Goal: Communication & Community: Answer question/provide support

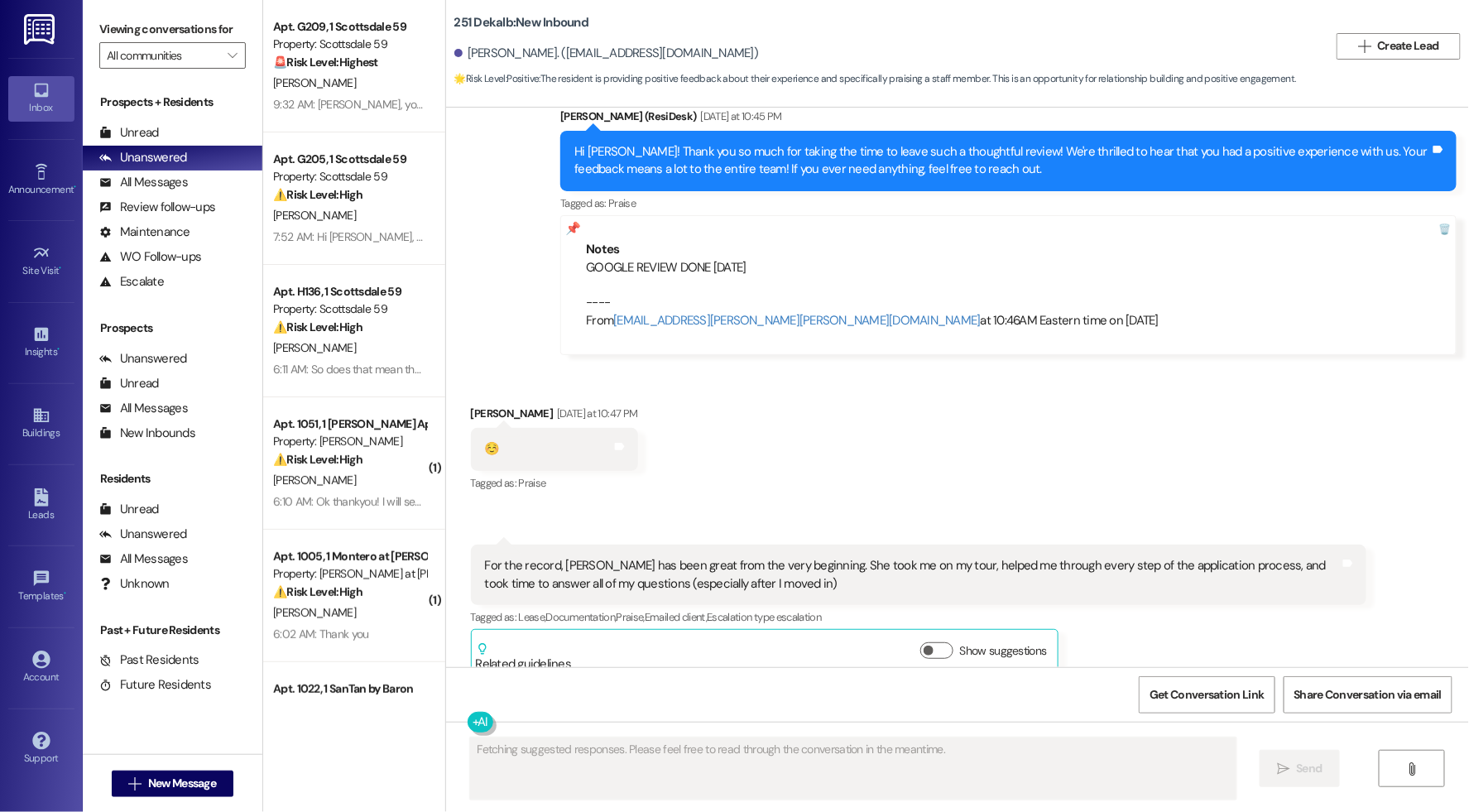
scroll to position [2227, 0]
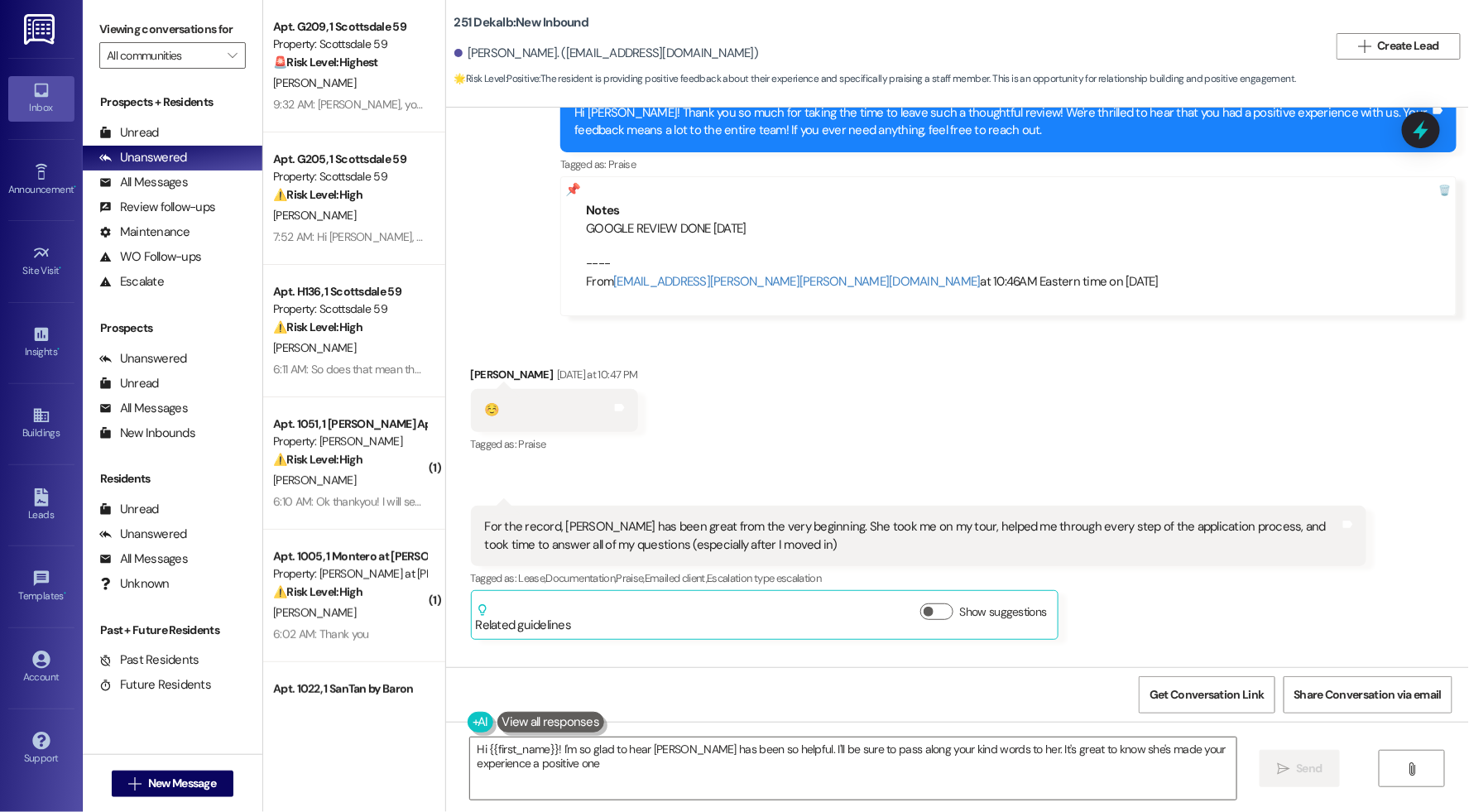
type textarea "Hi {{first_name}}! I'm so glad to hear Tina has been so helpful. I'll be sure t…"
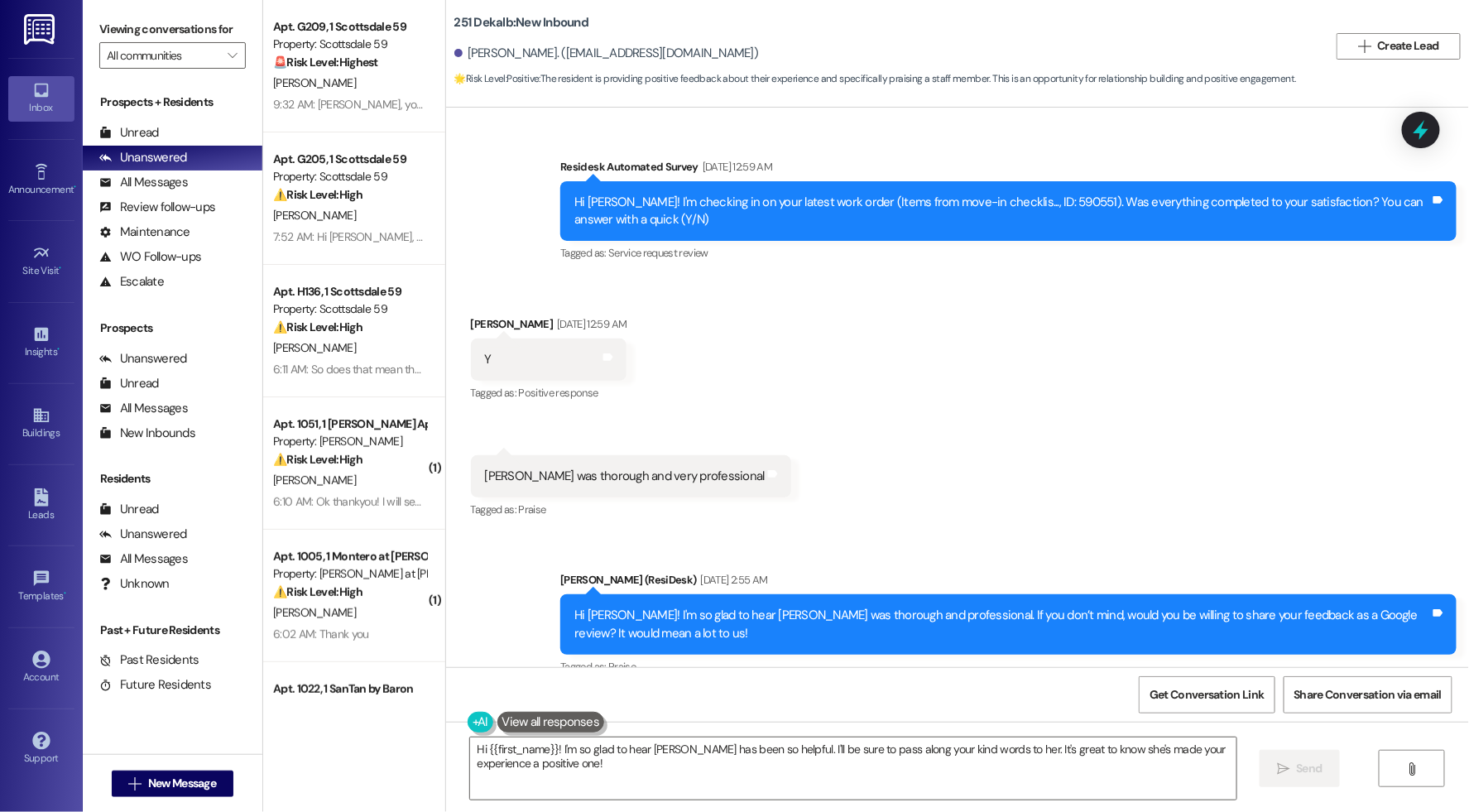
scroll to position [1299, 0]
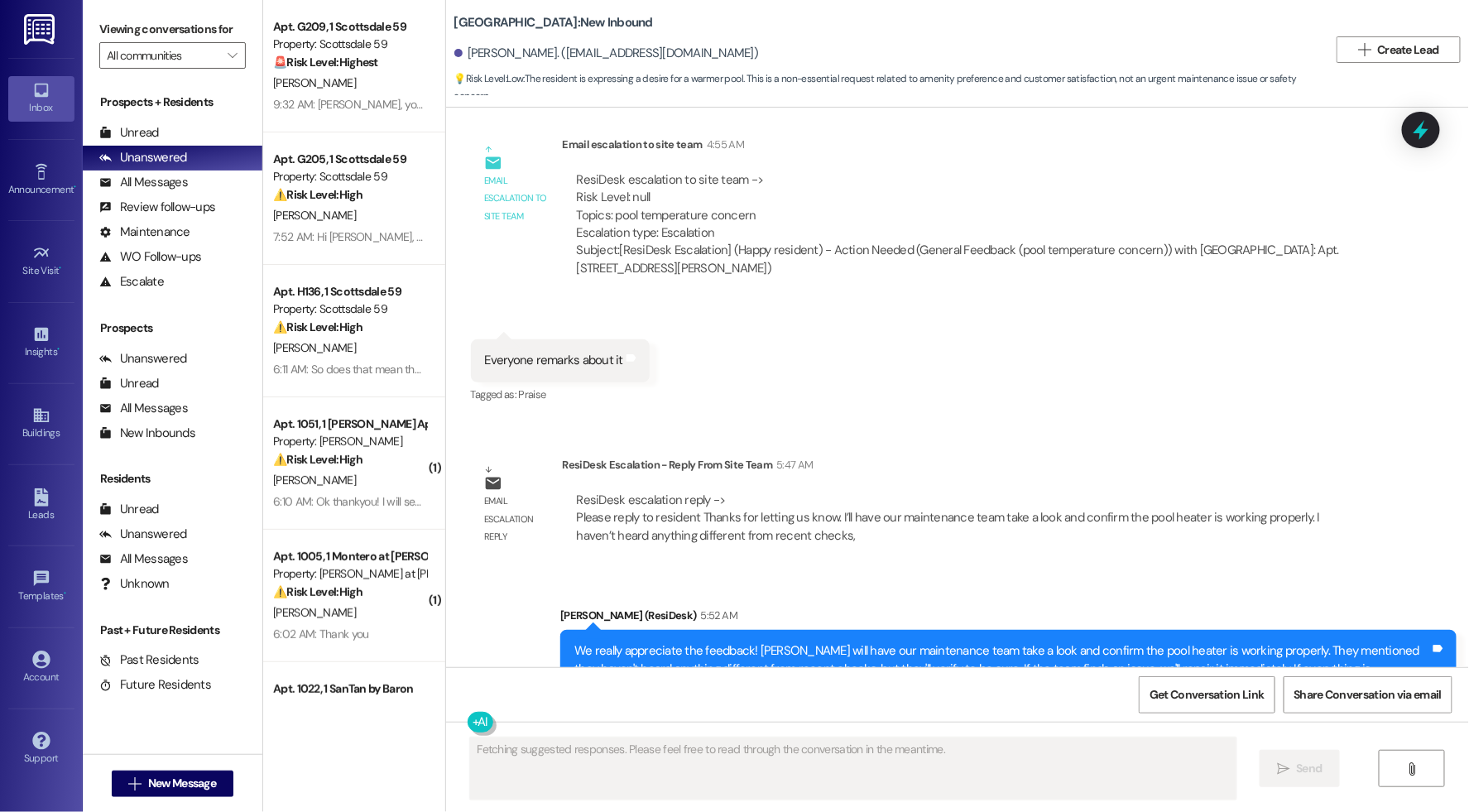
scroll to position [1406, 0]
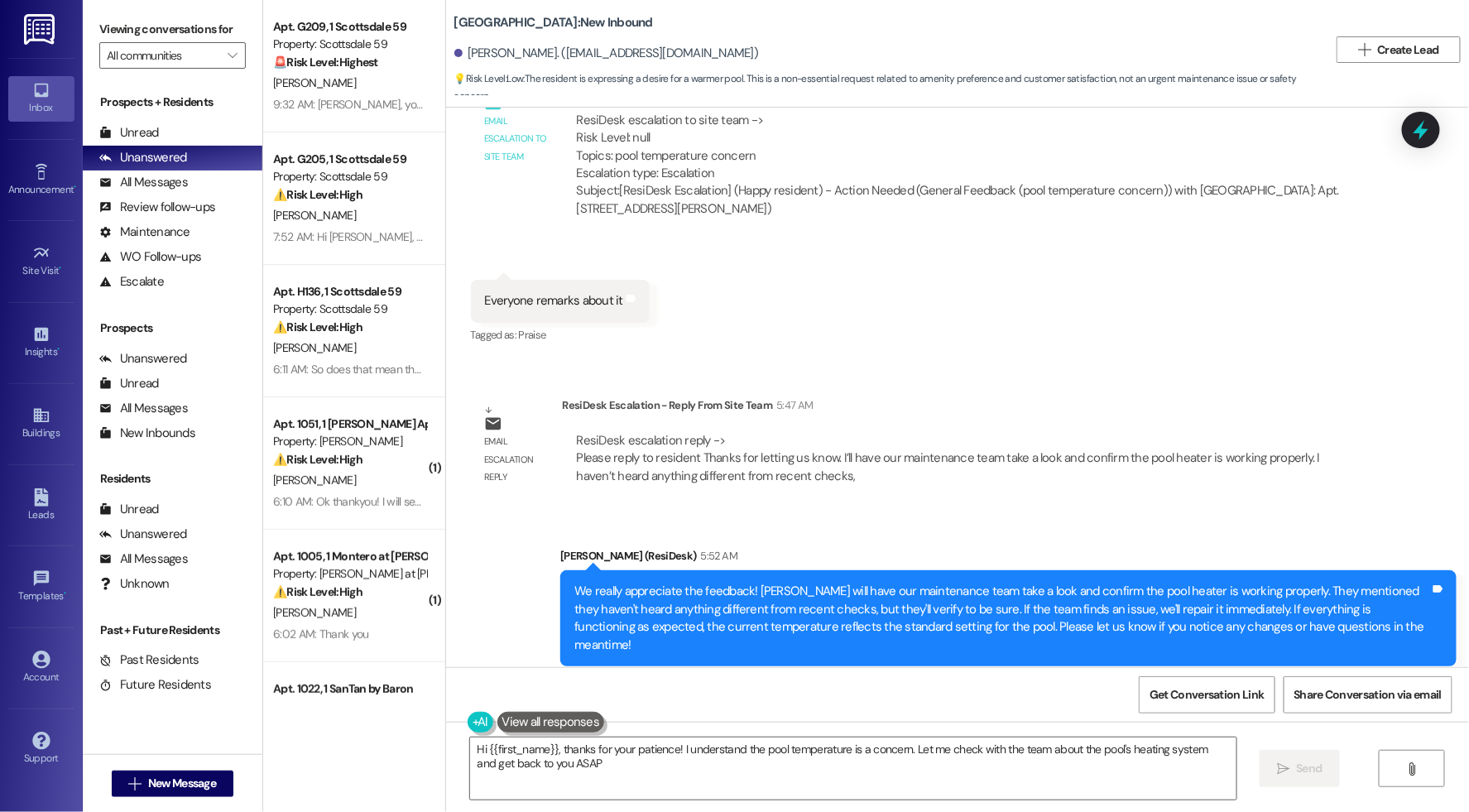
type textarea "Hi {{first_name}}, thanks for your patience! I understand the pool temperature …"
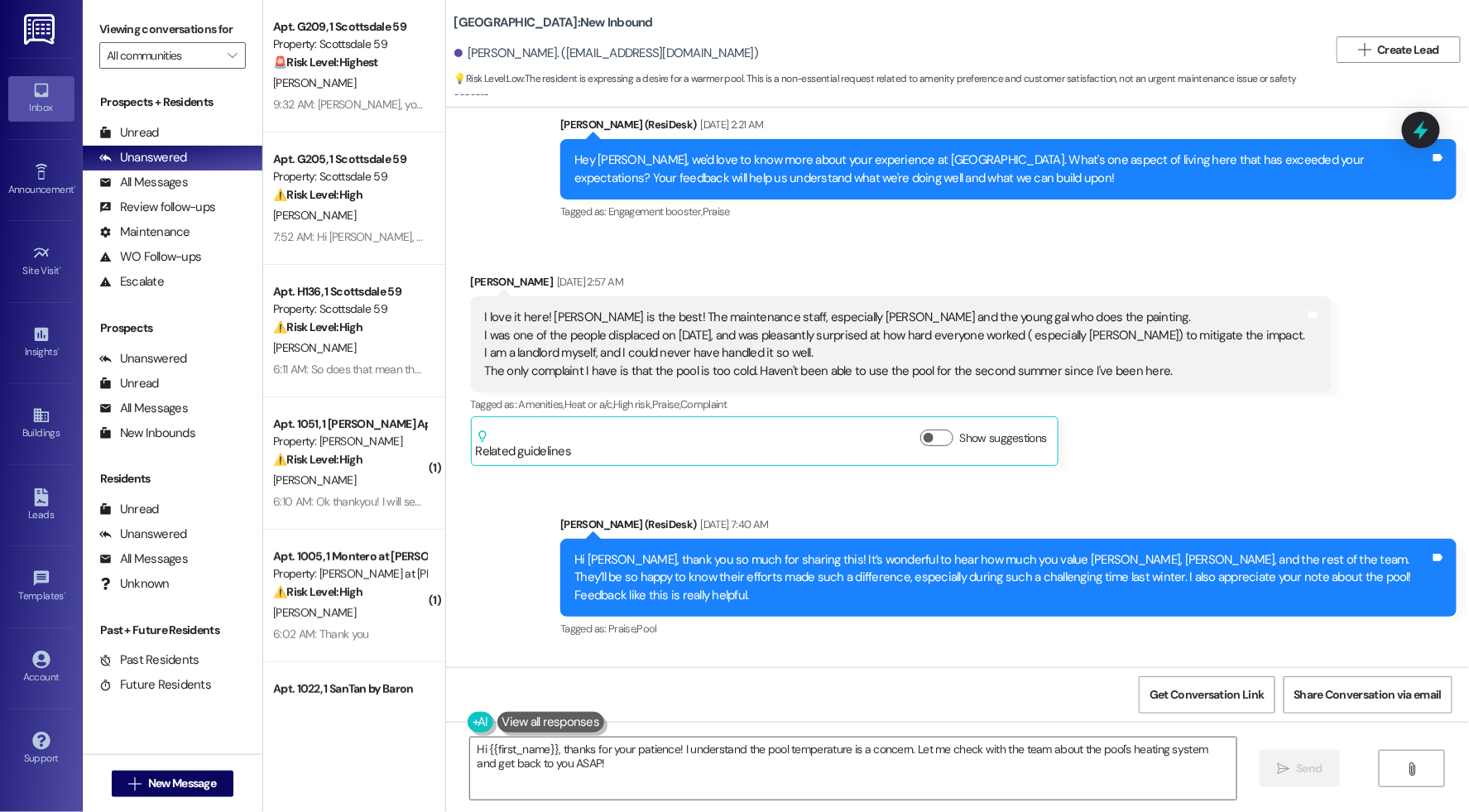
scroll to position [0, 0]
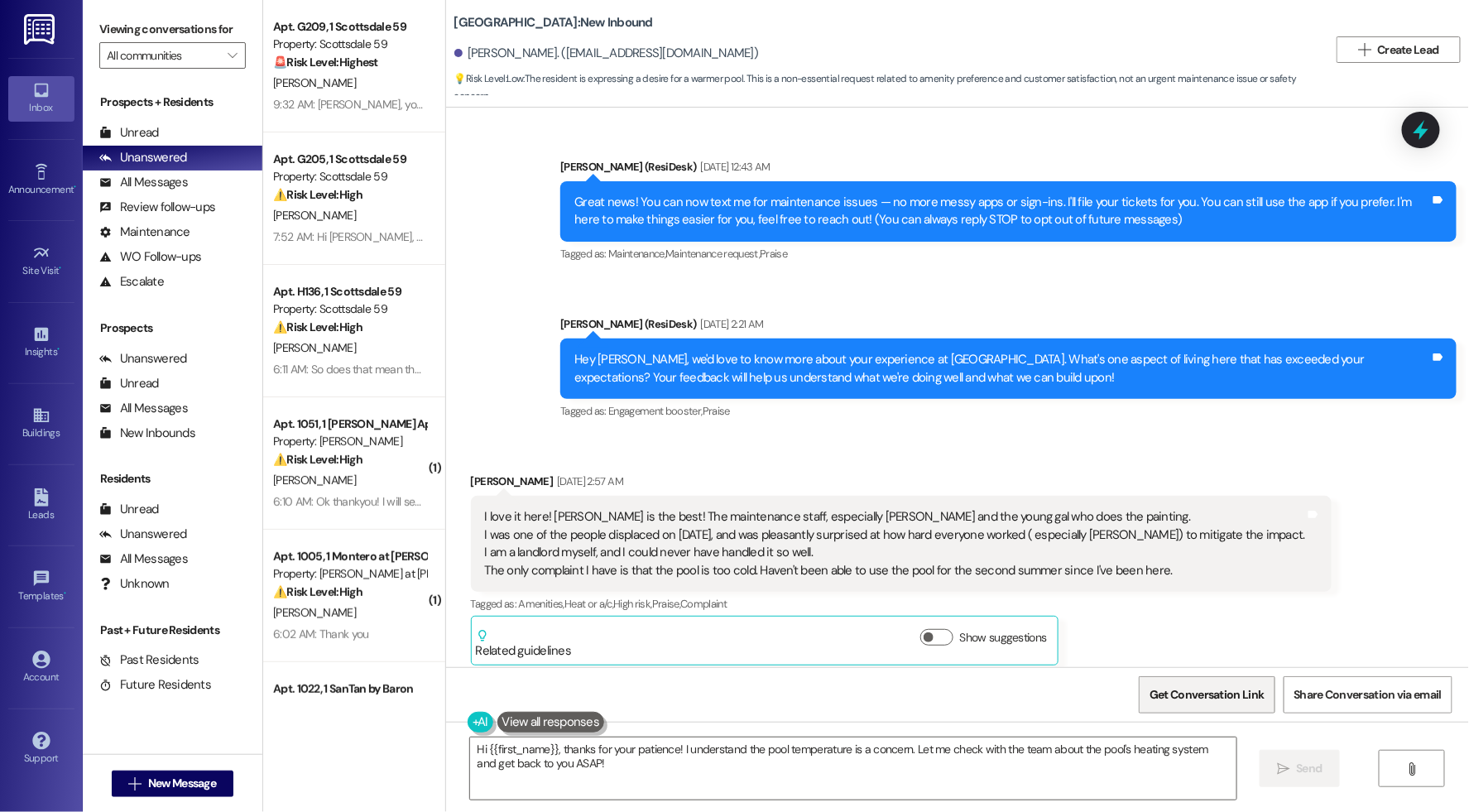
click at [1184, 697] on span "Get Conversation Link" at bounding box center [1206, 694] width 114 height 18
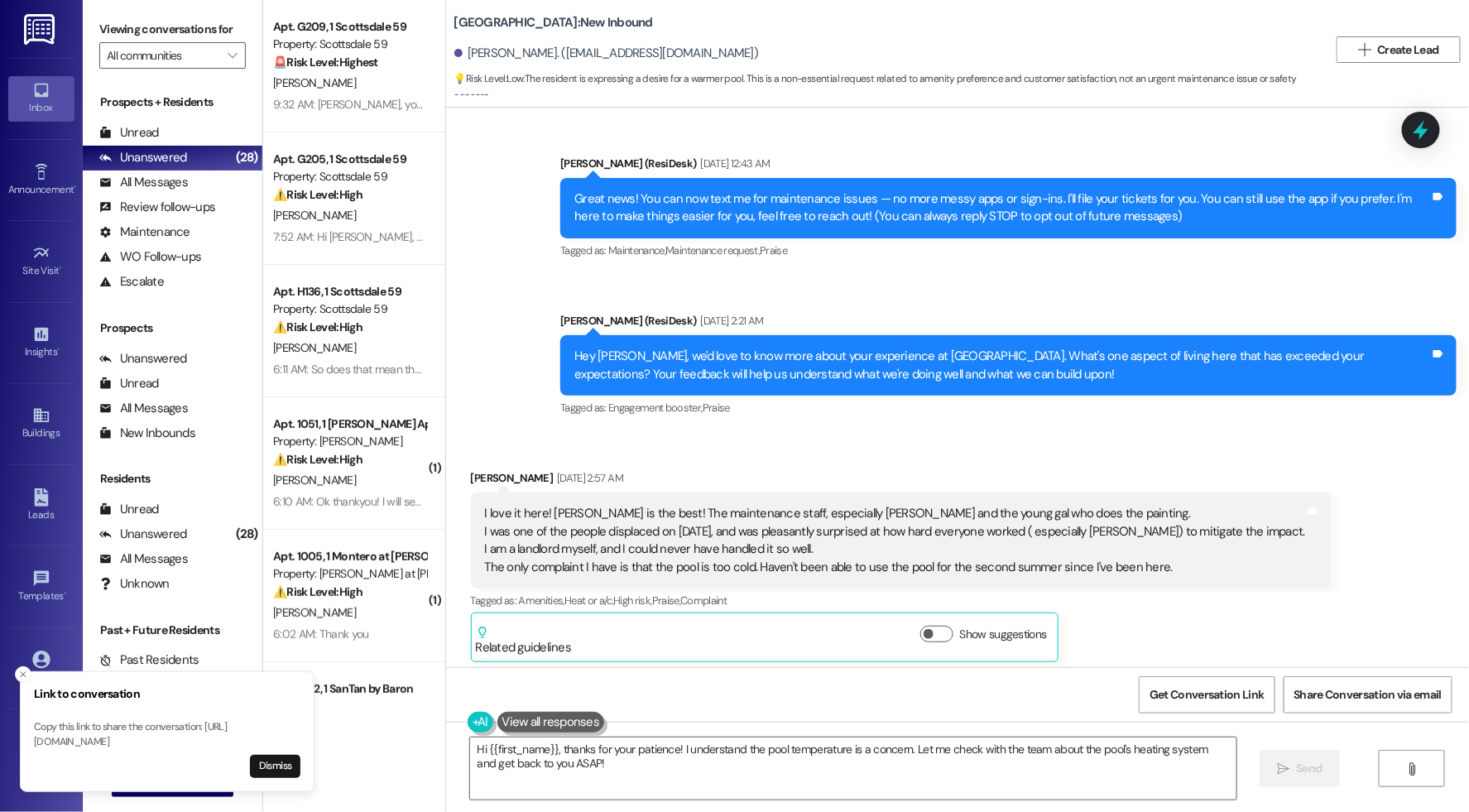
scroll to position [2, 0]
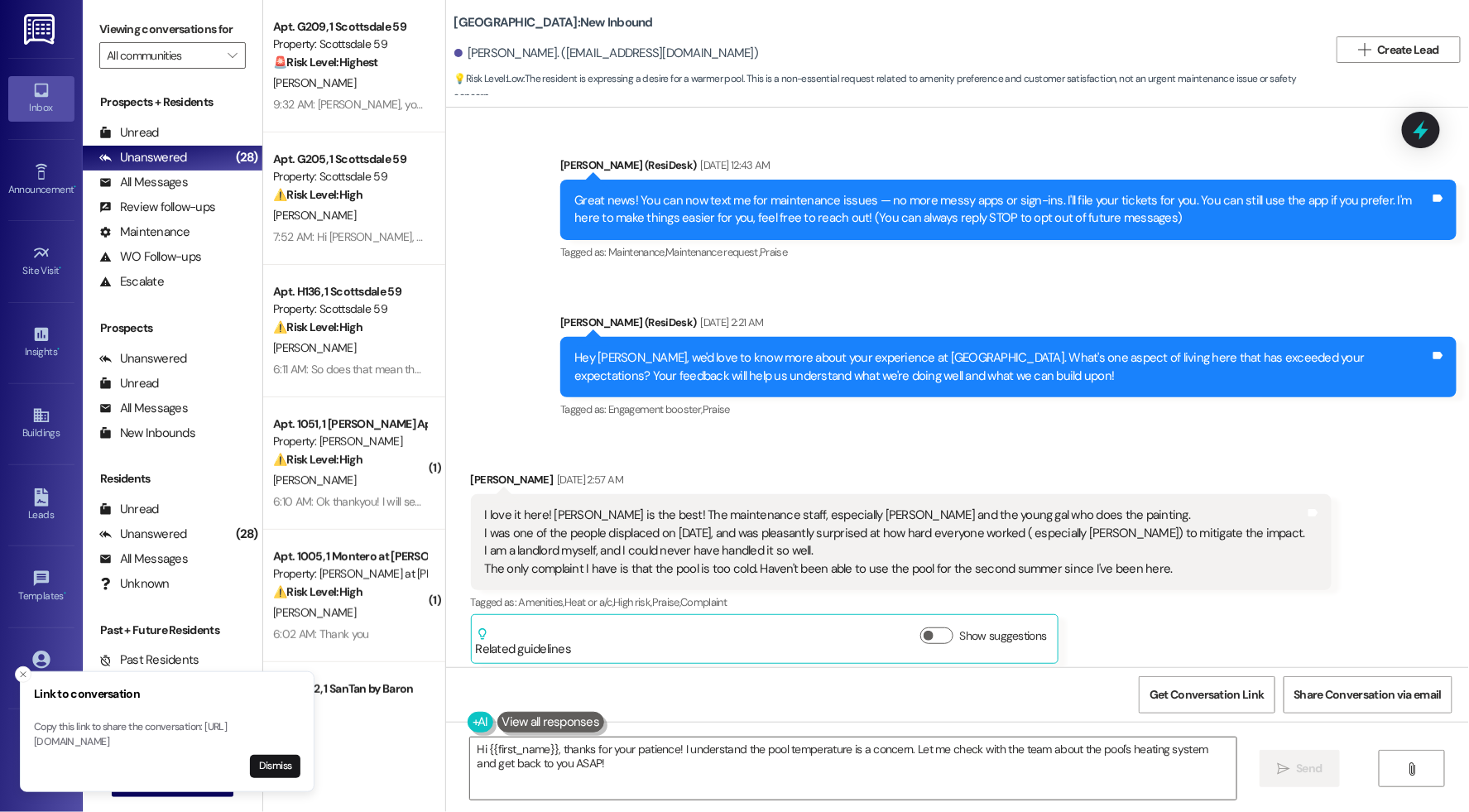
click at [918, 299] on div "Announcement, sent via SMS Sarah (ResiDesk) Jul 29, 2025 at 12:43 AM Great news…" at bounding box center [958, 276] width 1023 height 314
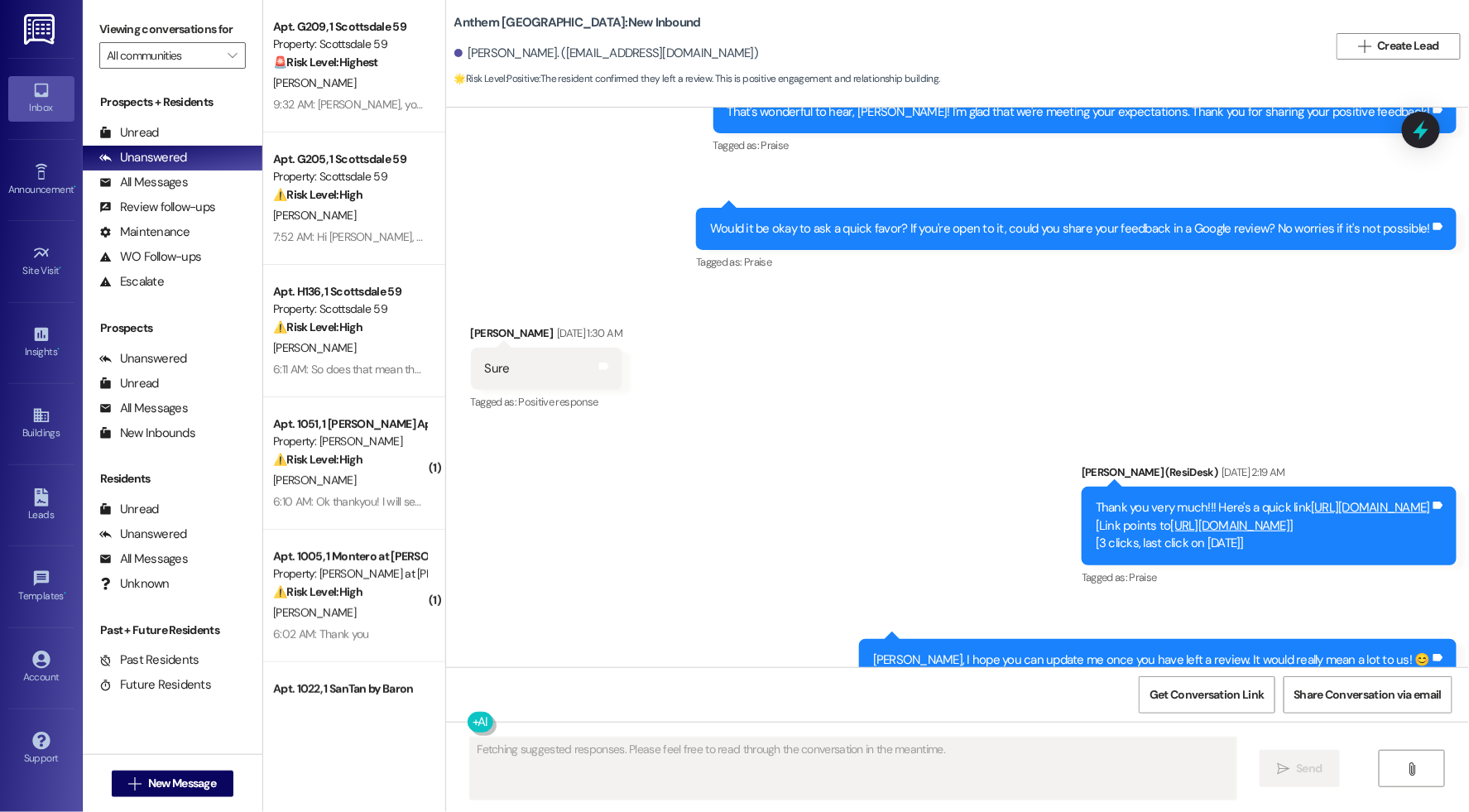
scroll to position [911, 0]
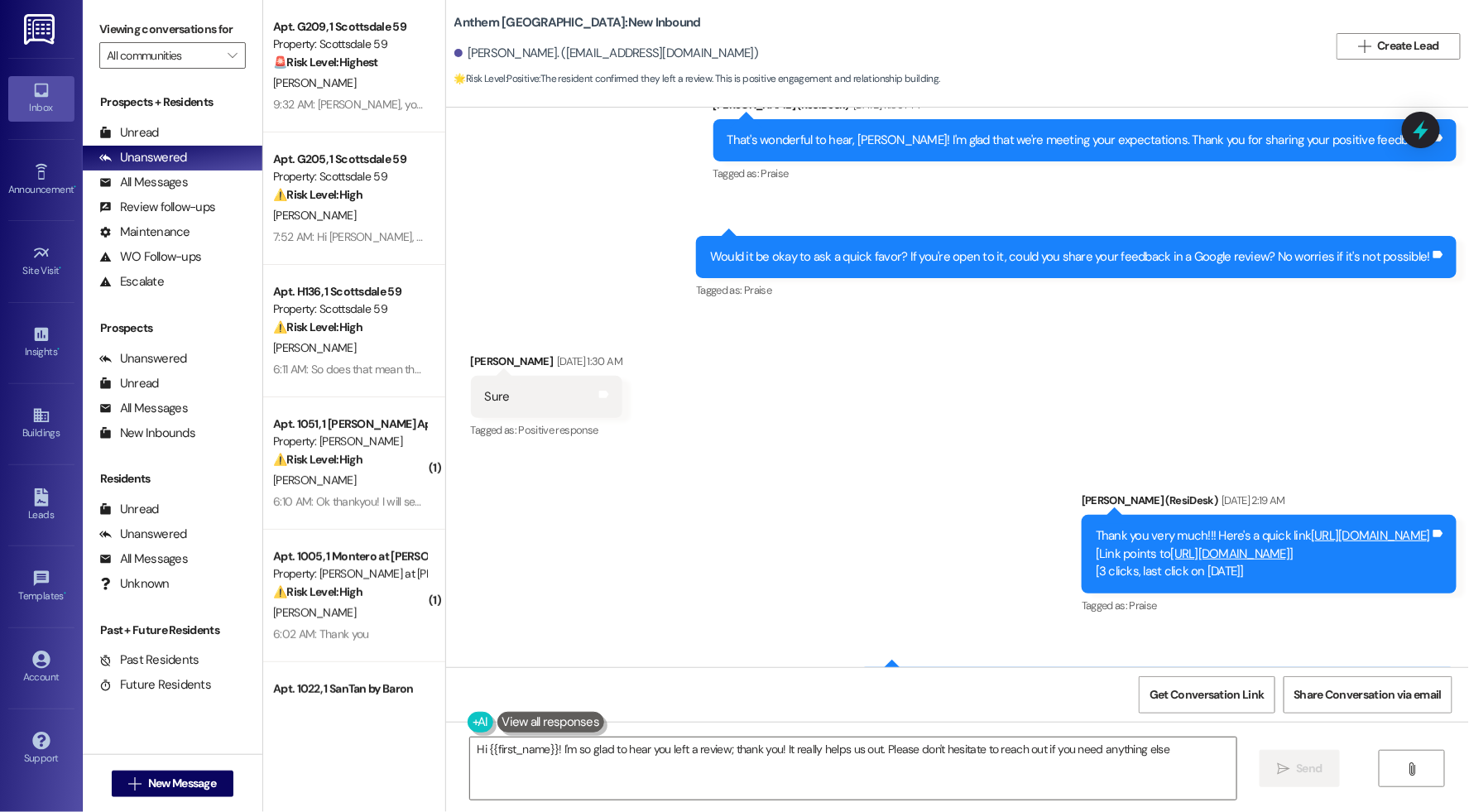
type textarea "Hi {{first_name}}! I'm so glad to hear you left a review; thank you! It really …"
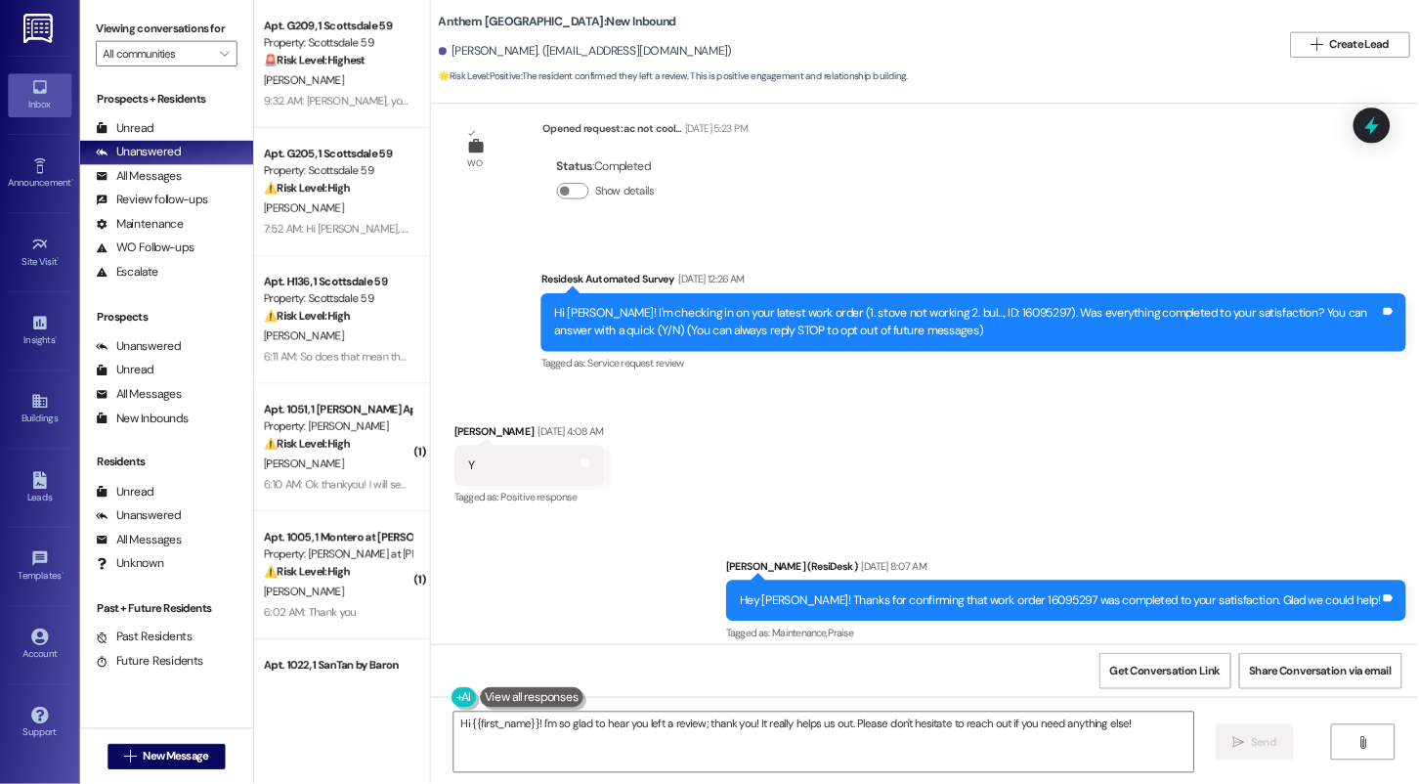
scroll to position [0, 0]
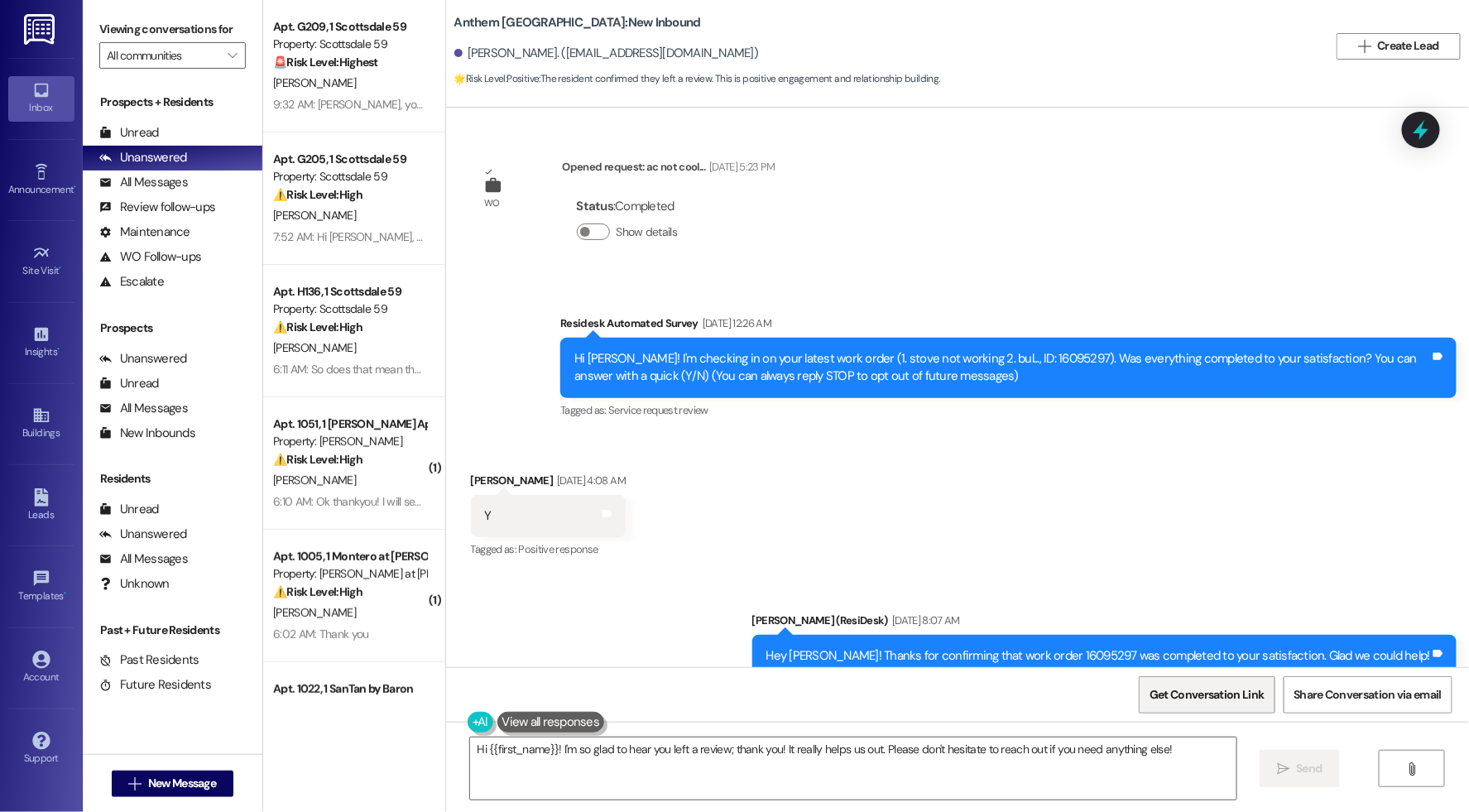
click at [1182, 700] on span "Get Conversation Link" at bounding box center [1206, 694] width 114 height 18
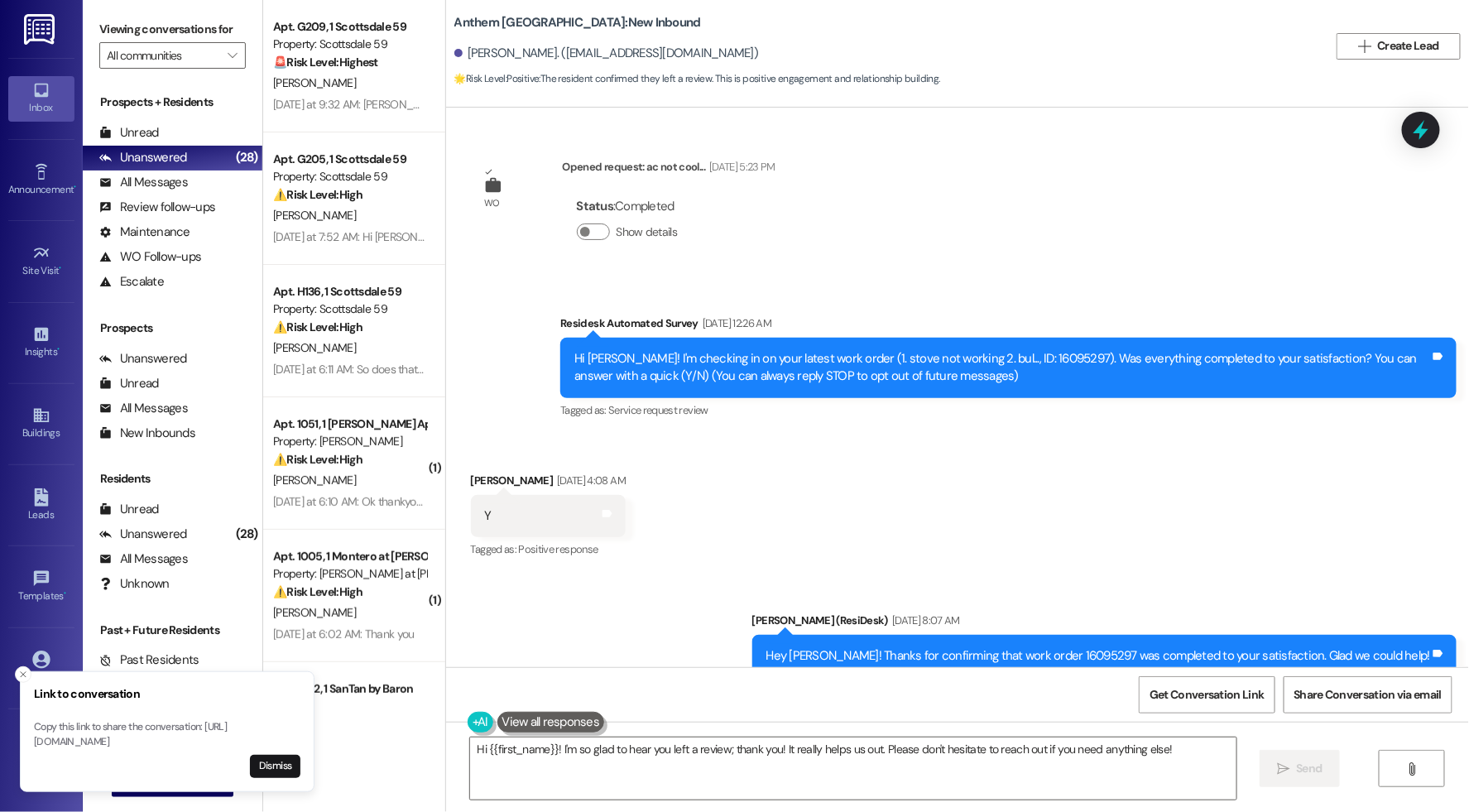
click at [952, 164] on div "WO Opened request: ac not cool... Jun 21, 2024 at 5:23 PM Status : Completed Sh…" at bounding box center [958, 387] width 1023 height 560
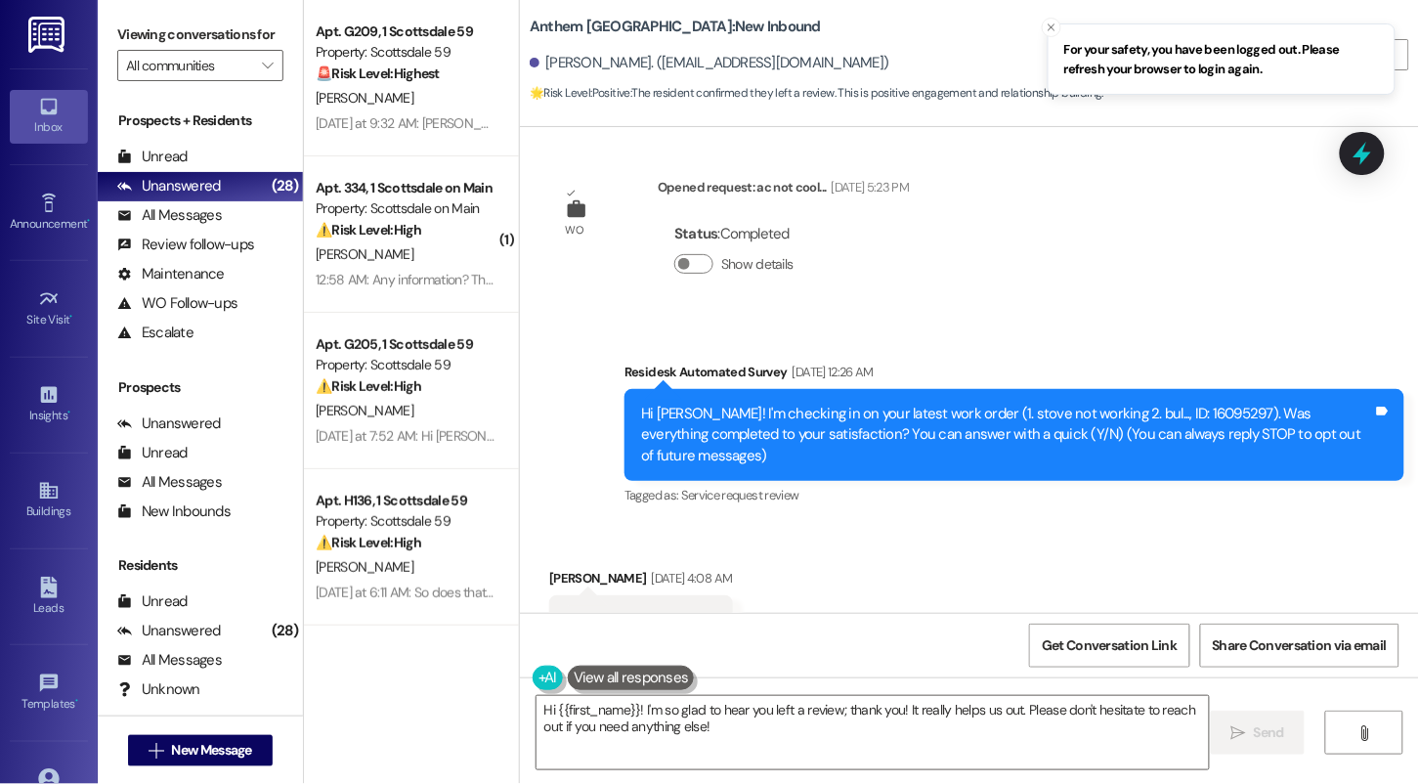
scroll to position [26, 0]
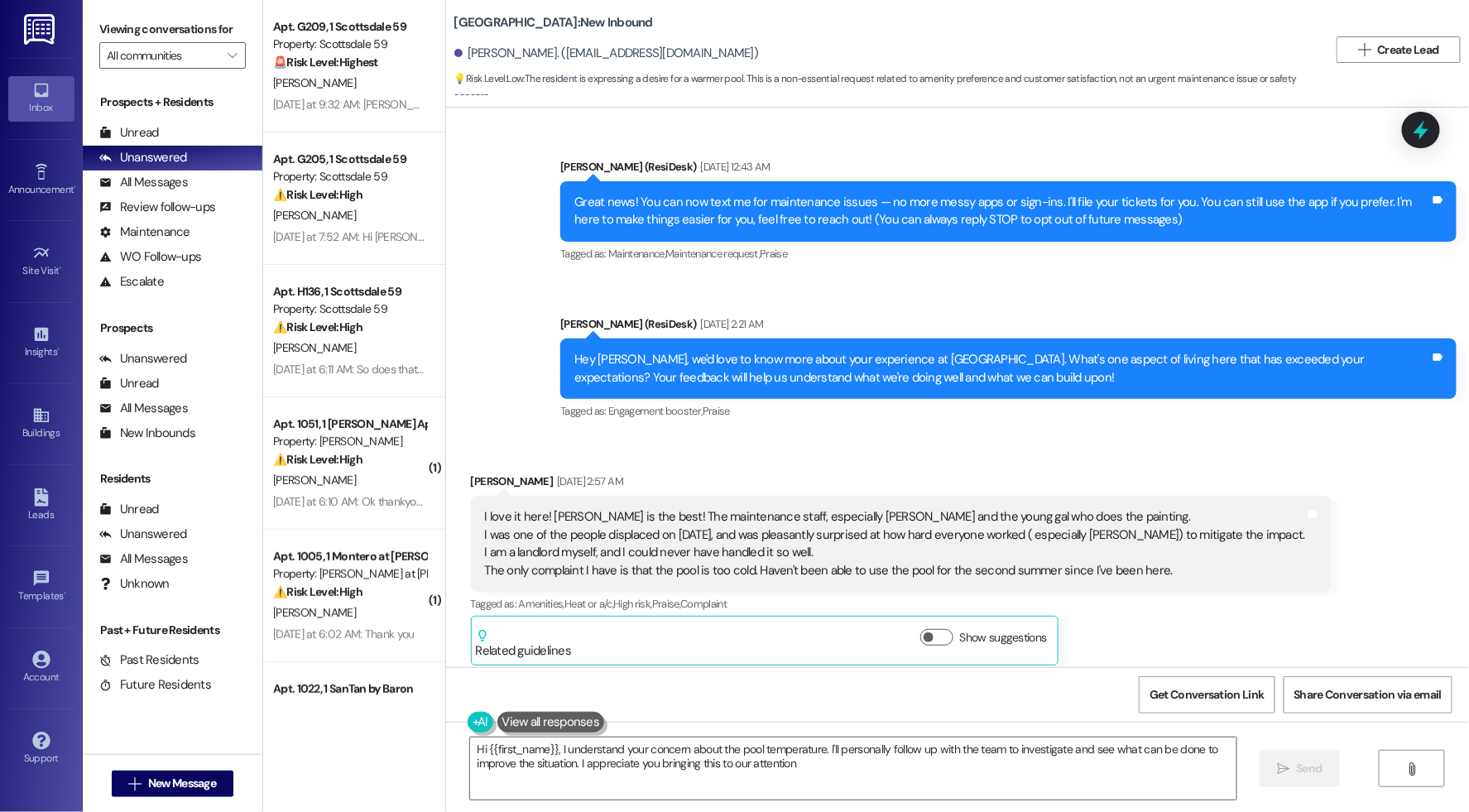
type textarea "Hi {{first_name}}, I understand your concern about the pool temperature. I'll p…"
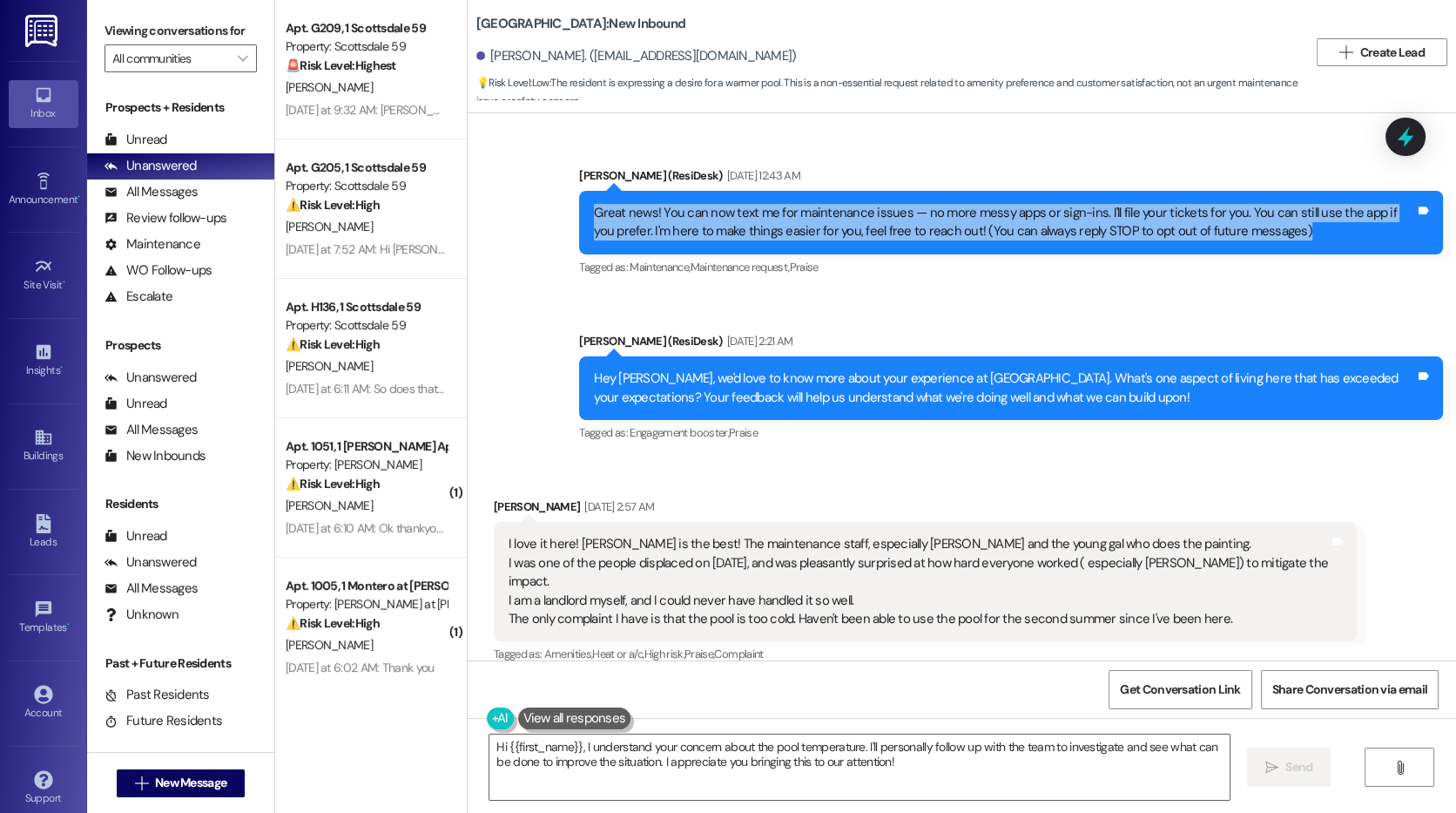
drag, startPoint x: 581, startPoint y: 213, endPoint x: 1284, endPoint y: 236, distance: 703.4
click at [1284, 236] on div "Great news! You can now text me for maintenance issues — no more messy apps or …" at bounding box center [1005, 223] width 822 height 37
click at [1282, 240] on div "Great news! You can now text me for maintenance issues — no more messy apps or …" at bounding box center [1005, 223] width 822 height 37
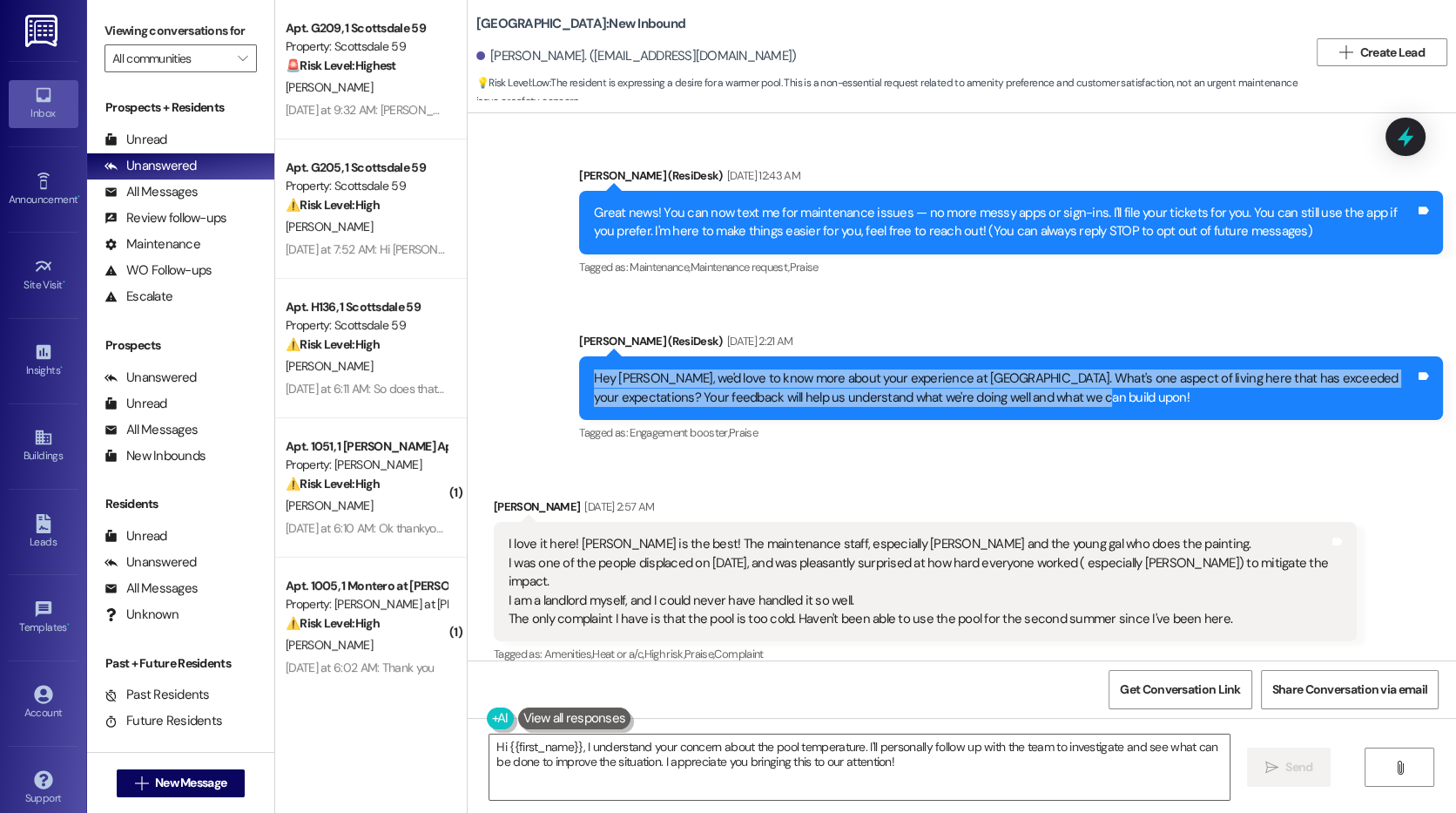
drag, startPoint x: 1053, startPoint y: 403, endPoint x: 575, endPoint y: 370, distance: 479.1
click at [579, 370] on div "Hey [PERSON_NAME], we'd love to know more about your experience at [GEOGRAPHIC_…" at bounding box center [1010, 388] width 863 height 63
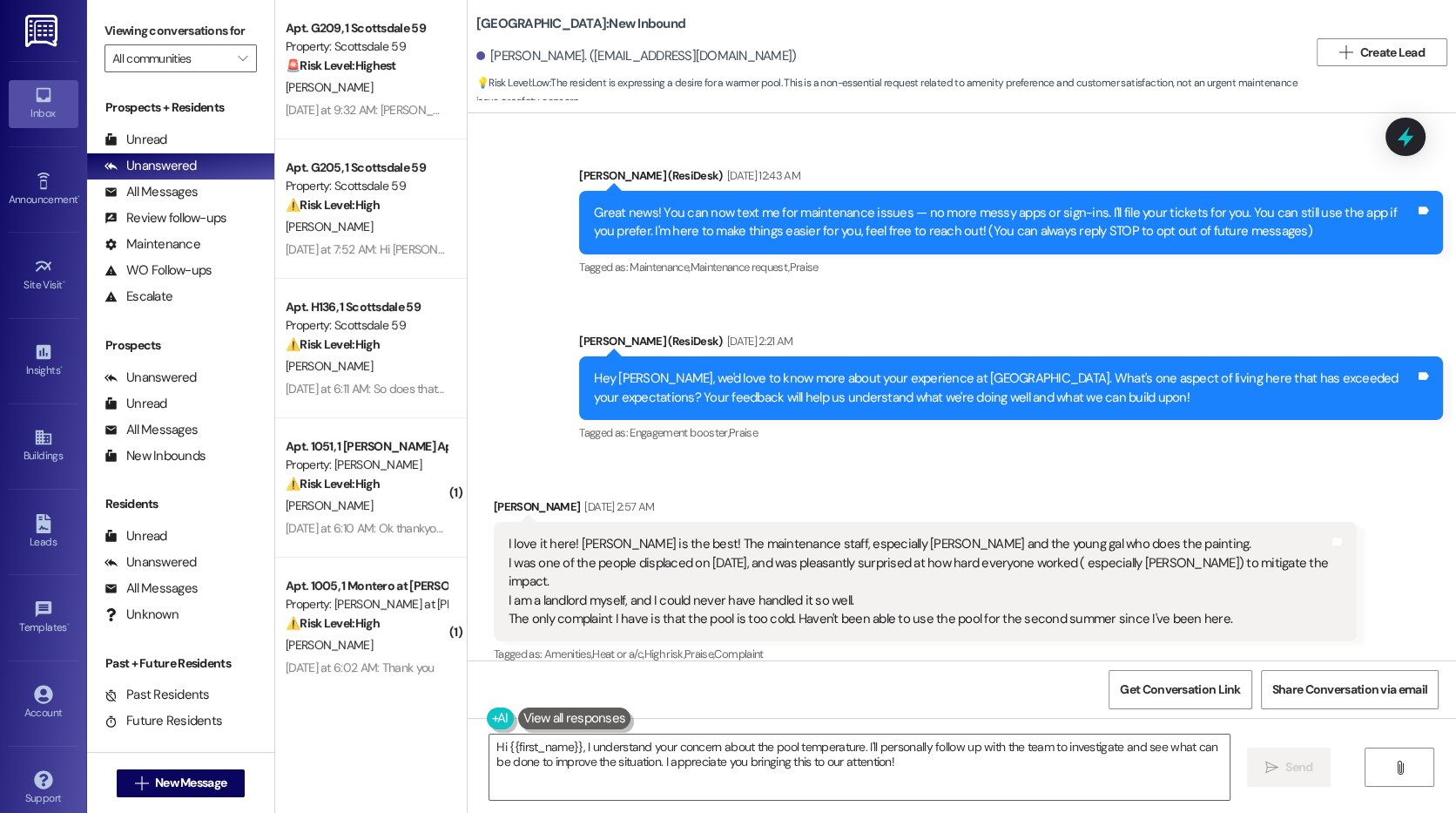
click at [899, 466] on div "Received via SMS [PERSON_NAME] [DATE] 2:57 AM I love it here! [PERSON_NAME] is …" at bounding box center [961, 595] width 988 height 274
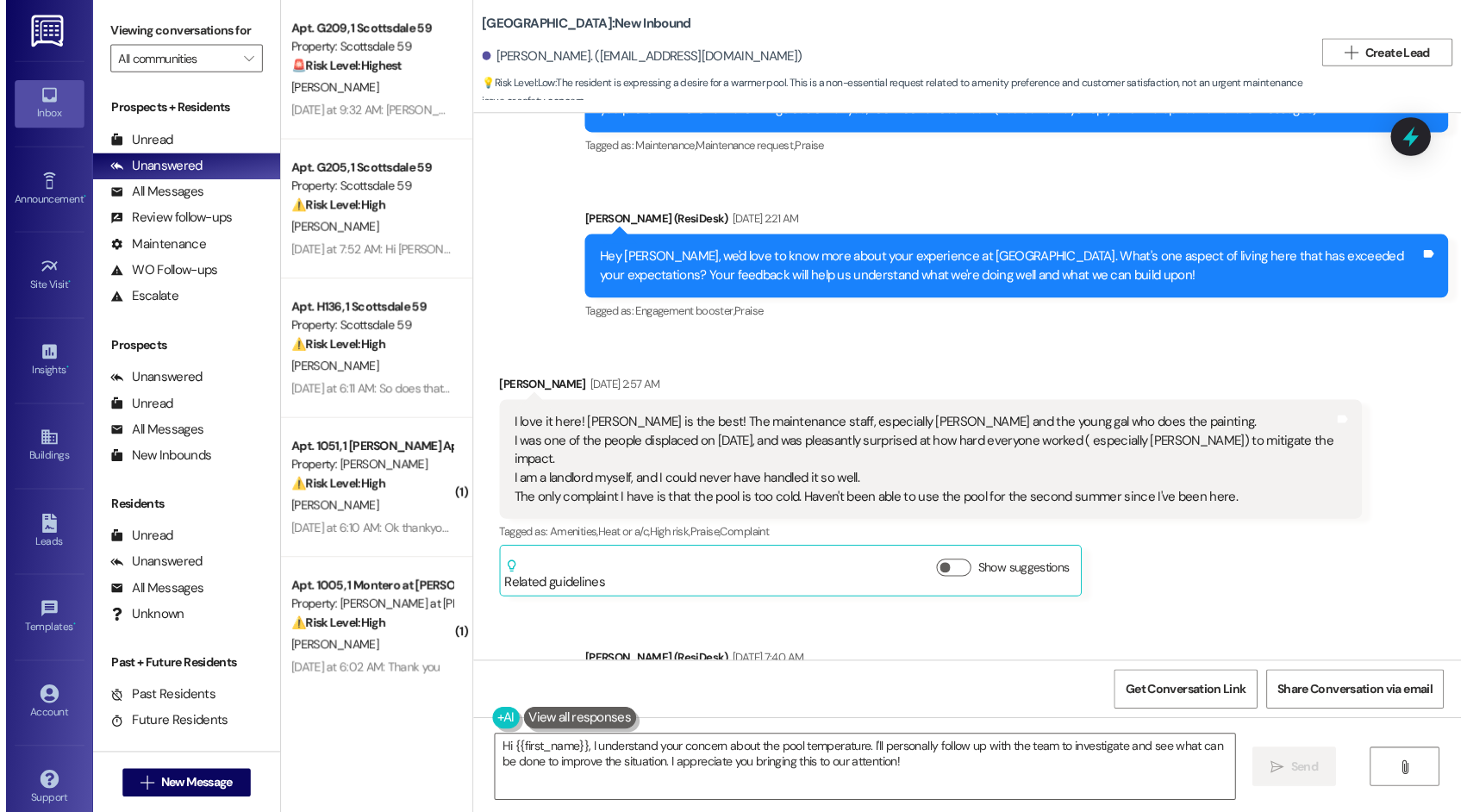
scroll to position [119, 0]
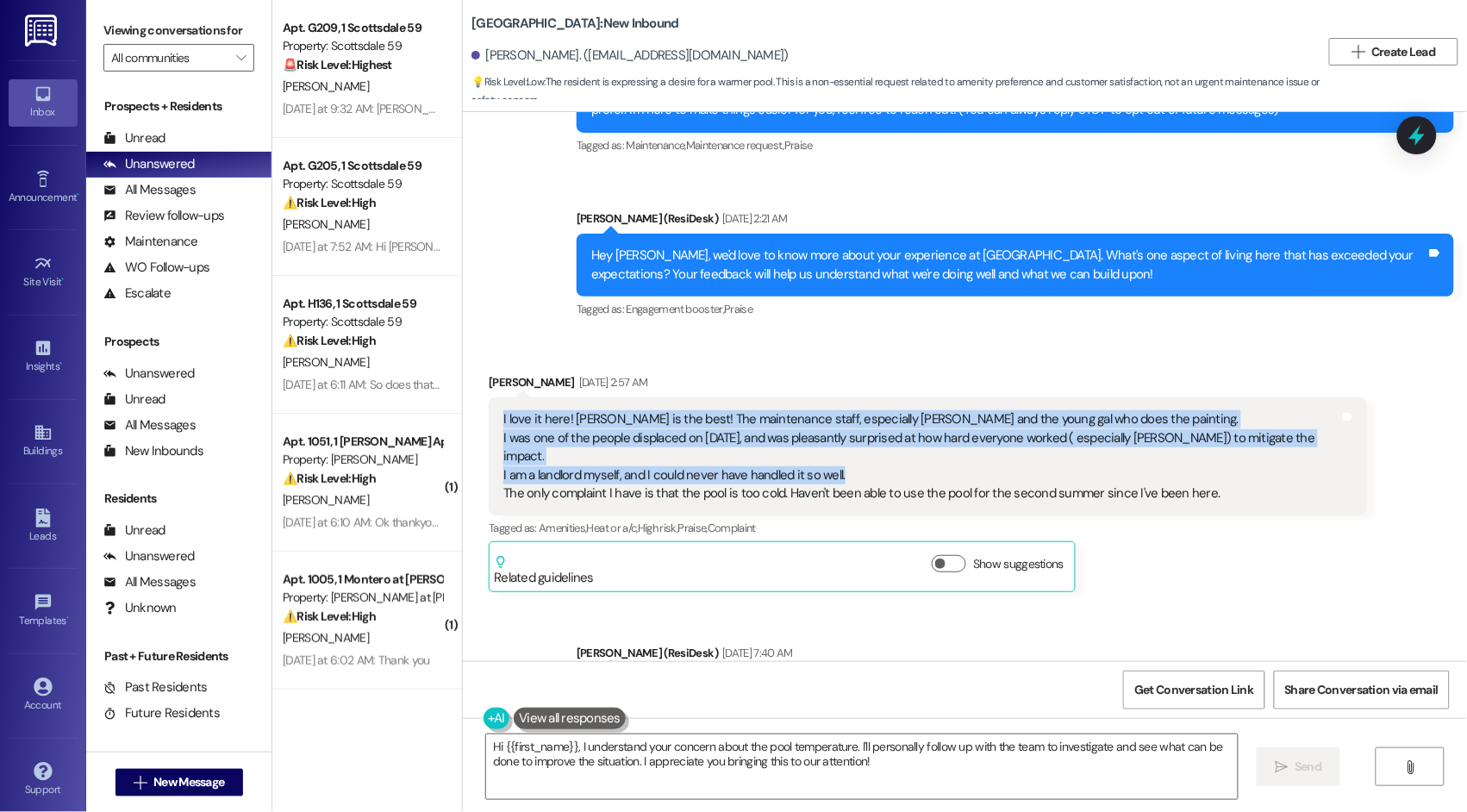
drag, startPoint x: 843, startPoint y: 456, endPoint x: 480, endPoint y: 421, distance: 364.7
click at [489, 421] on div "I love it here! [PERSON_NAME] is the best! The maintenance staff, especially [P…" at bounding box center [927, 457] width 878 height 118
click at [852, 456] on div "I love it here! [PERSON_NAME] is the best! The maintenance staff, especially [P…" at bounding box center [921, 456] width 835 height 93
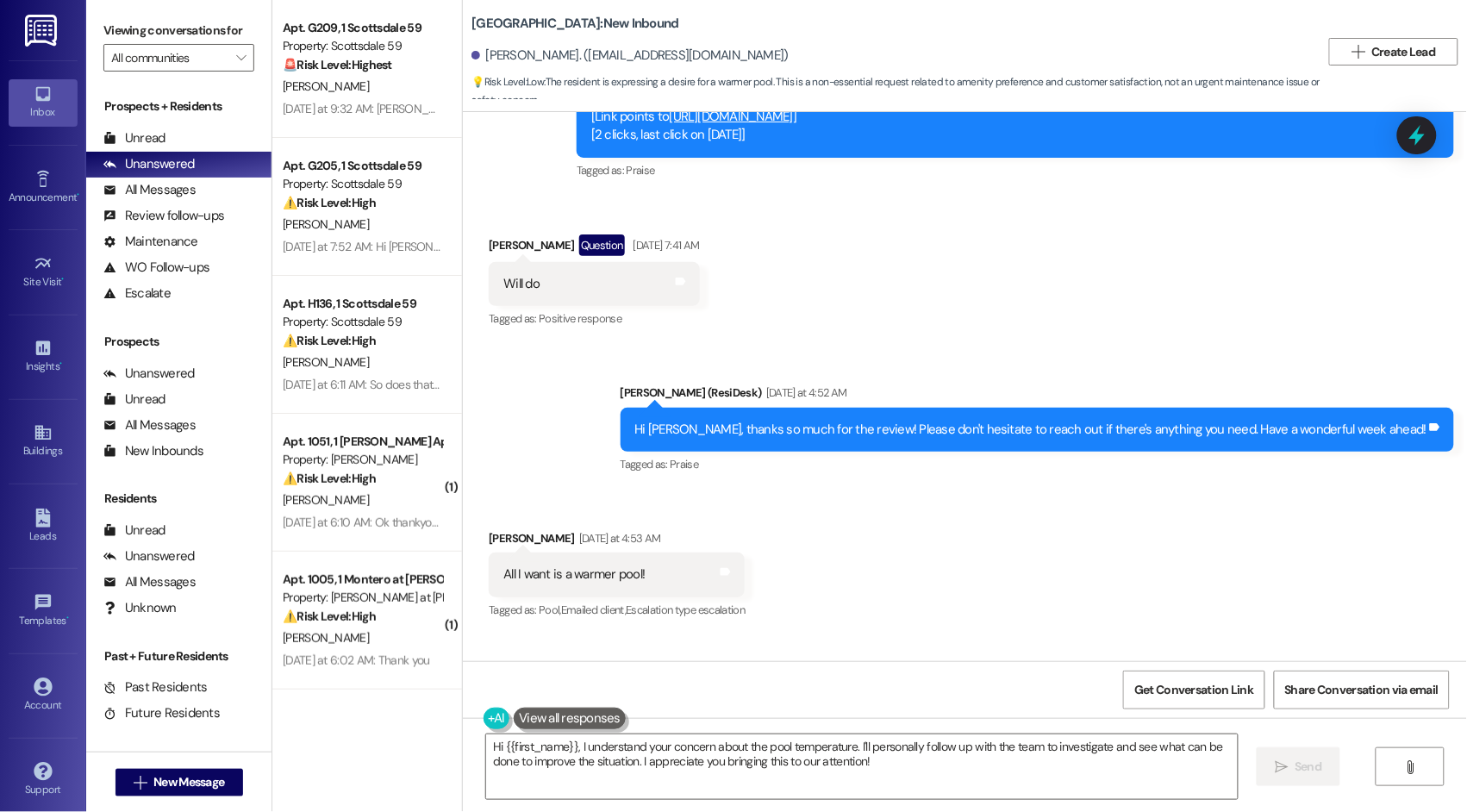
scroll to position [890, 0]
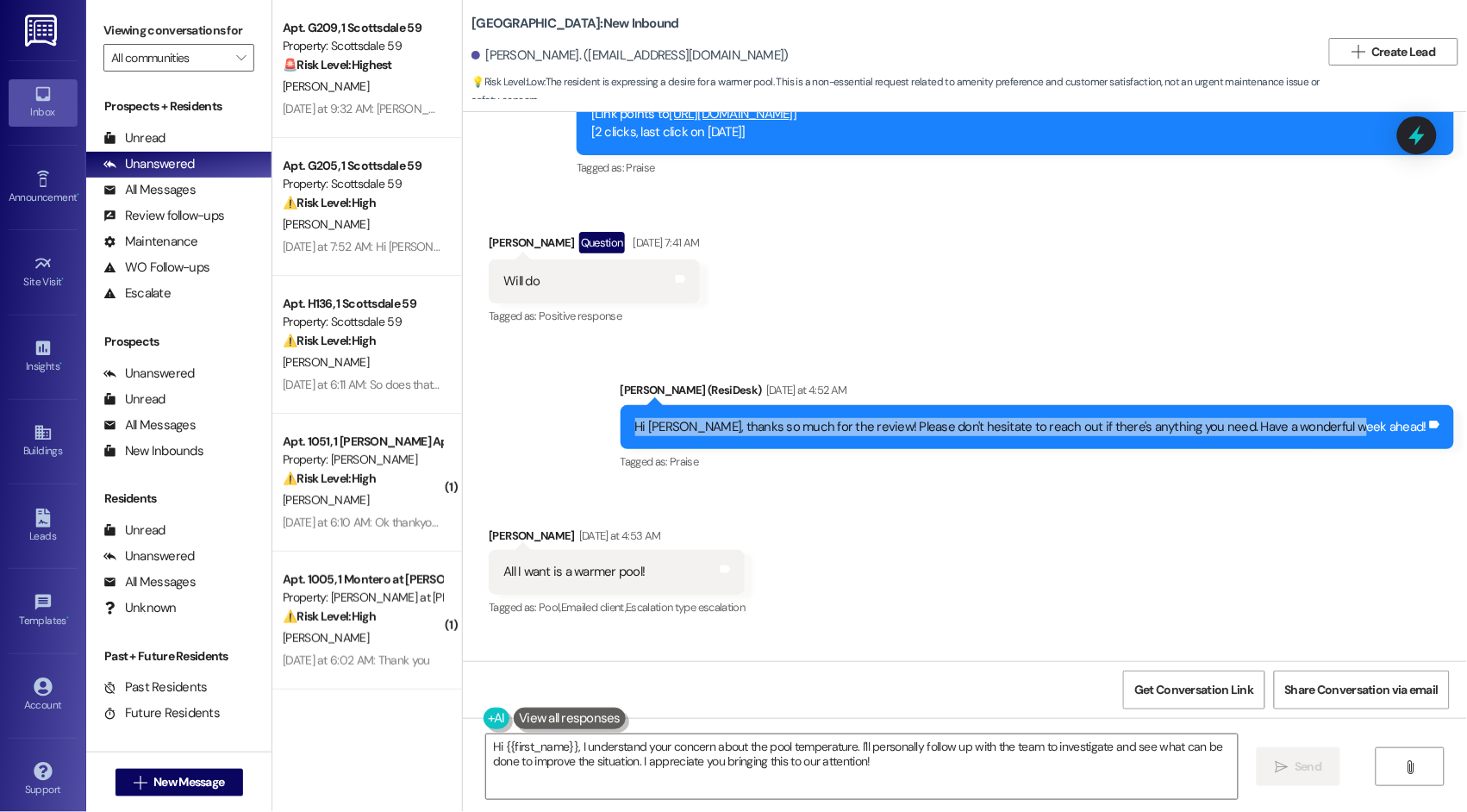
drag, startPoint x: 710, startPoint y: 409, endPoint x: 1418, endPoint y: 409, distance: 708.0
click at [1419, 409] on div "Hi [PERSON_NAME], thanks so much for the review! Please don't hesitate to reach…" at bounding box center [1038, 427] width 835 height 44
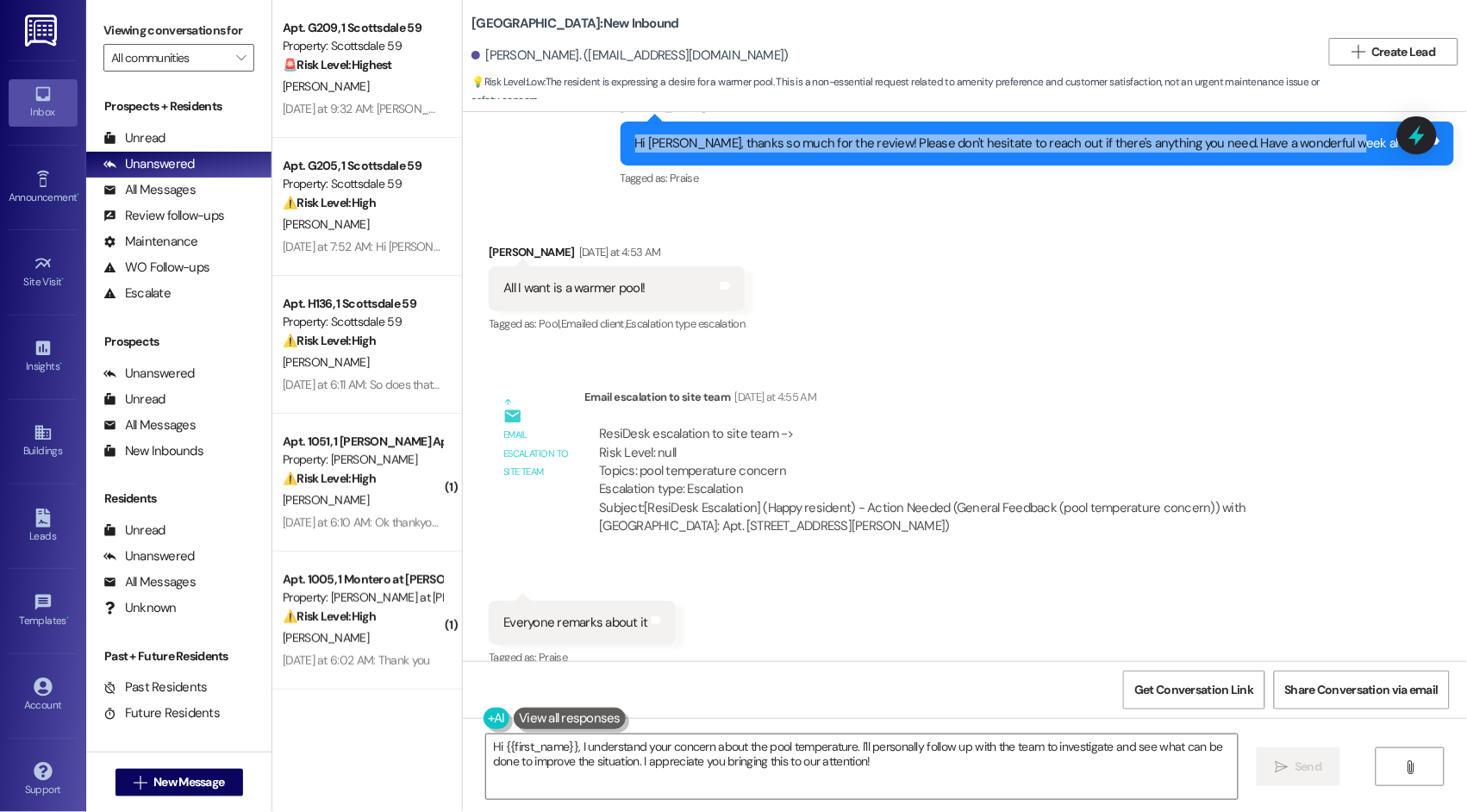
scroll to position [1207, 0]
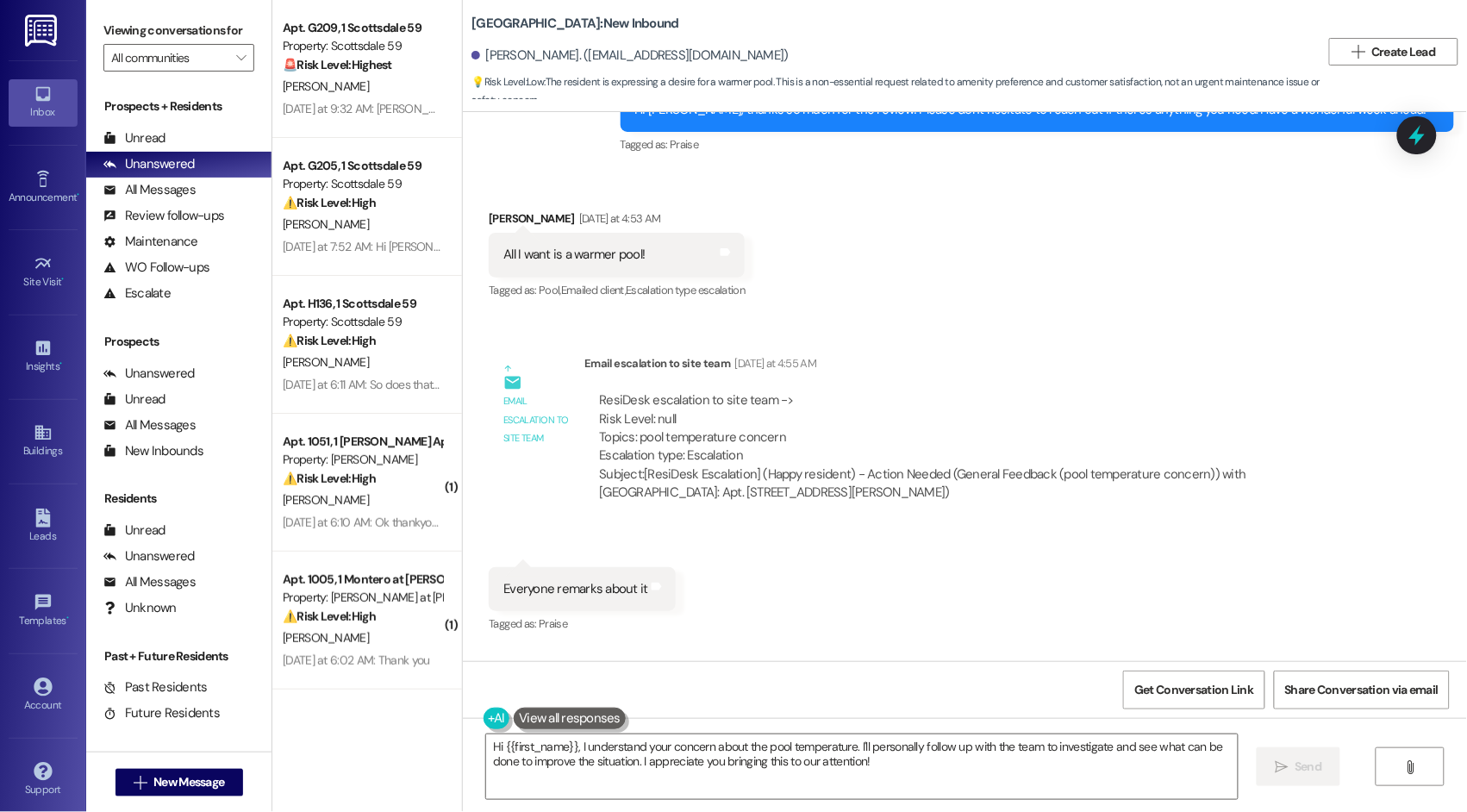
click at [585, 354] on div "Email escalation to site team [DATE] at 4:55 AM" at bounding box center [976, 366] width 782 height 24
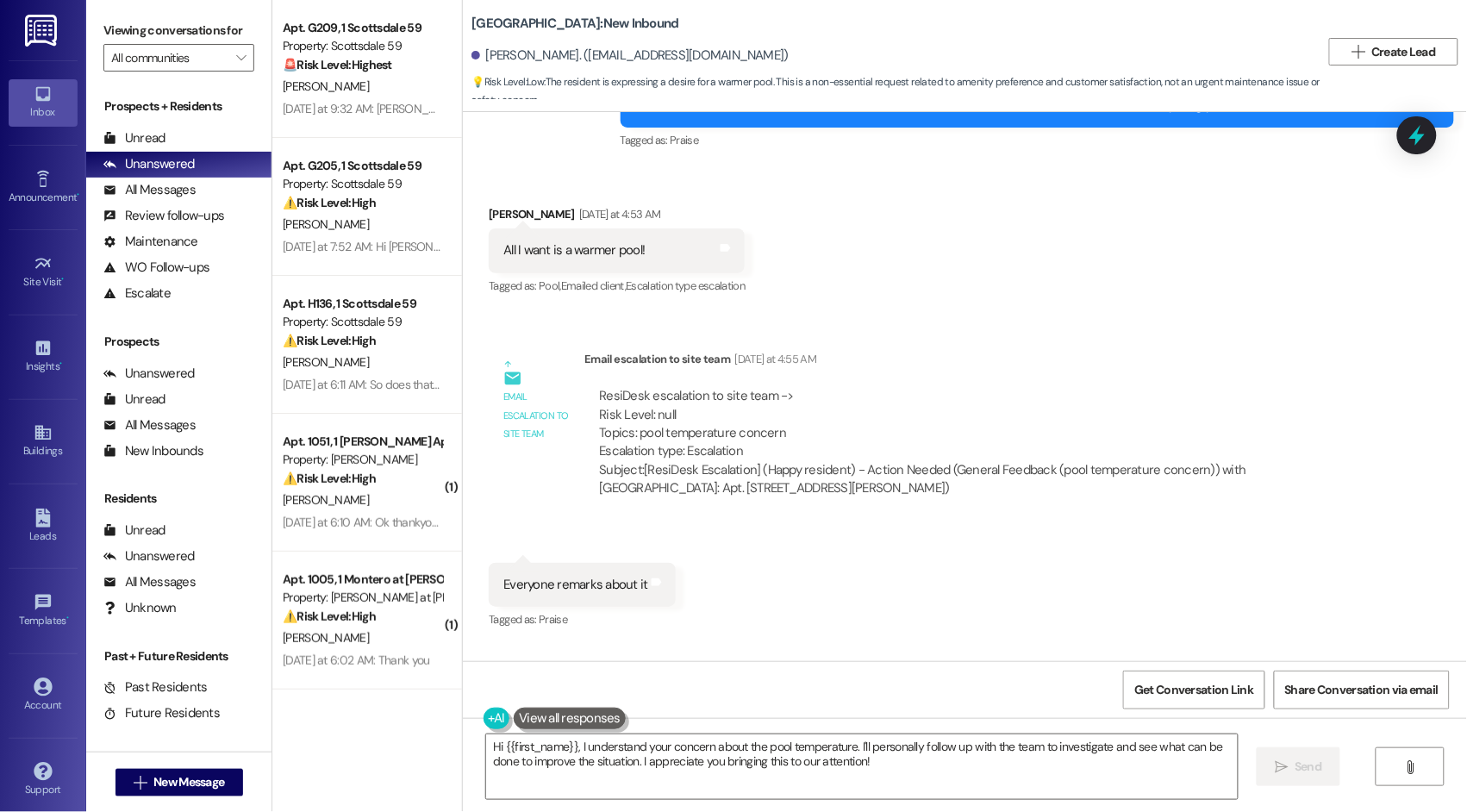
scroll to position [1225, 0]
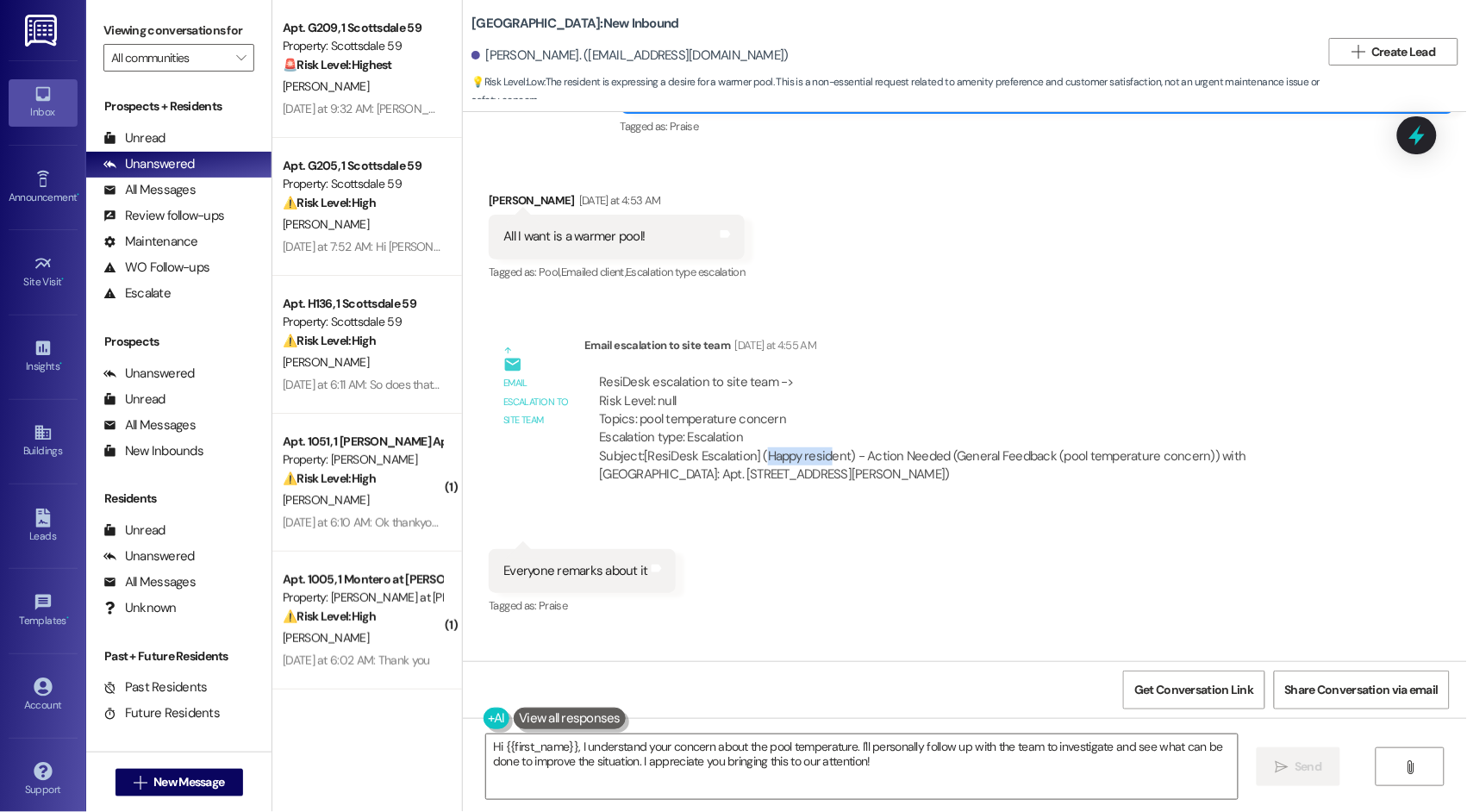
drag, startPoint x: 751, startPoint y: 437, endPoint x: 815, endPoint y: 439, distance: 64.0
click at [815, 447] on div "Subject: [ResiDesk Escalation] (Happy resident) - Action Needed (General Feedba…" at bounding box center [975, 466] width 752 height 37
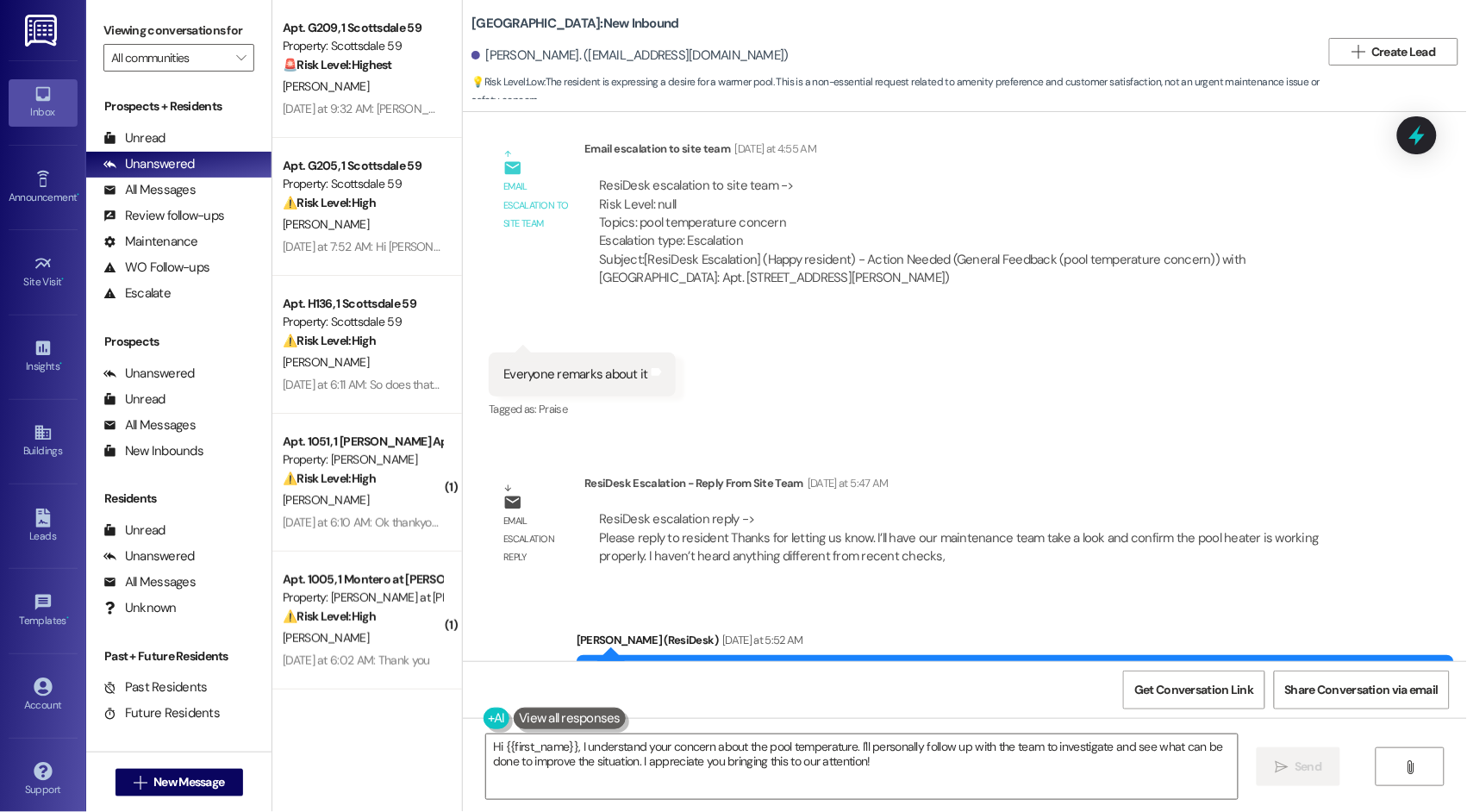
scroll to position [1425, 0]
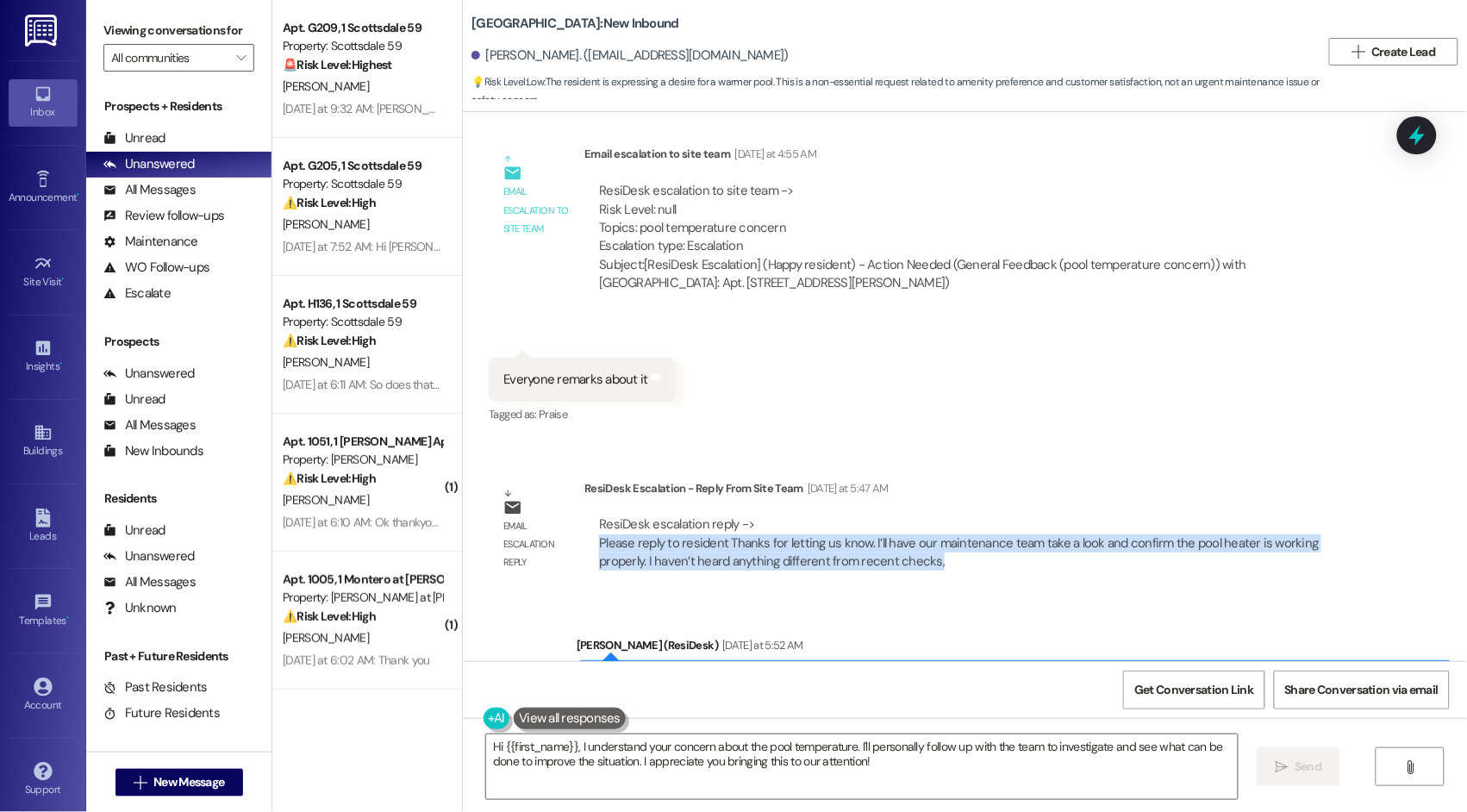
drag, startPoint x: 873, startPoint y: 541, endPoint x: 574, endPoint y: 522, distance: 299.6
click at [585, 522] on div "ResiDesk escalation reply -> Please reply to resident Thanks for letting us kno…" at bounding box center [976, 543] width 782 height 81
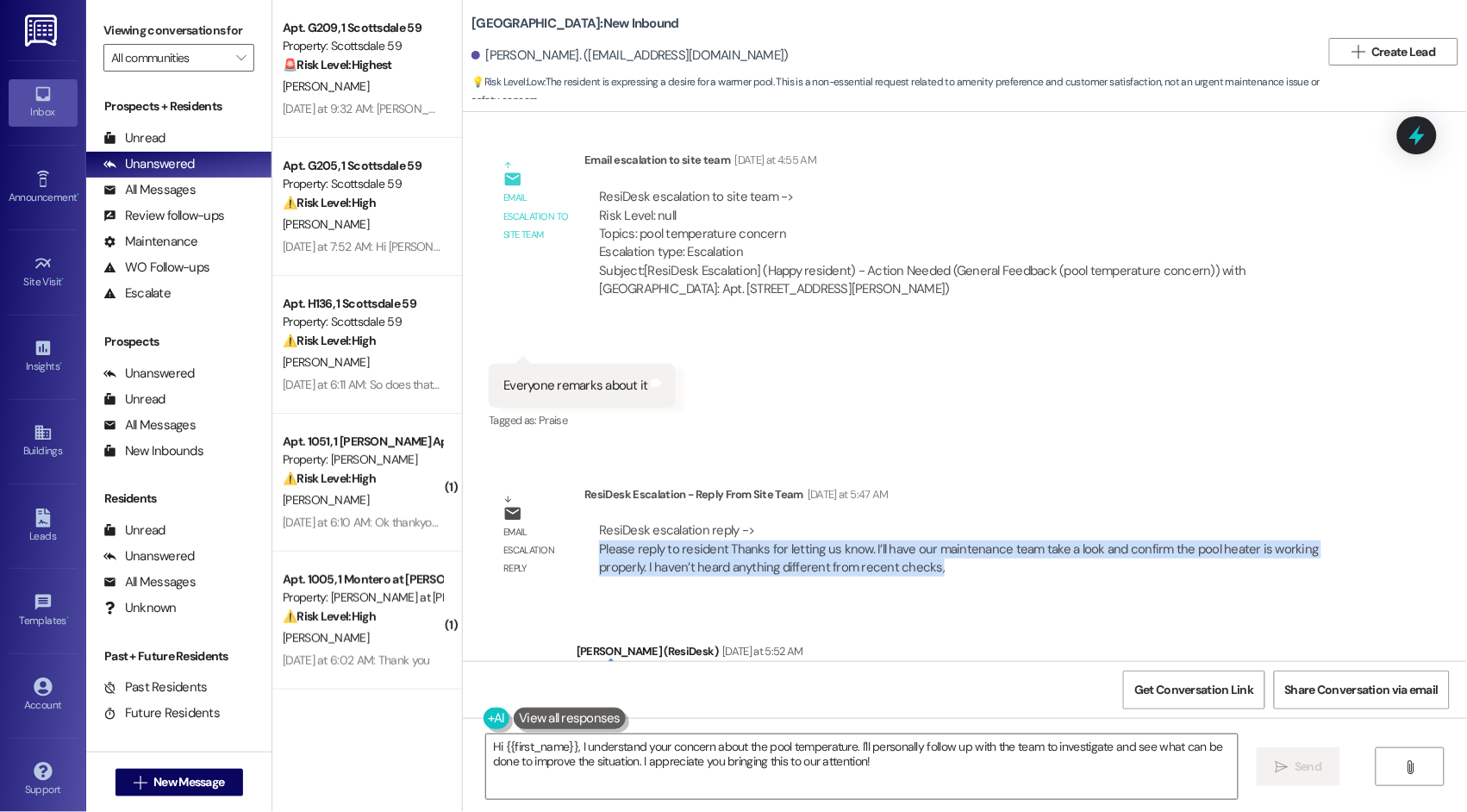
click at [902, 582] on div "Email escalation reply ResiDesk Escalation - Reply From Site Team [DATE] at 5:4…" at bounding box center [927, 538] width 903 height 131
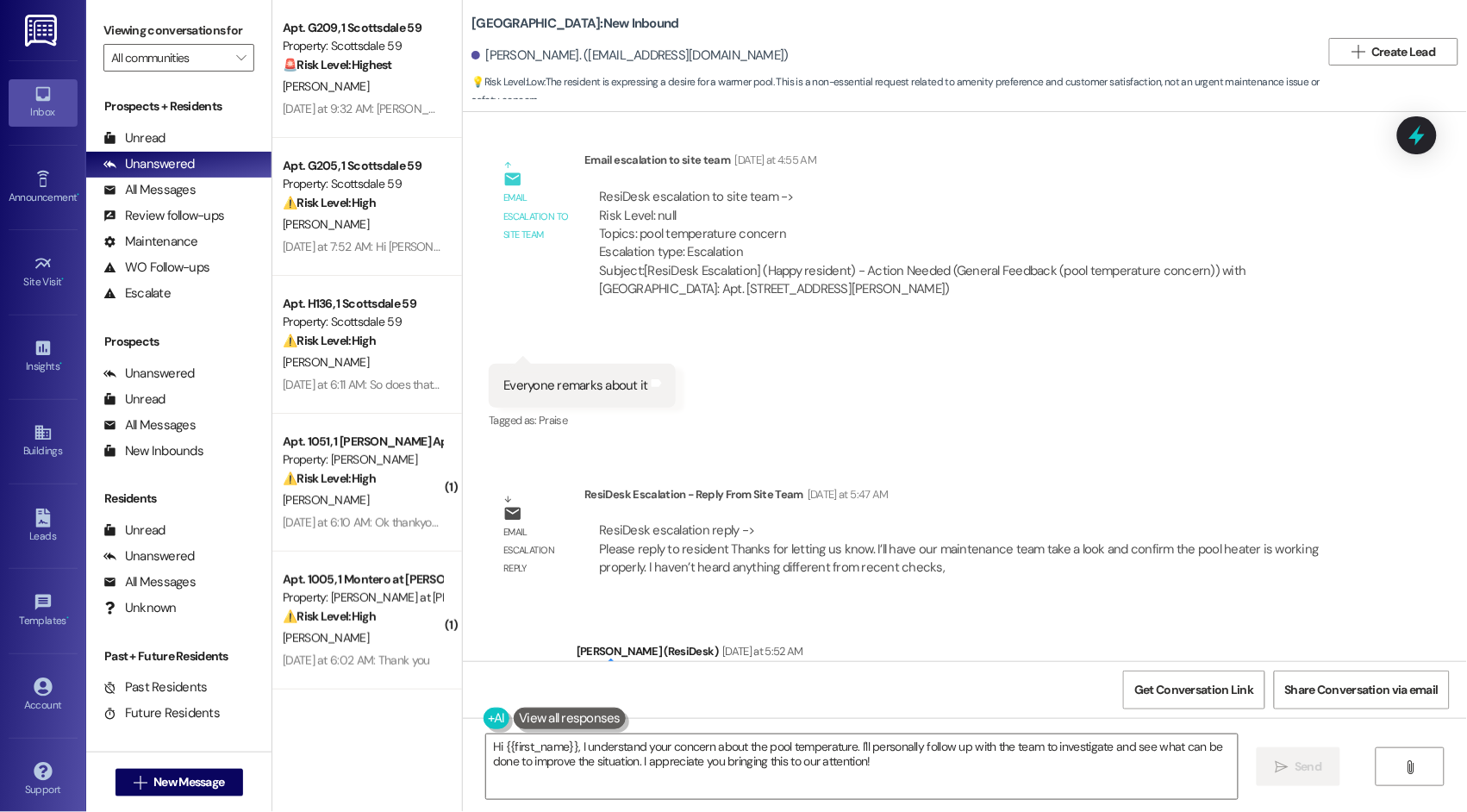
click at [879, 551] on div "ResiDesk escalation reply -> Please reply to resident Thanks for letting us kno…" at bounding box center [975, 548] width 756 height 56
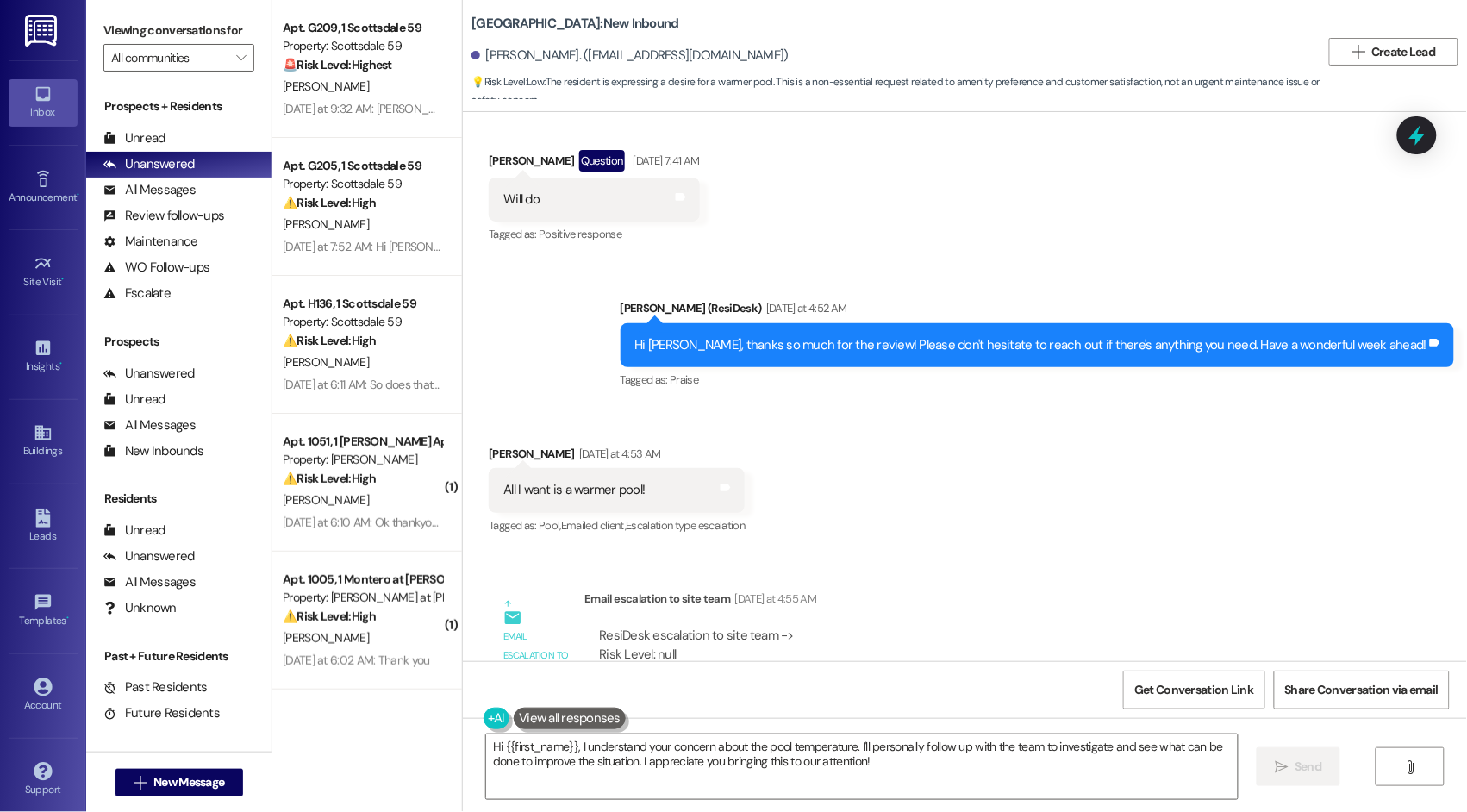
scroll to position [1060, 0]
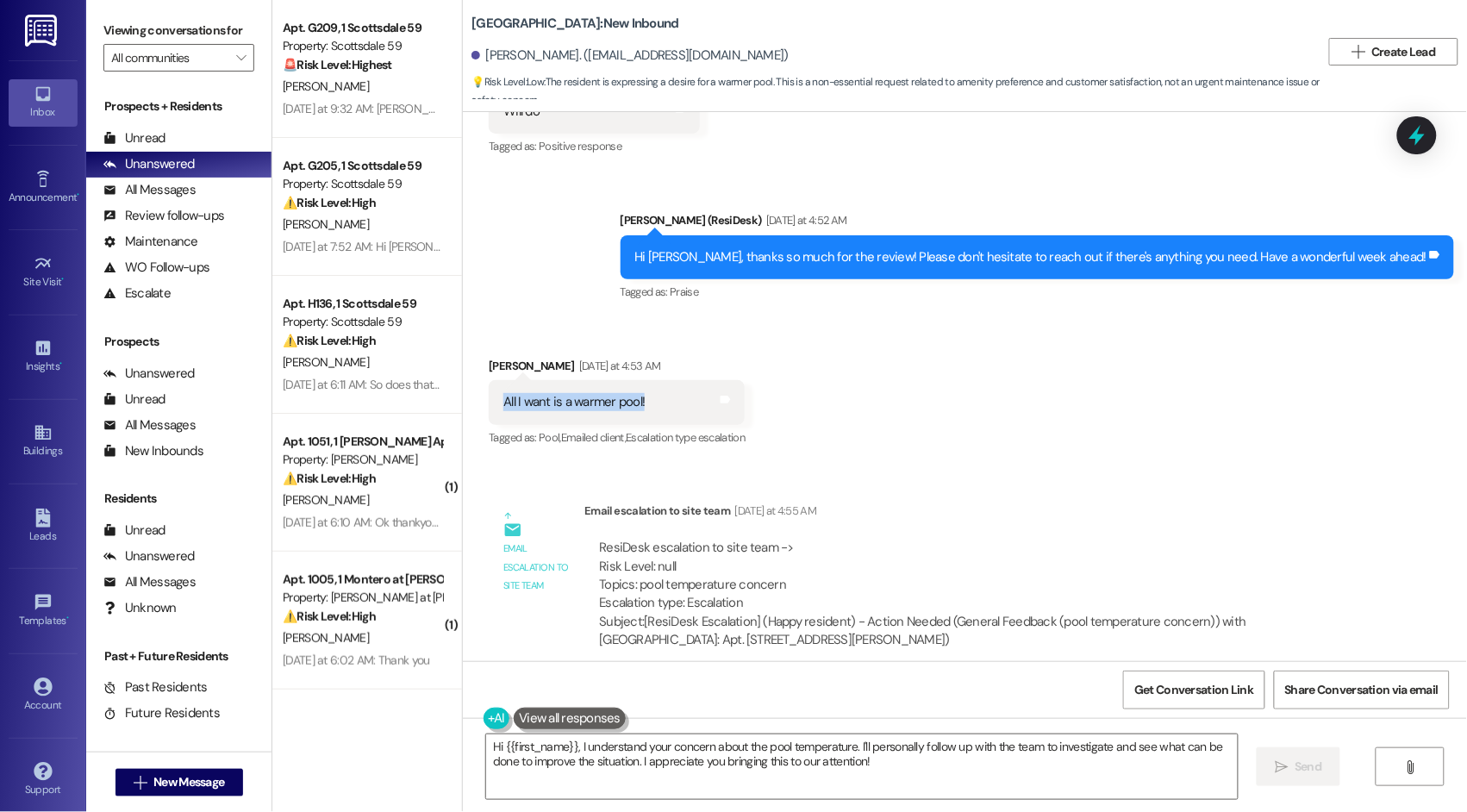
drag, startPoint x: 651, startPoint y: 382, endPoint x: 485, endPoint y: 384, distance: 166.0
click at [489, 384] on div "All I want is a warmer pool! Tags and notes" at bounding box center [617, 402] width 256 height 44
click at [805, 360] on div "Received via SMS [PERSON_NAME] [DATE] at 4:53 AM All I want is a warmer pool! T…" at bounding box center [965, 391] width 1005 height 145
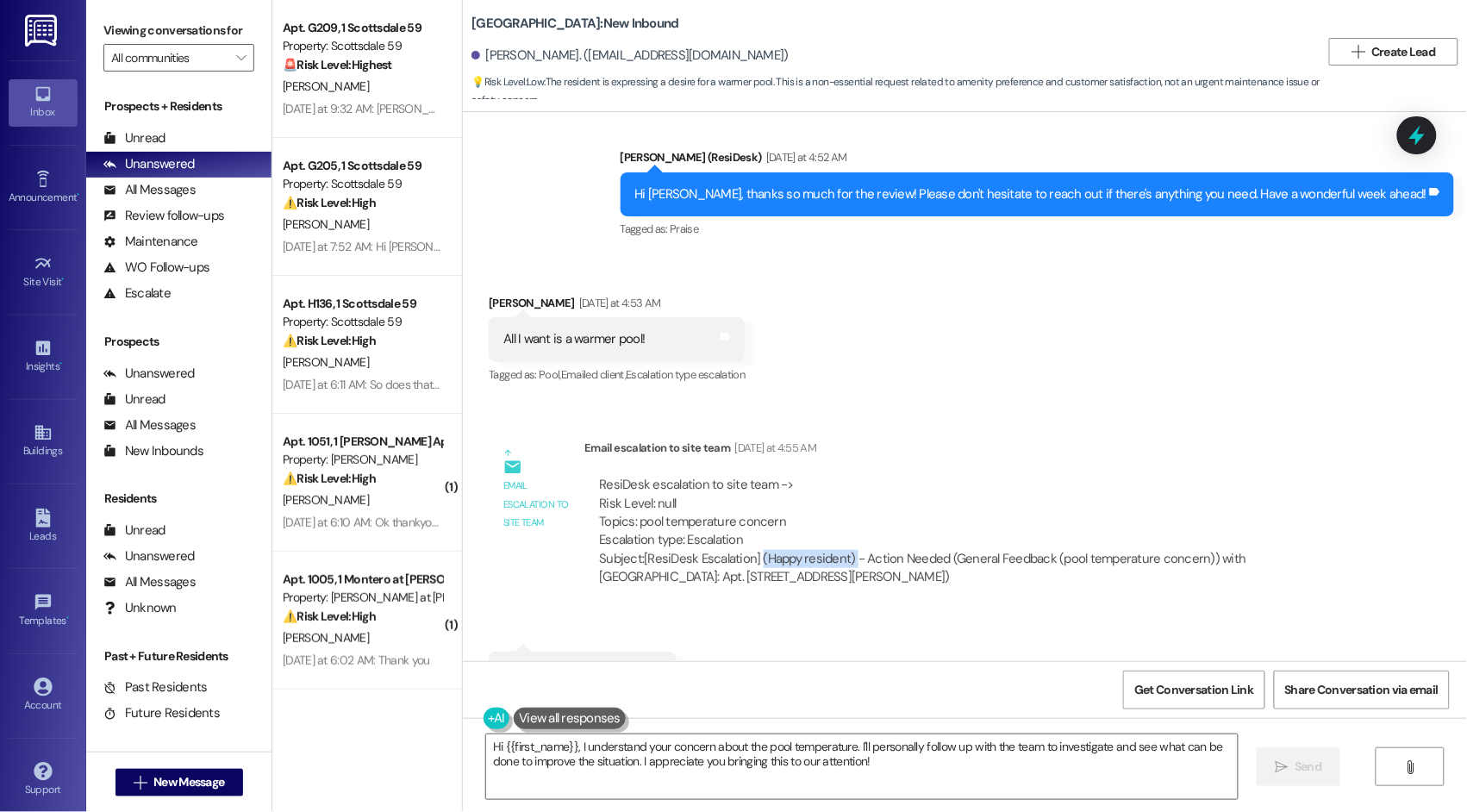
drag, startPoint x: 745, startPoint y: 544, endPoint x: 840, endPoint y: 545, distance: 95.0
click at [840, 550] on div "Subject: [ResiDesk Escalation] (Happy resident) - Action Needed (General Feedba…" at bounding box center [975, 569] width 752 height 37
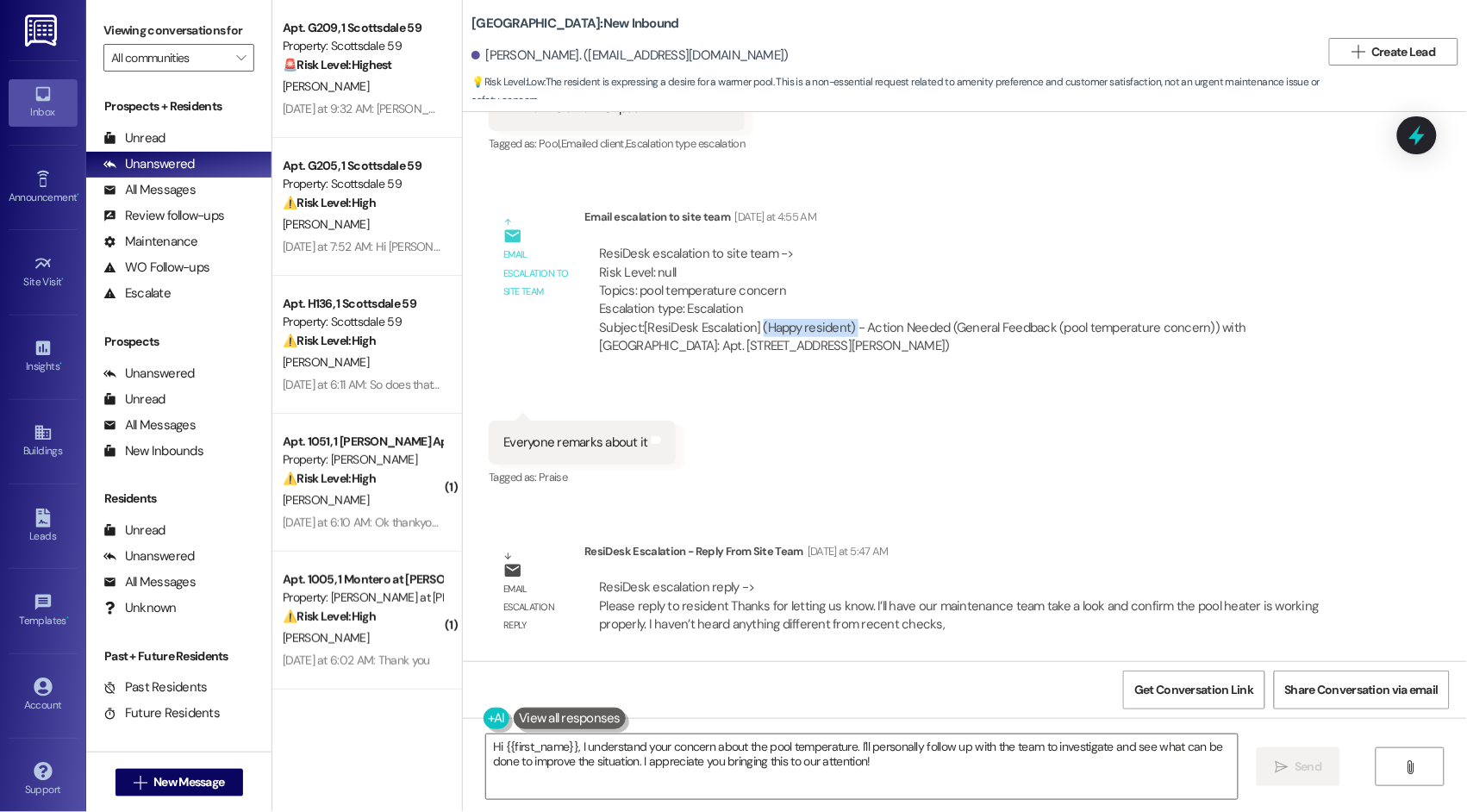
scroll to position [1536, 0]
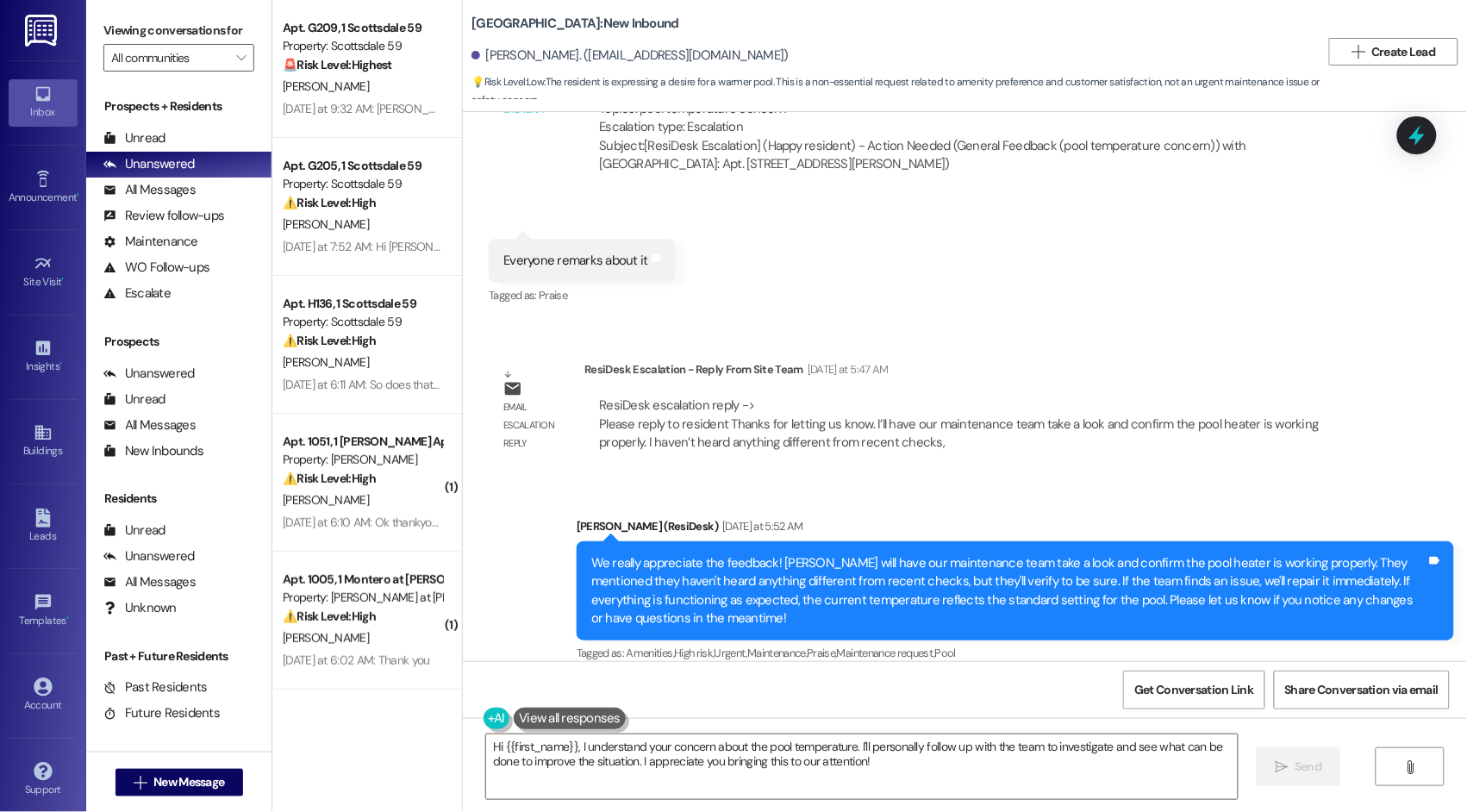
click at [706, 399] on div "ResiDesk escalation reply -> Please reply to resident Thanks for letting us kno…" at bounding box center [959, 424] width 720 height 55
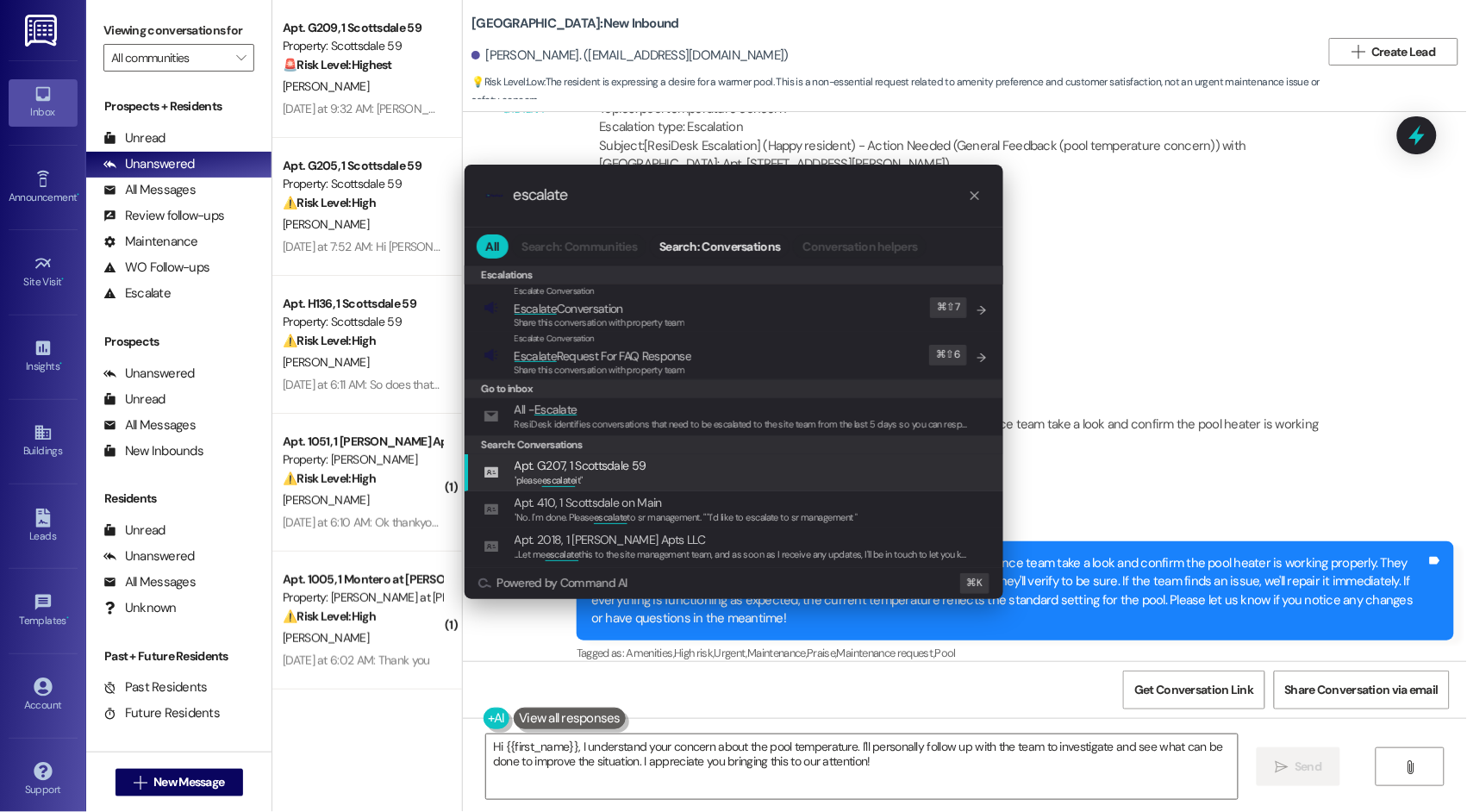
type input "escalate"
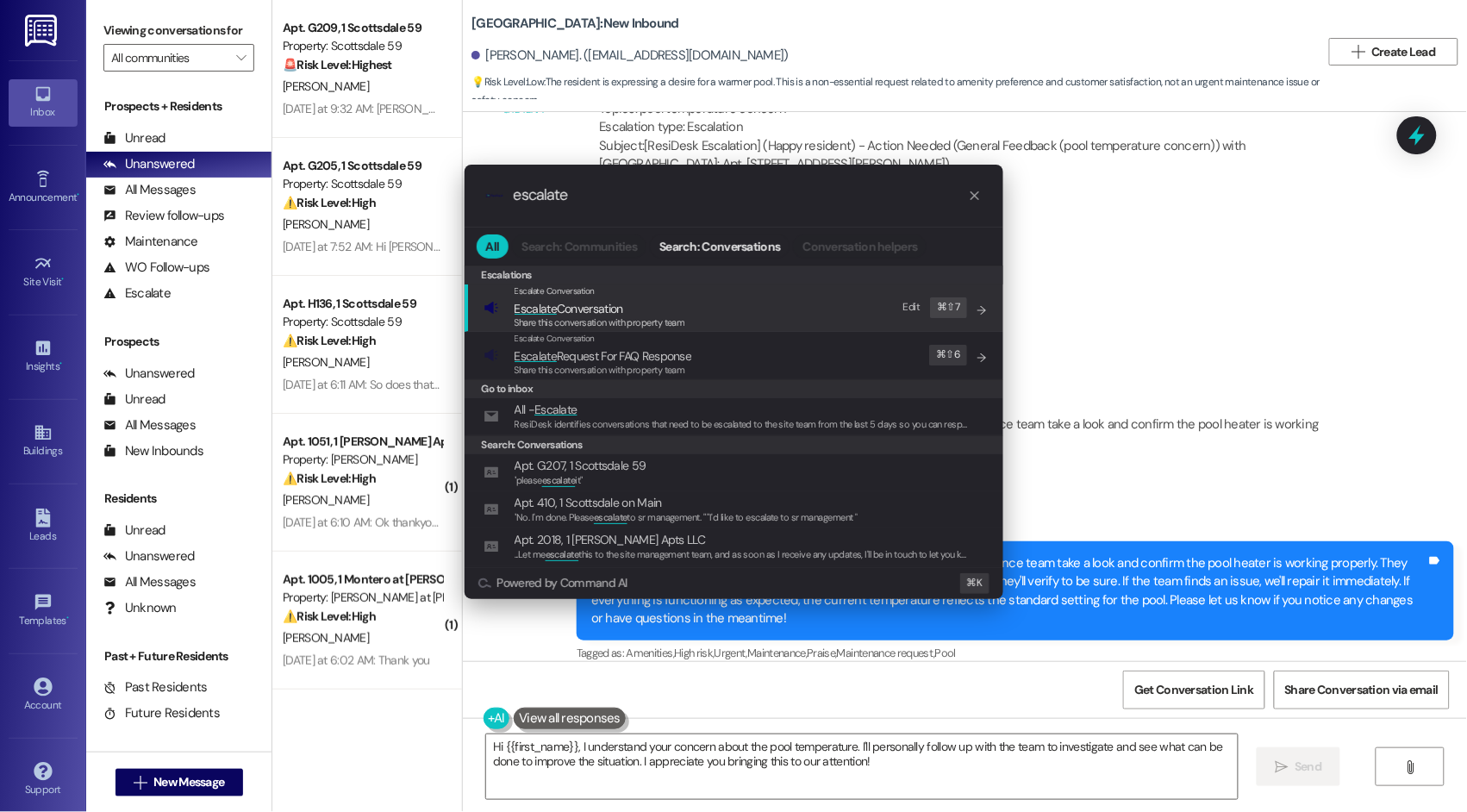
scroll to position [0, 0]
click at [972, 197] on icon "progress bar" at bounding box center [975, 196] width 9 height 9
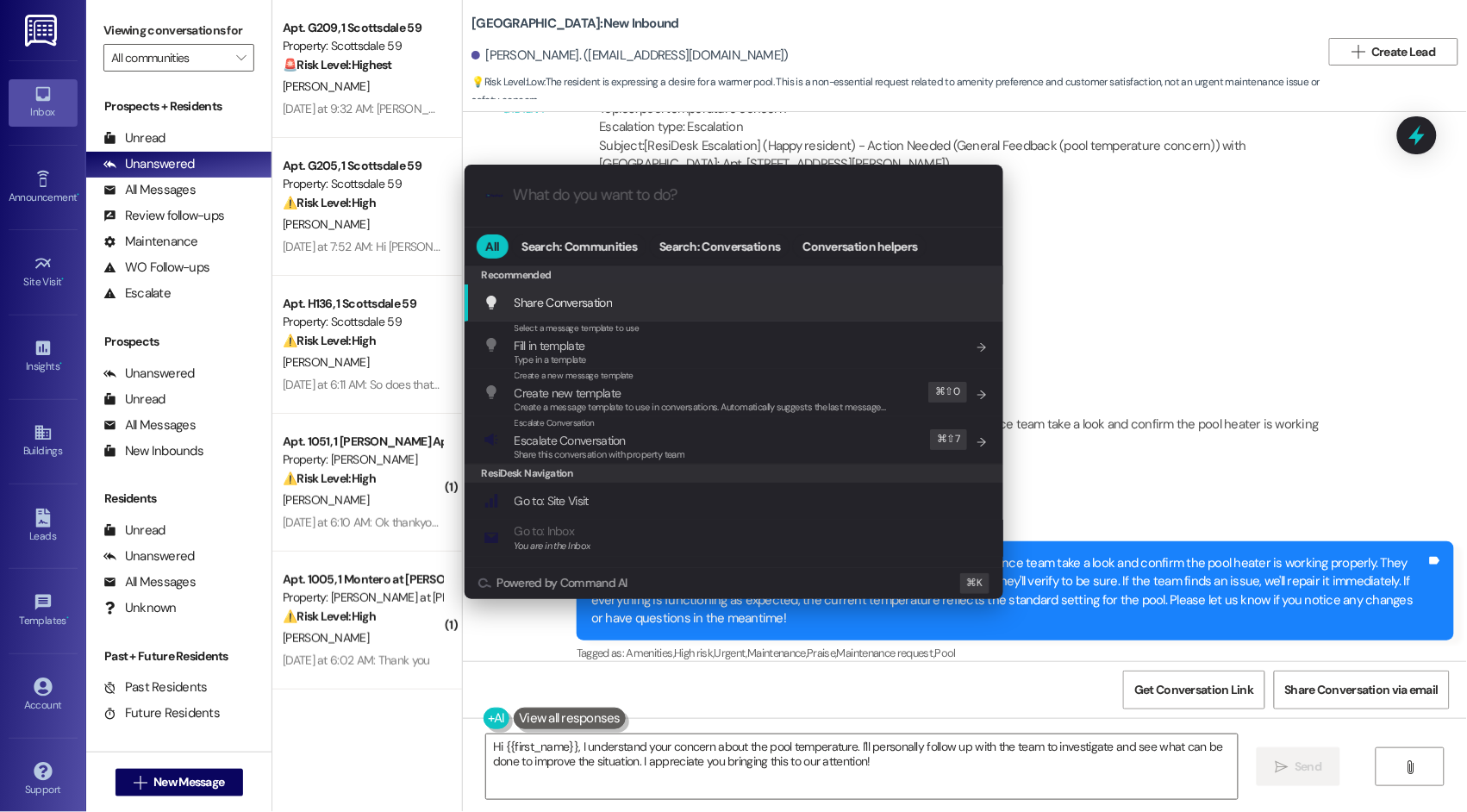
click at [1105, 203] on div ".cls-1{fill:#0a055f;}.cls-2{fill:#0cc4c4;} resideskLogoBlueOrange All Search: C…" at bounding box center [733, 406] width 1467 height 812
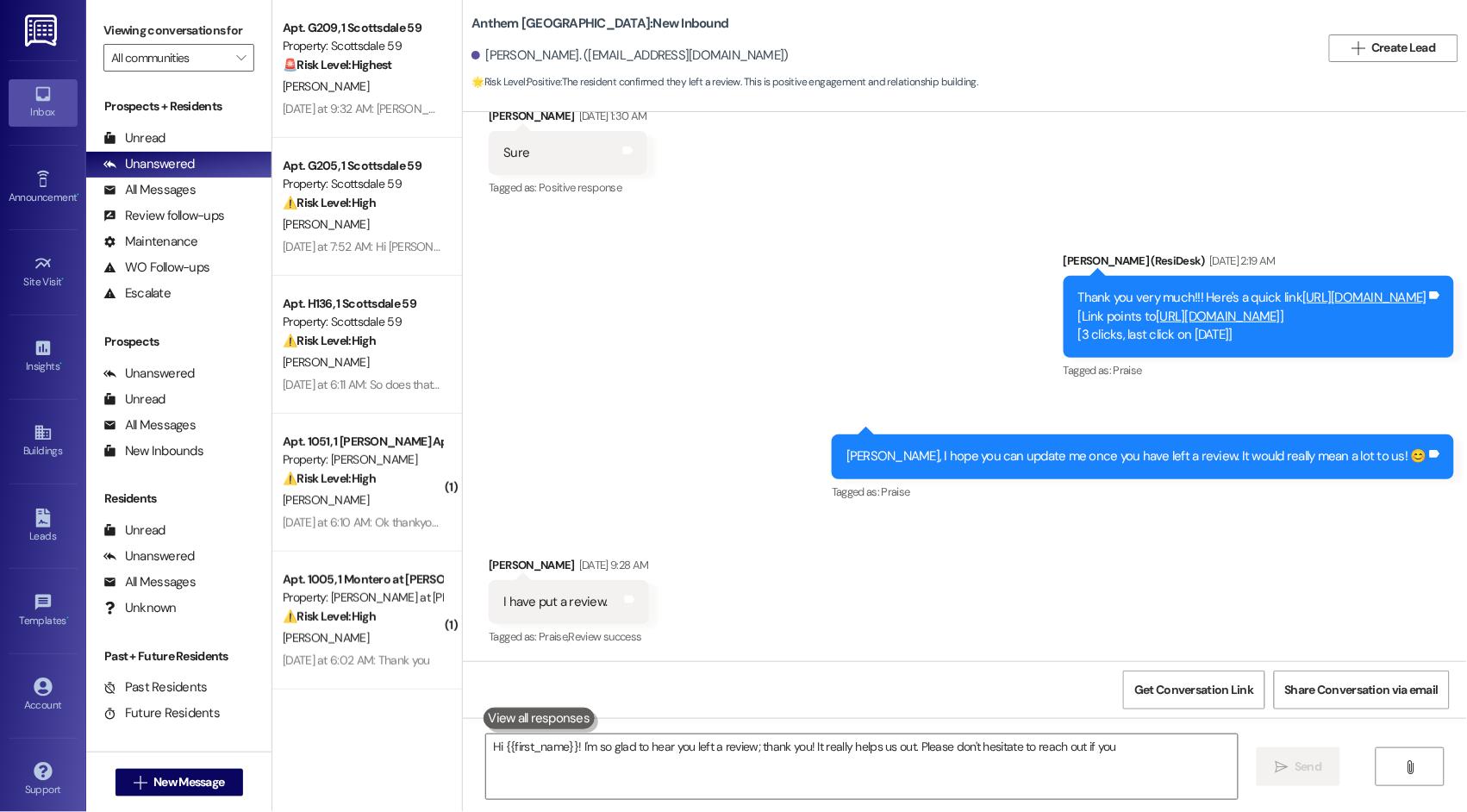
scroll to position [1211, 0]
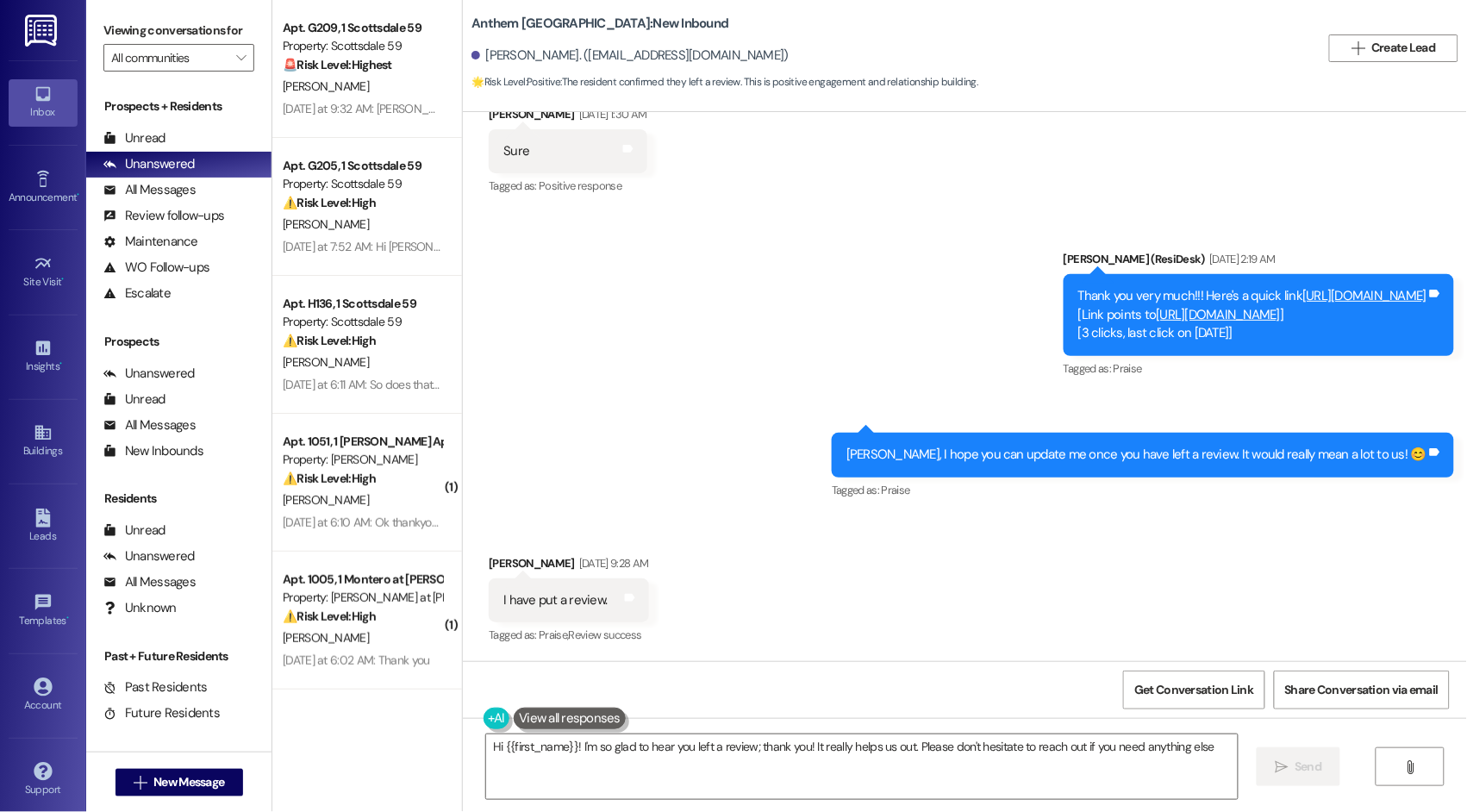
type textarea "Hi {{first_name}}! I'm so glad to hear you left a review; thank you! It really …"
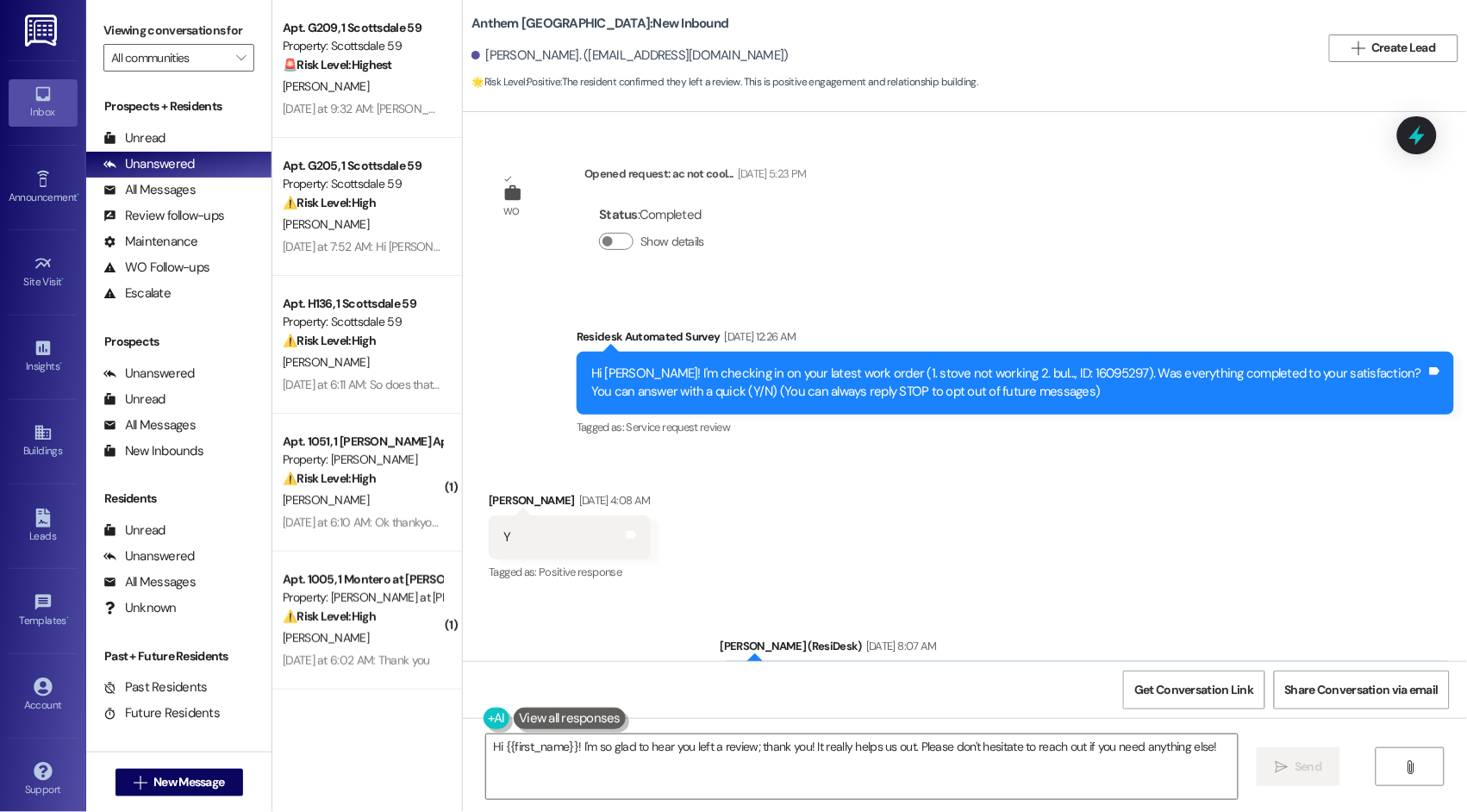
scroll to position [0, 0]
drag, startPoint x: 1030, startPoint y: 372, endPoint x: 1081, endPoint y: 369, distance: 51.1
click at [1081, 369] on div "Hi Yohannan! I'm checking in on your latest work order (1. stove not working 2.…" at bounding box center [1008, 383] width 835 height 37
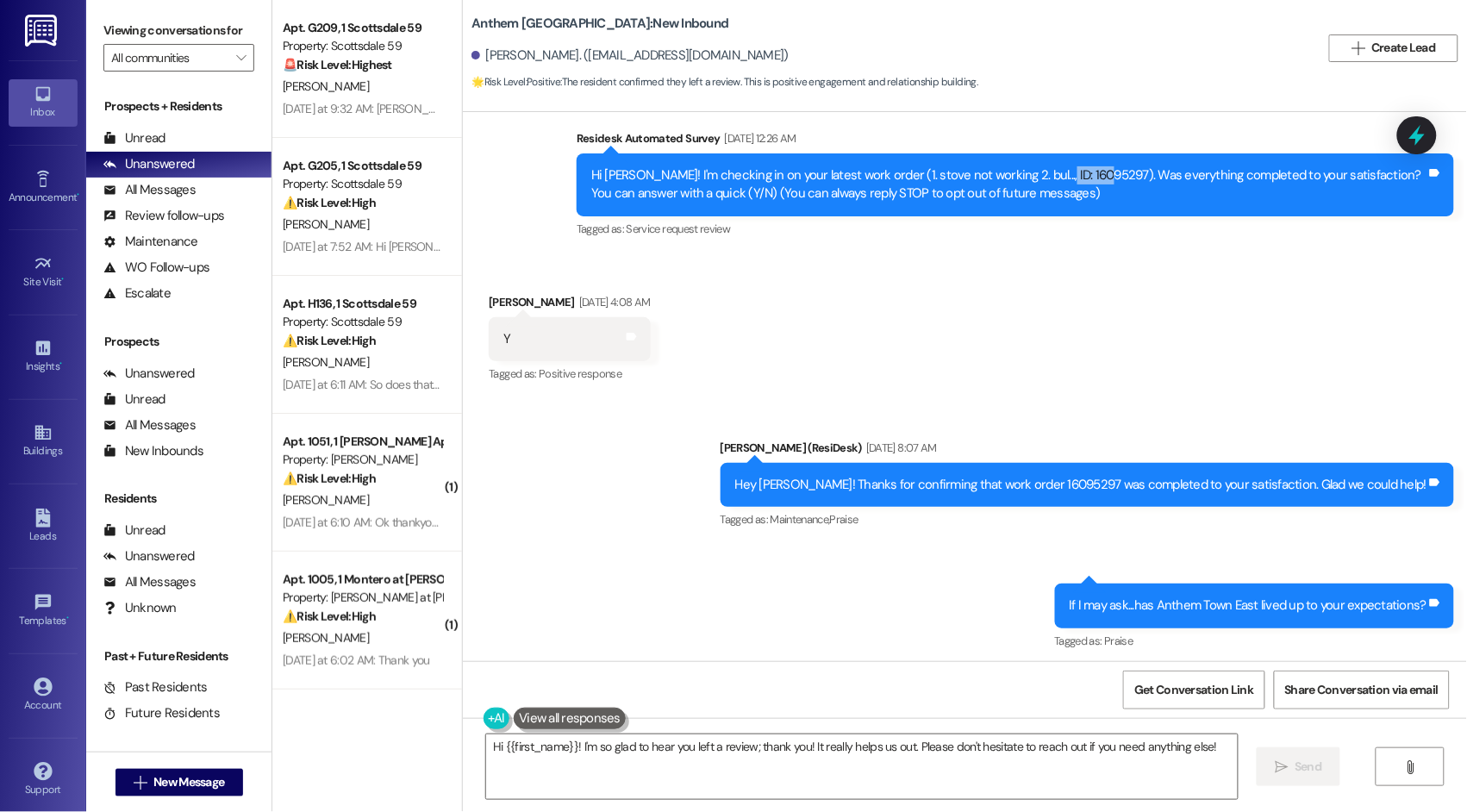
scroll to position [197, 0]
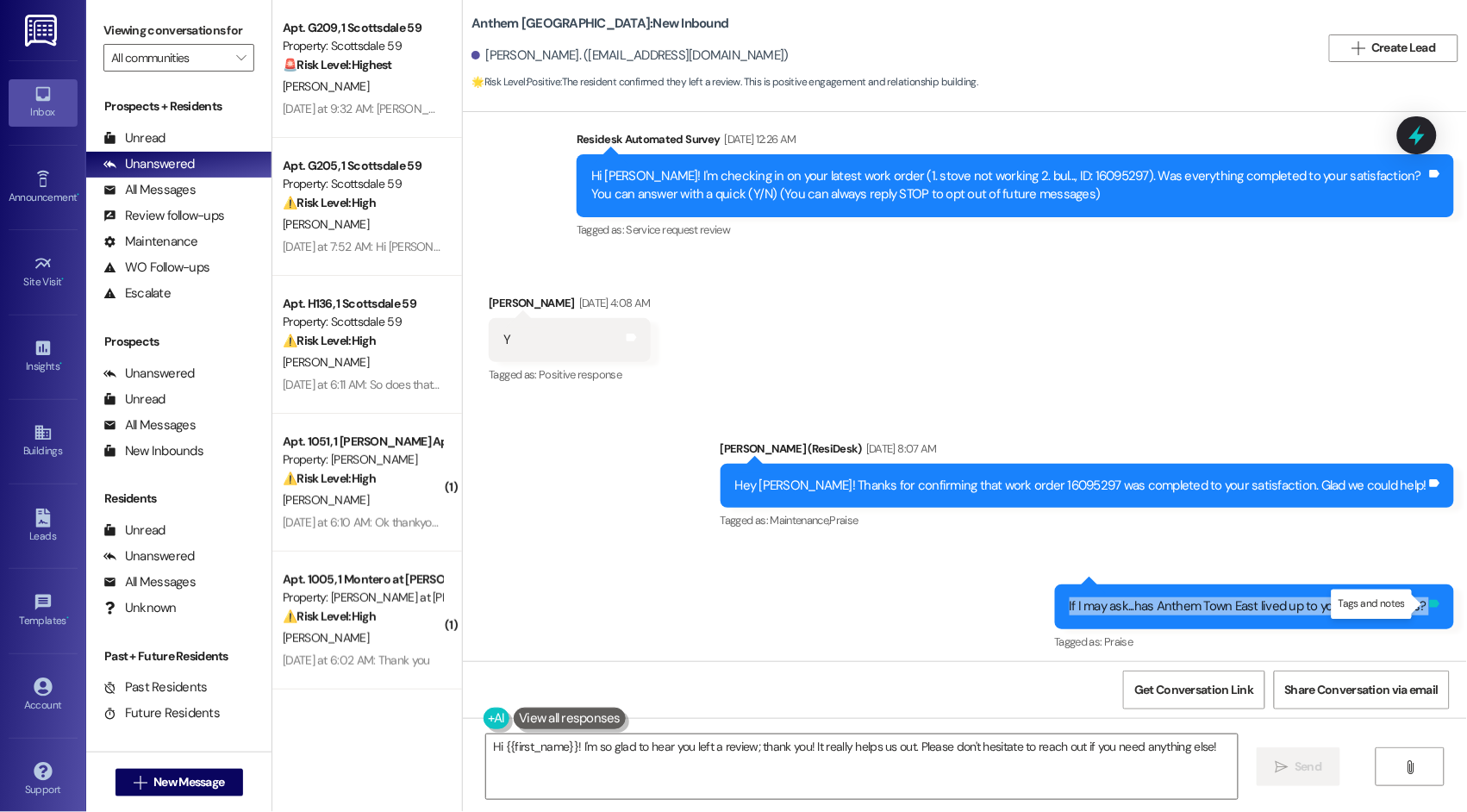
drag, startPoint x: 1064, startPoint y: 608, endPoint x: 1431, endPoint y: 607, distance: 367.0
click at [1431, 607] on div "If I may ask...has Anthem Town East lived up to your expectations? Tags and not…" at bounding box center [1254, 607] width 400 height 44
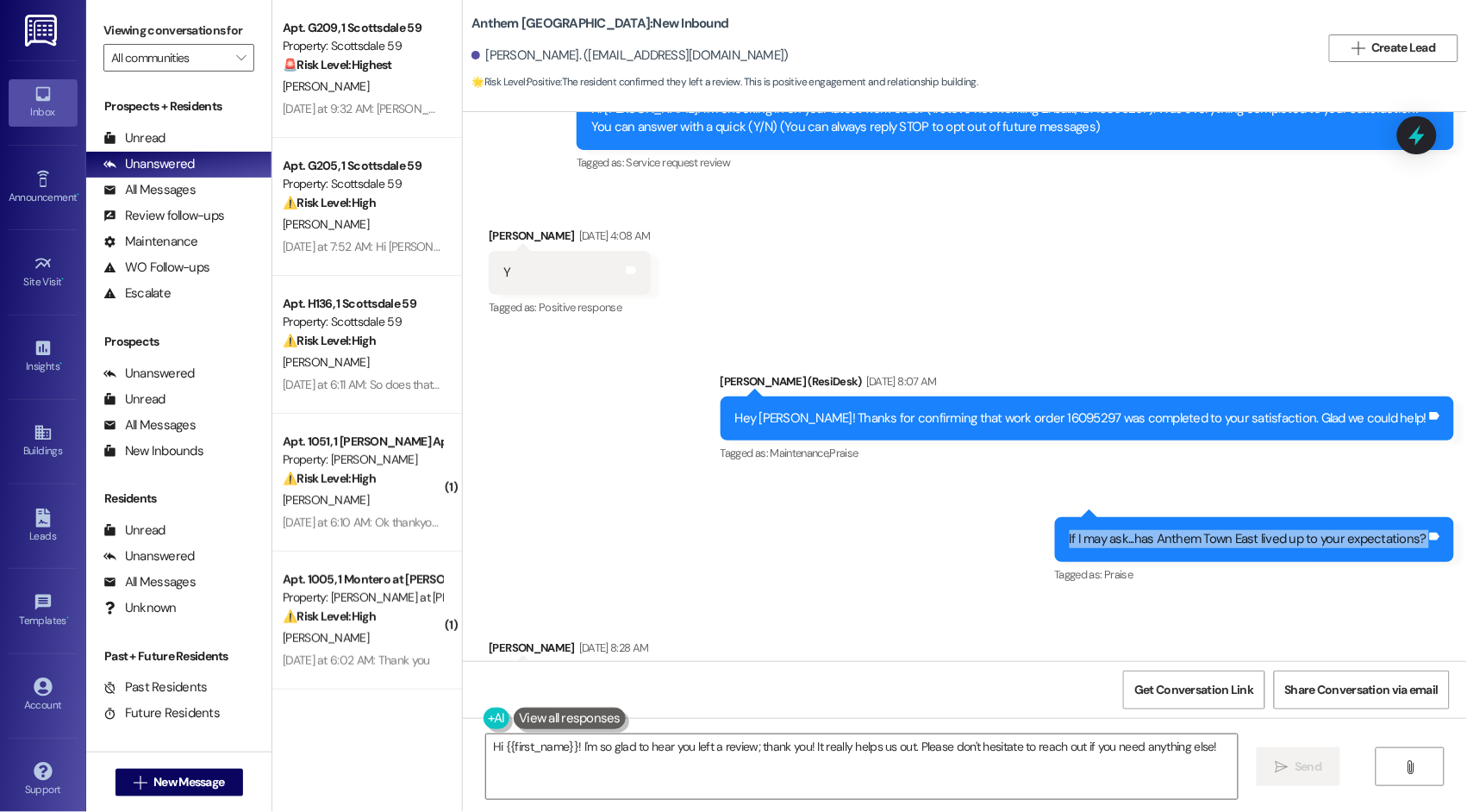
scroll to position [265, 0]
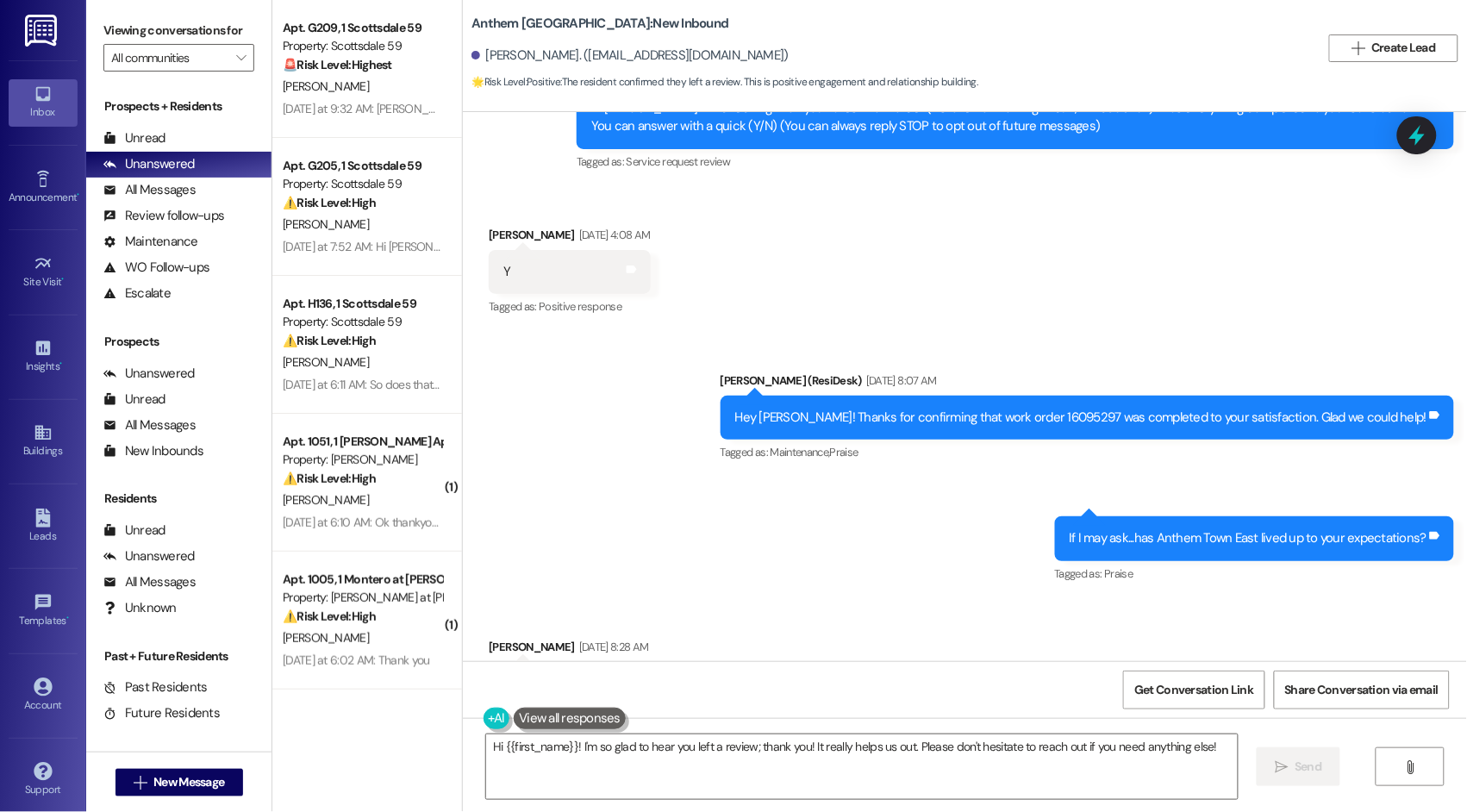
click at [627, 509] on div "Sent via SMS Sarah (ResiDesk) Aug 22, 2025 at 8:07 AM Hey Yohannan! Thanks for …" at bounding box center [965, 466] width 1005 height 267
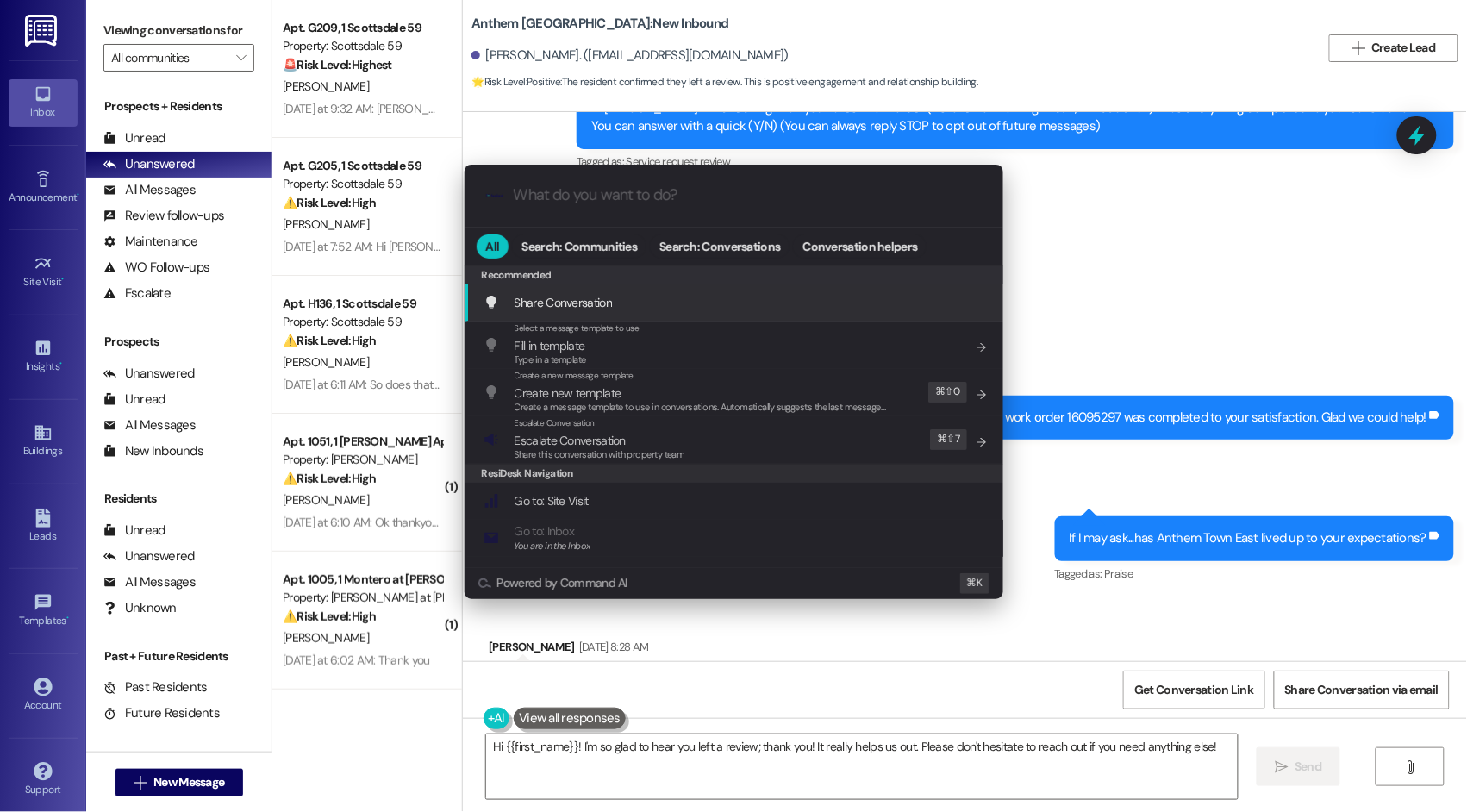
click at [645, 202] on input "What do you want to do?" at bounding box center [747, 195] width 468 height 19
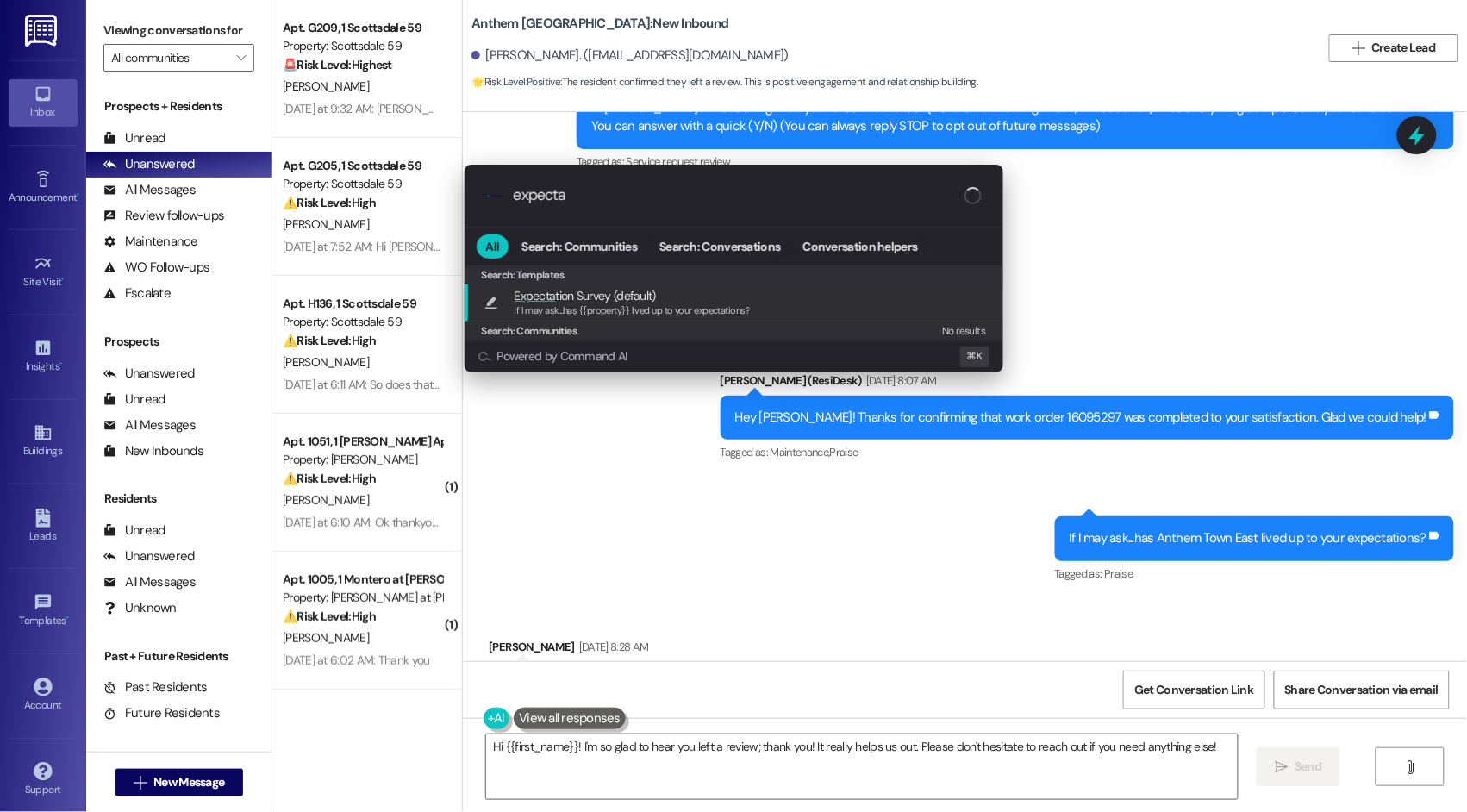
type input "expecta"
click at [580, 305] on span "If I may ask...has {{property}} lived up to your expectations?" at bounding box center [632, 310] width 236 height 12
type textarea "If I may ask...has {{property}} lived up to your expectations?"
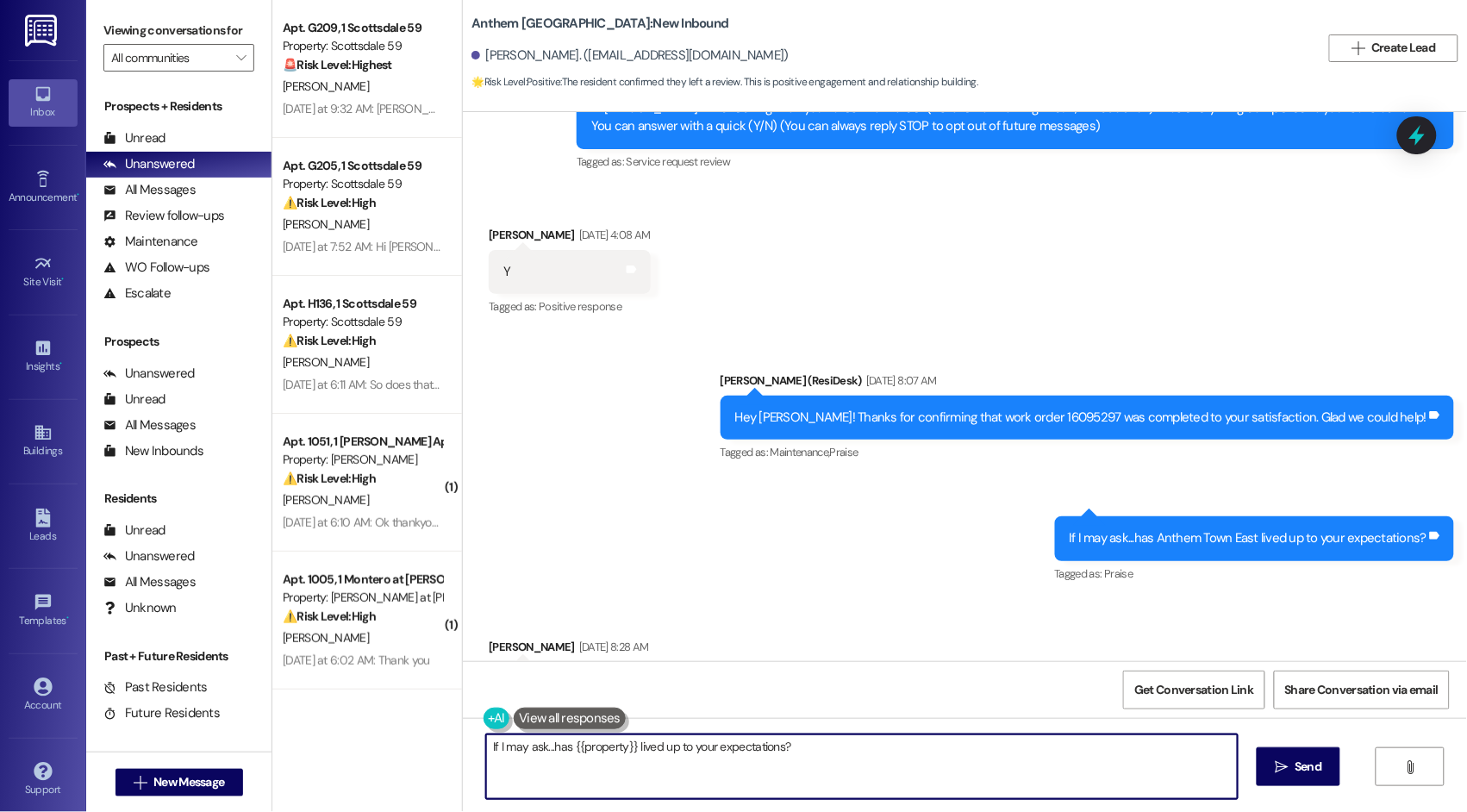
drag, startPoint x: 802, startPoint y: 744, endPoint x: 459, endPoint y: 752, distance: 343.1
click at [463, 752] on div "If I may ask...has {{property}} lived up to your expectations?  Send " at bounding box center [965, 782] width 1005 height 130
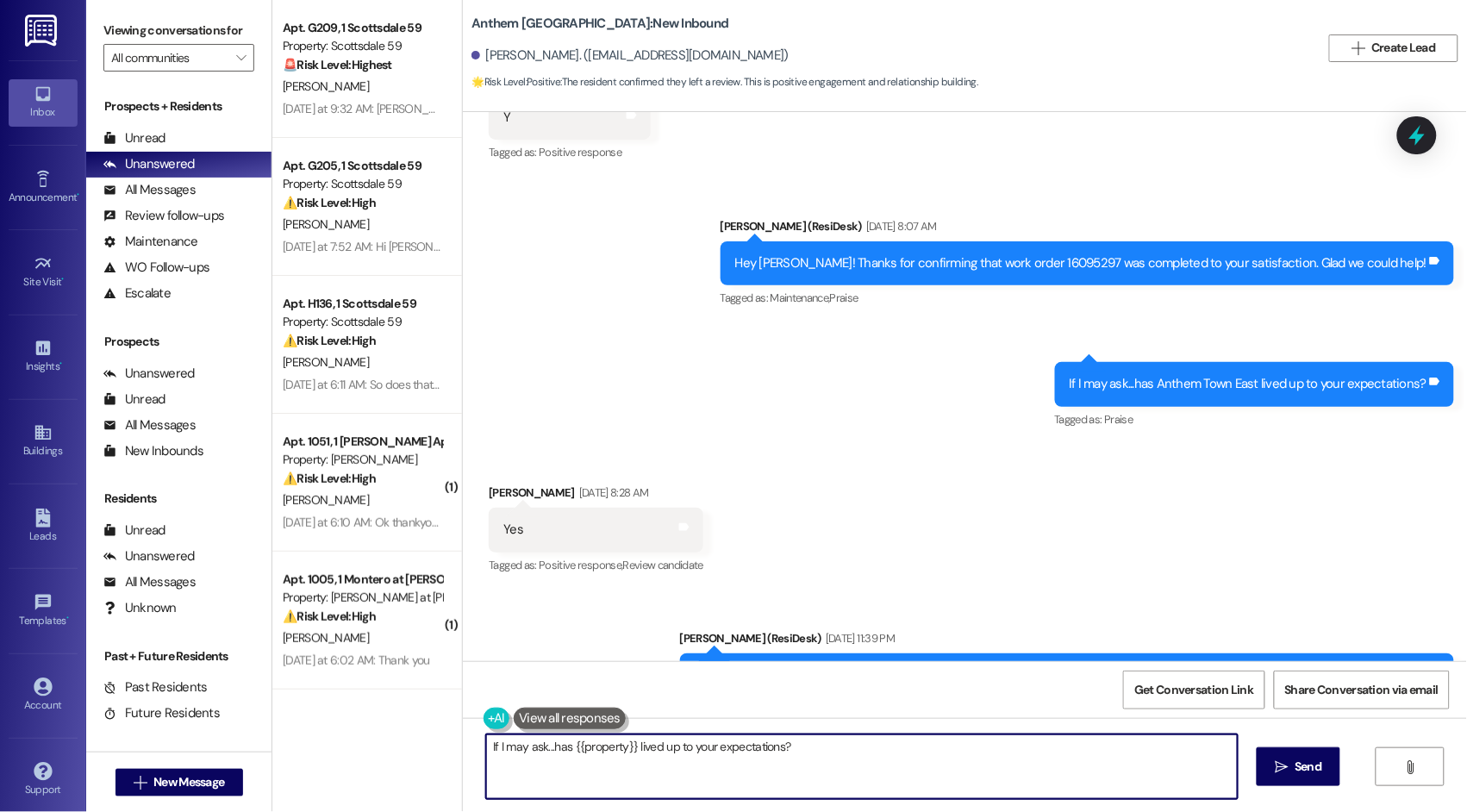
scroll to position [417, 0]
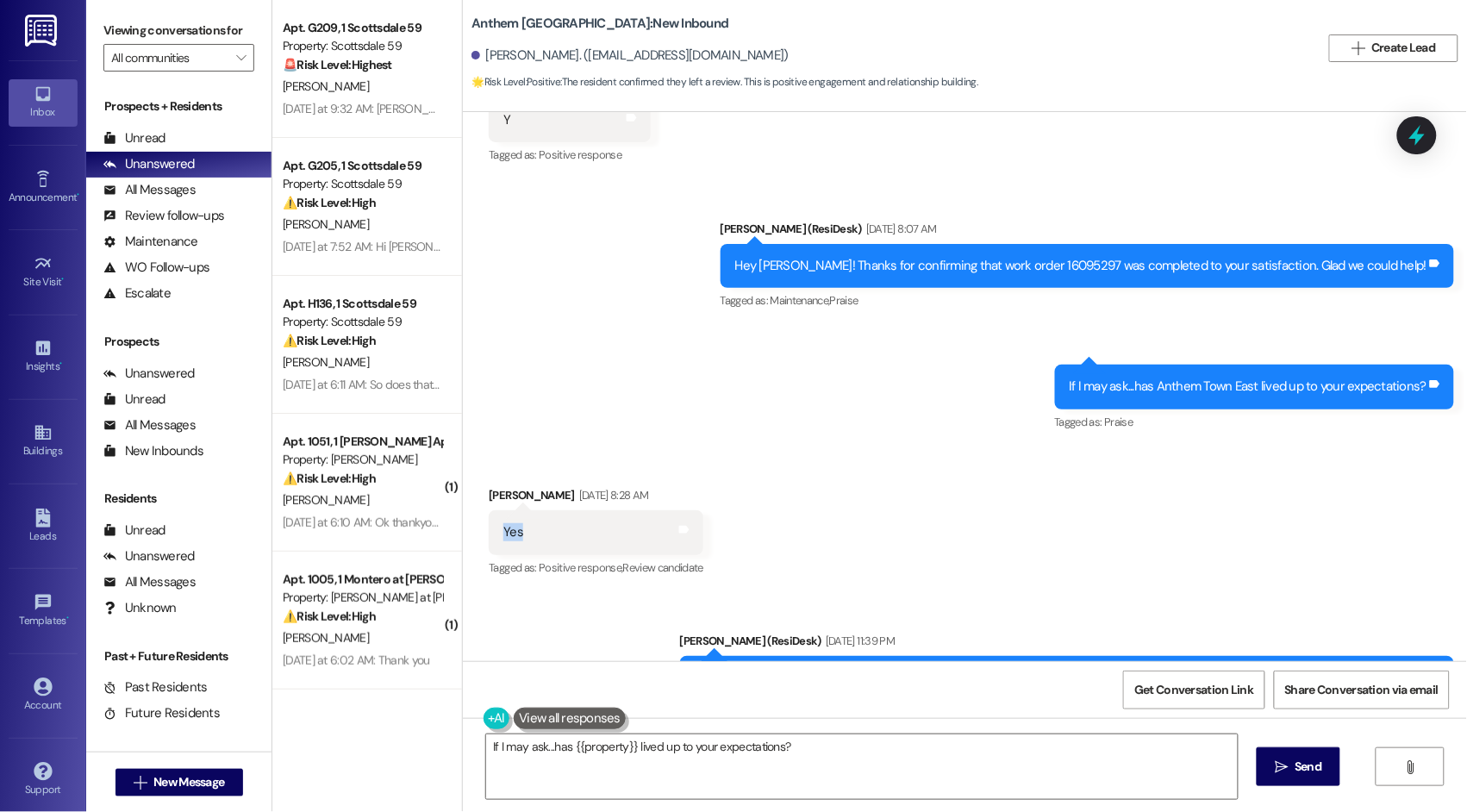
drag, startPoint x: 520, startPoint y: 531, endPoint x: 477, endPoint y: 532, distance: 43.0
click at [489, 532] on div "Yes Tags and notes" at bounding box center [595, 533] width 214 height 44
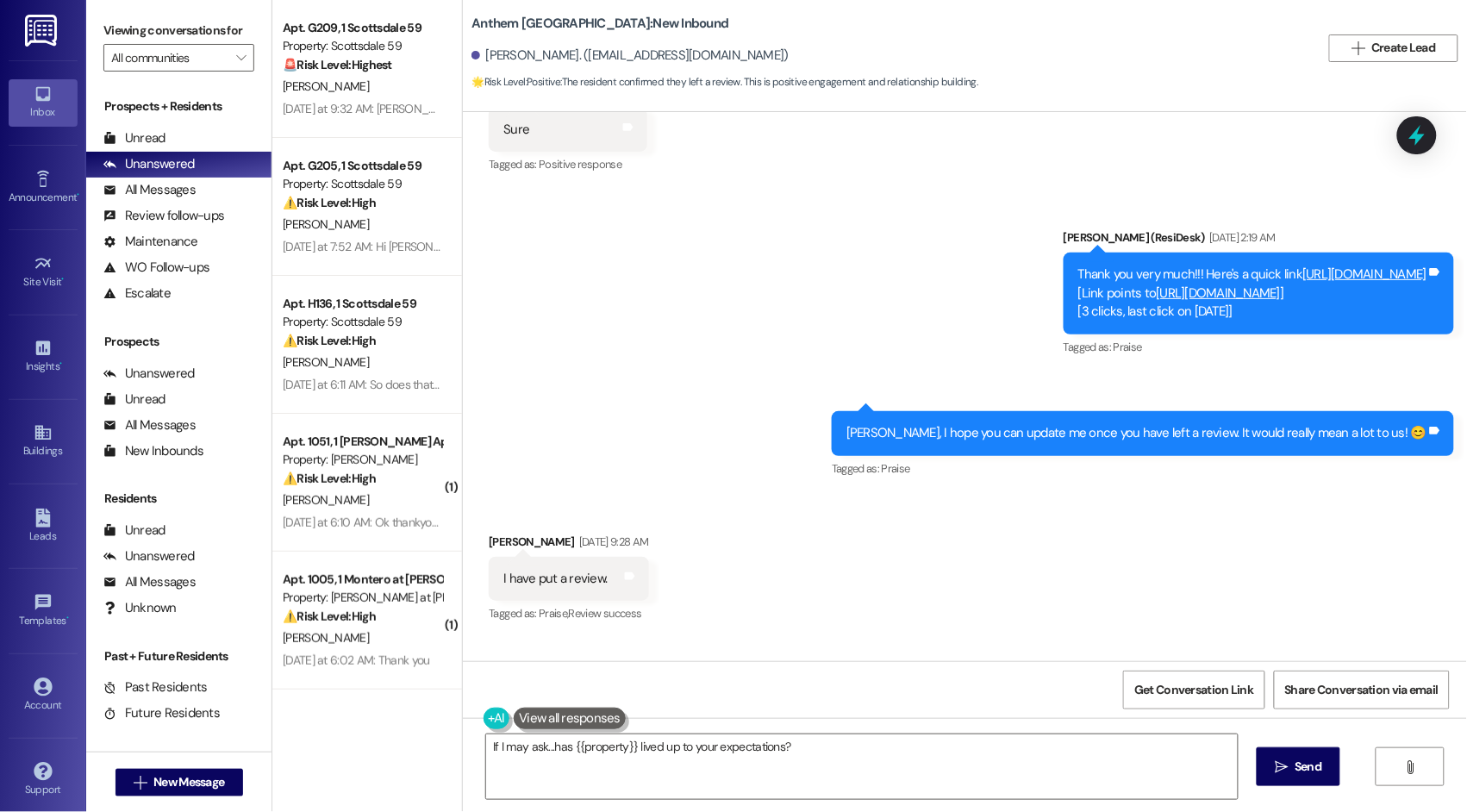
scroll to position [1235, 0]
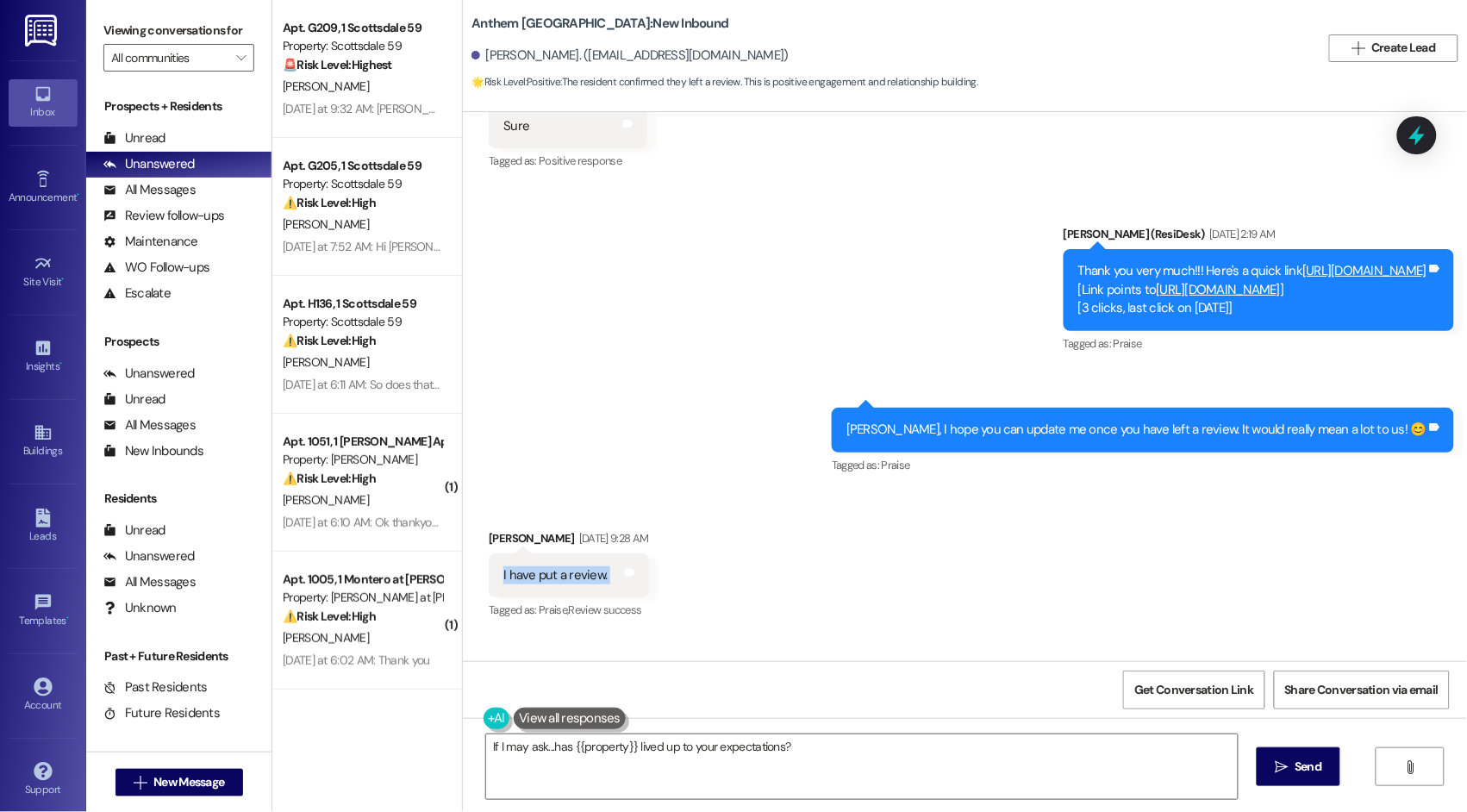
drag, startPoint x: 482, startPoint y: 577, endPoint x: 614, endPoint y: 579, distance: 132.0
click at [614, 579] on div "I have put a review. Tags and notes" at bounding box center [568, 575] width 160 height 44
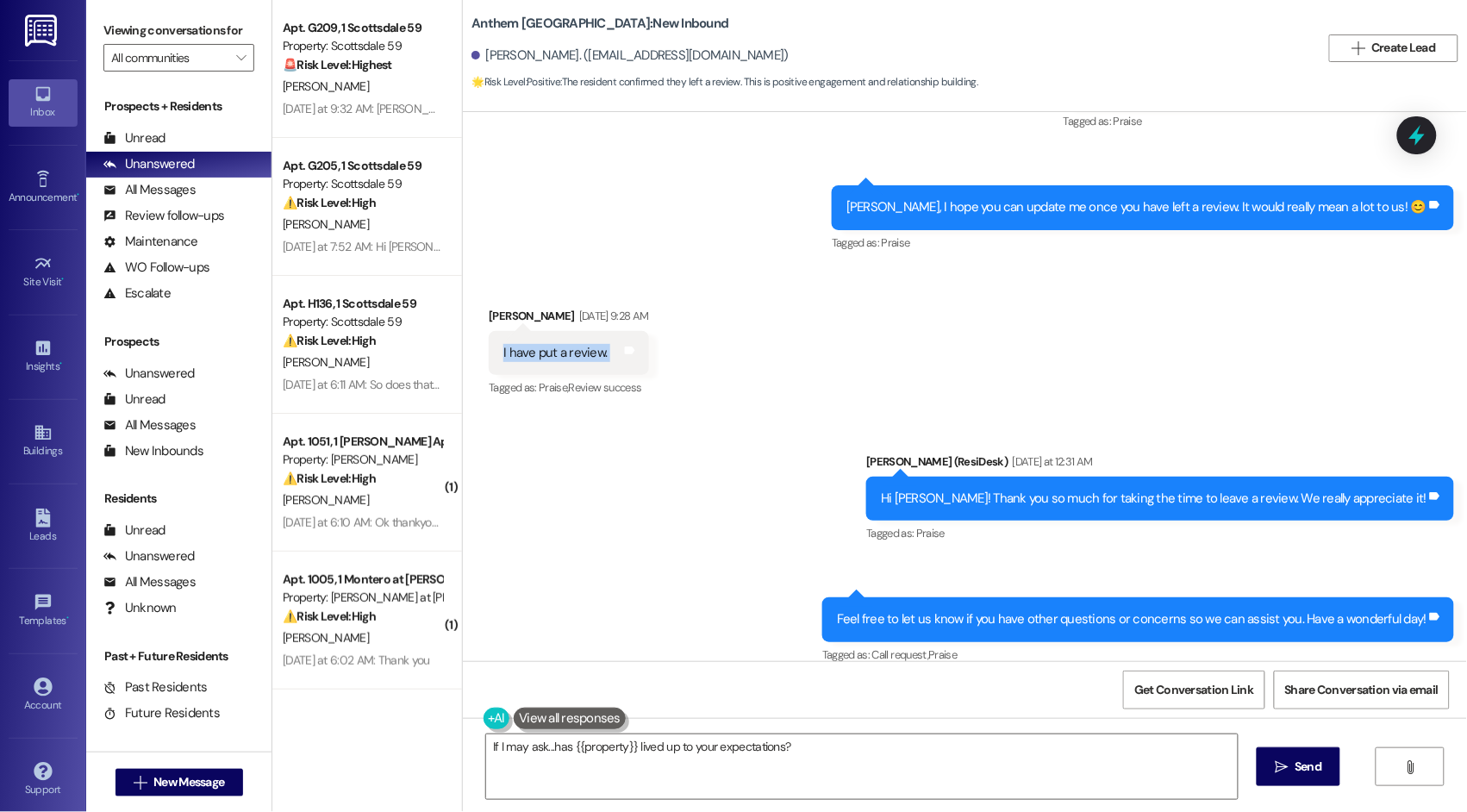
scroll to position [1460, 0]
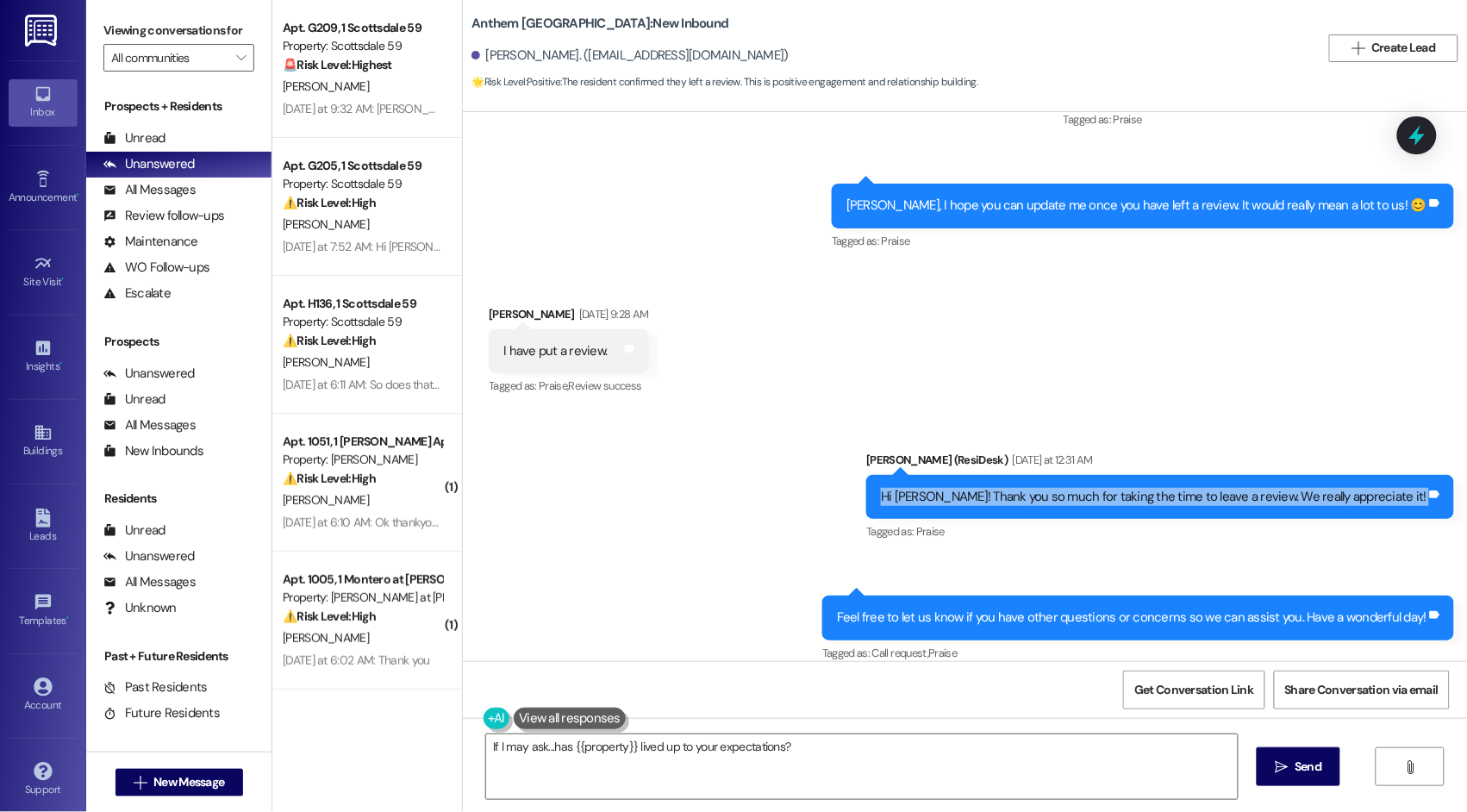
drag, startPoint x: 928, startPoint y: 501, endPoint x: 1463, endPoint y: 506, distance: 535.0
click at [1463, 506] on div "WO Opened request: ac not cool... Jun 21, 2024 at 5:23 PM Status : Completed Sh…" at bounding box center [965, 386] width 1005 height 549
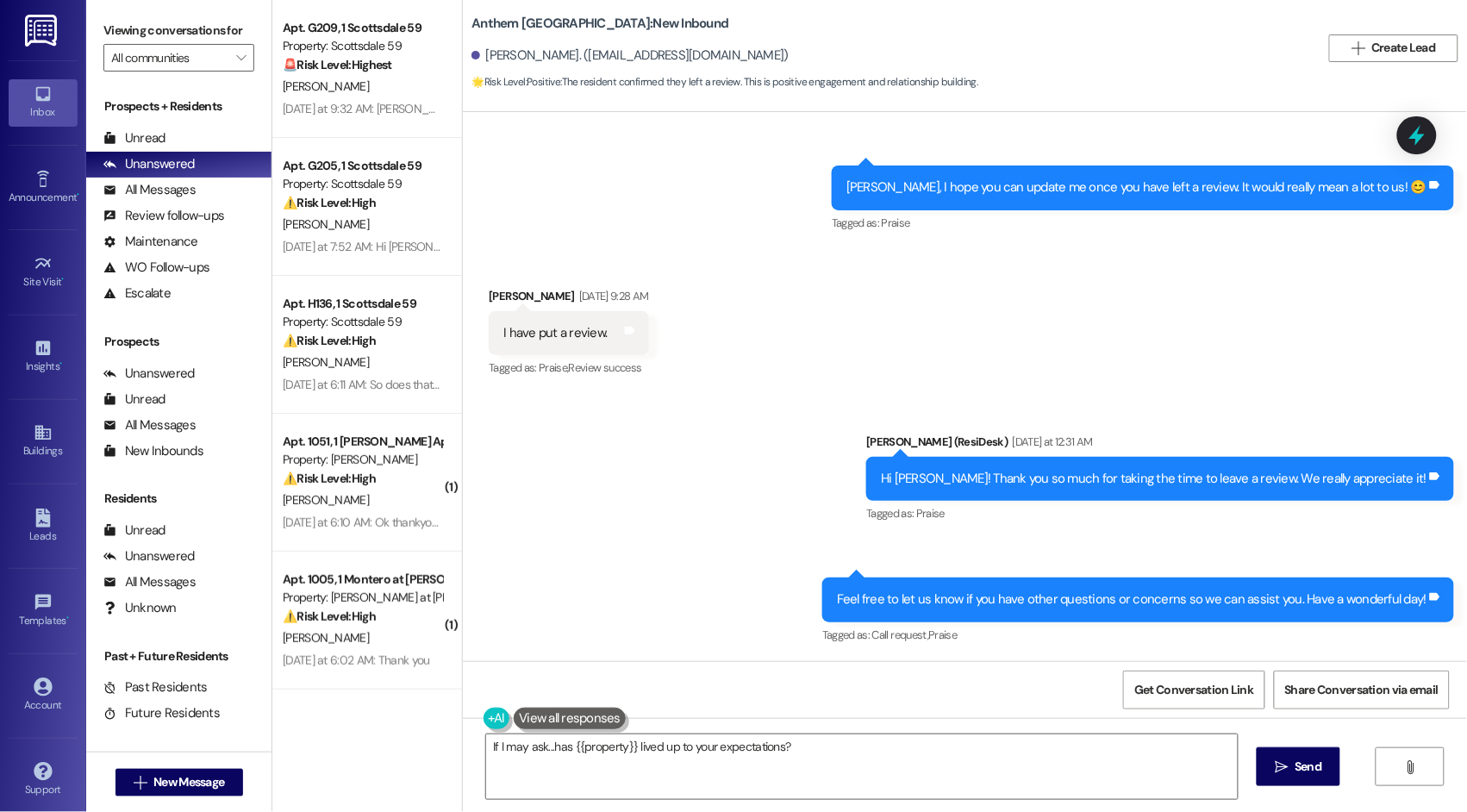
click at [693, 487] on div "Sent via SMS Sarah (ResiDesk) Yesterday at 12:31 AM Hi Yohannan! Thank you so m…" at bounding box center [965, 527] width 1005 height 267
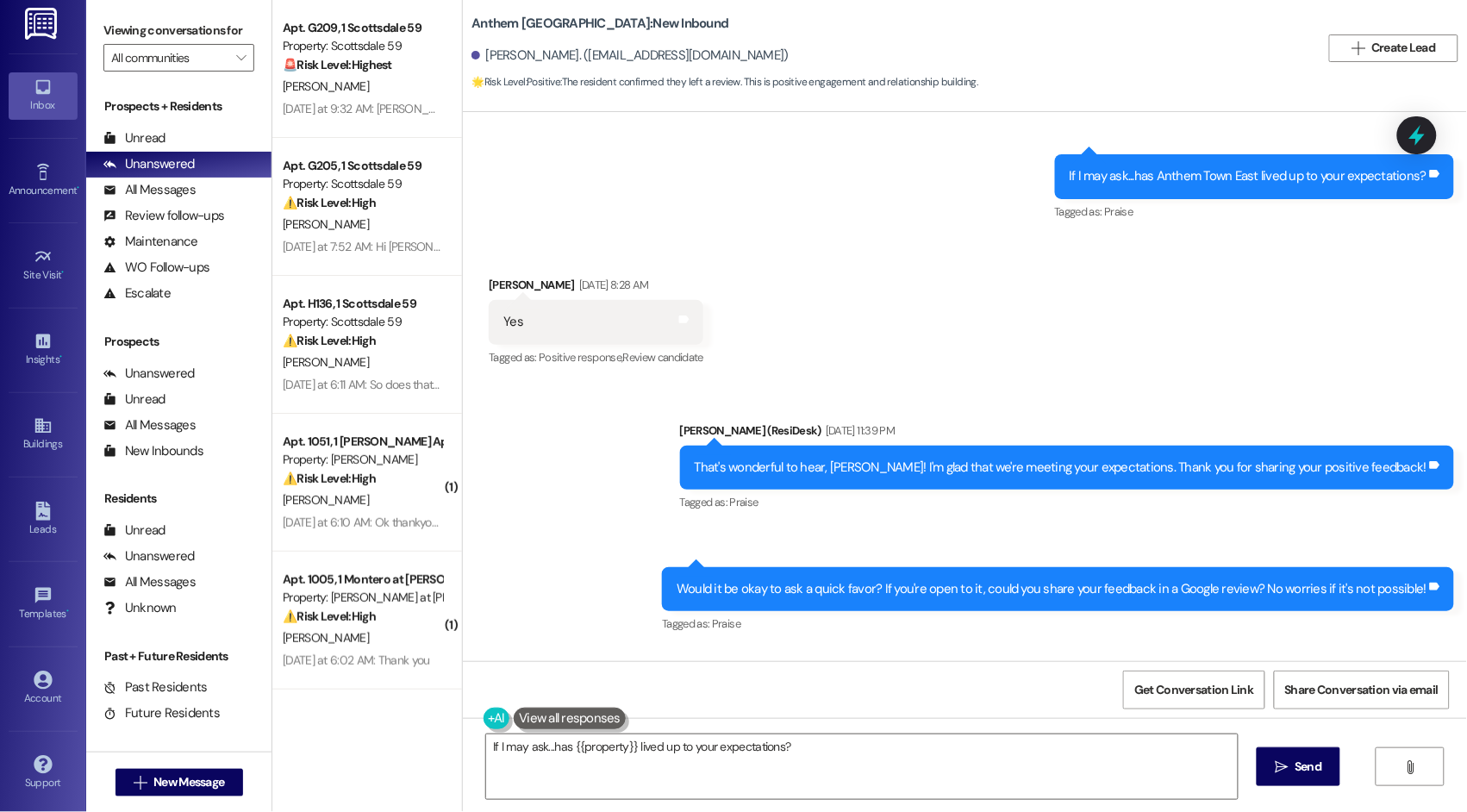
scroll to position [0, 0]
click at [161, 780] on span "New Message" at bounding box center [189, 782] width 71 height 19
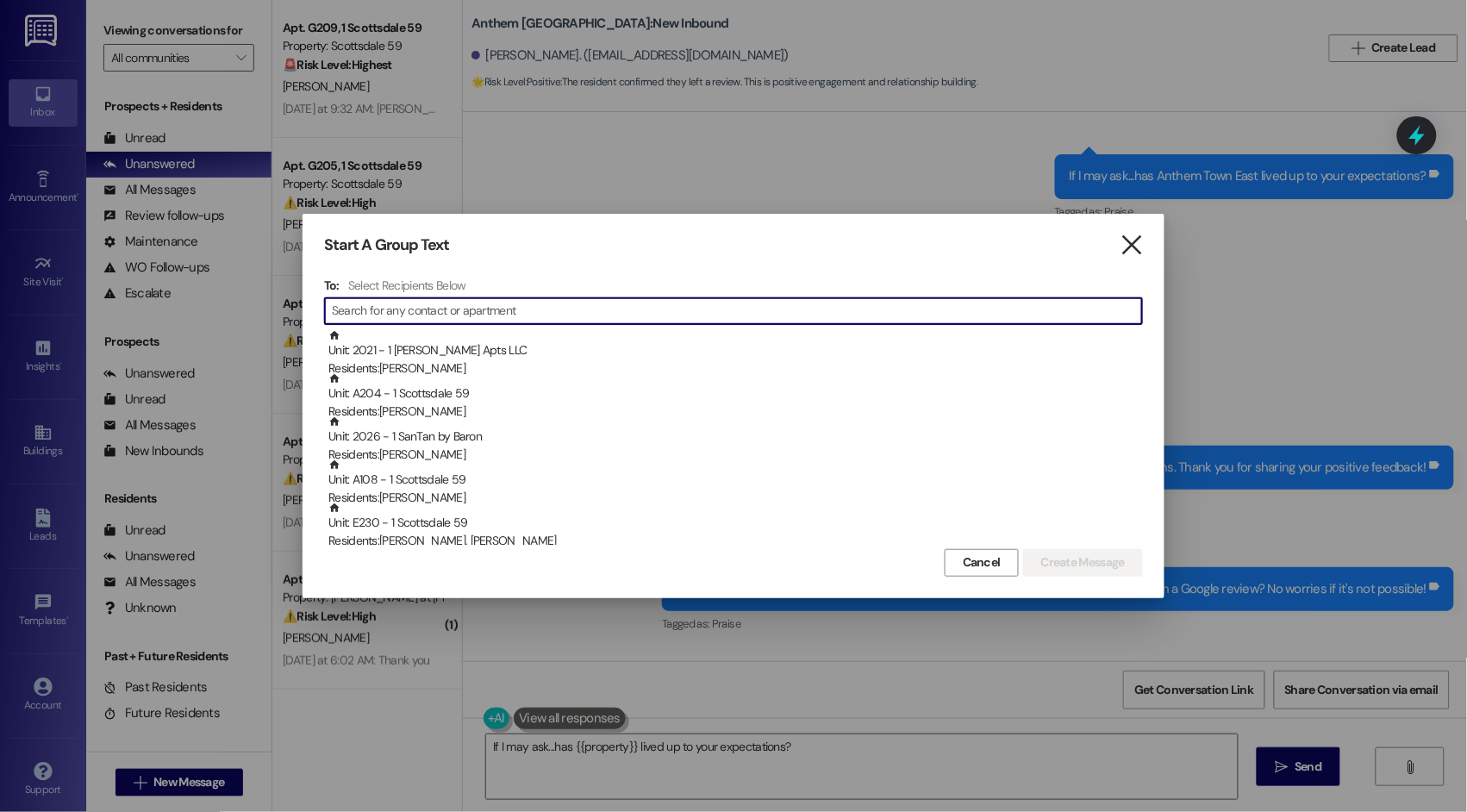
click at [1135, 249] on icon "" at bounding box center [1132, 245] width 23 height 19
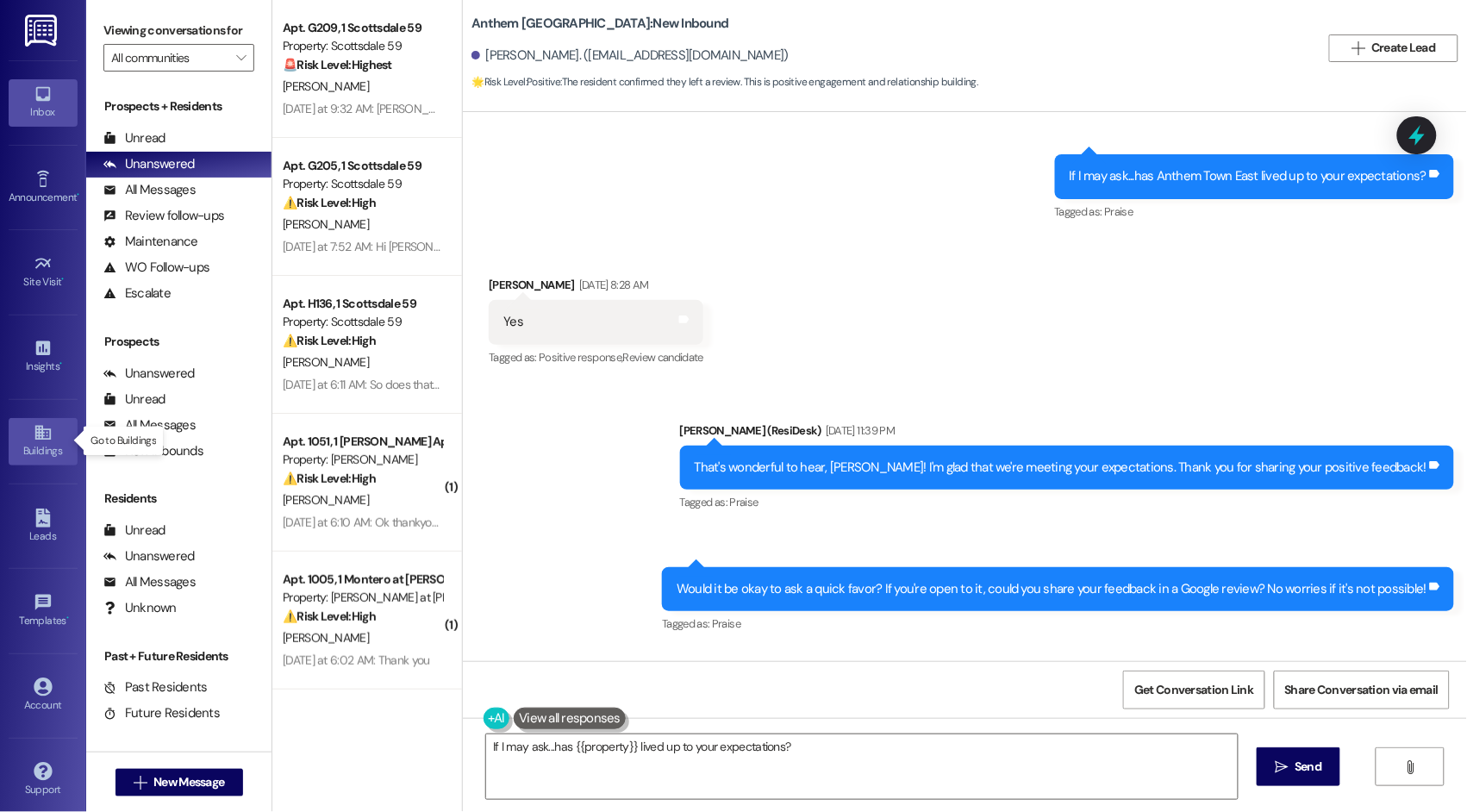
click at [41, 442] on div "Buildings" at bounding box center [43, 451] width 86 height 18
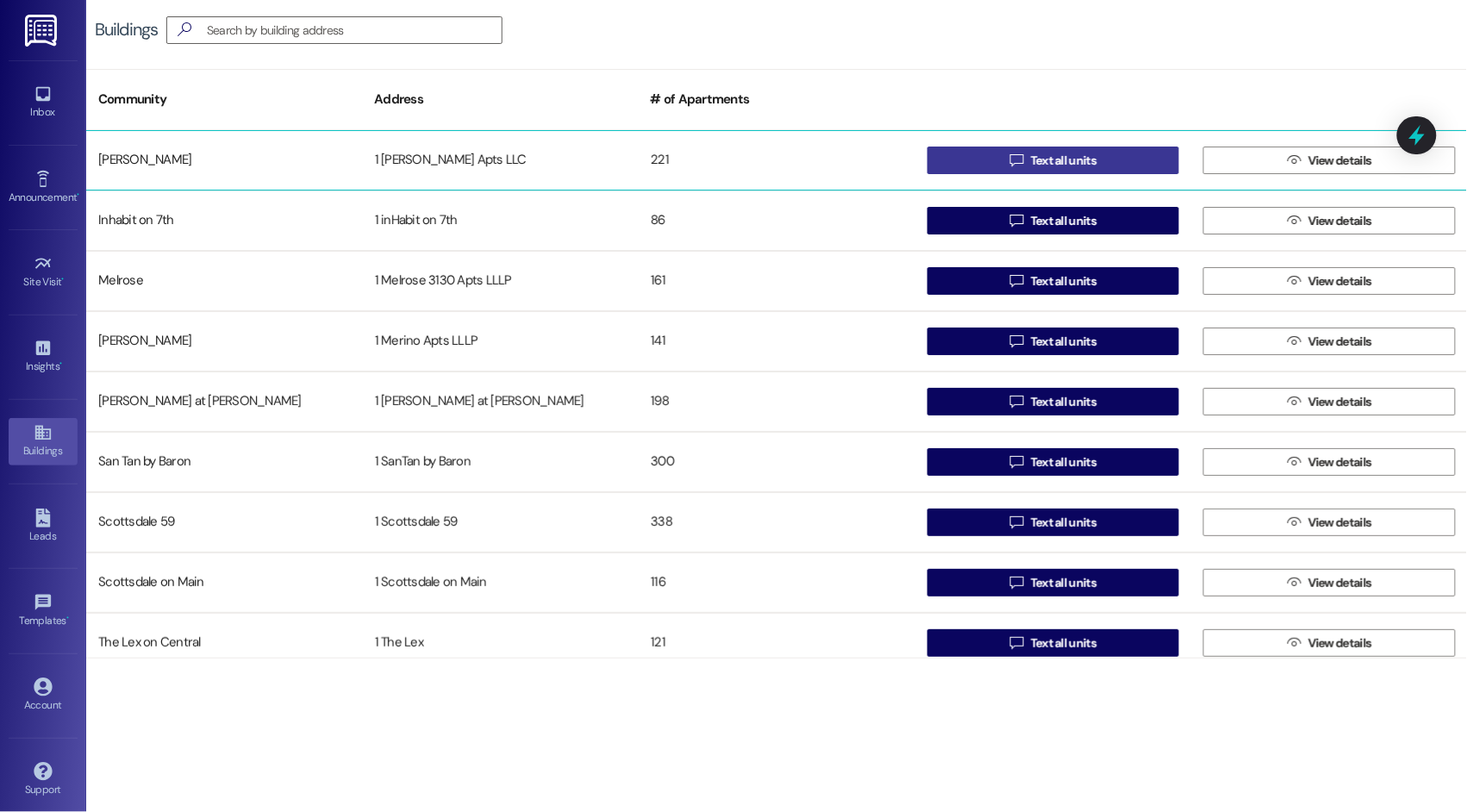
click at [1048, 167] on span "Text all units" at bounding box center [1064, 160] width 65 height 19
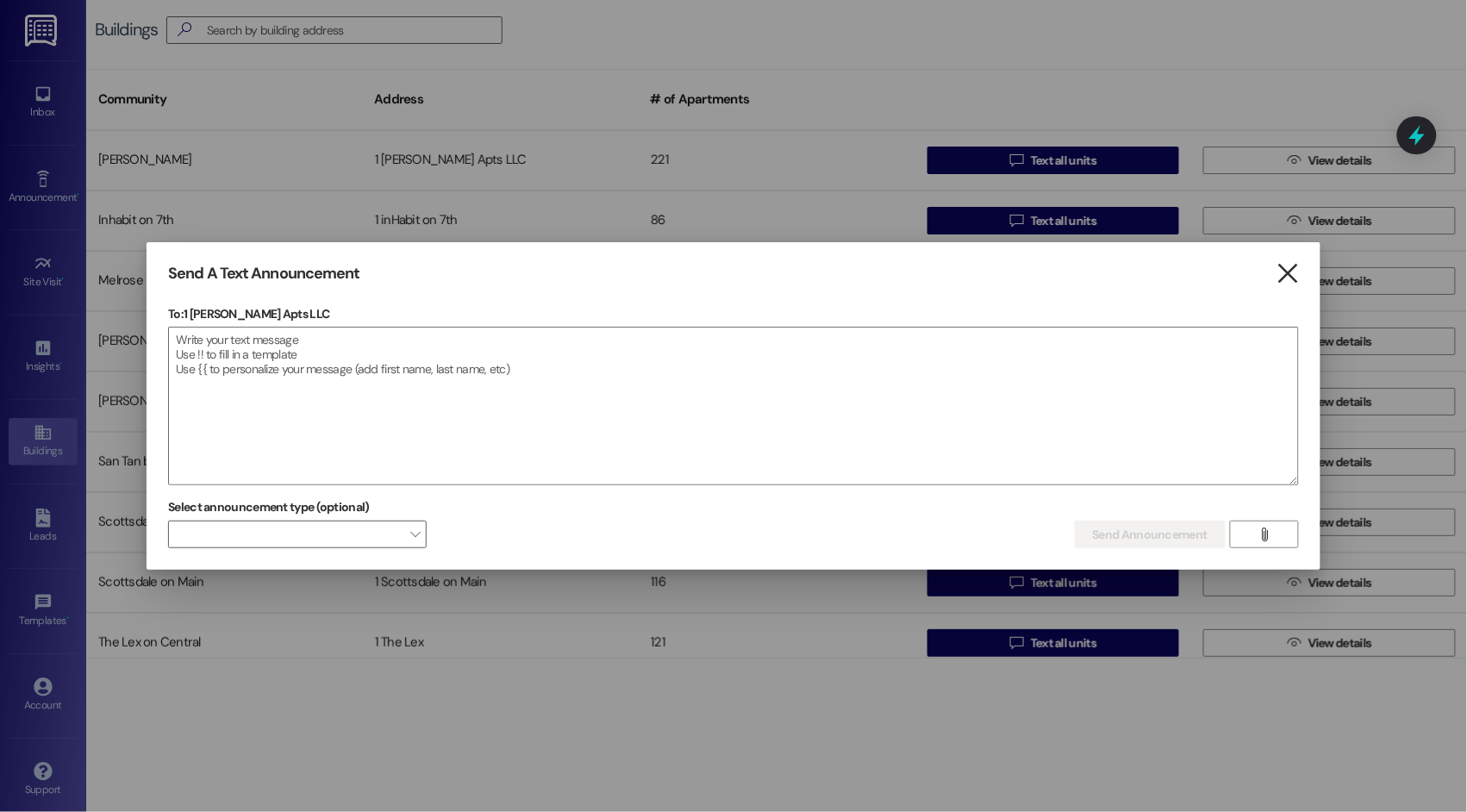
click at [1289, 279] on icon "" at bounding box center [1287, 273] width 23 height 19
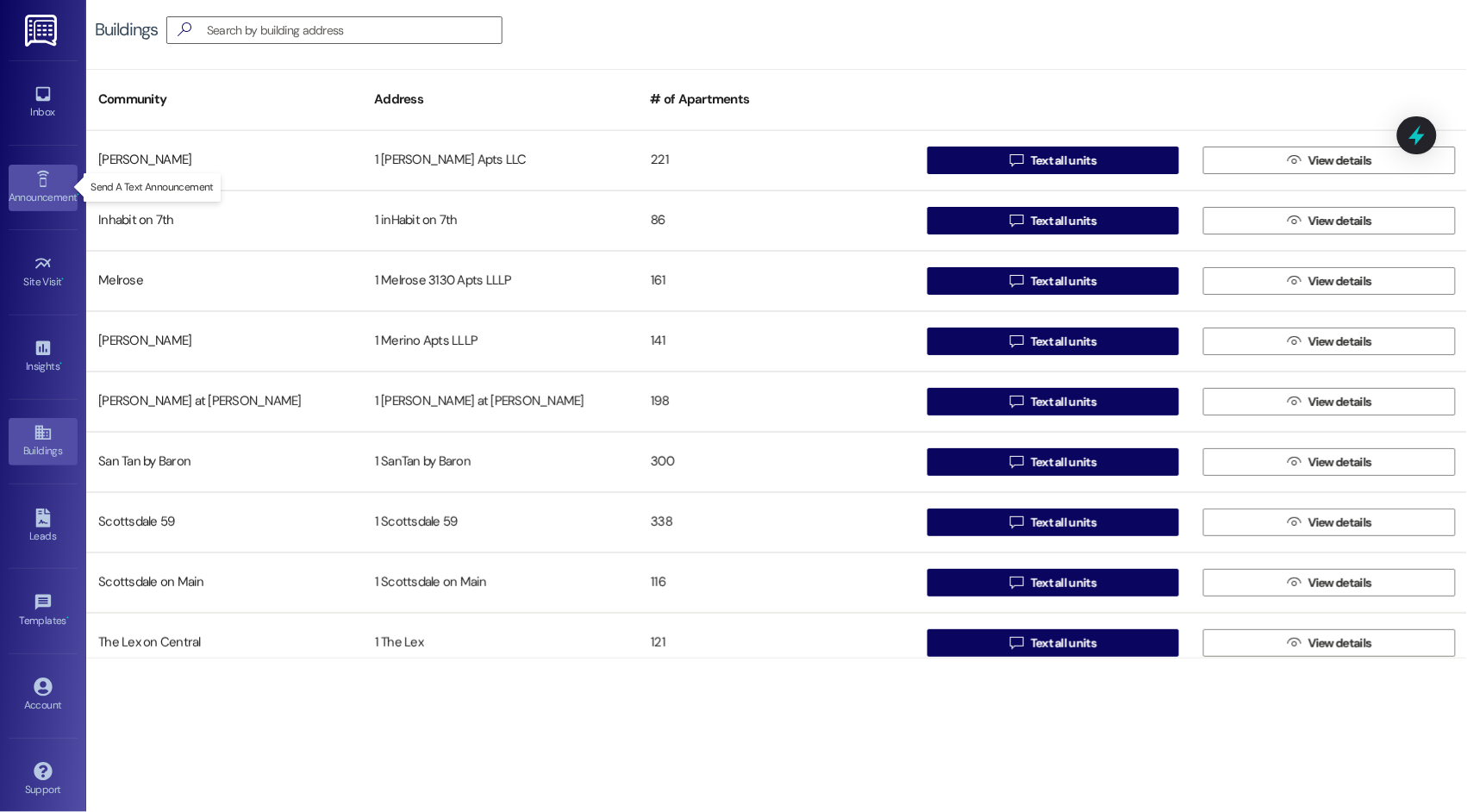
click at [25, 181] on link "Announcement •" at bounding box center [43, 188] width 69 height 47
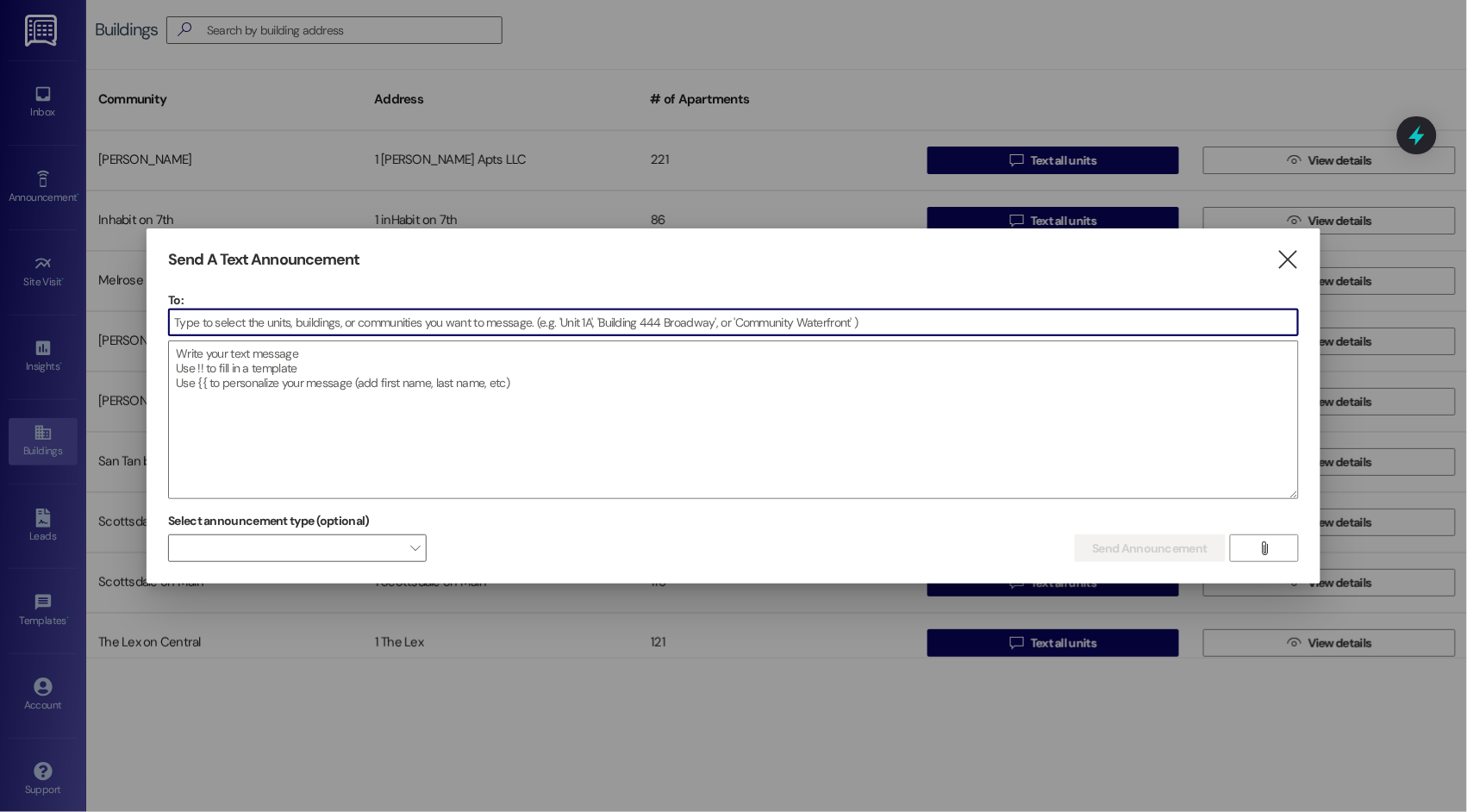
click at [269, 334] on input at bounding box center [734, 322] width 1129 height 26
click at [268, 327] on input at bounding box center [734, 322] width 1129 height 26
click at [1291, 258] on icon "" at bounding box center [1287, 259] width 23 height 19
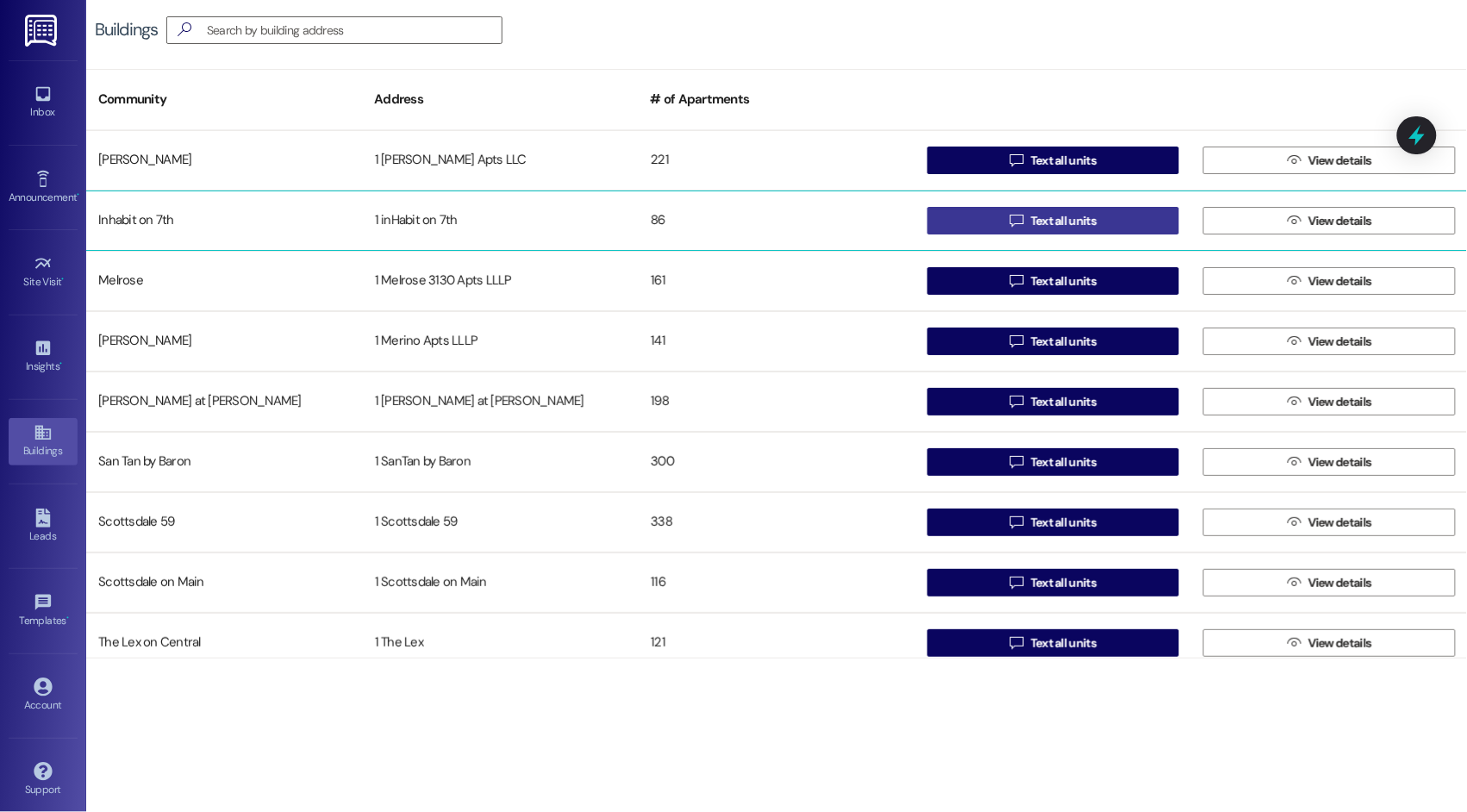
click at [1055, 223] on span "Text all units" at bounding box center [1064, 220] width 65 height 19
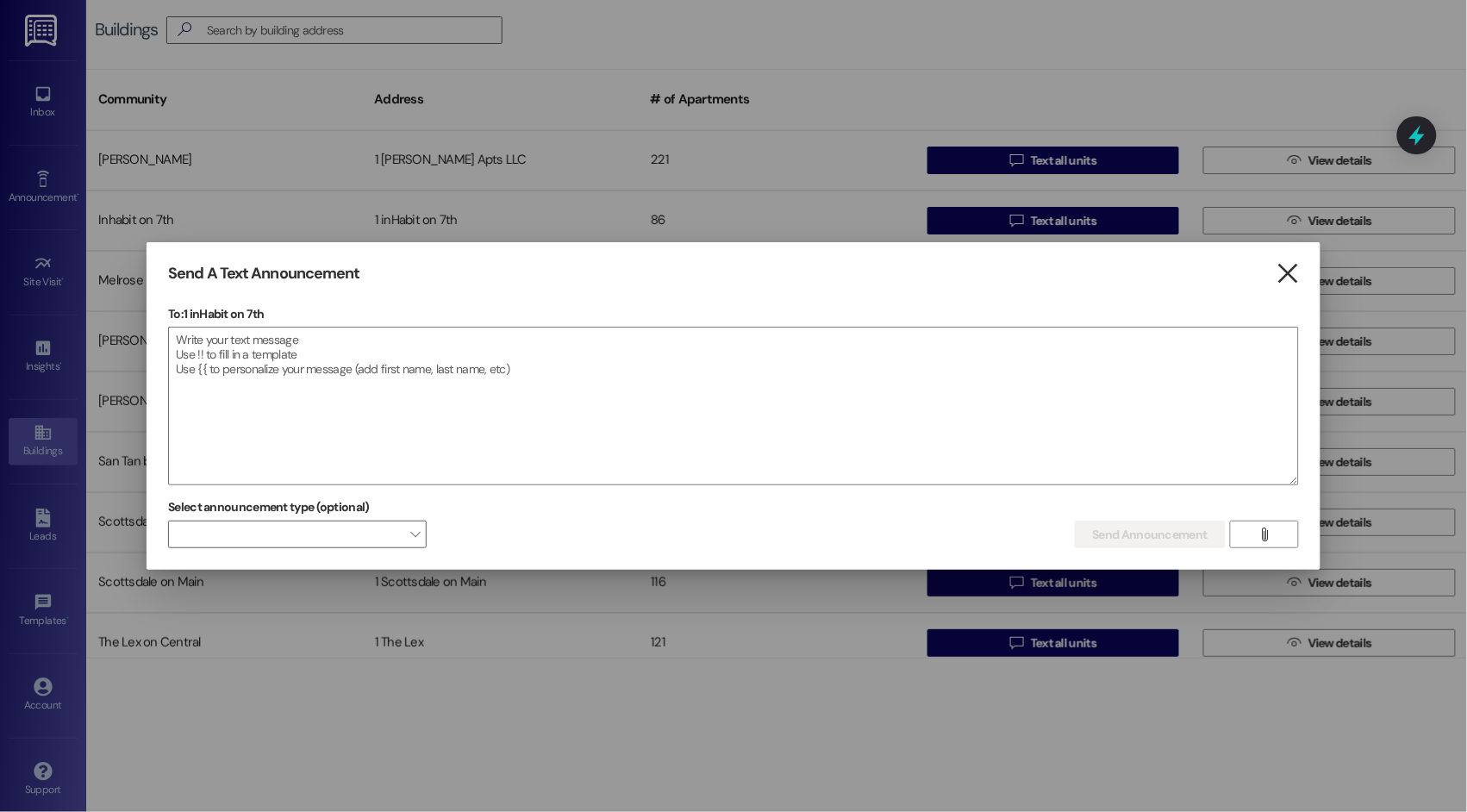
click at [1284, 276] on icon "" at bounding box center [1287, 273] width 23 height 19
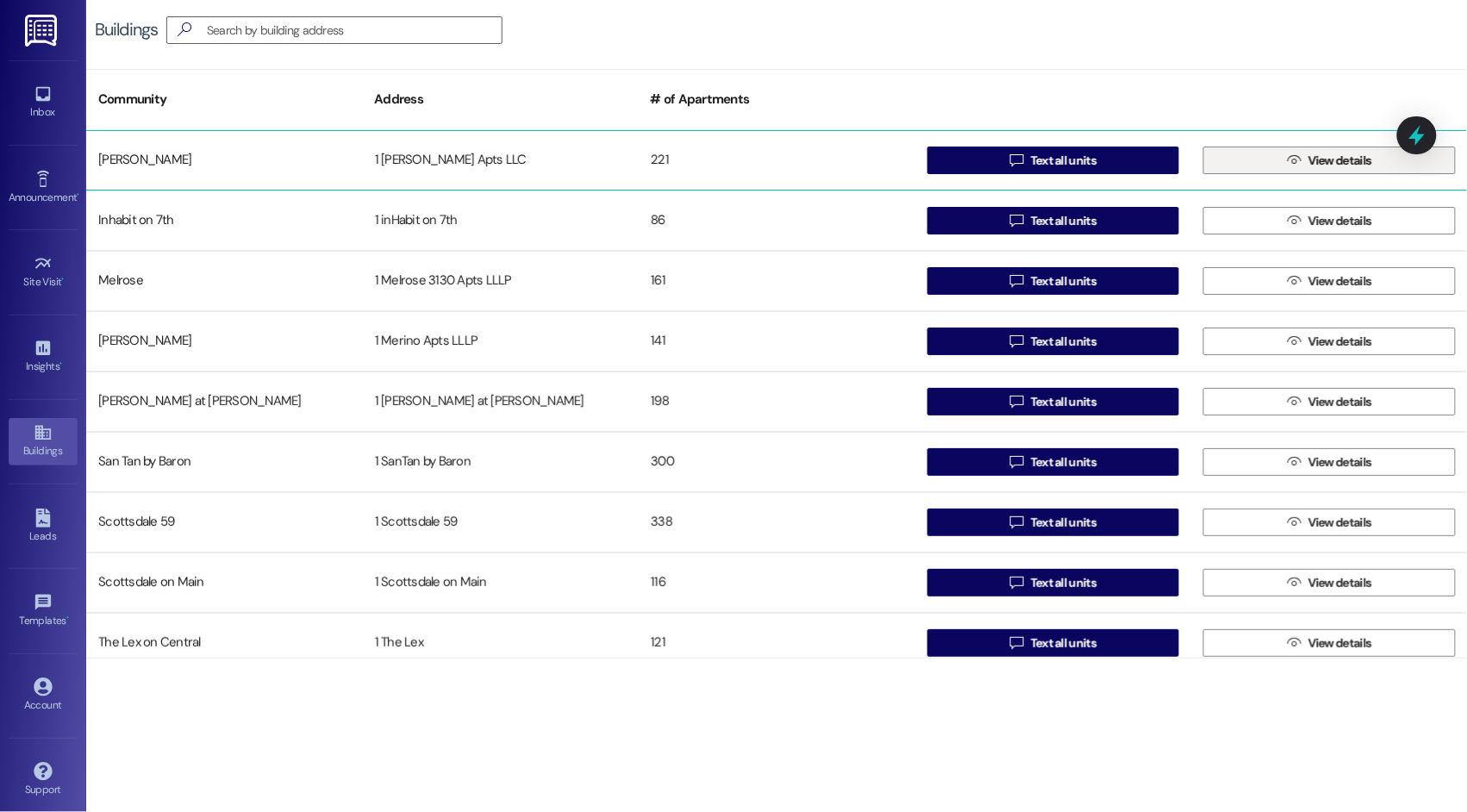
click at [1333, 164] on span "View details" at bounding box center [1341, 160] width 64 height 19
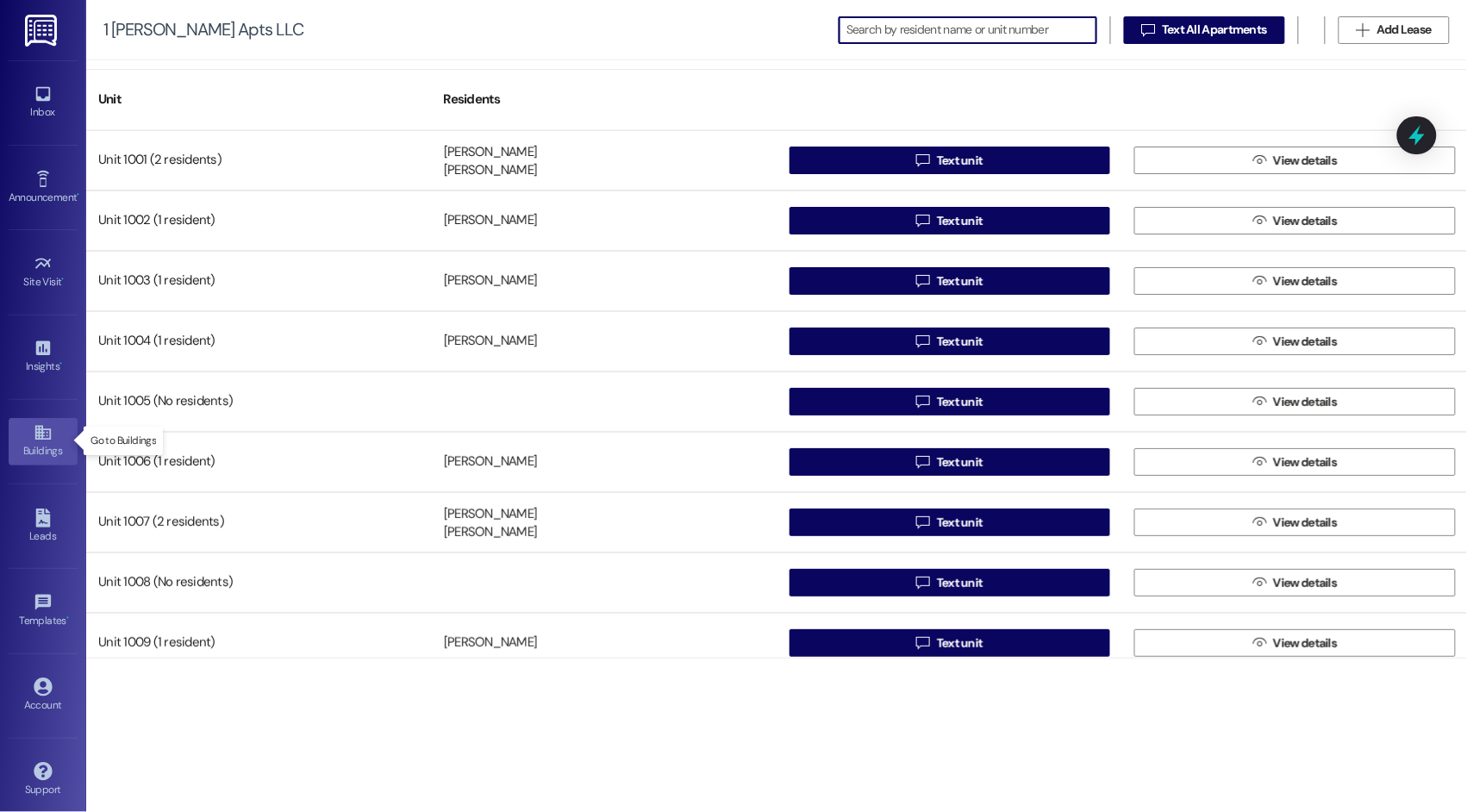
click at [44, 437] on icon at bounding box center [42, 433] width 16 height 15
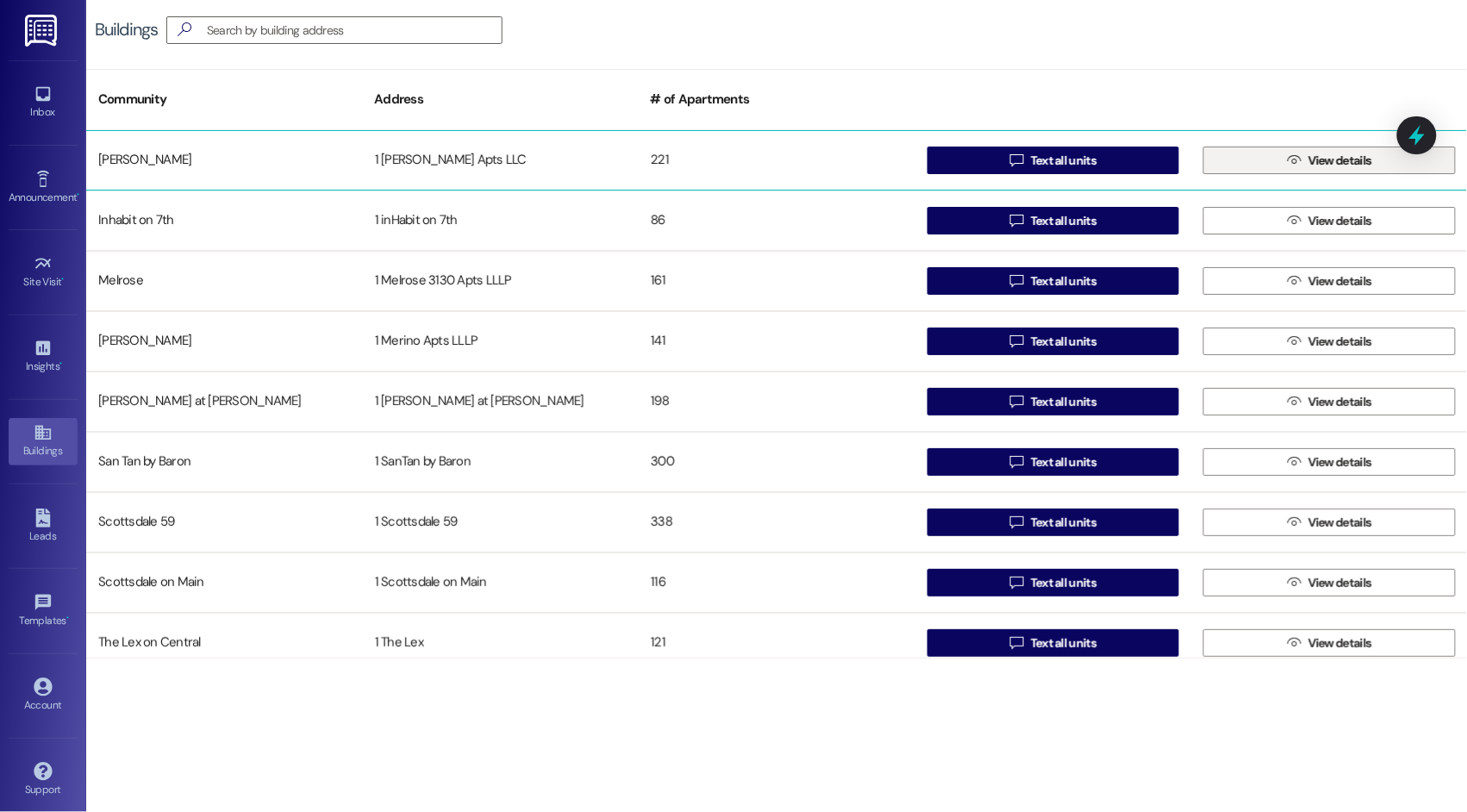
click at [1315, 168] on span "View details" at bounding box center [1341, 160] width 64 height 19
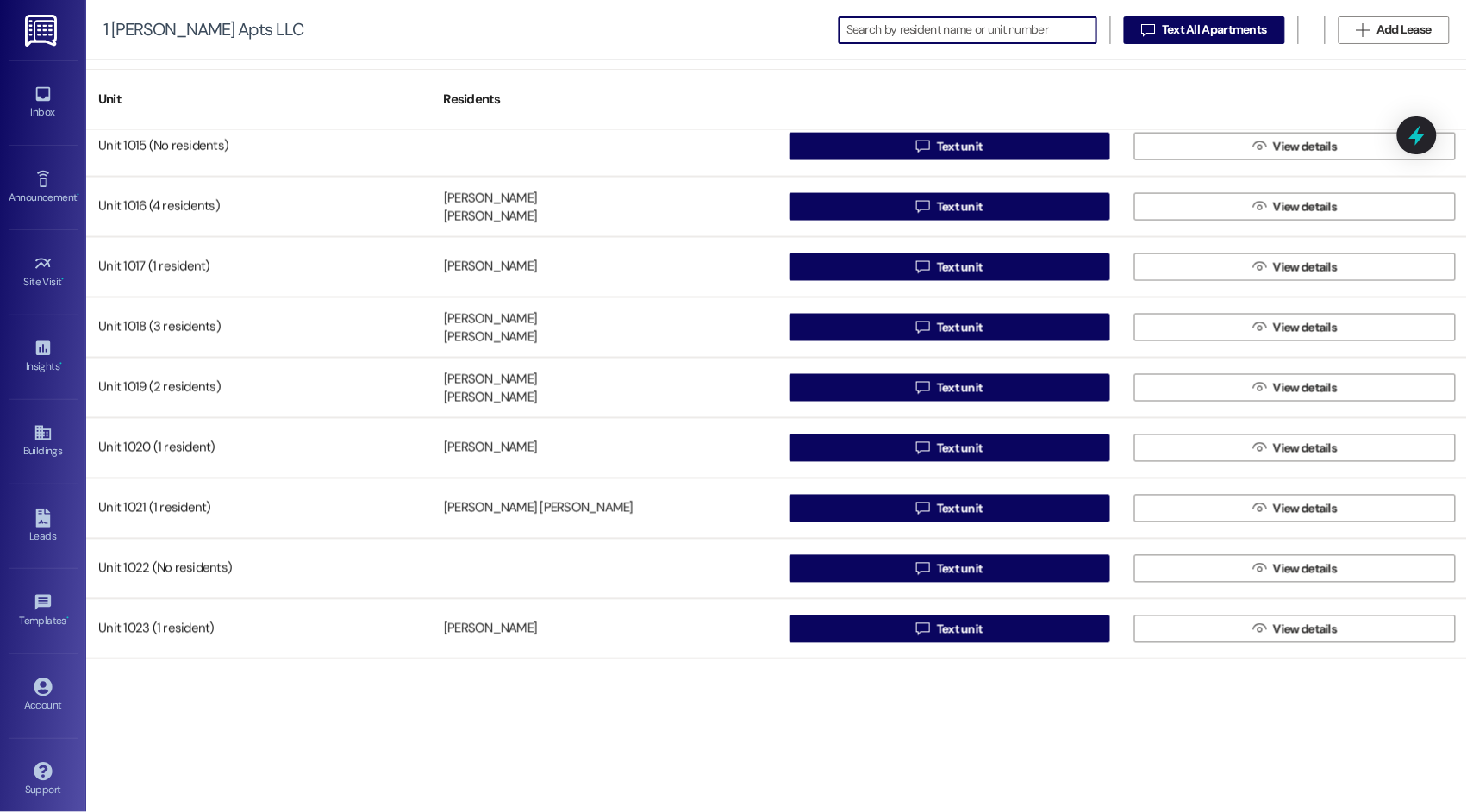
scroll to position [861, 0]
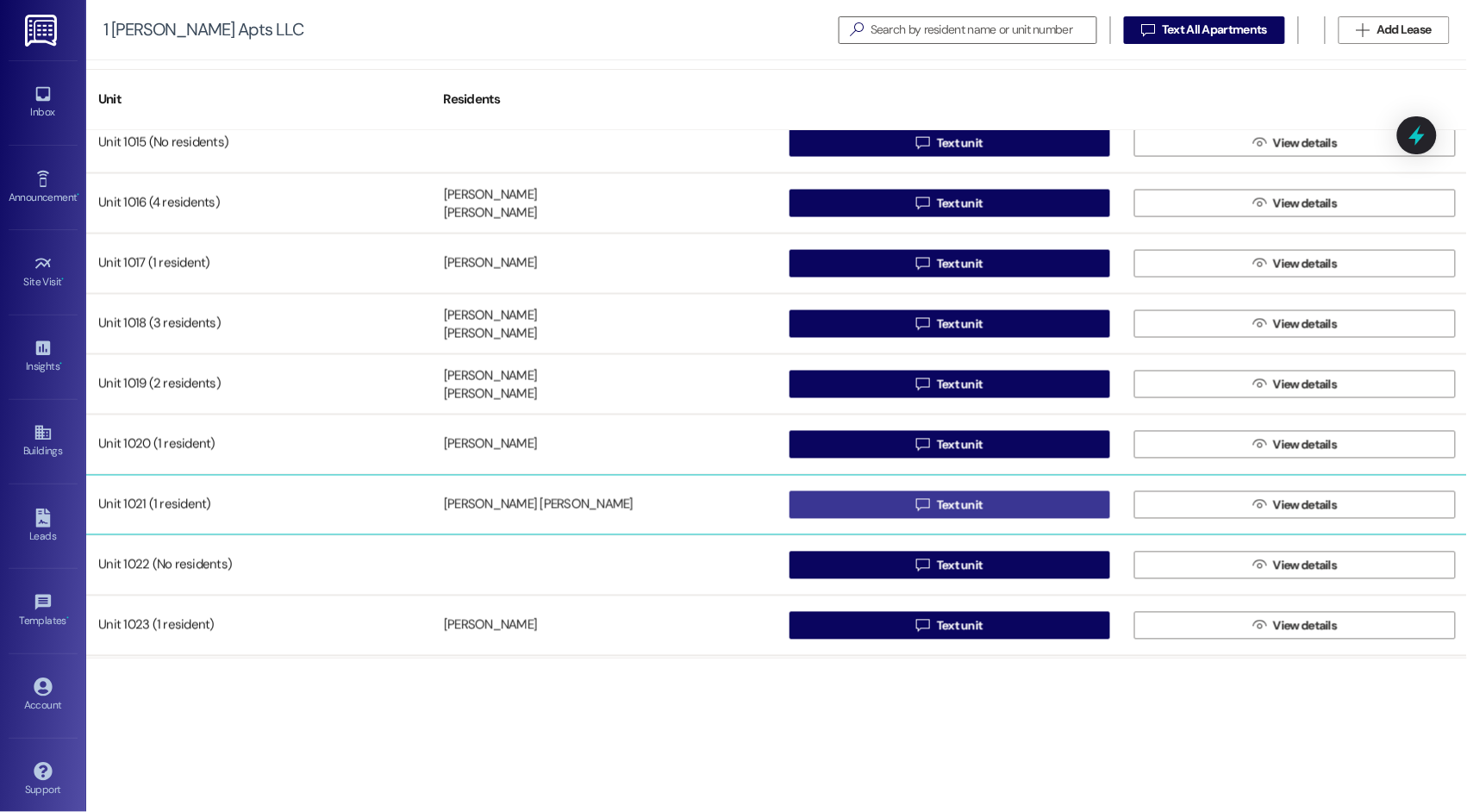
click at [951, 509] on span "Text unit" at bounding box center [960, 505] width 47 height 19
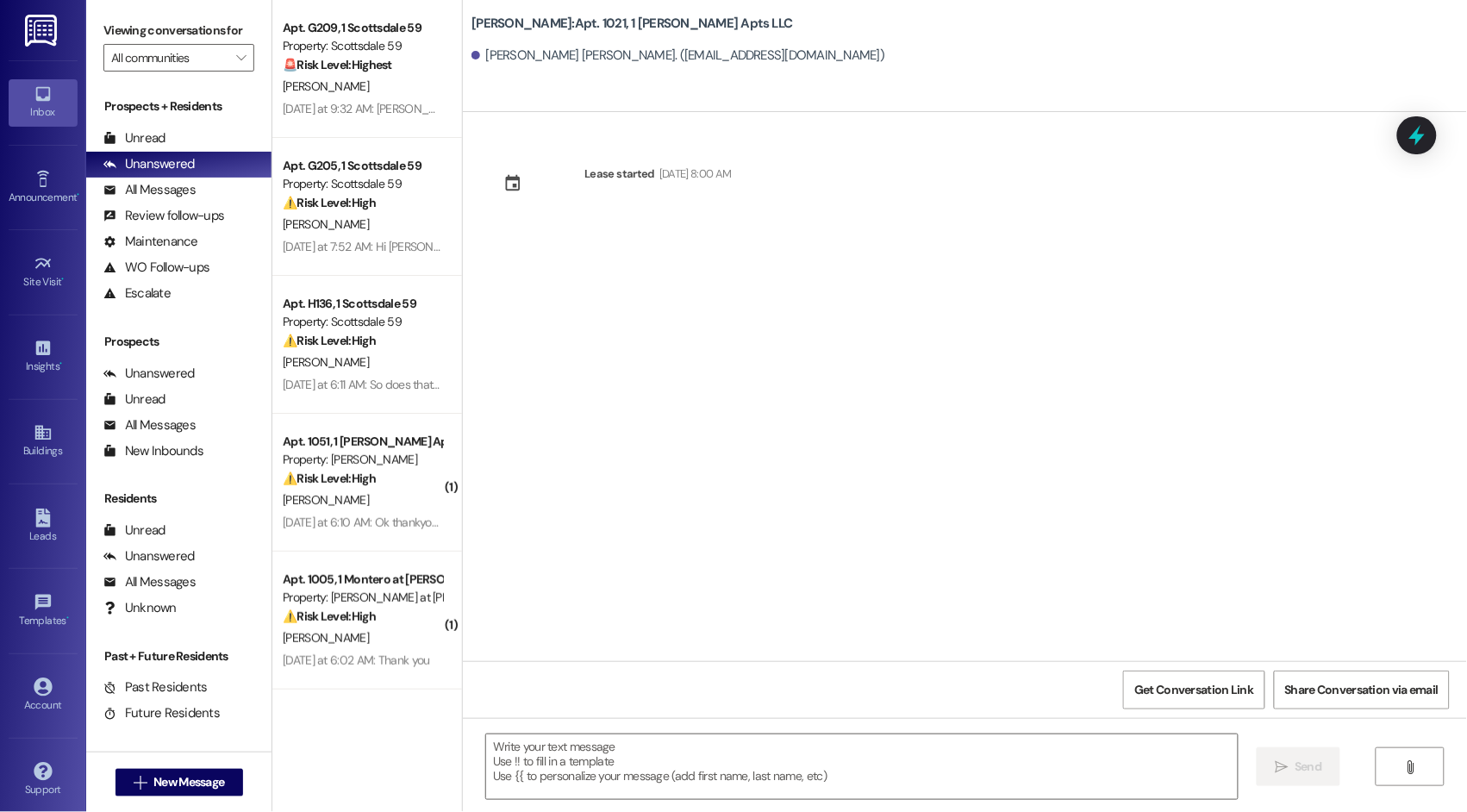
type textarea "Fetching suggested responses. Please feel free to read through the conversation…"
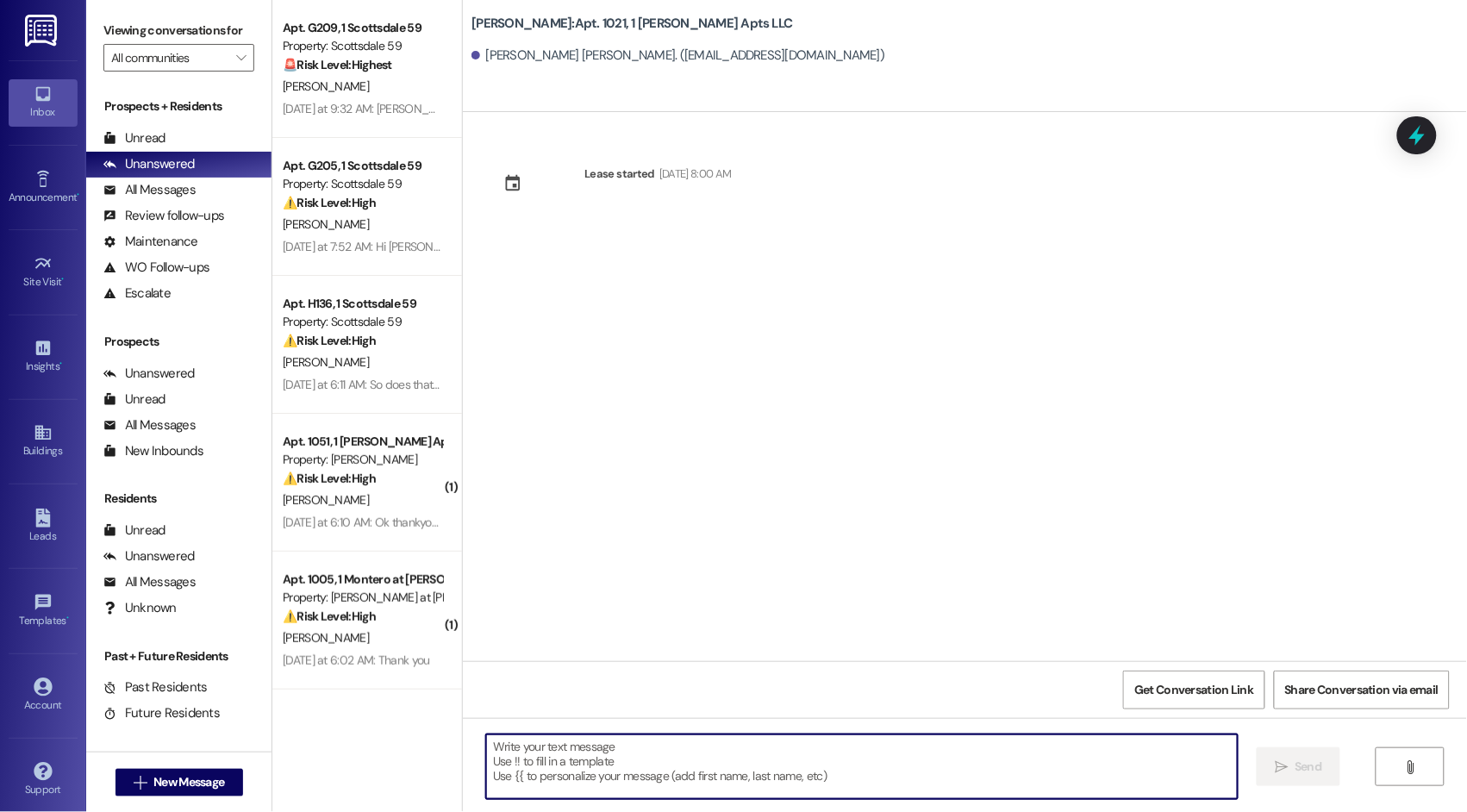
click at [632, 763] on textarea at bounding box center [861, 766] width 751 height 64
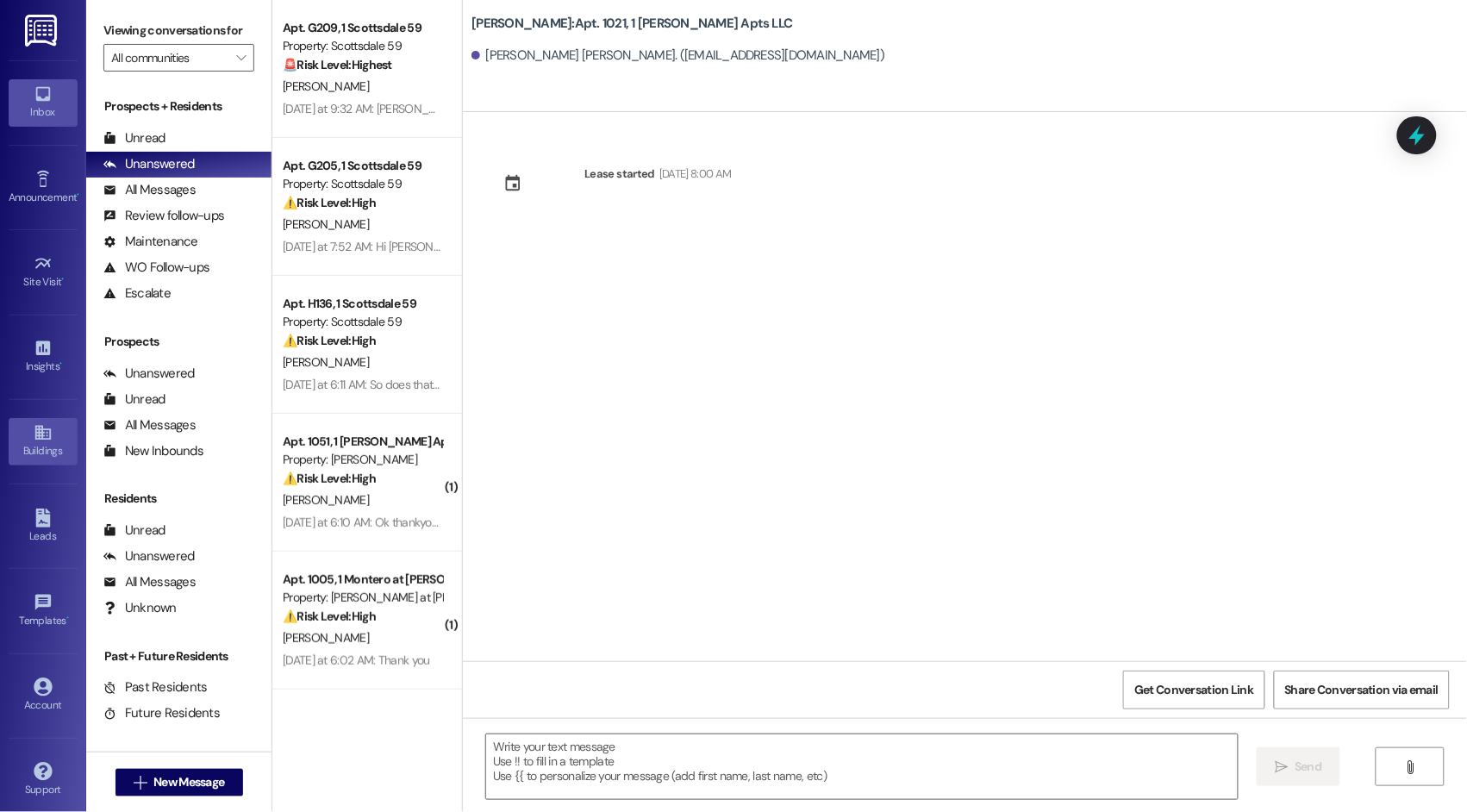
click at [37, 432] on icon at bounding box center [42, 433] width 16 height 15
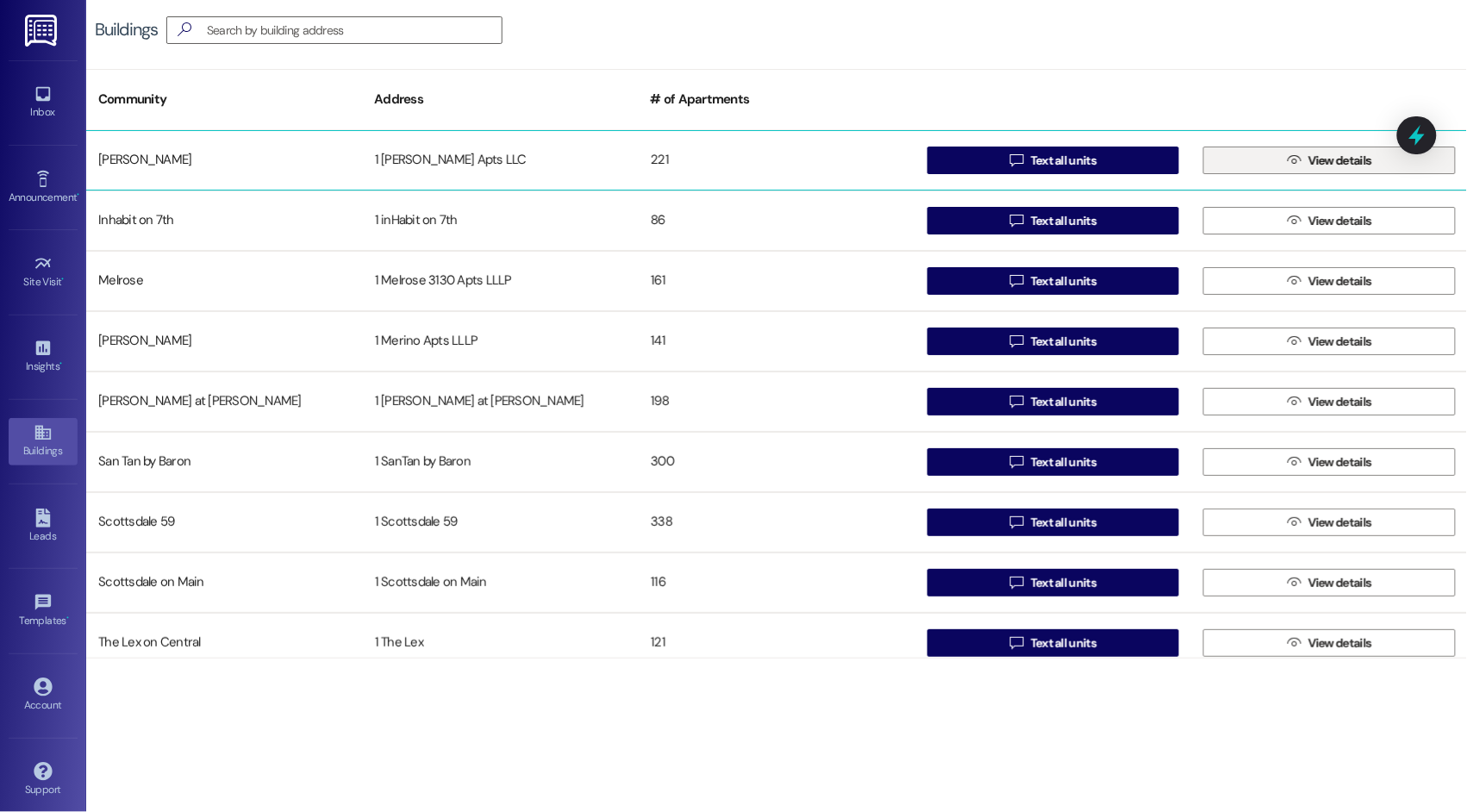
click at [1341, 166] on span "View details" at bounding box center [1341, 160] width 64 height 19
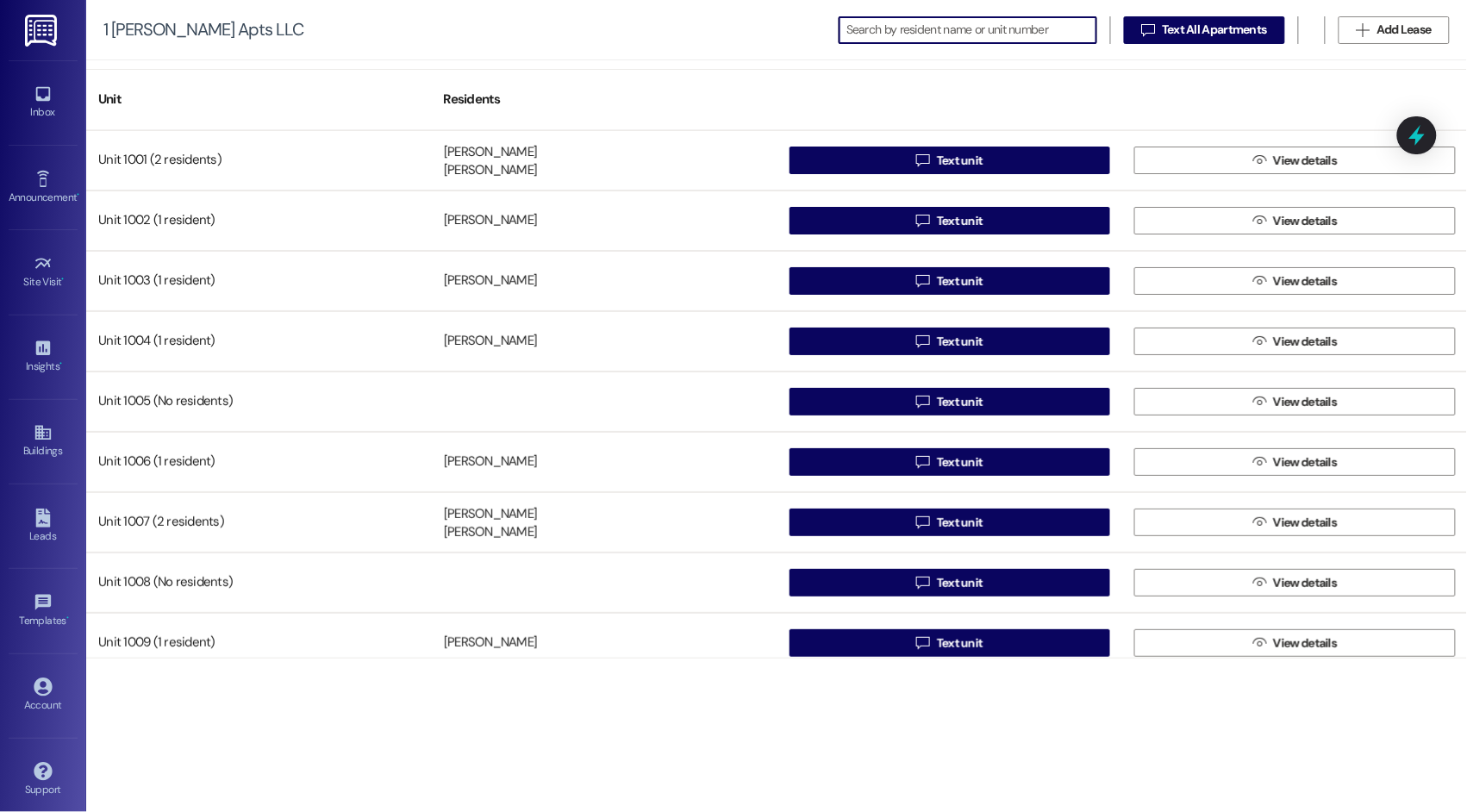
click at [872, 27] on input at bounding box center [971, 30] width 250 height 24
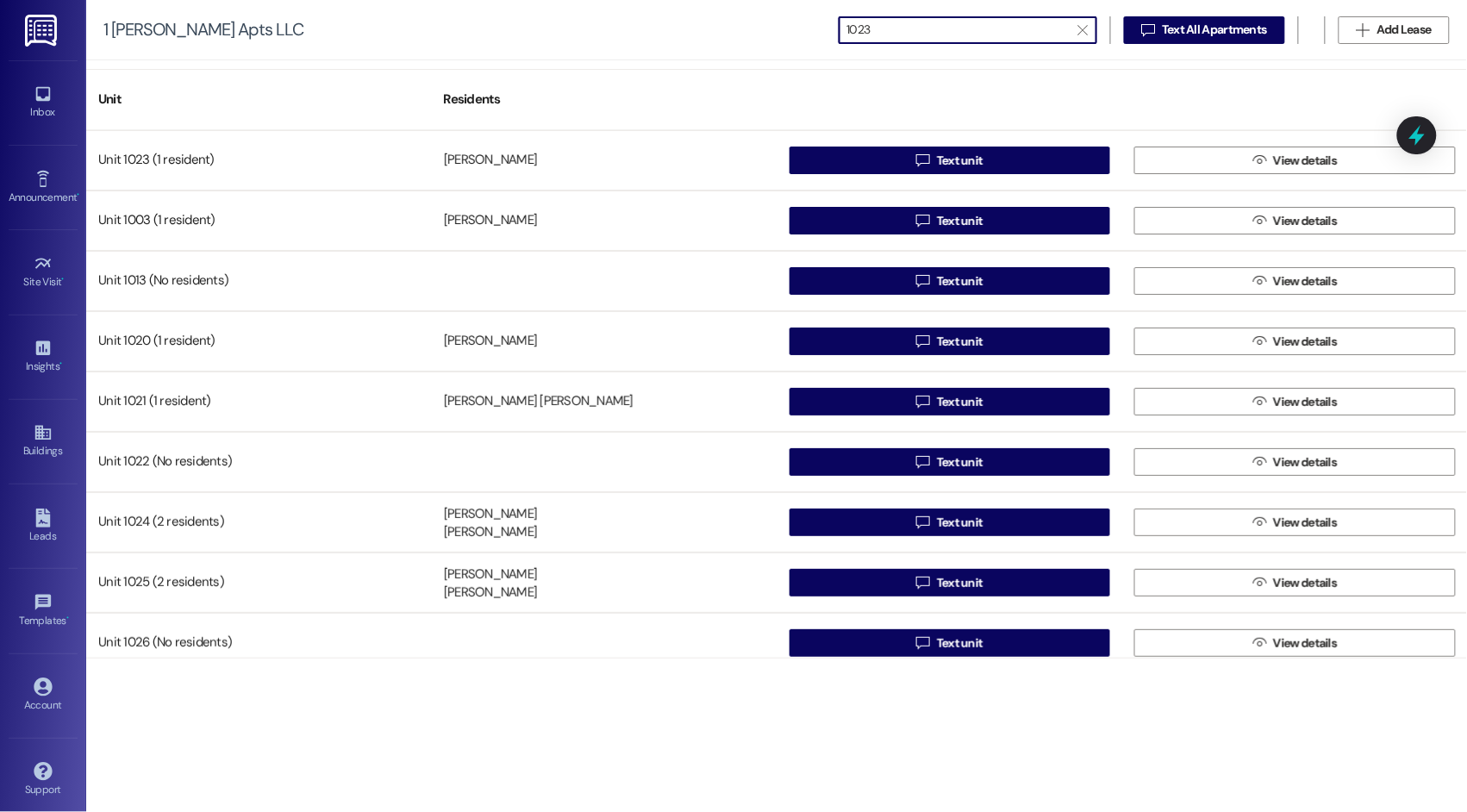
drag, startPoint x: 909, startPoint y: 33, endPoint x: 788, endPoint y: 38, distance: 121.1
click at [788, 38] on div "1 Dana Park Apts LLC  1023   Text All Apartments  Add Lease" at bounding box center [777, 30] width 1381 height 60
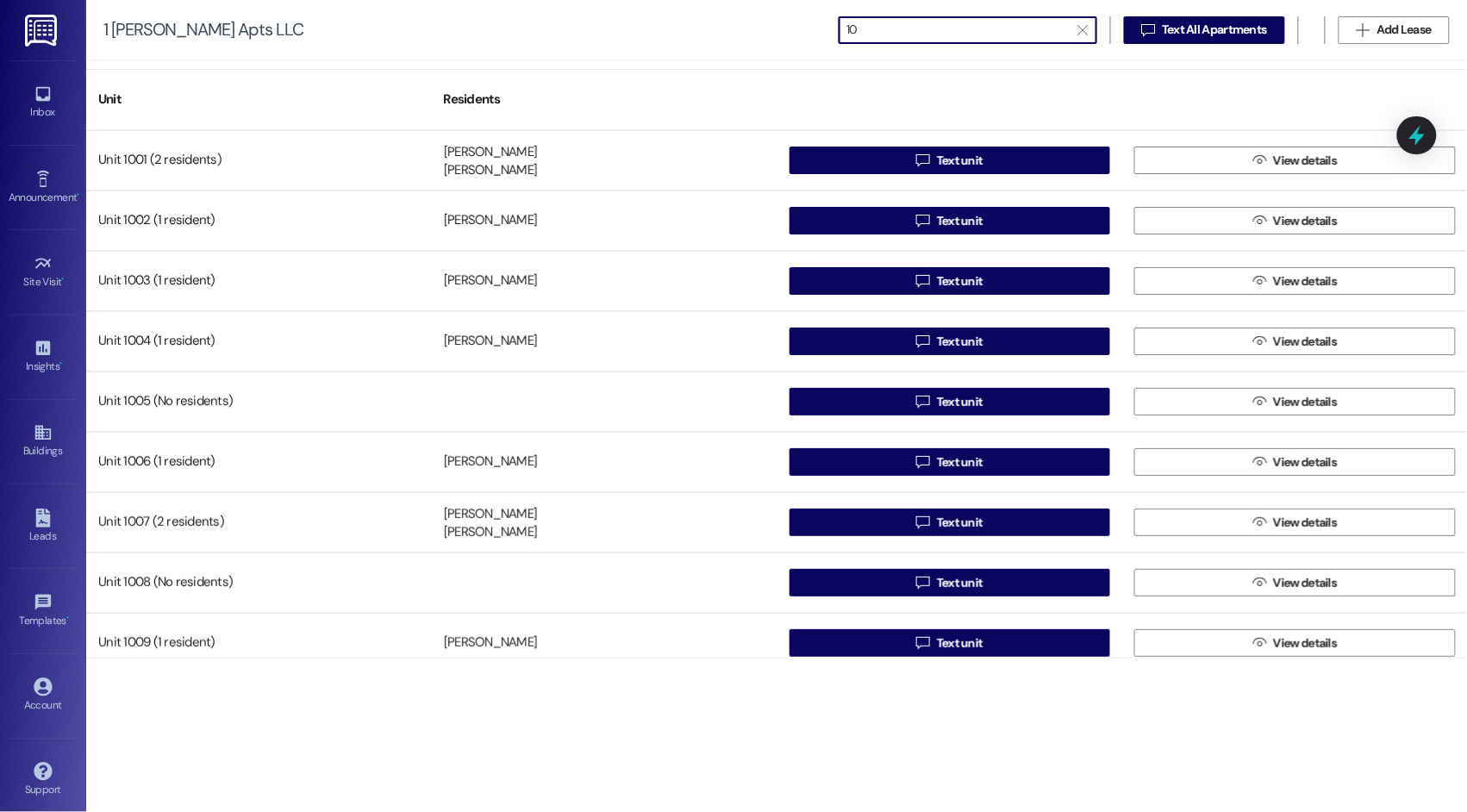
type input "1"
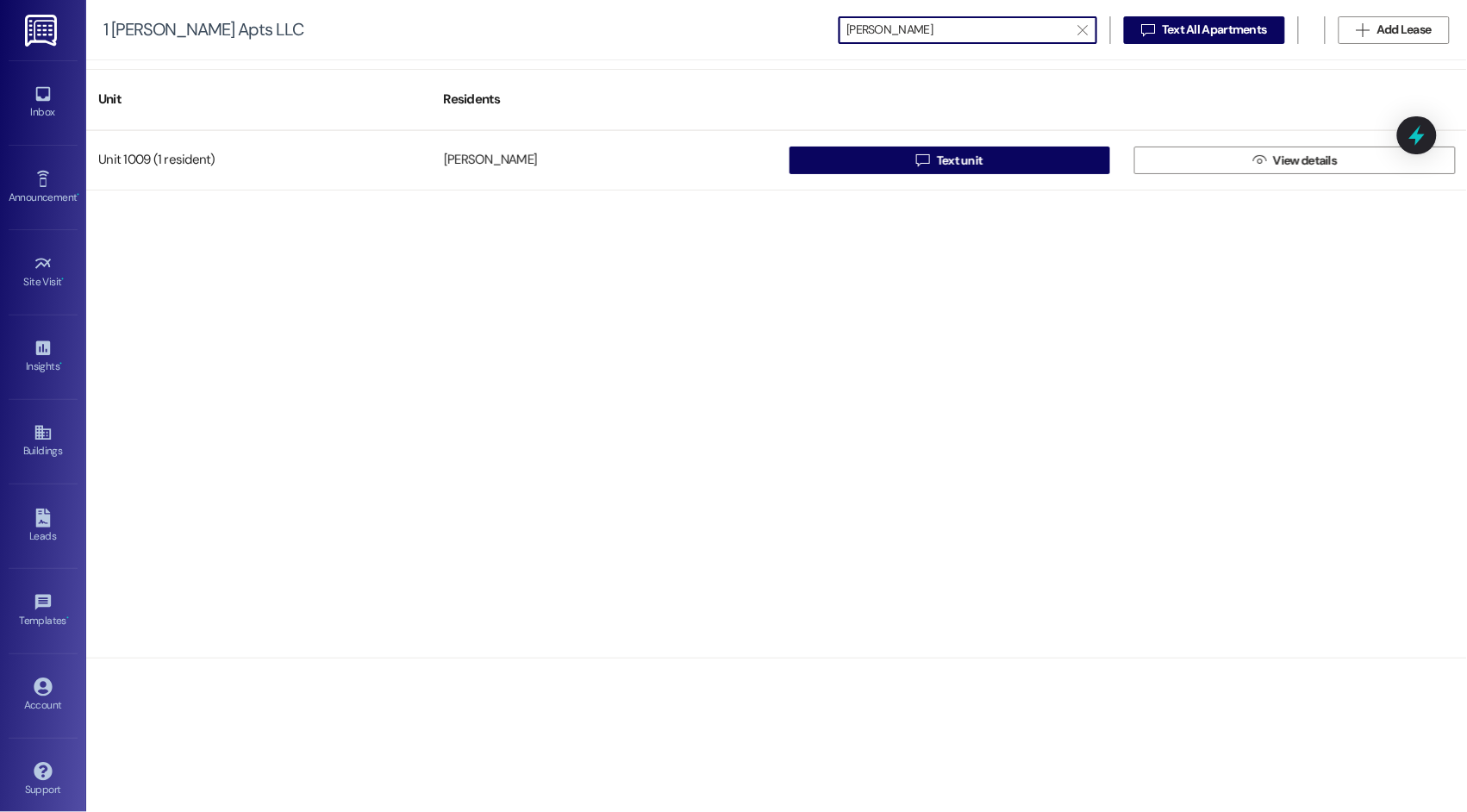
type input "cecilia"
click at [37, 101] on icon at bounding box center [43, 94] width 19 height 19
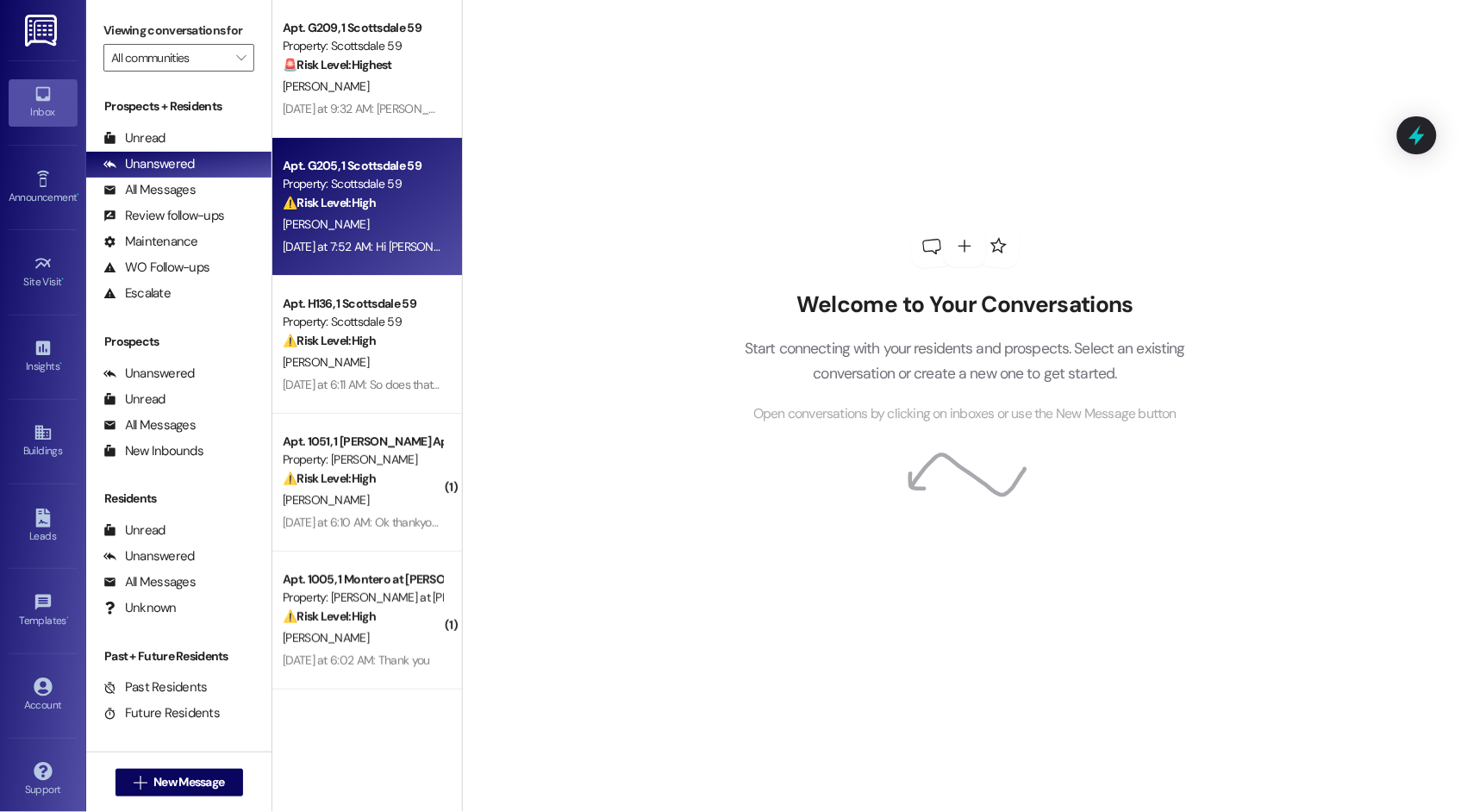
click at [353, 235] on div "[PERSON_NAME]" at bounding box center [363, 224] width 163 height 21
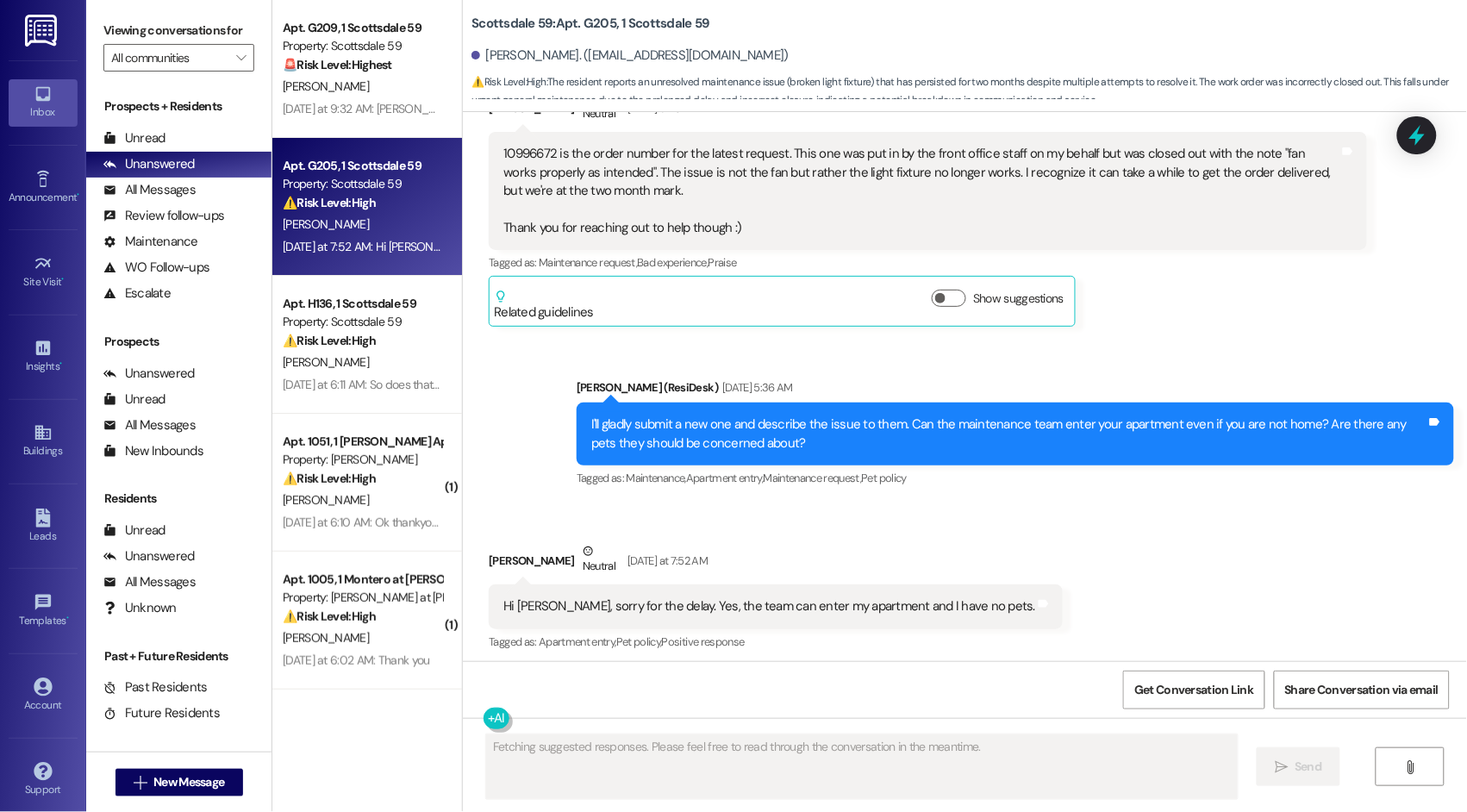
scroll to position [1305, 0]
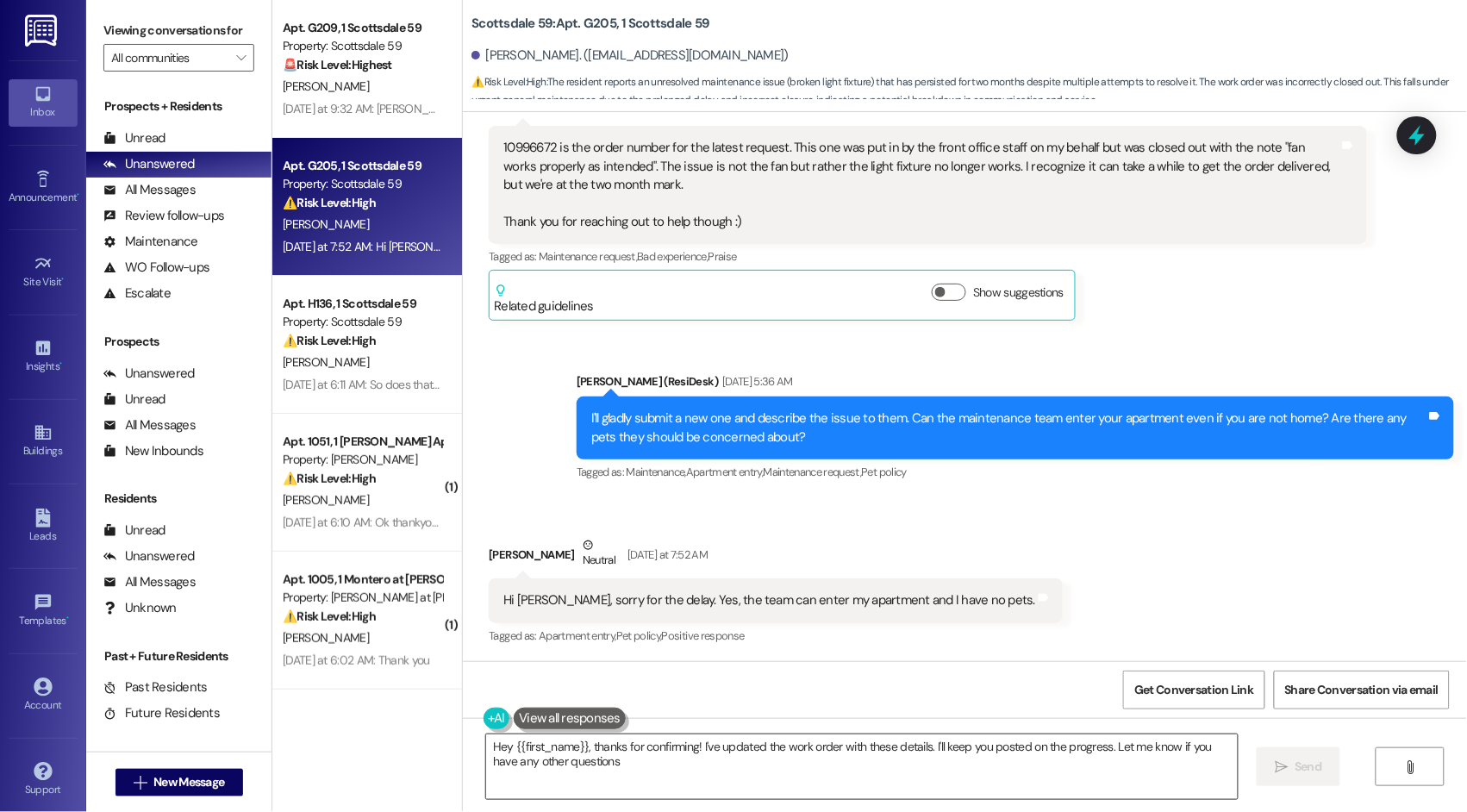
type textarea "Hey {{first_name}}, thanks for confirming! I've updated the work order with the…"
click at [705, 777] on textarea "Hey {{first_name}}, thanks for confirming! I've updated the work order with the…" at bounding box center [861, 766] width 751 height 64
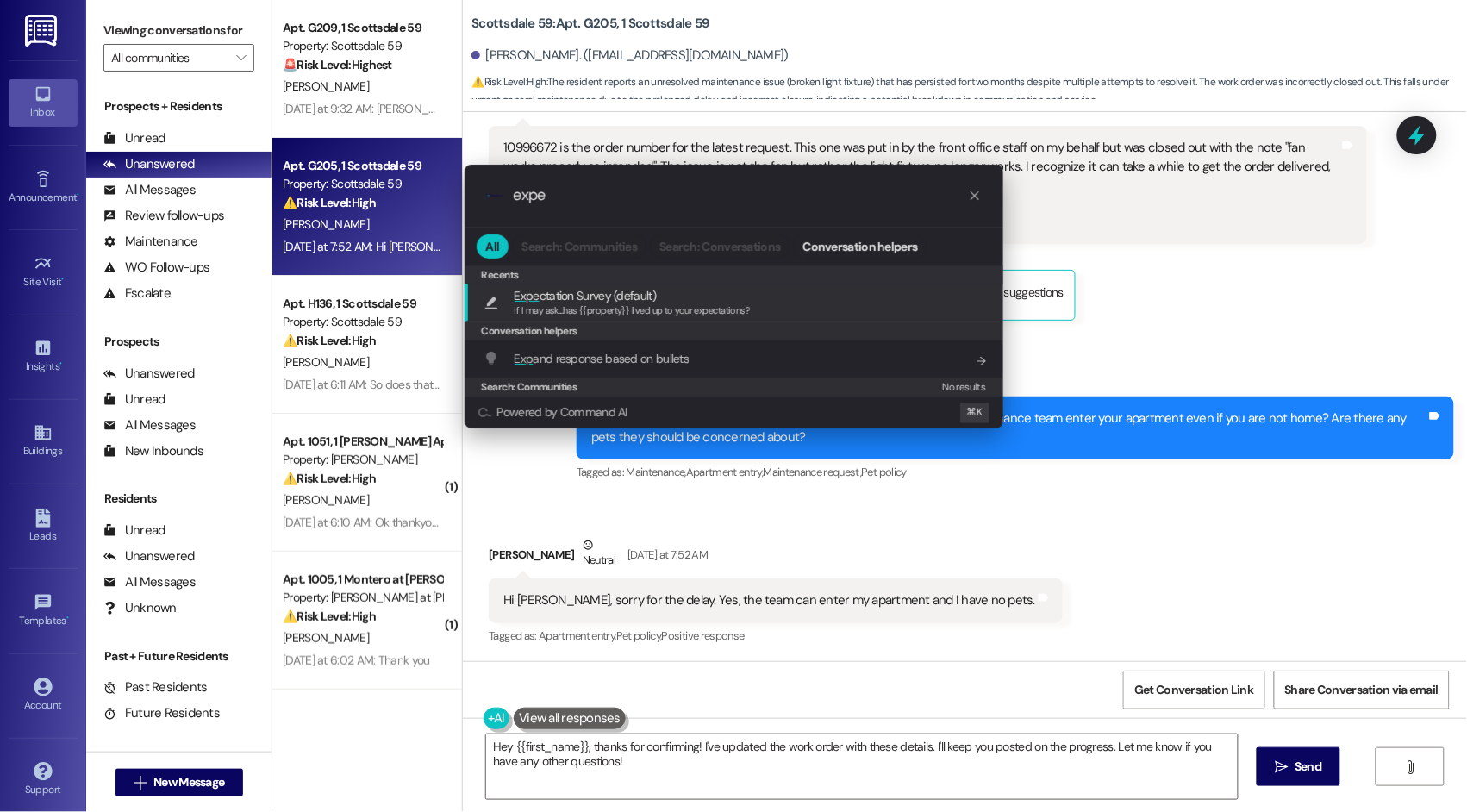
type input "expe"
click at [591, 308] on span "If I may ask...has {{property}} lived up to your expectations?" at bounding box center [632, 310] width 236 height 12
type textarea "If I may ask...has {{property}} lived up to your expectations?"
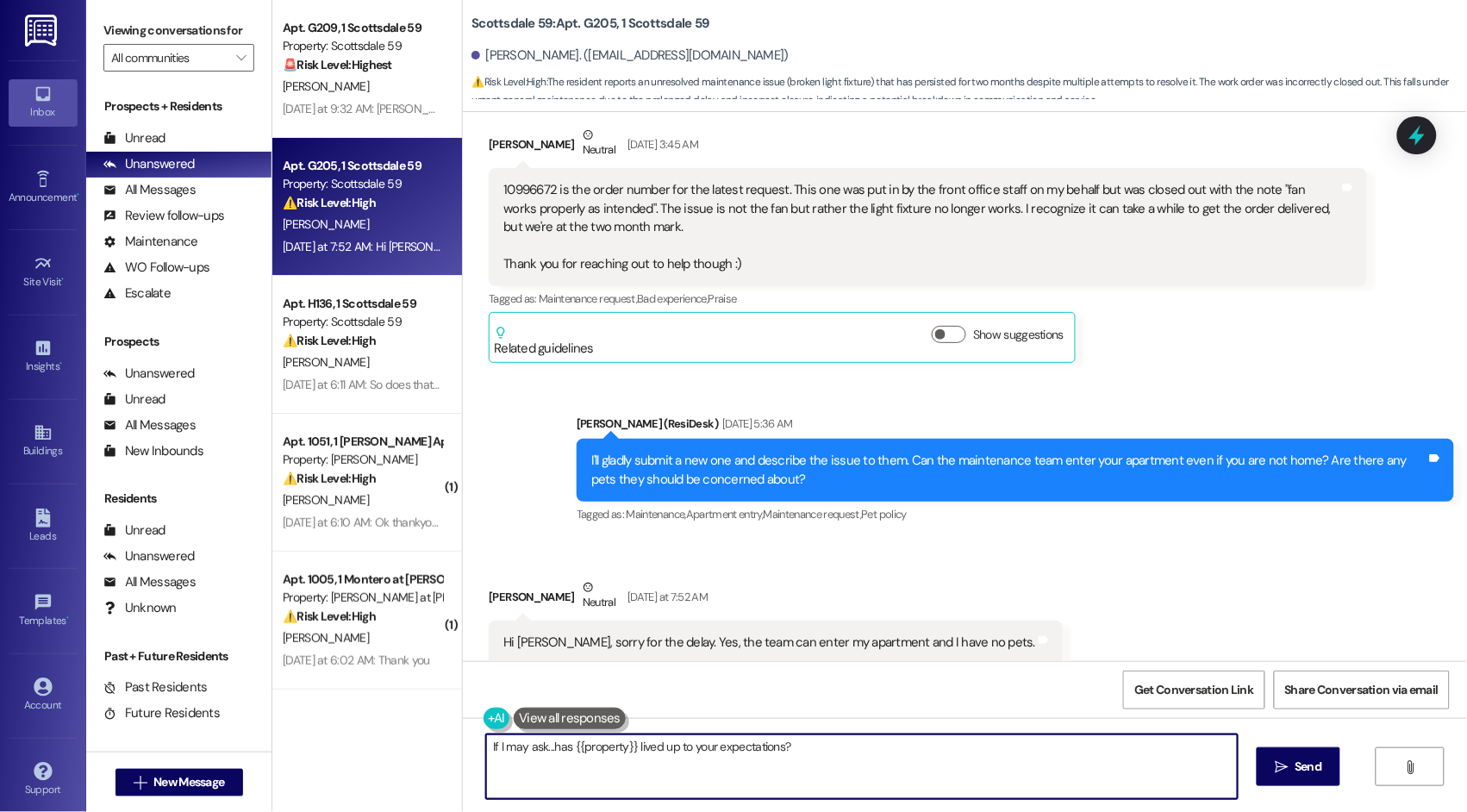
scroll to position [1261, 0]
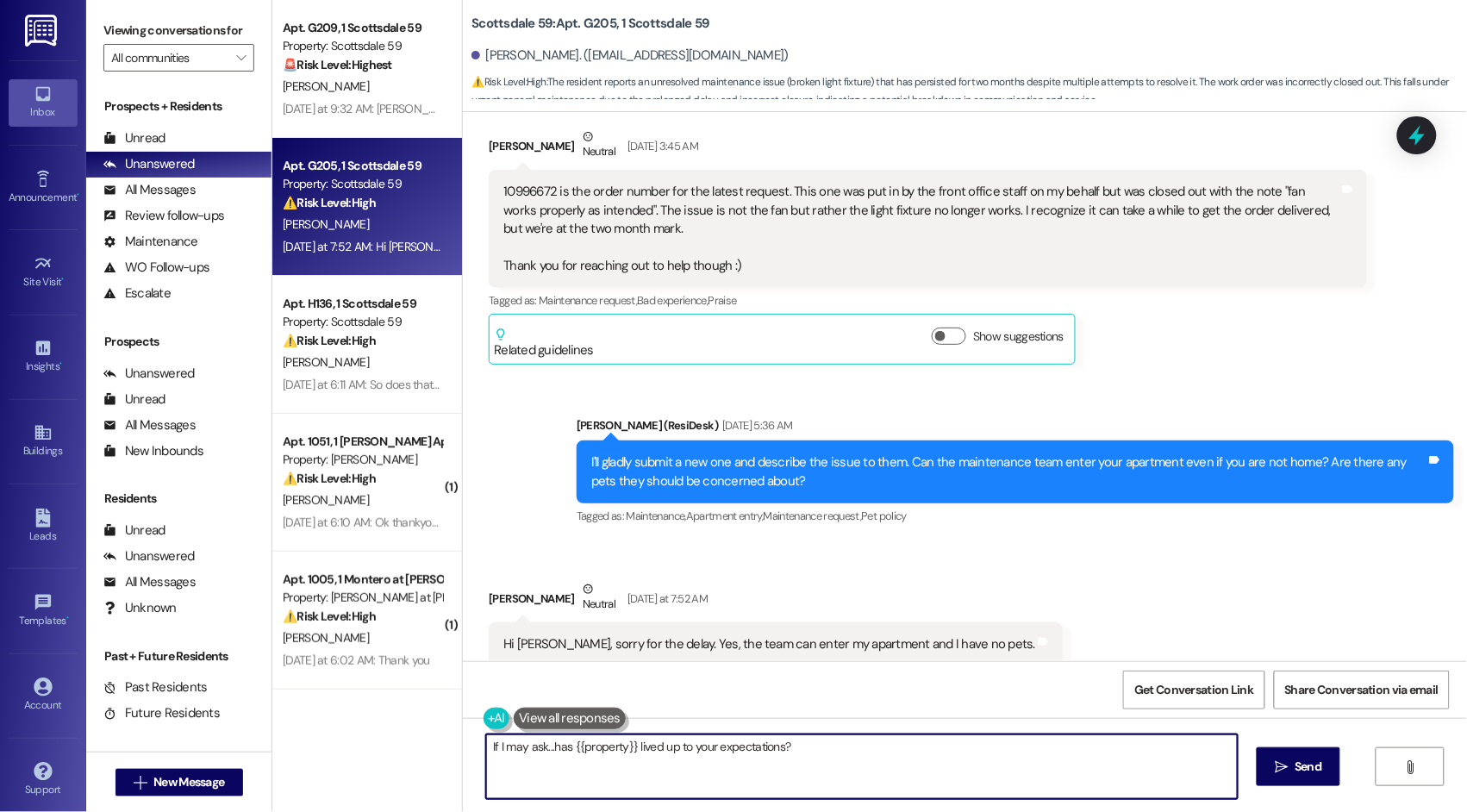
drag, startPoint x: 551, startPoint y: 749, endPoint x: 400, endPoint y: 749, distance: 151.0
click at [400, 749] on div "Apt. G209, 1 Scottsdale 59 Property: Scottsdale 59 🚨 Risk Level: Highest The re…" at bounding box center [870, 406] width 1195 height 812
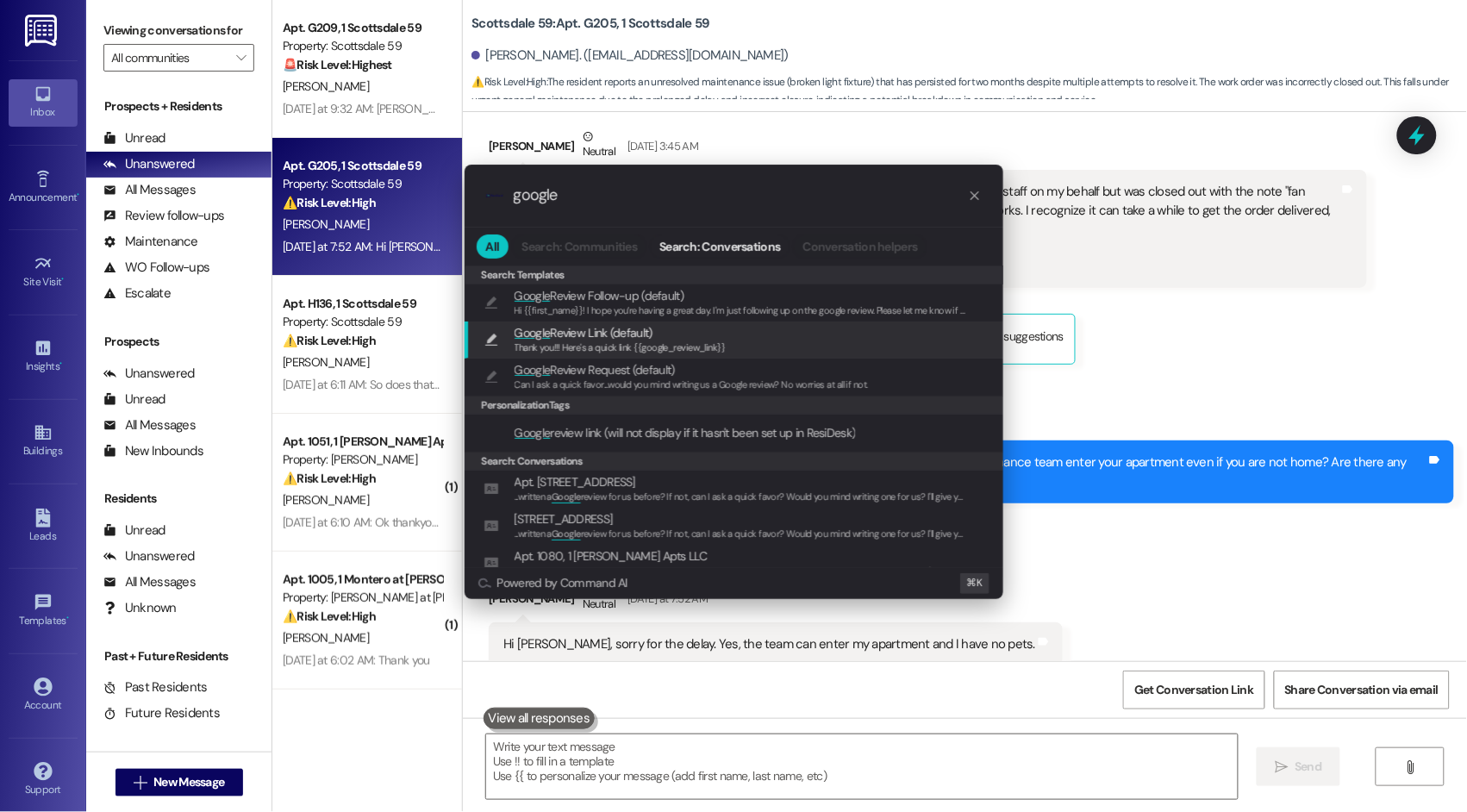
type input "google"
click at [561, 352] on span "Thank you!!! Here's a quick link {{google_review_link}}" at bounding box center [619, 347] width 211 height 12
type textarea "Thank you!!! Here's a quick link {{google_review_link}}"
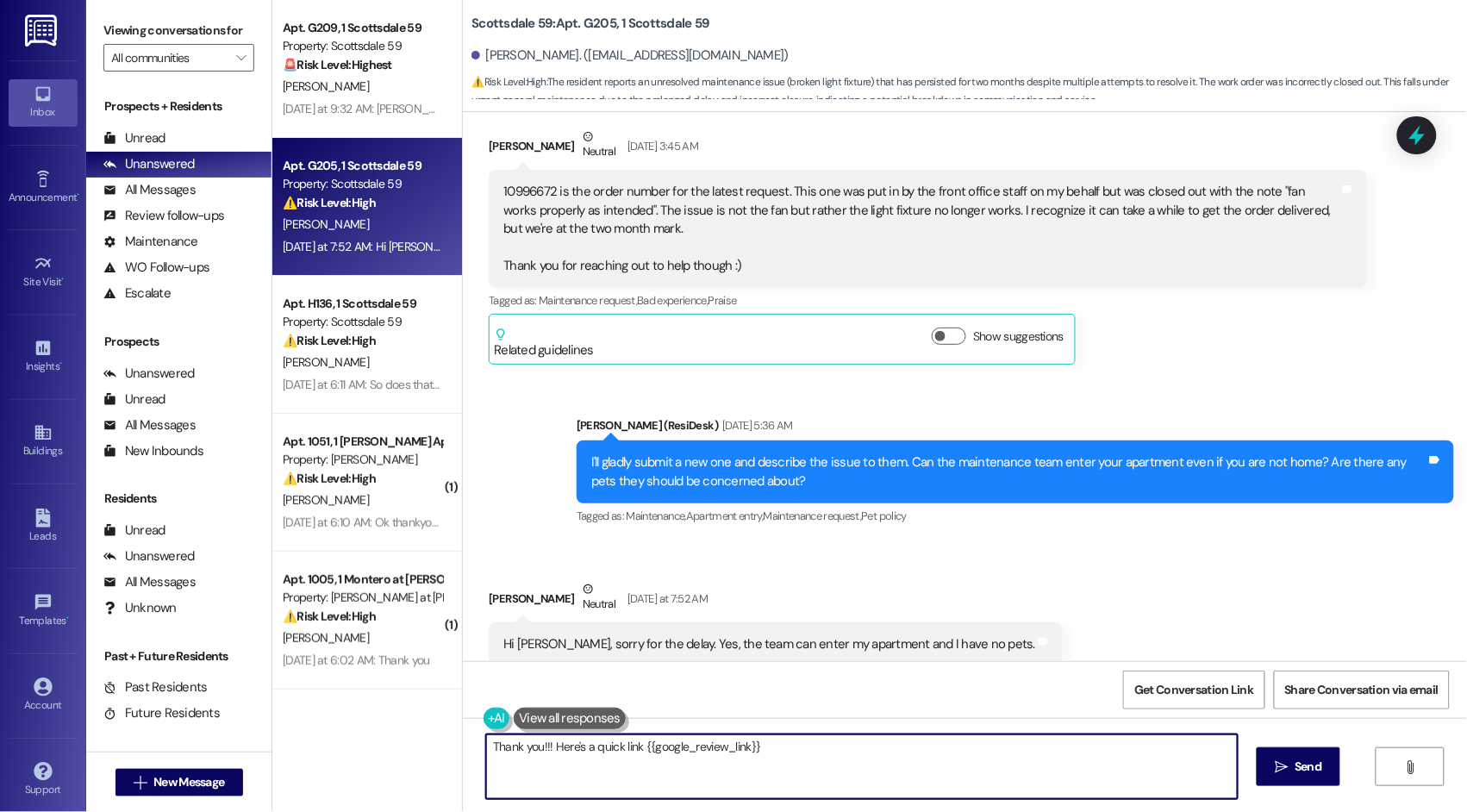
drag, startPoint x: 760, startPoint y: 746, endPoint x: 627, endPoint y: 747, distance: 133.0
click at [627, 747] on textarea "Thank you!!! Here's a quick link {{google_review_link}}" at bounding box center [861, 766] width 751 height 64
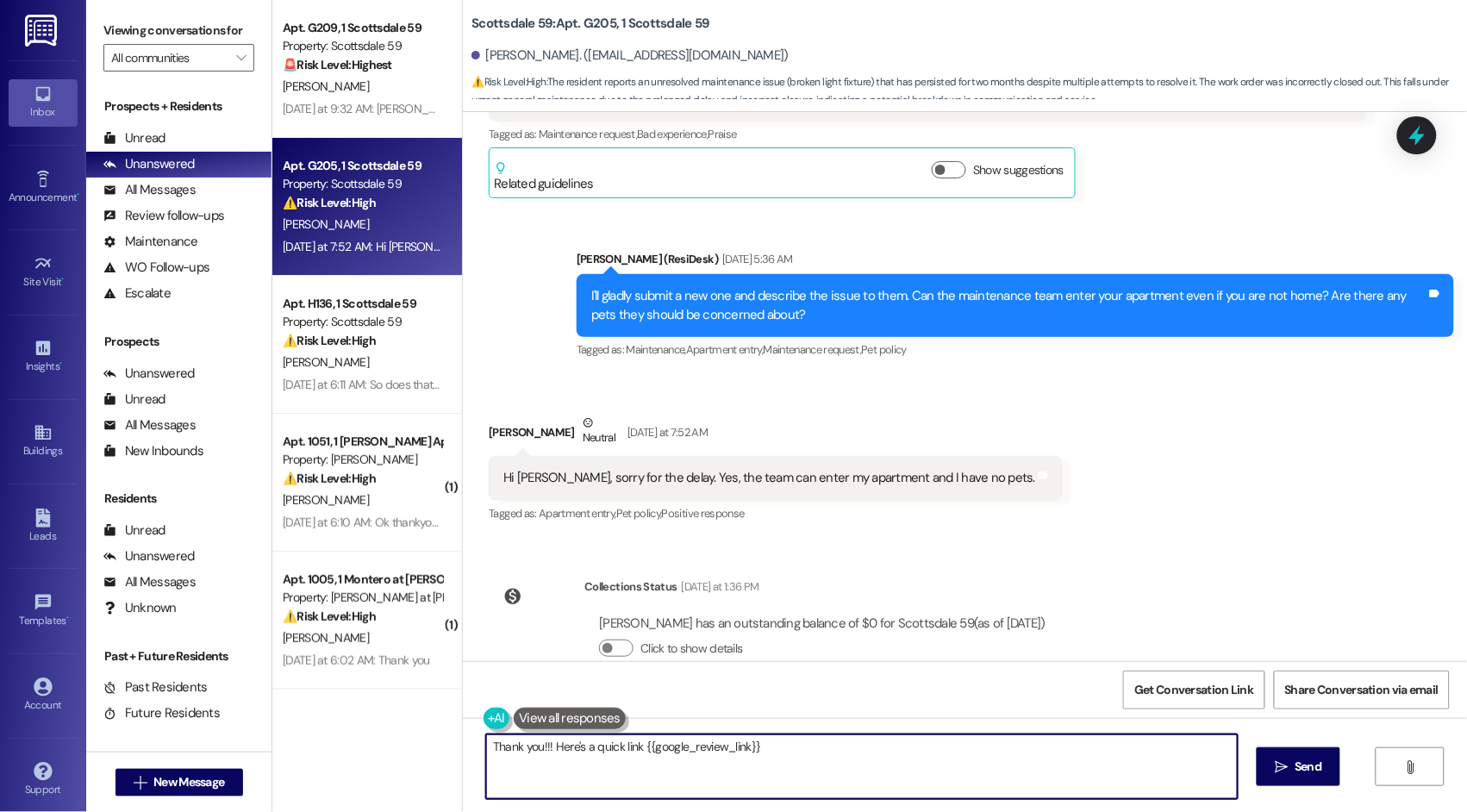
scroll to position [1464, 0]
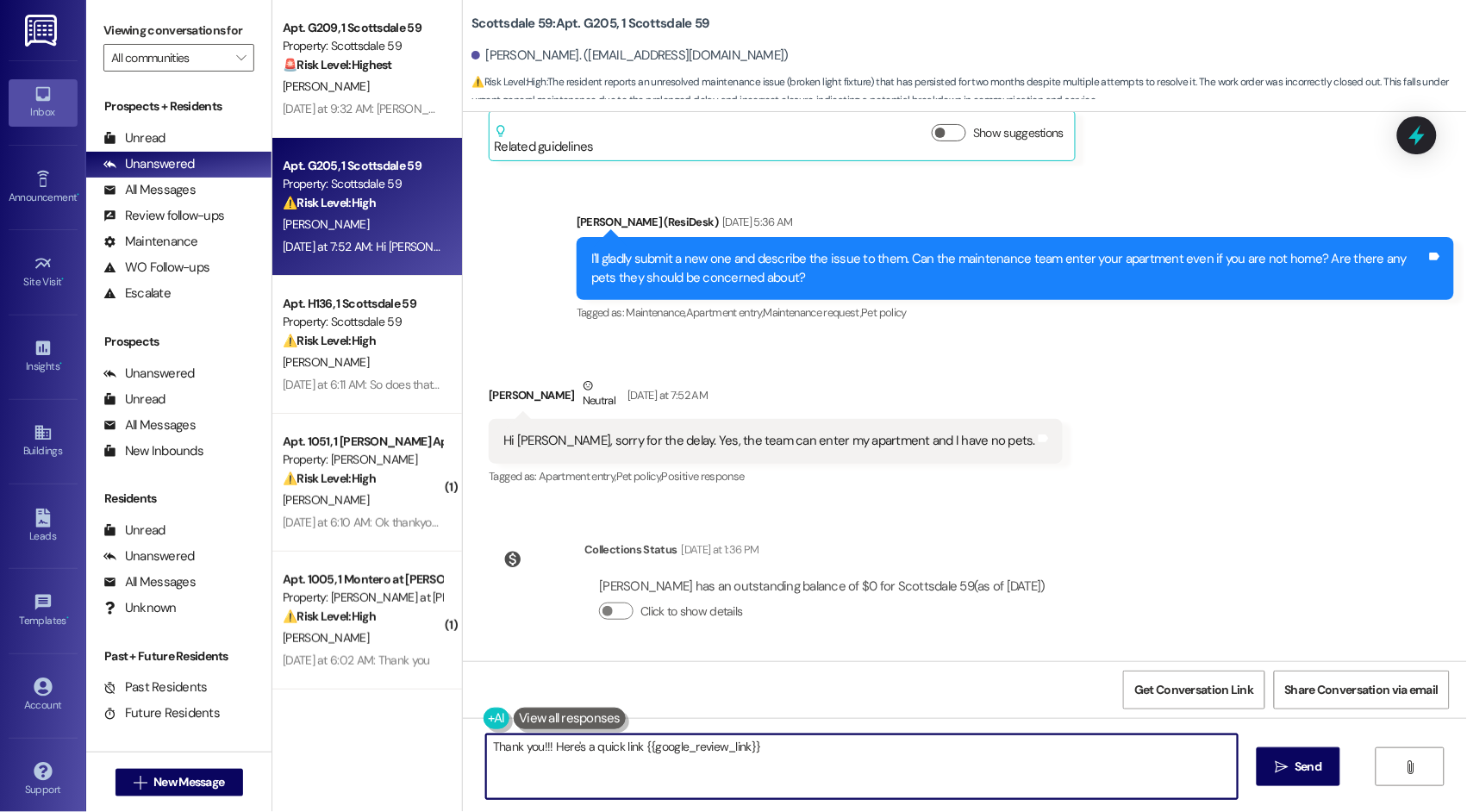
click at [644, 782] on textarea "Thank you!!! Here's a quick link {{google_review_link}}" at bounding box center [861, 766] width 751 height 64
drag, startPoint x: 760, startPoint y: 747, endPoint x: 631, endPoint y: 746, distance: 129.0
click at [631, 746] on textarea "Thank you!!! Here's a quick link {{google_review_link}}" at bounding box center [861, 766] width 751 height 64
drag, startPoint x: 762, startPoint y: 744, endPoint x: 636, endPoint y: 778, distance: 130.5
click at [631, 745] on textarea "Thank you!!! Here's a quick link {{google_review_link}}" at bounding box center [861, 766] width 751 height 64
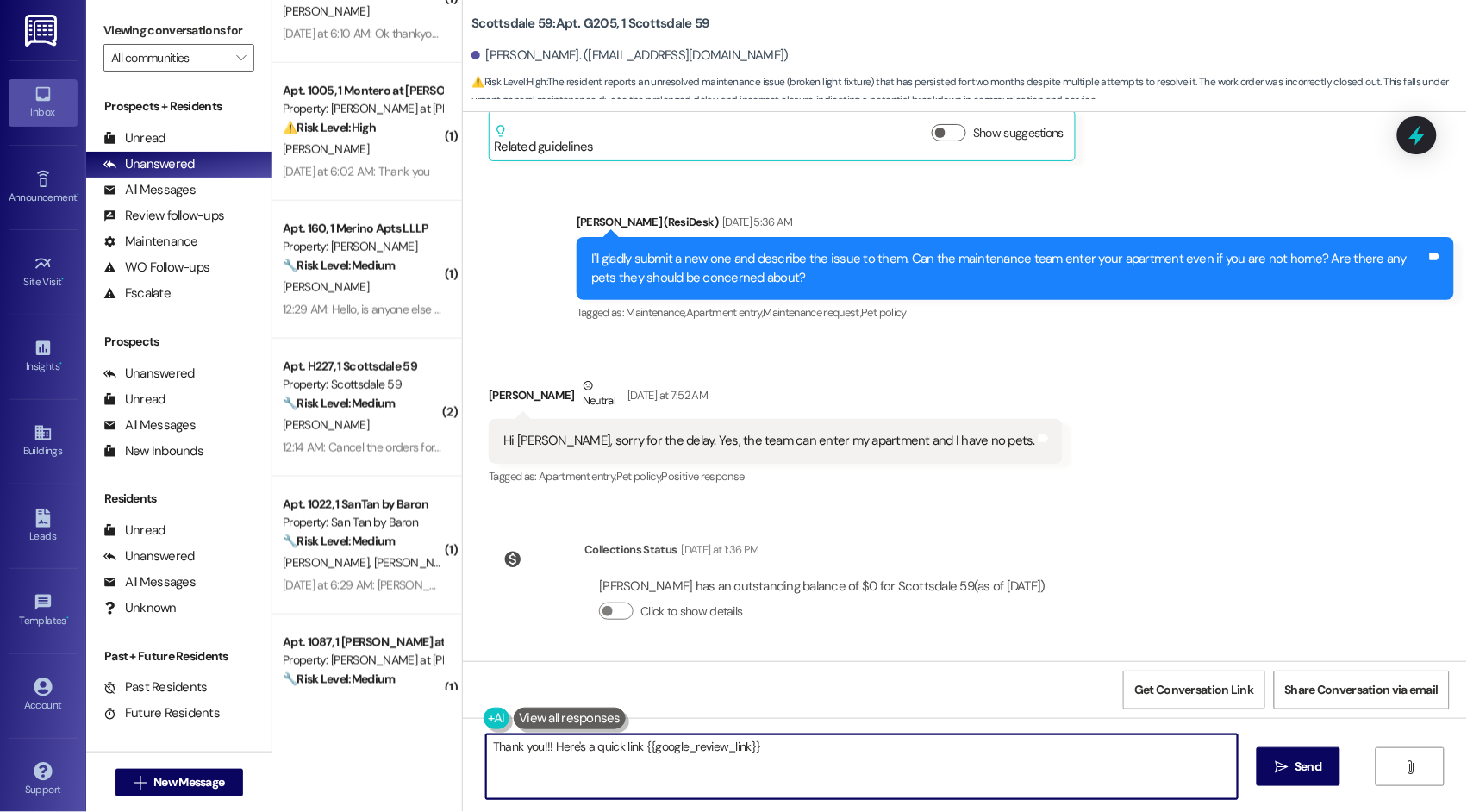
scroll to position [526, 0]
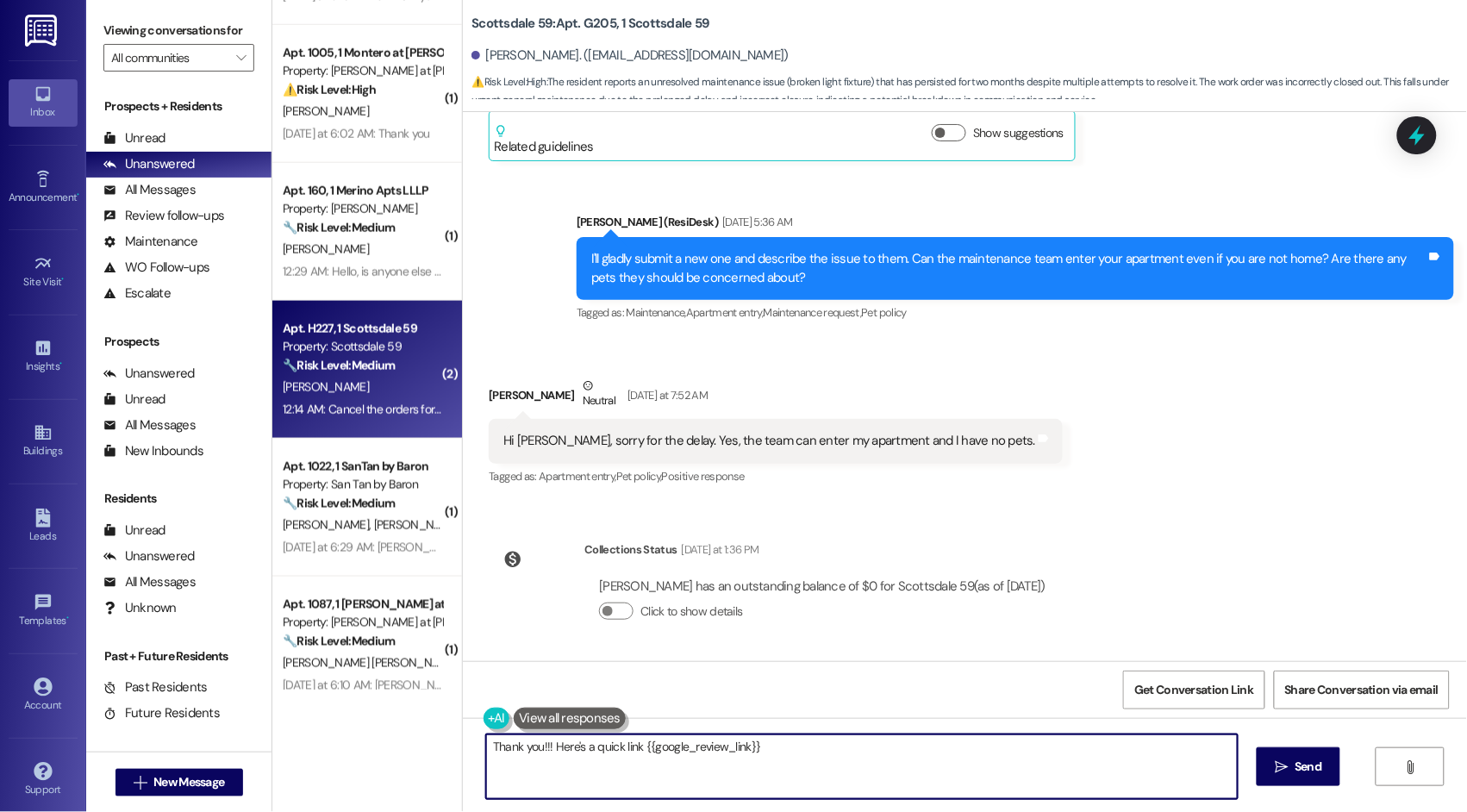
click at [384, 391] on div "[PERSON_NAME]" at bounding box center [363, 387] width 163 height 21
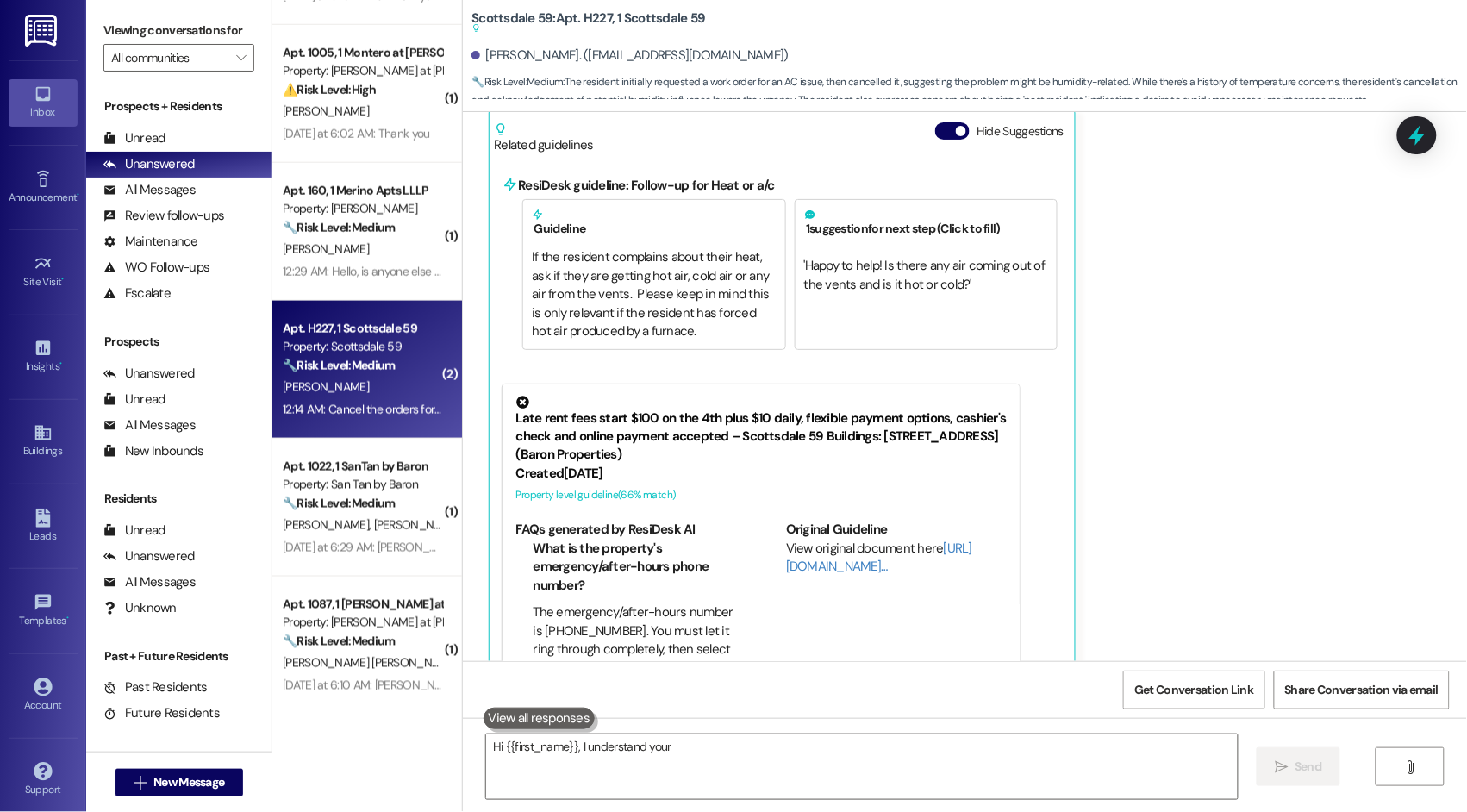
scroll to position [11, 0]
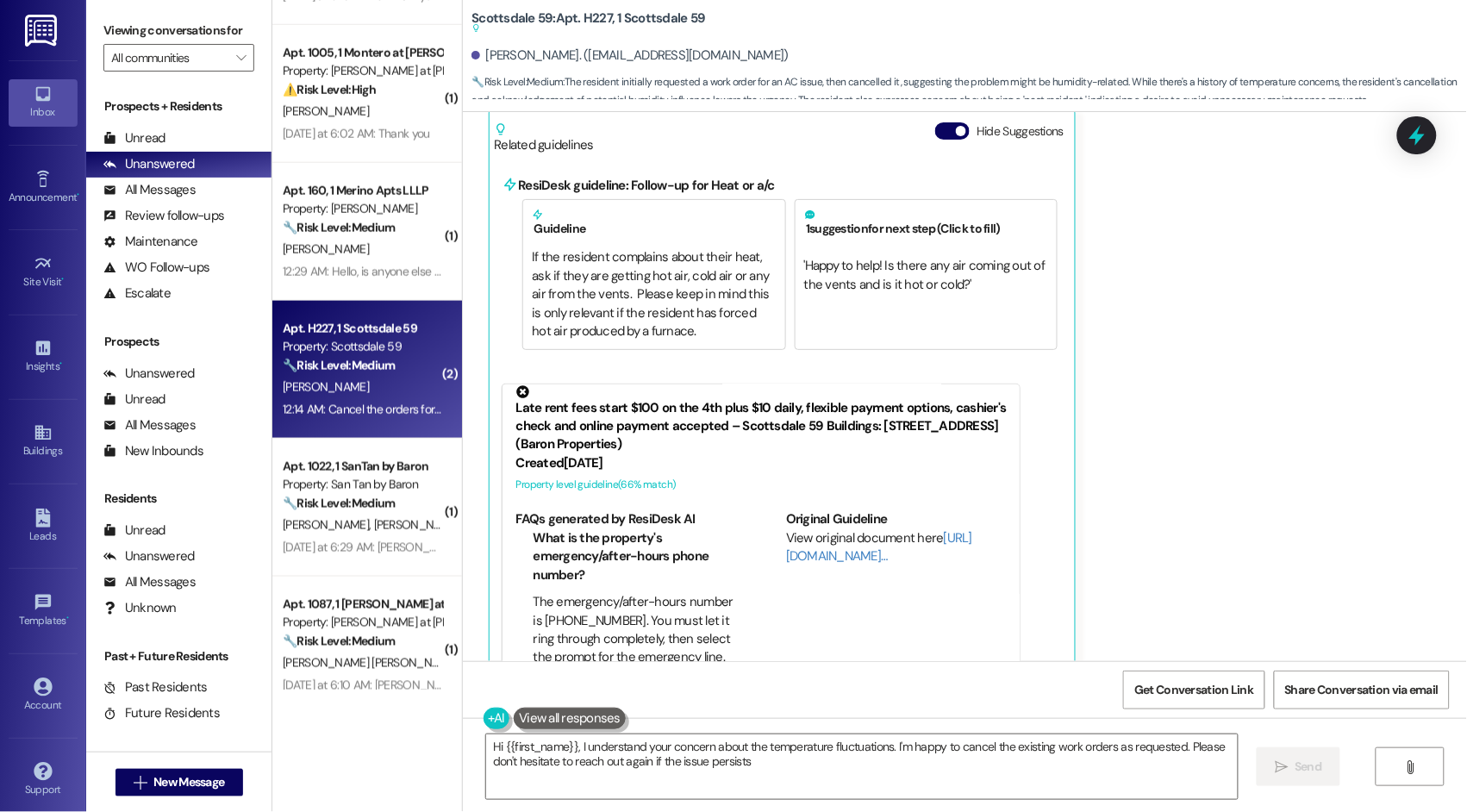
type textarea "Hi {{first_name}}, I understand your concern about the temperature fluctuations…"
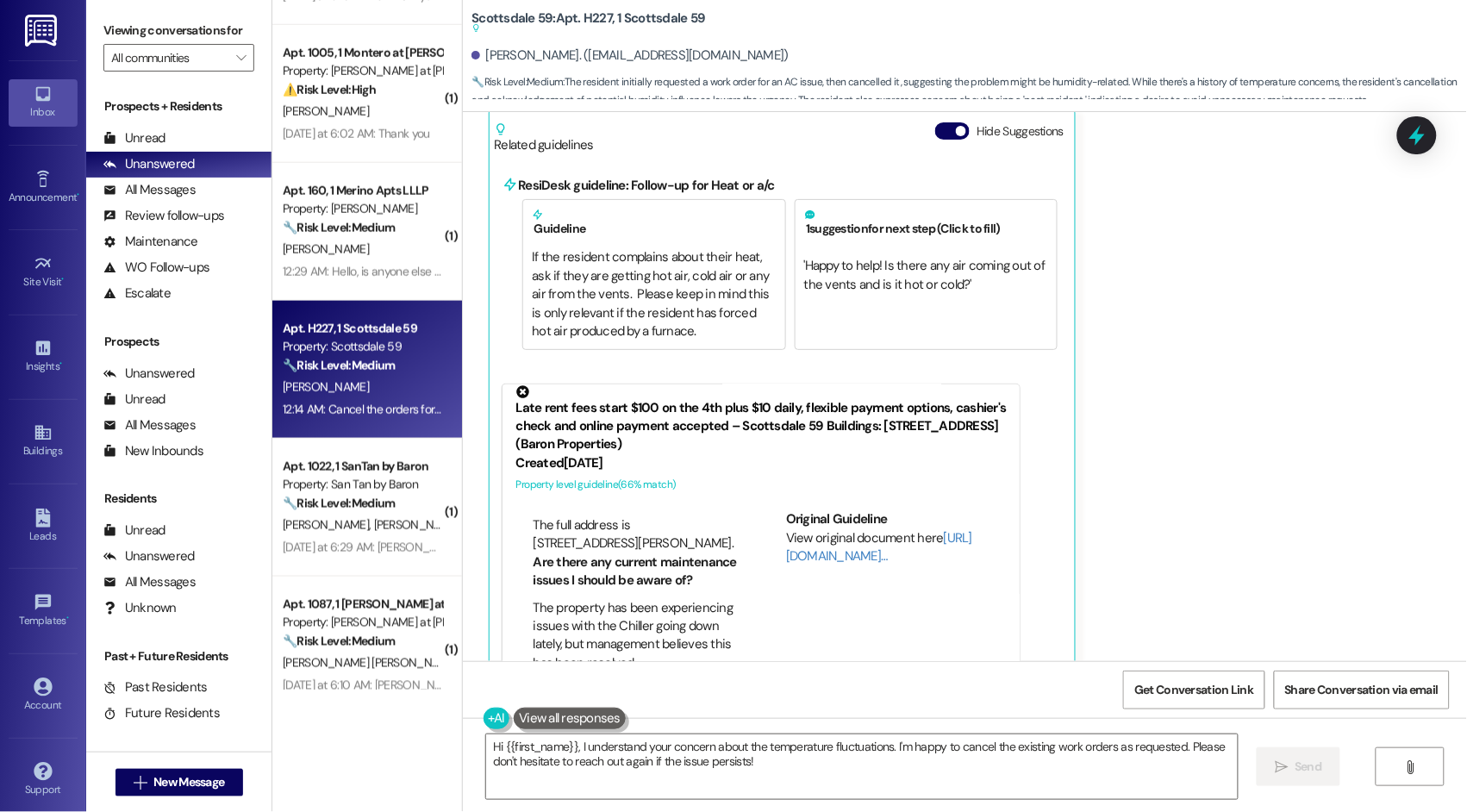
scroll to position [874, 0]
click at [794, 529] on link "http://res.cl…" at bounding box center [879, 547] width 186 height 35
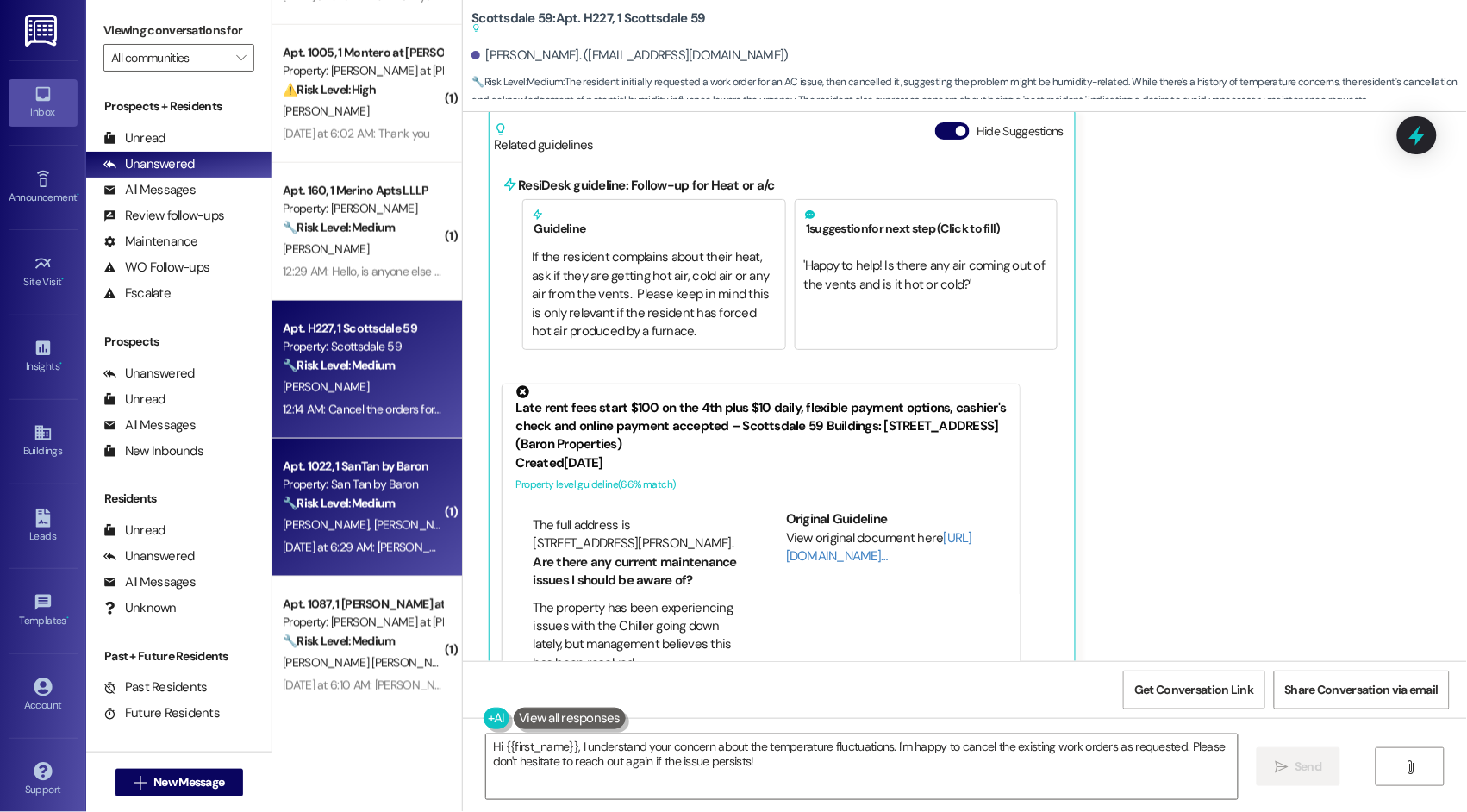
click at [396, 505] on div "🔧 Risk Level: Medium The resident is requesting a call from someone with author…" at bounding box center [363, 503] width 160 height 19
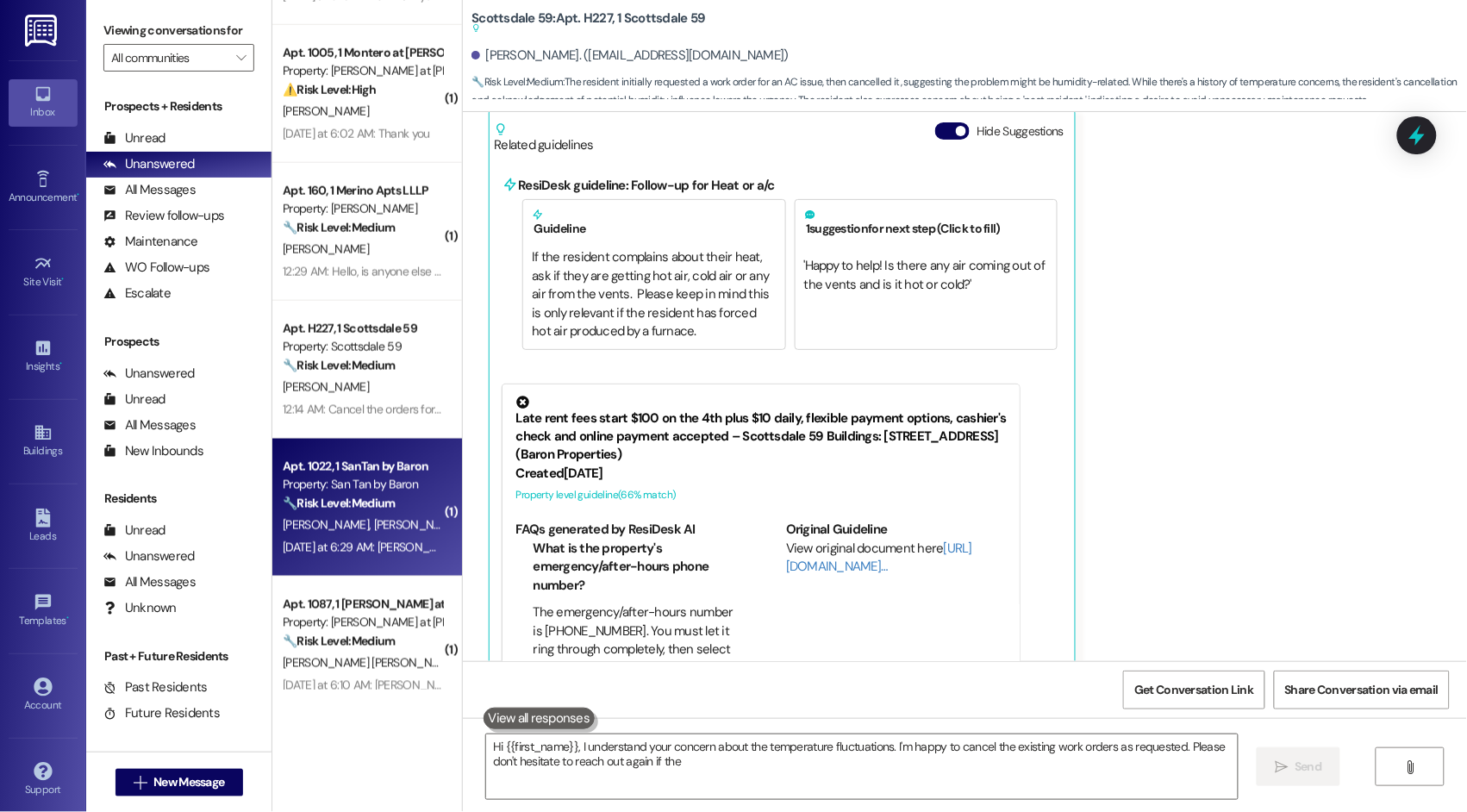
type textarea "Hi {{first_name}}, I understand your concern about the temperature fluctuations…"
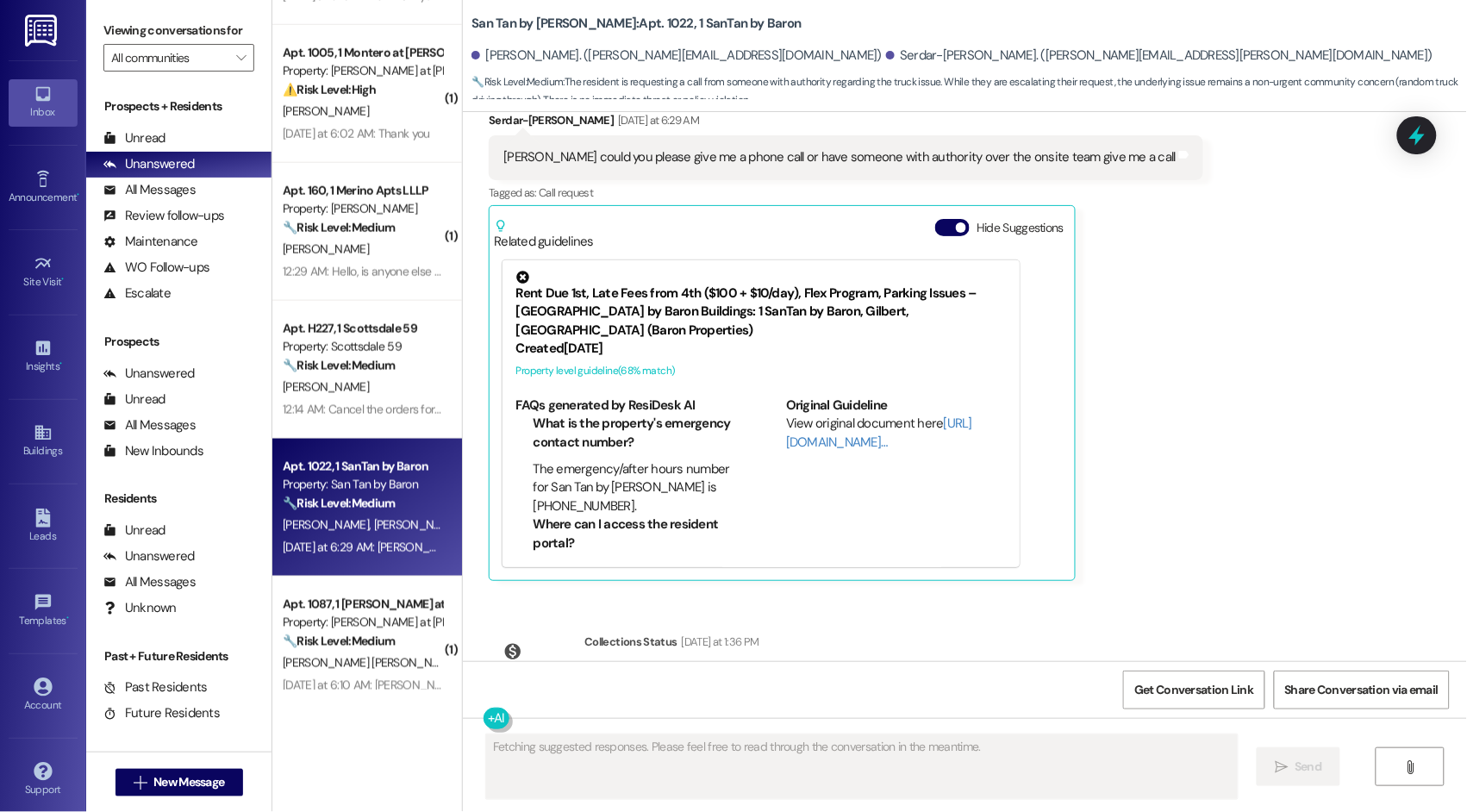
scroll to position [2, 0]
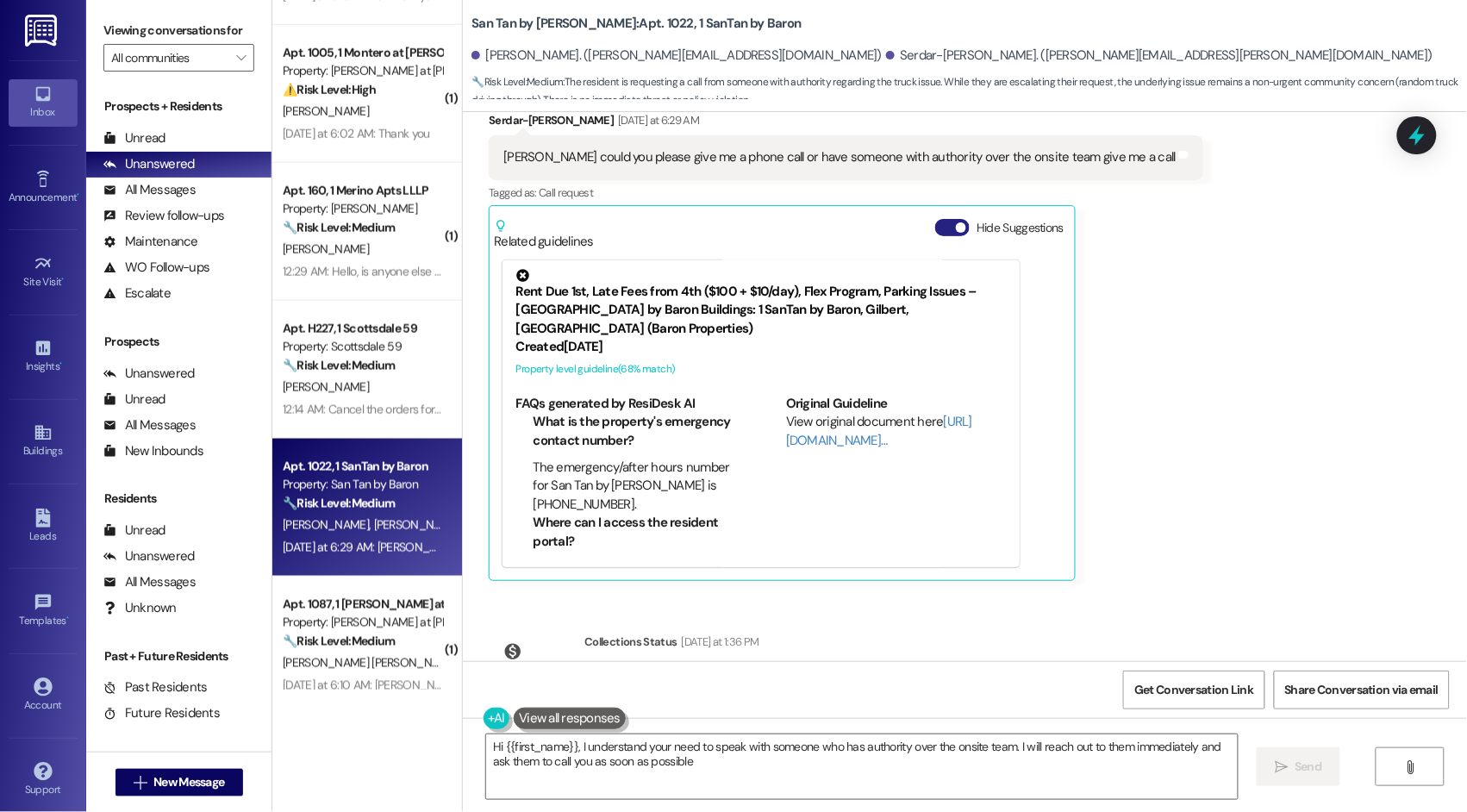
type textarea "Hi {{first_name}}, I understand your need to speak with someone who has authori…"
click at [935, 219] on button "Hide Suggestions" at bounding box center [952, 227] width 34 height 18
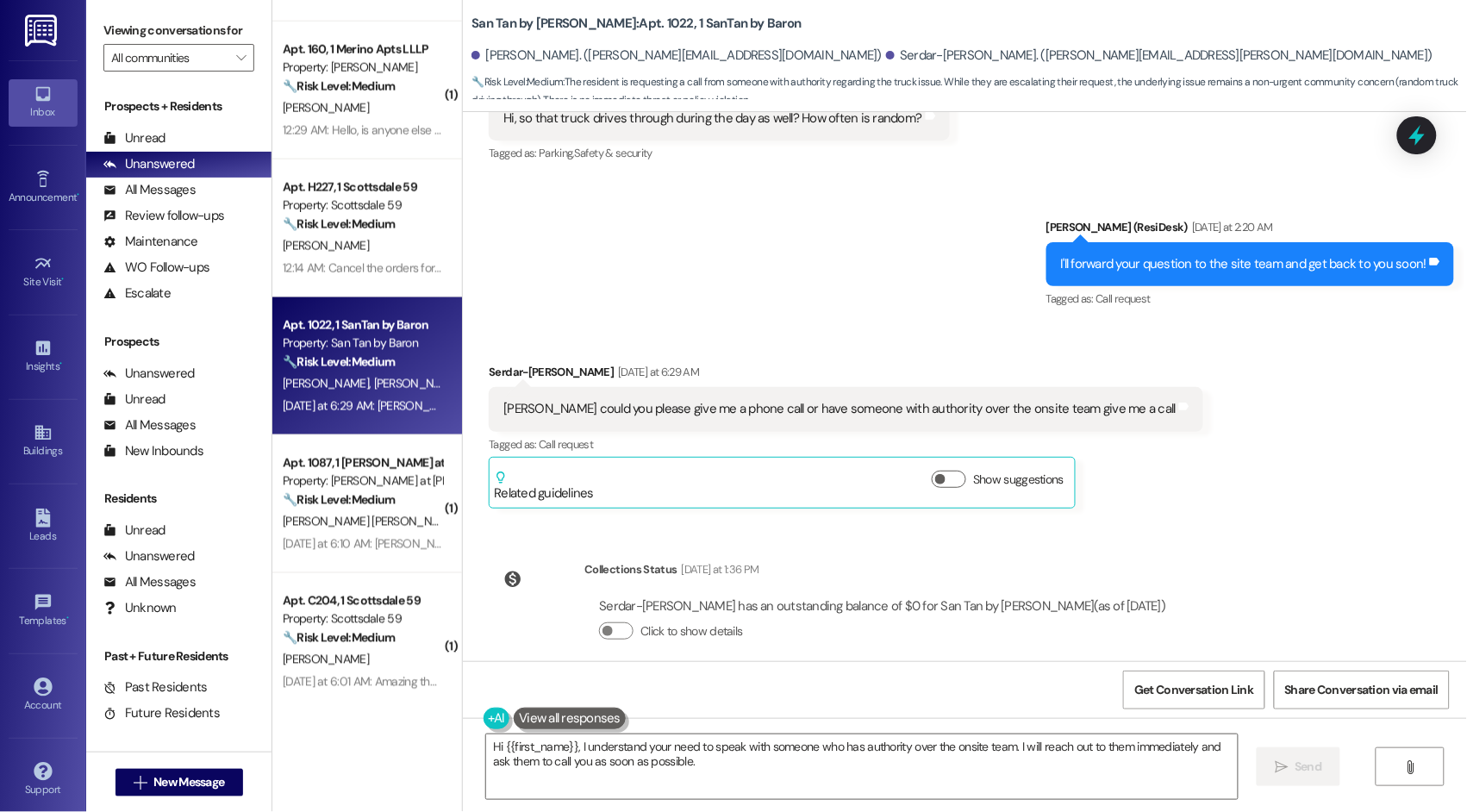
scroll to position [669, 0]
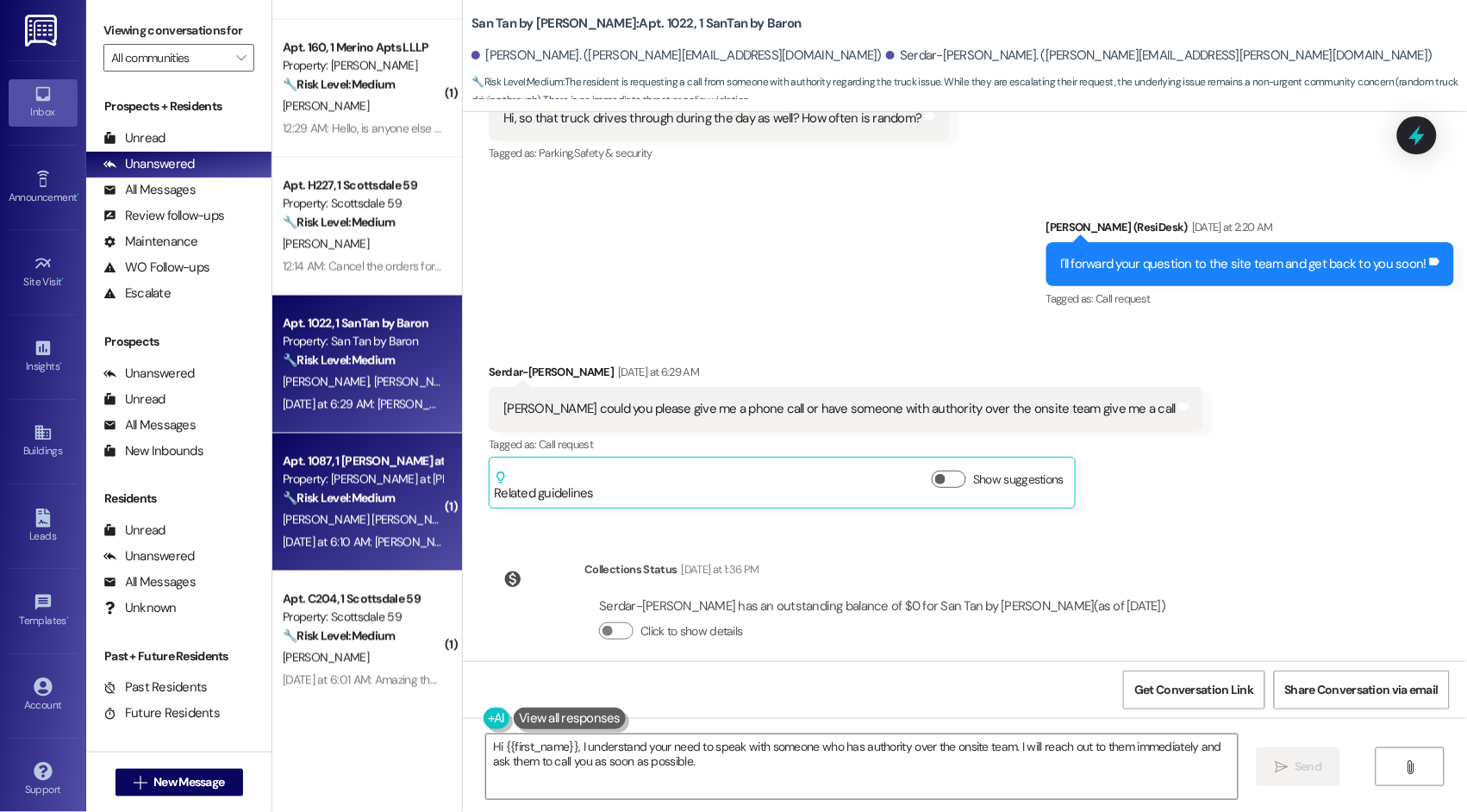
click at [305, 532] on div "Yesterday at 6:10 AM: Sarah this is Maria Hickey Stultz 1087. We have communica…" at bounding box center [363, 542] width 163 height 21
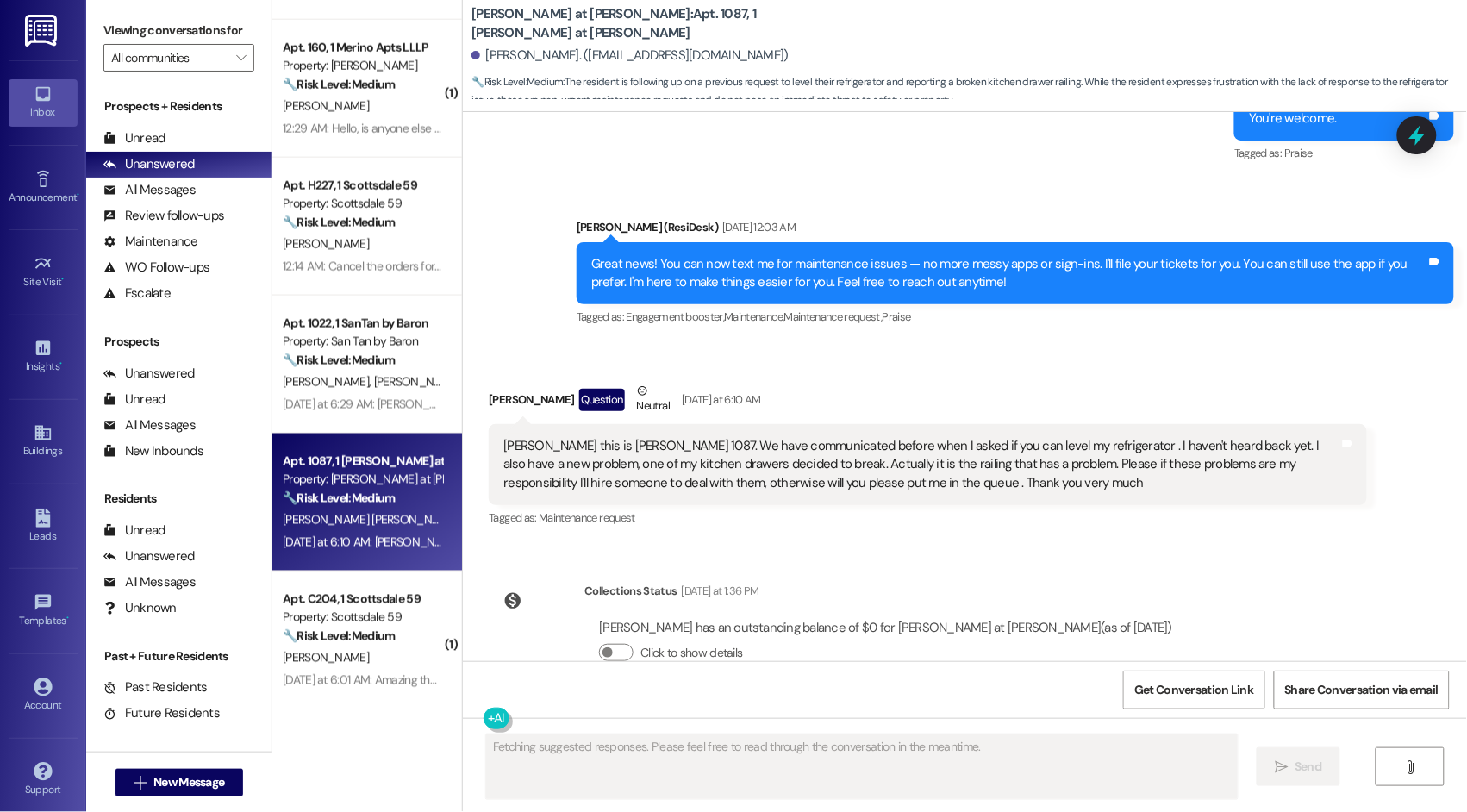
scroll to position [1058, 0]
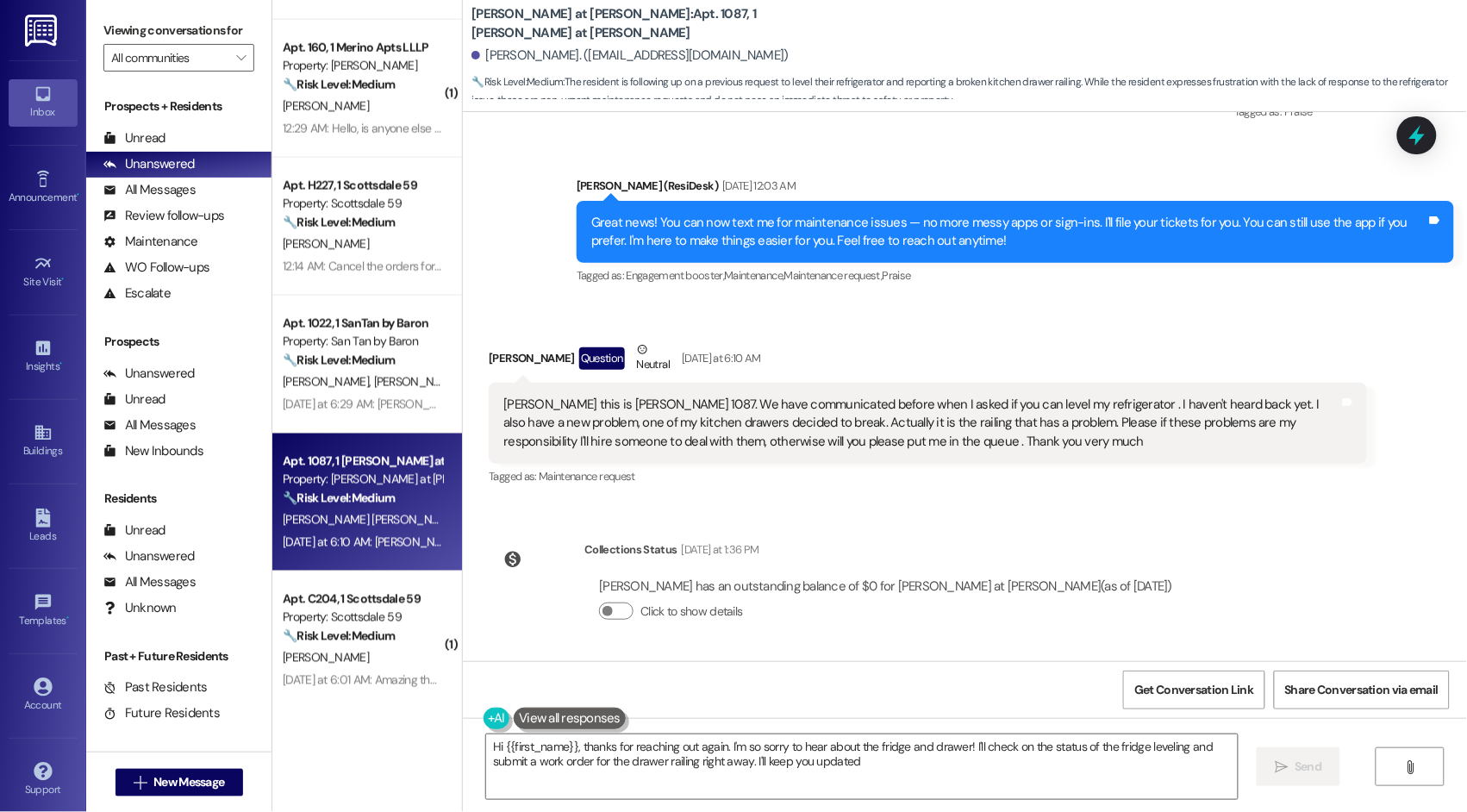
type textarea "Hi {{first_name}}, thanks for reaching out again. I'm so sorry to hear about th…"
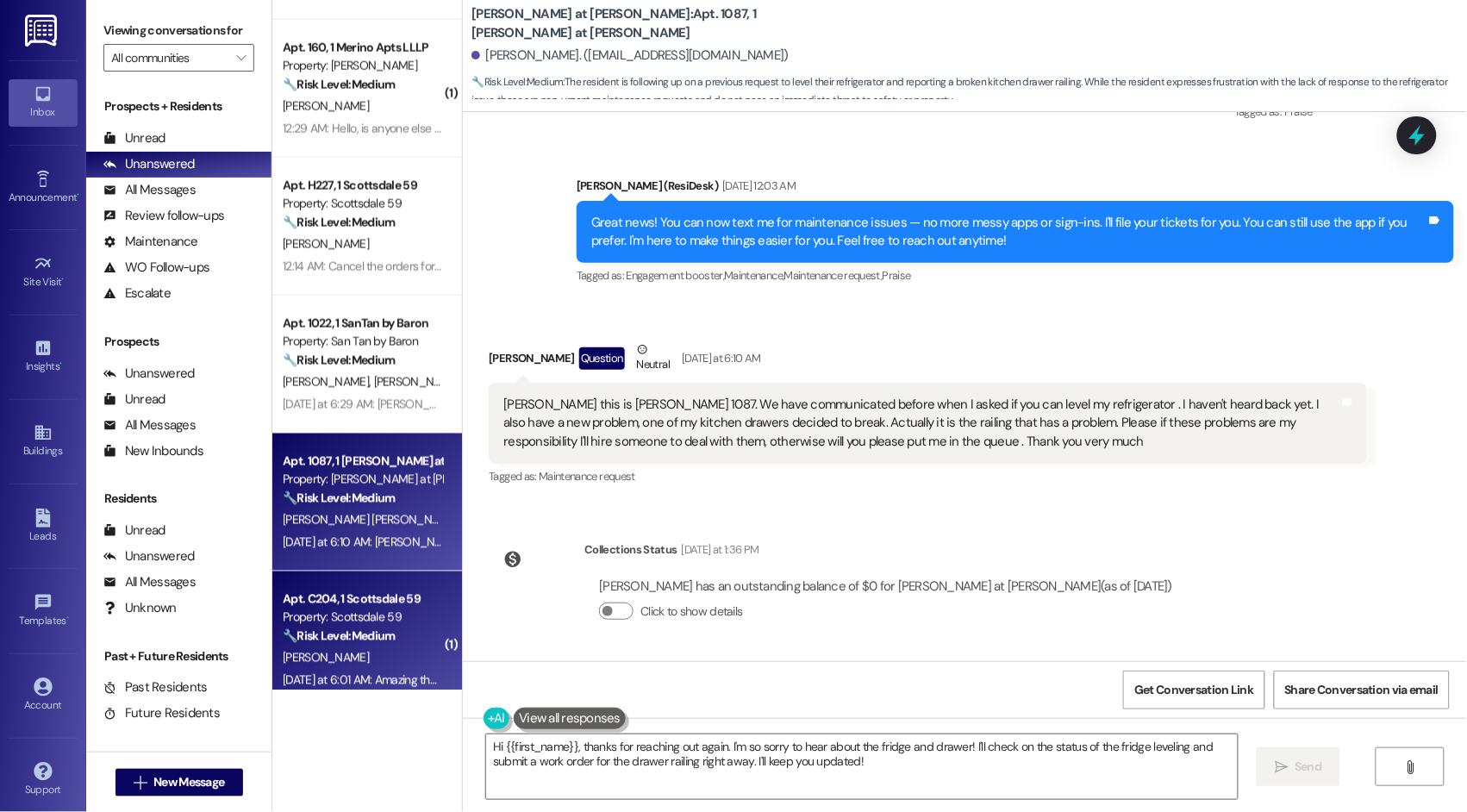
click at [346, 617] on div "Property: Scottsdale 59" at bounding box center [363, 617] width 160 height 19
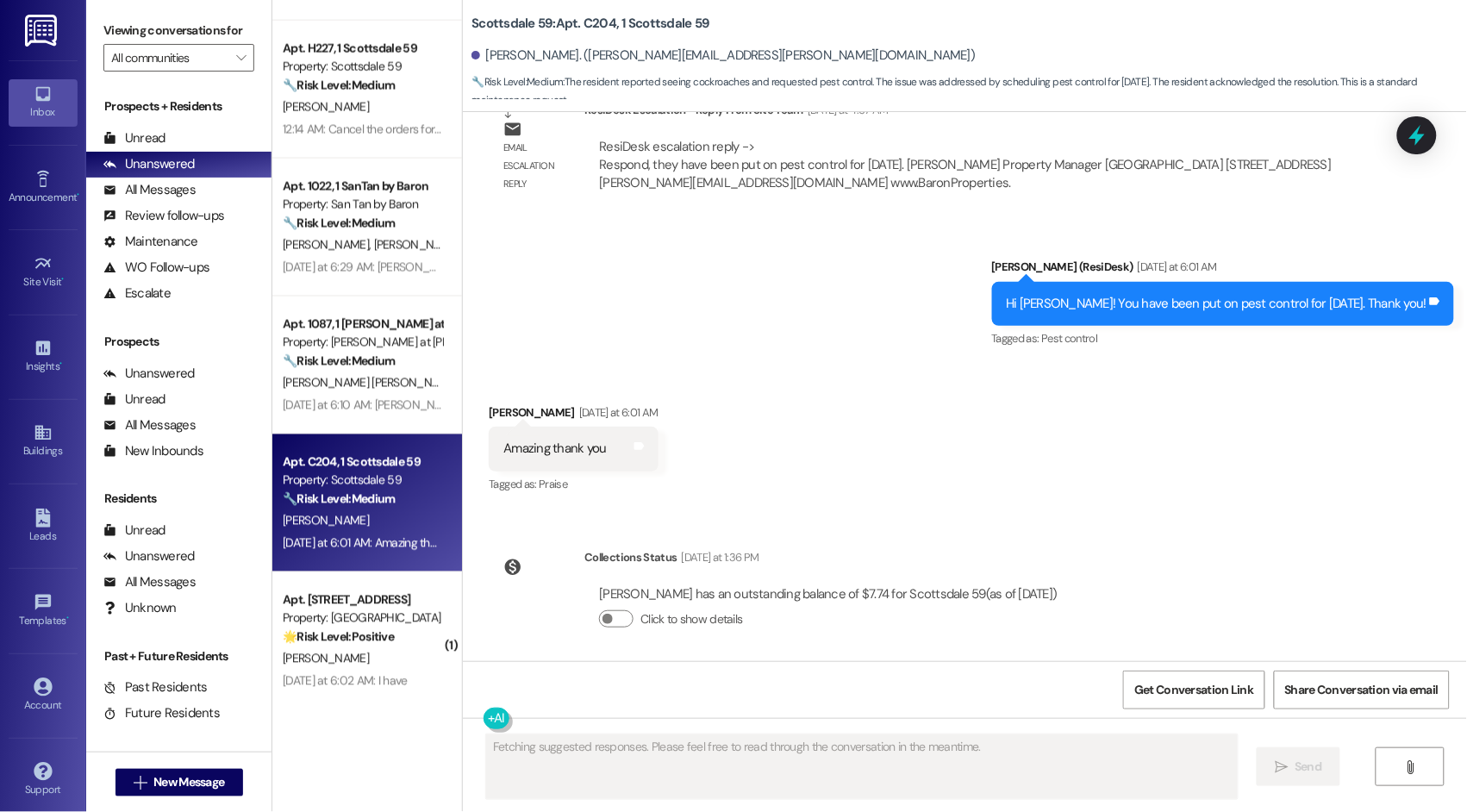
scroll to position [2023, 0]
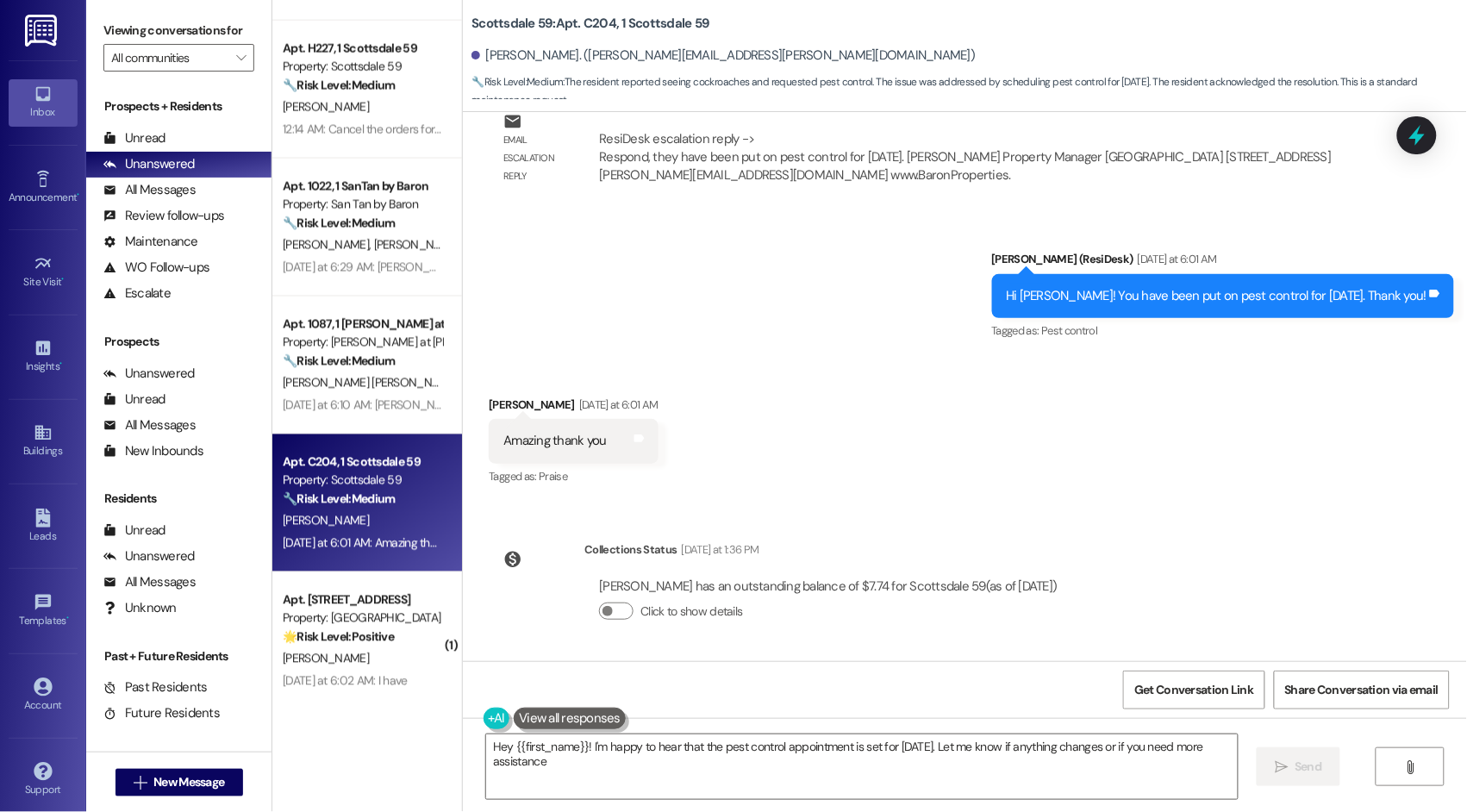
type textarea "Hey {{first_name}}! I'm happy to hear that the pest control appointment is set …"
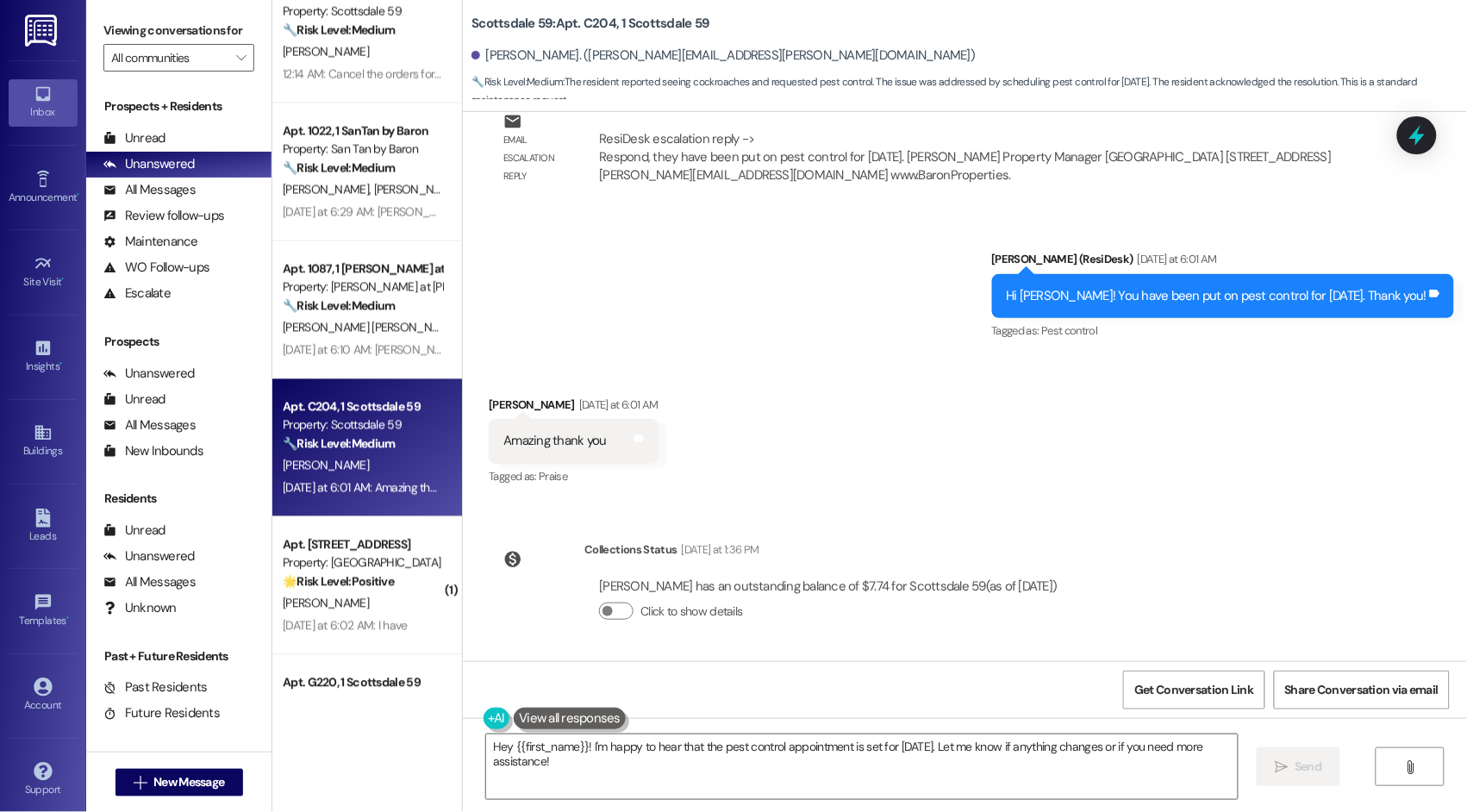
scroll to position [856, 0]
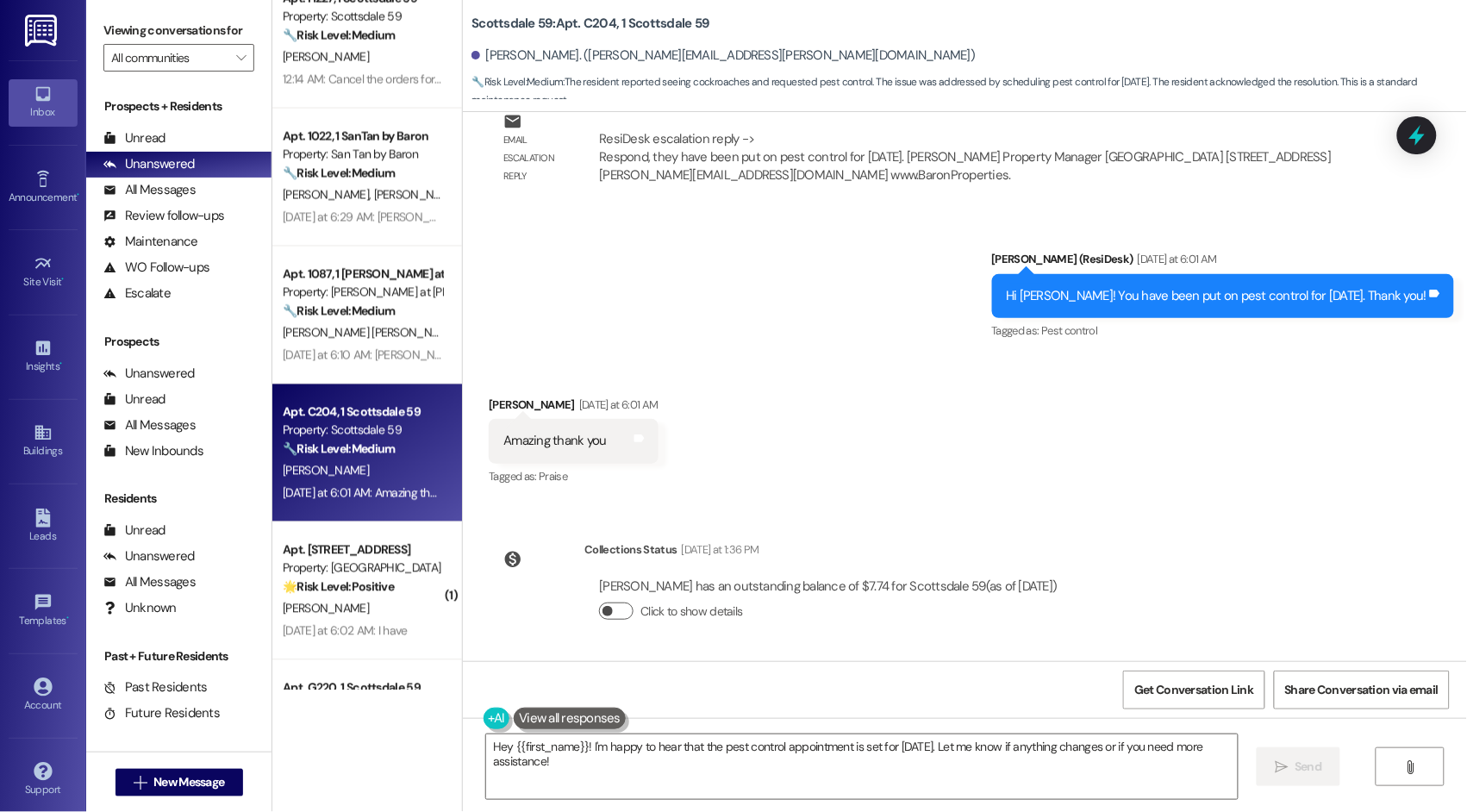
click at [611, 615] on button "Click to show details" at bounding box center [616, 611] width 34 height 18
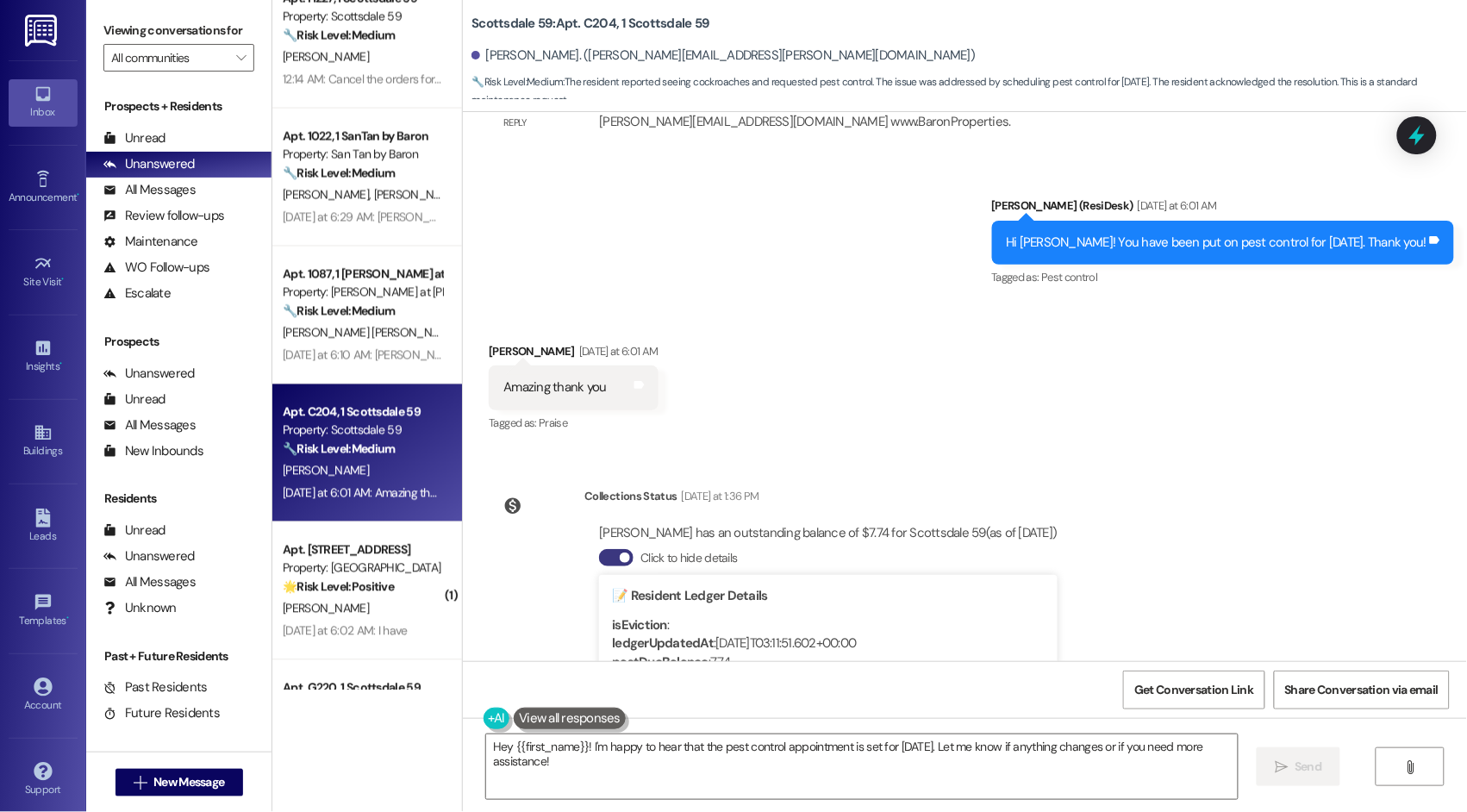
scroll to position [2074, 0]
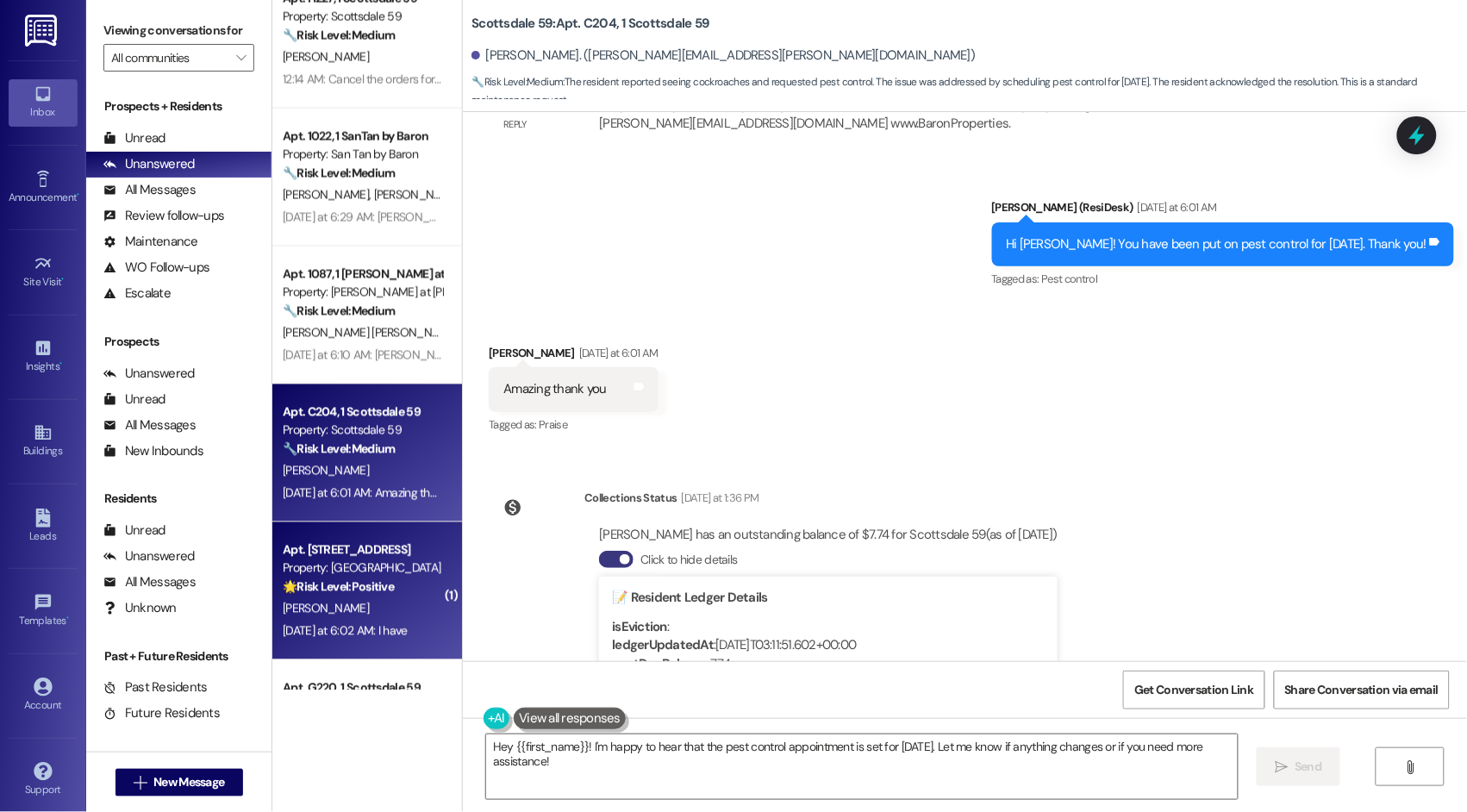
click at [392, 627] on div "Yesterday at 6:02 AM: I have Yesterday at 6:02 AM: I have" at bounding box center [346, 631] width 125 height 16
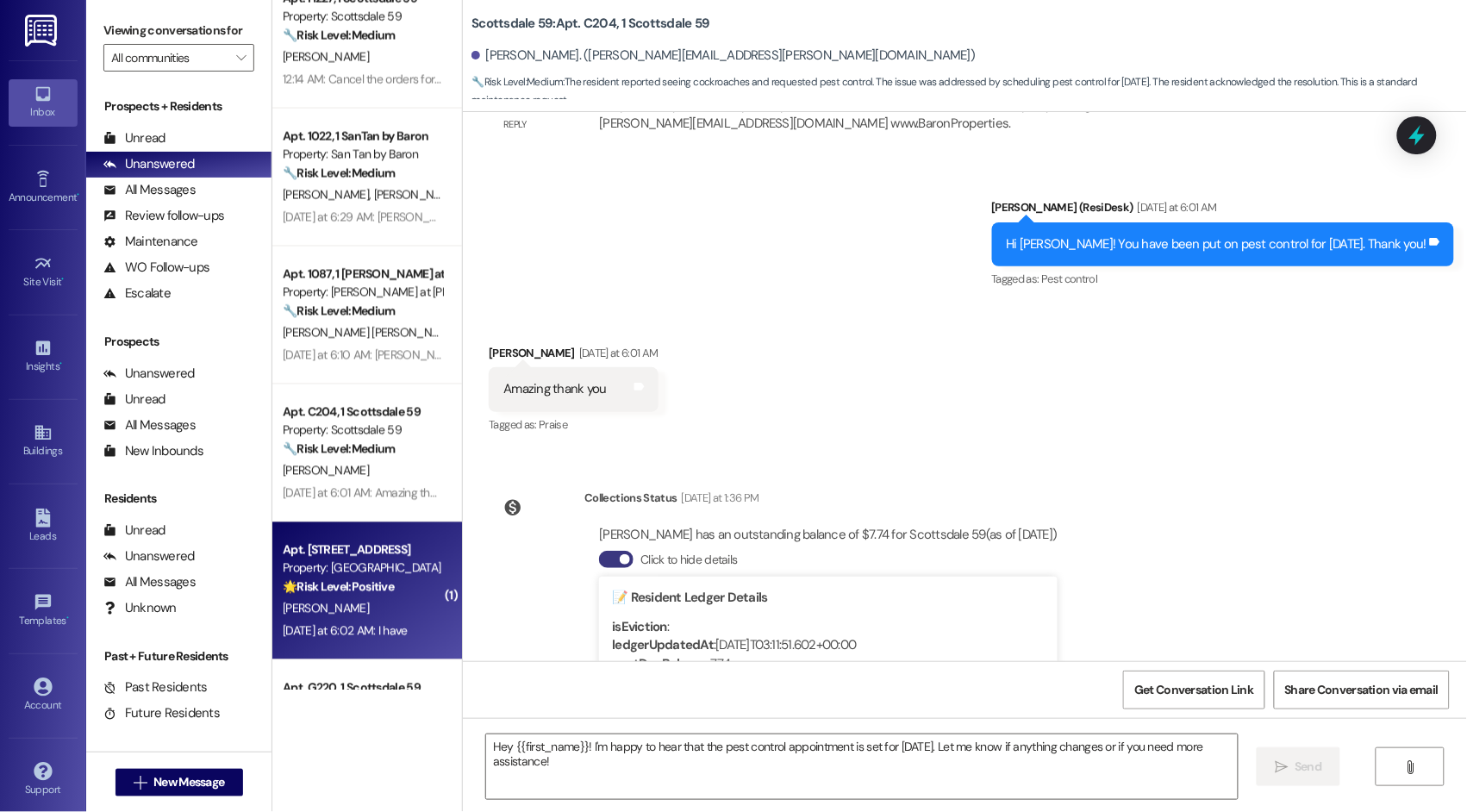
type textarea "Fetching suggested responses. Please feel free to read through the conversation…"
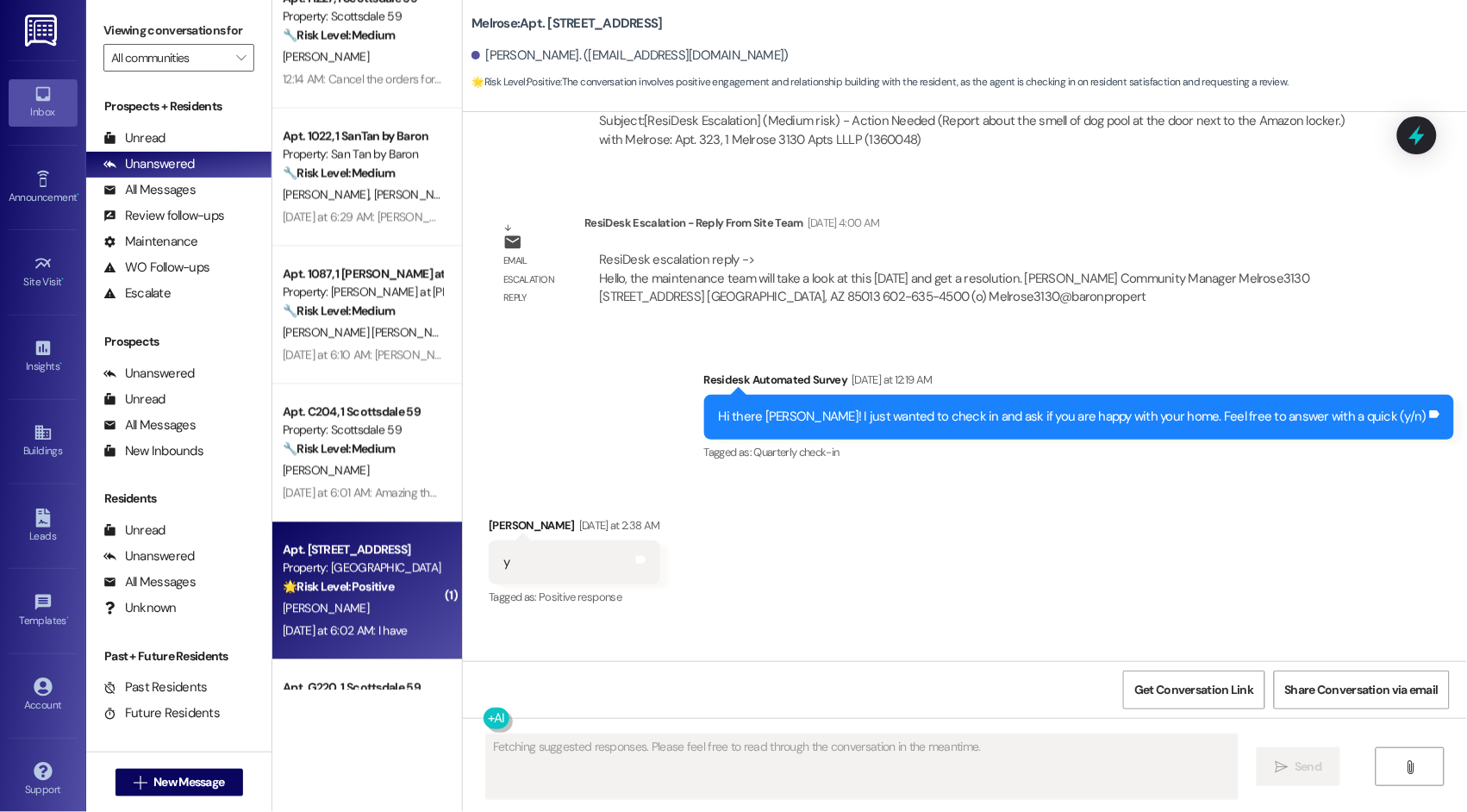
scroll to position [6439, 0]
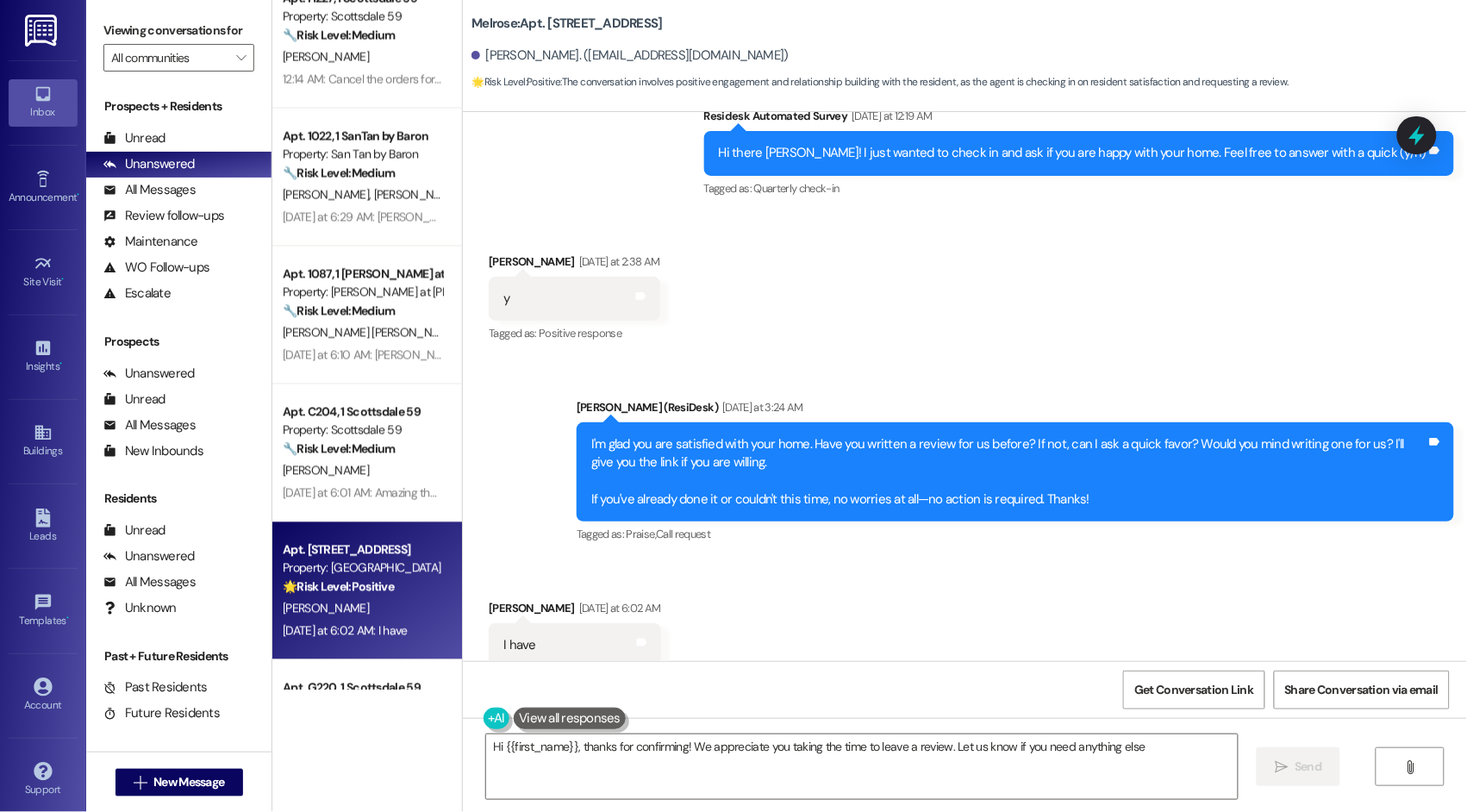
type textarea "Hi {{first_name}}, thanks for confirming! We appreciate you taking the time to …"
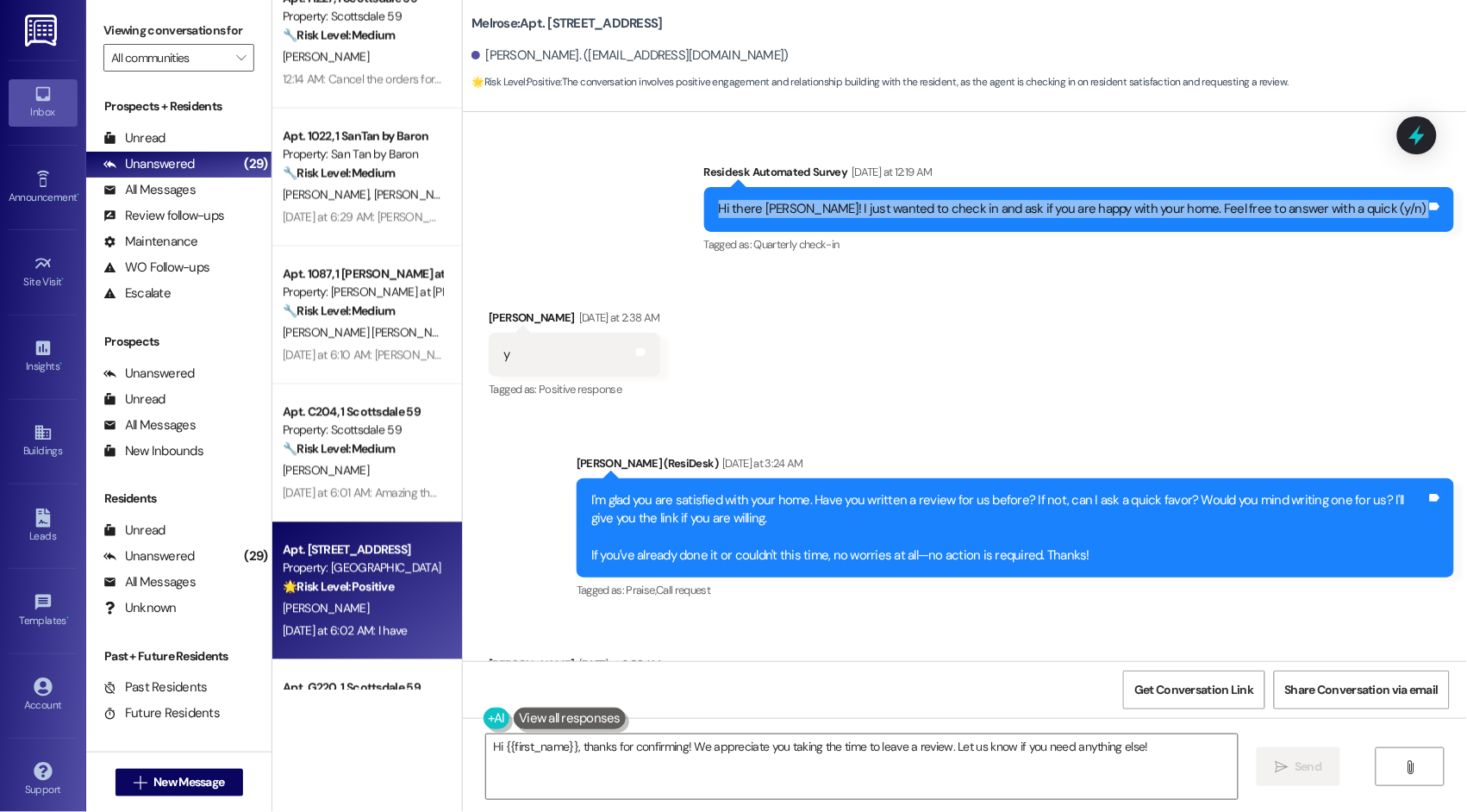
drag, startPoint x: 775, startPoint y: 186, endPoint x: 1441, endPoint y: 197, distance: 666.1
click at [1441, 197] on div "Hi there Jasmine! I just wanted to check in and ask if you are happy with your …" at bounding box center [1079, 209] width 750 height 44
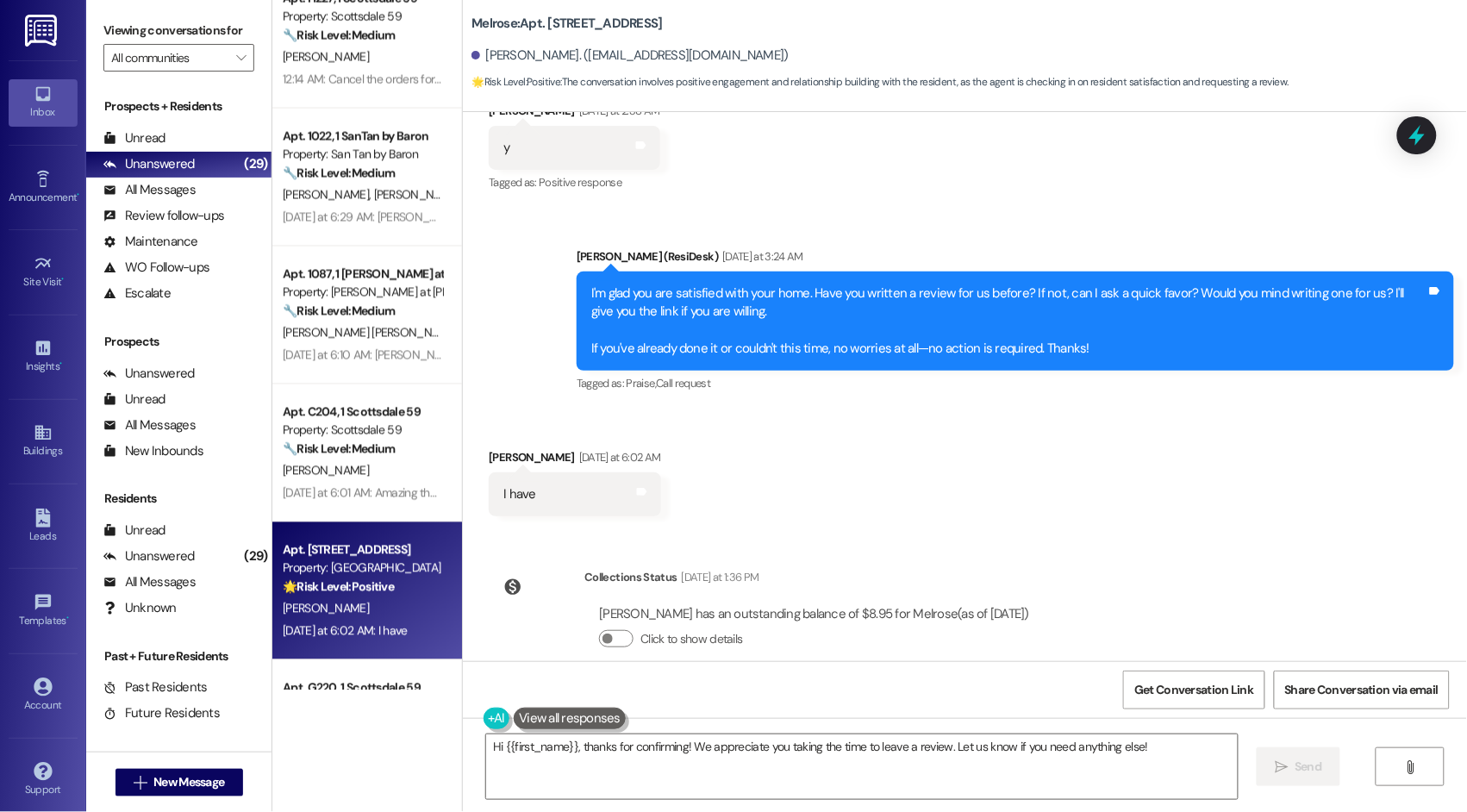
scroll to position [6598, 0]
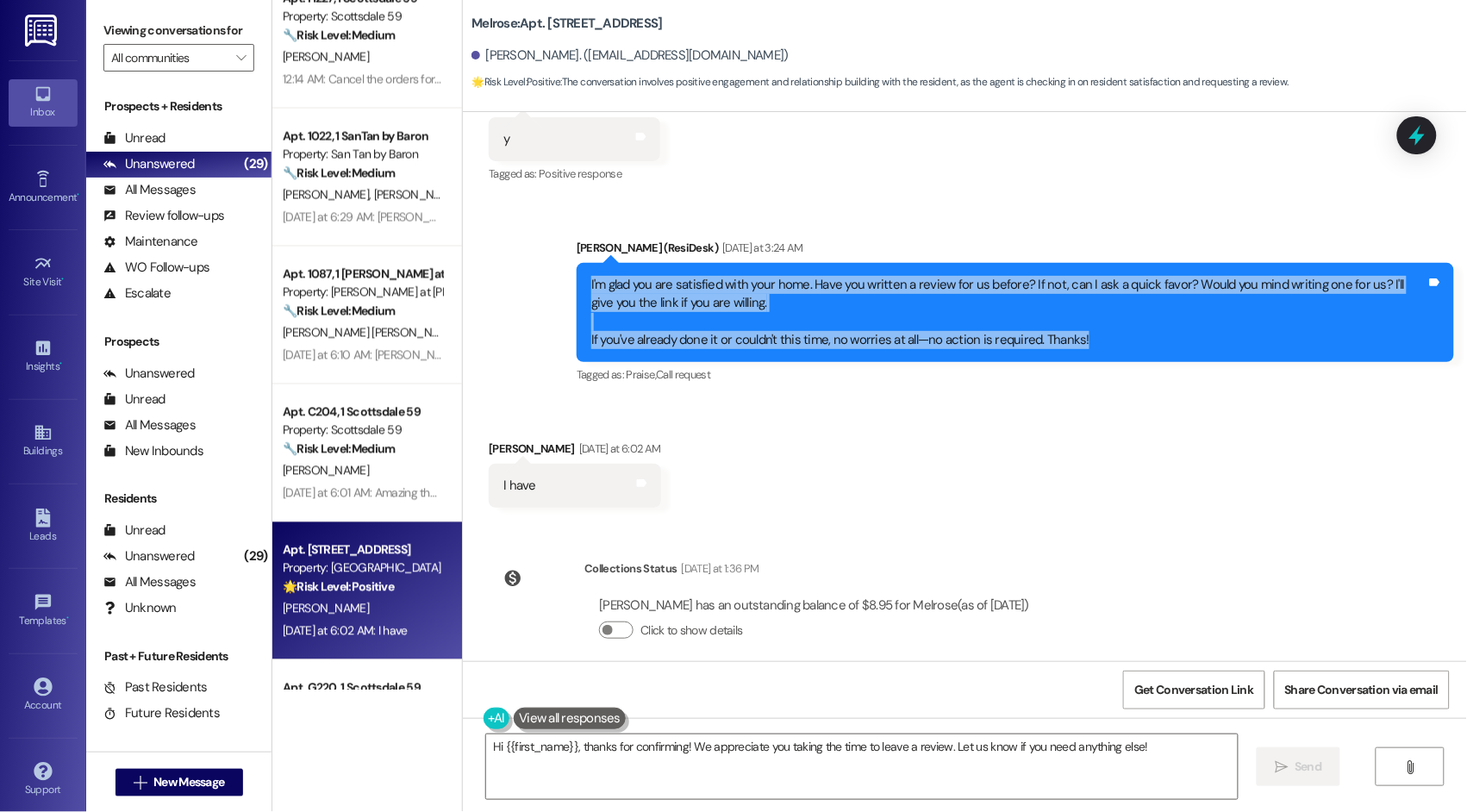
drag, startPoint x: 1080, startPoint y: 324, endPoint x: 549, endPoint y: 264, distance: 534.4
click at [549, 264] on div "Sent via SMS Sarah (ResiDesk) Yesterday at 3:24 AM I'm glad you are satisfied w…" at bounding box center [965, 301] width 1005 height 201
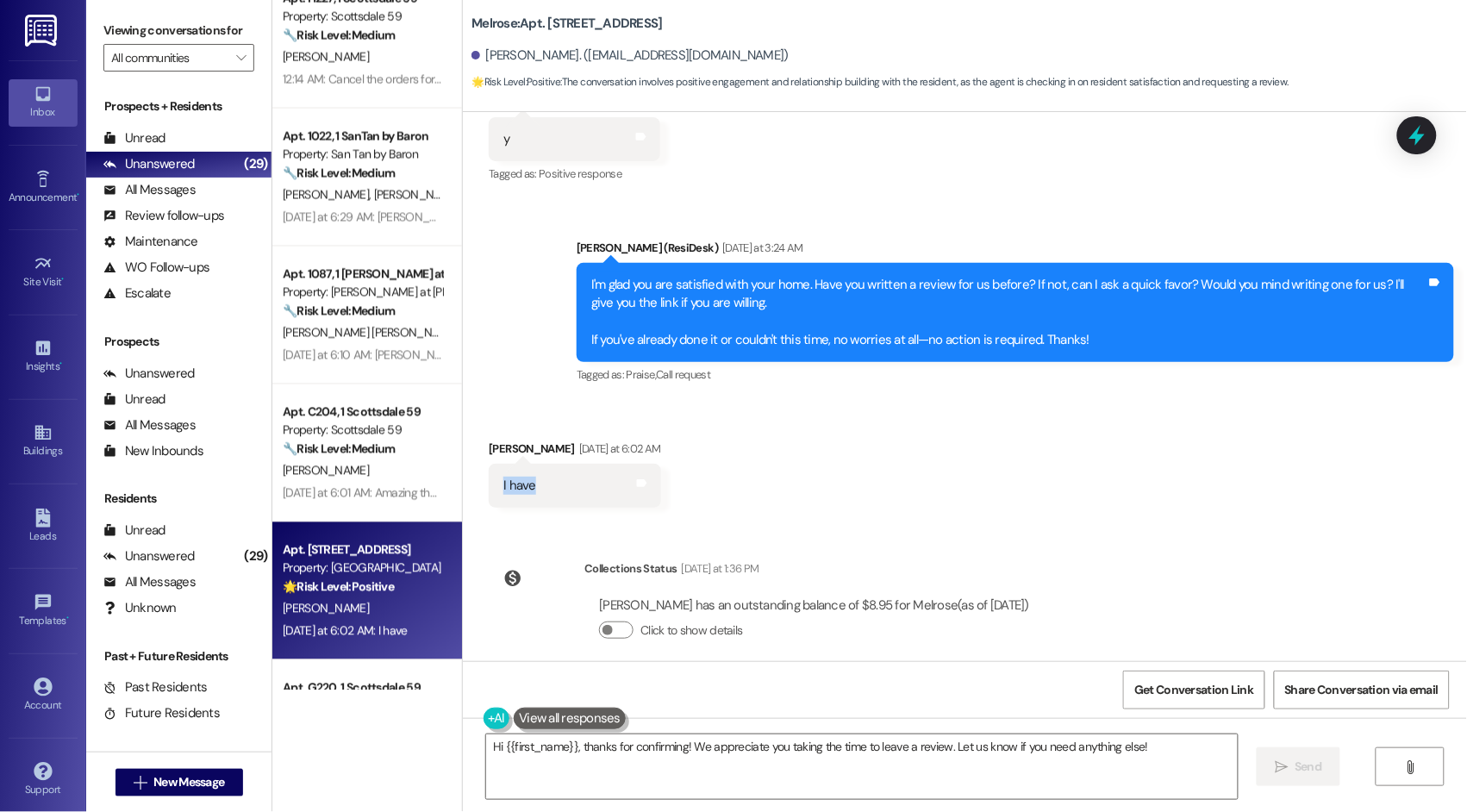
drag, startPoint x: 527, startPoint y: 469, endPoint x: 474, endPoint y: 467, distance: 53.0
click at [475, 467] on div "Received via SMS Jasmine Phifer Yesterday at 6:02 AM I have Tags and notes" at bounding box center [574, 473] width 198 height 94
click at [814, 475] on div "Received via SMS Jasmine Phifer Yesterday at 6:02 AM I have Tags and notes" at bounding box center [965, 460] width 1005 height 120
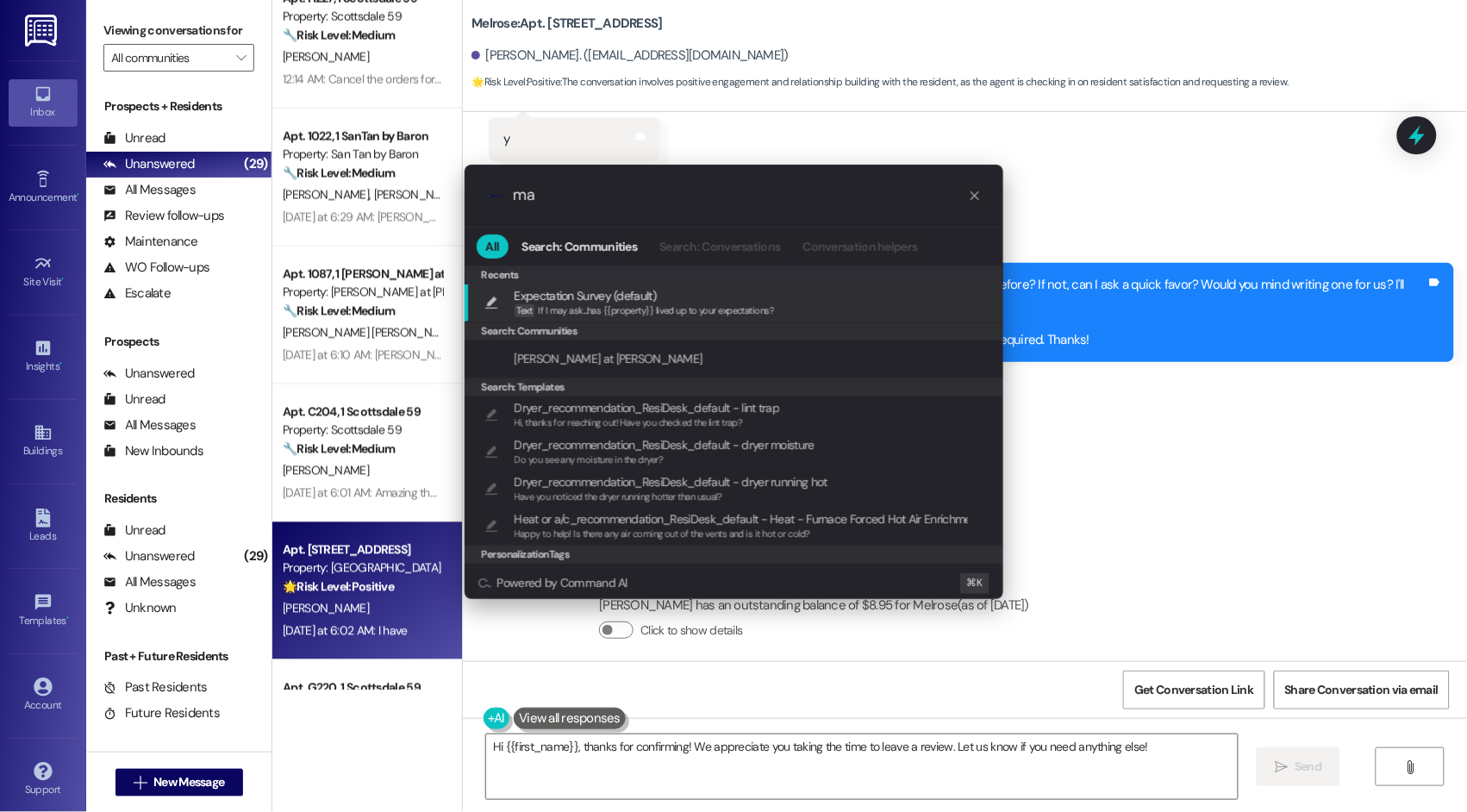
type input "m"
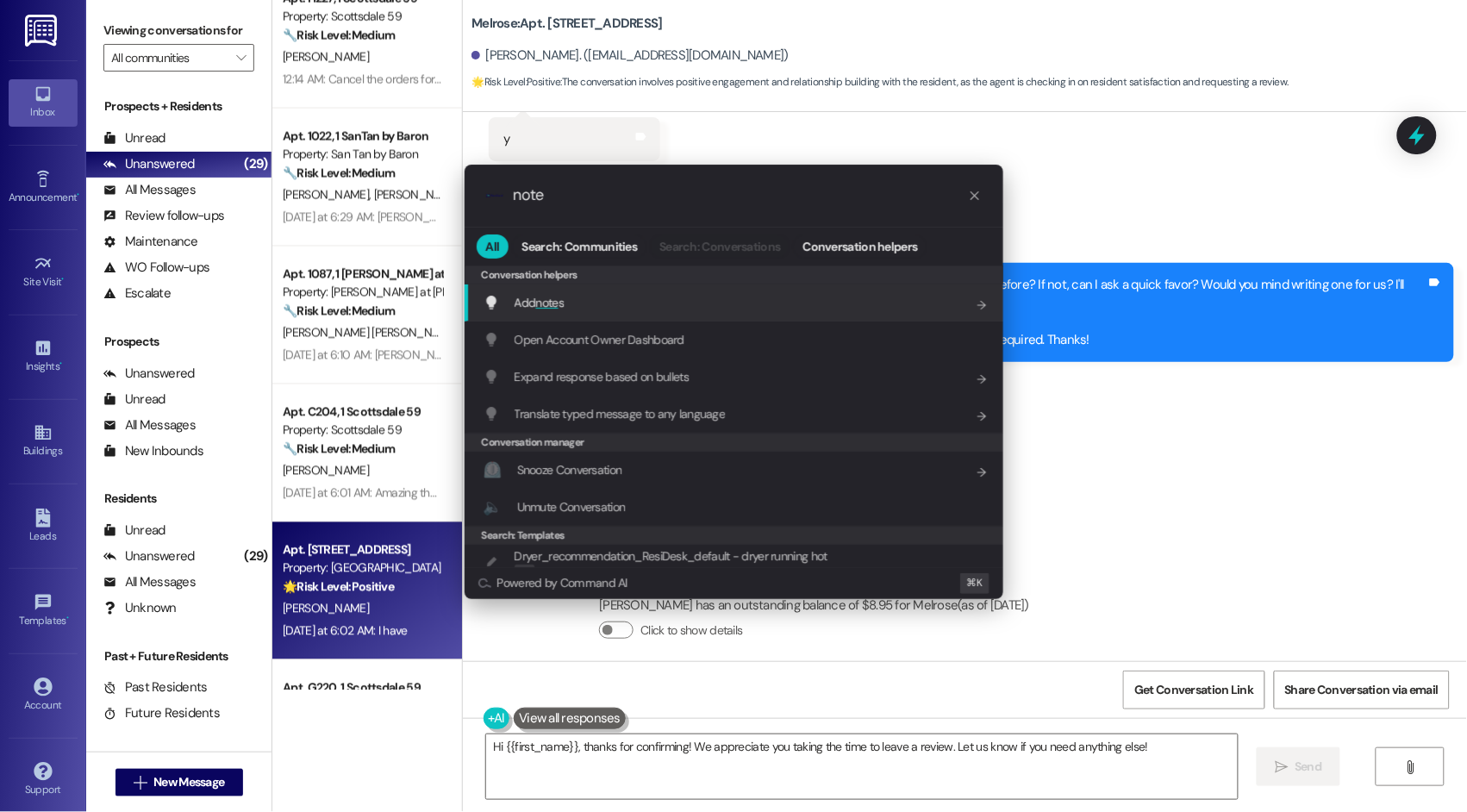
type input "note"
click at [531, 298] on span "Add note s" at bounding box center [539, 302] width 49 height 16
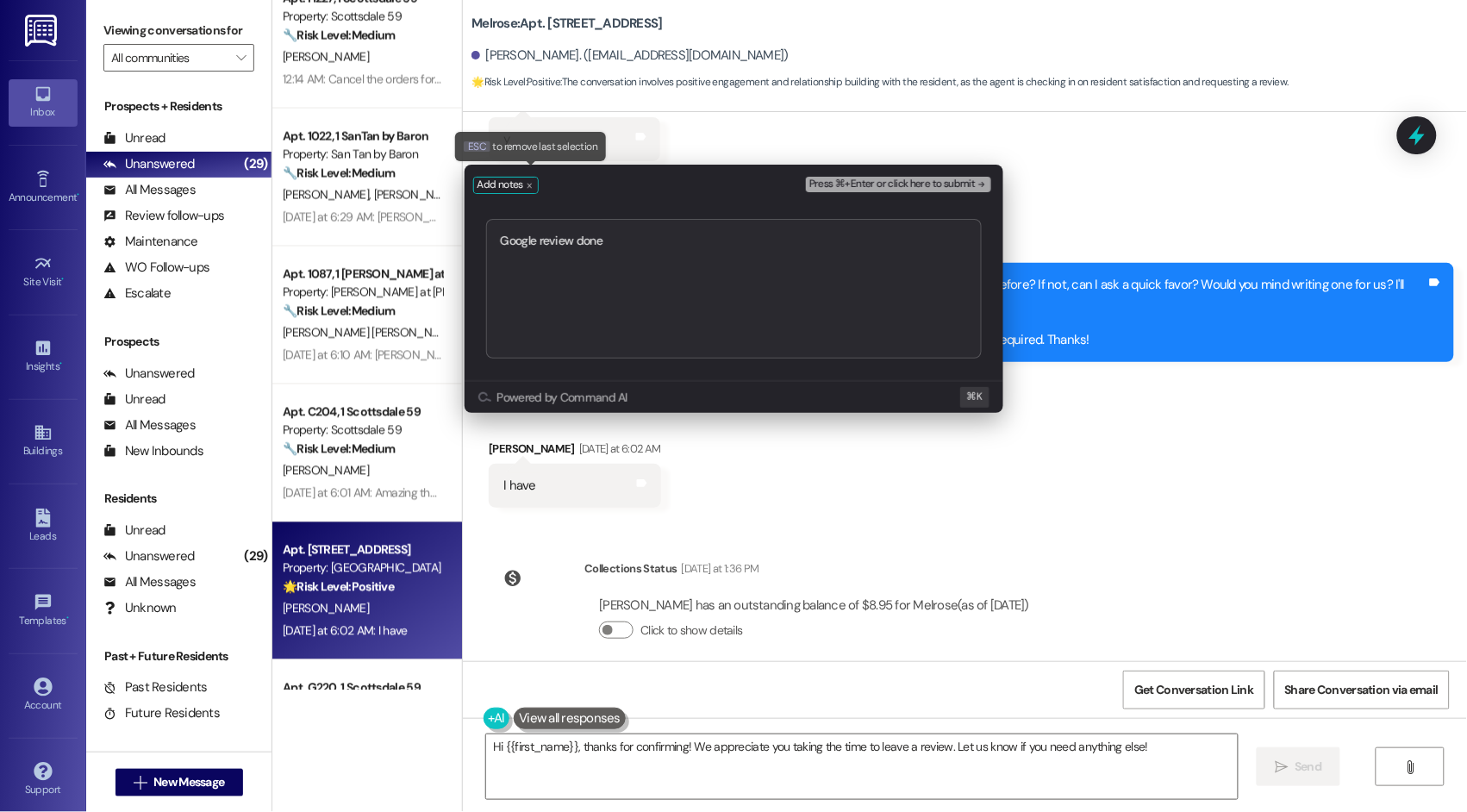
type textarea "Google review done"
click at [530, 183] on icon "remove-block-add-notes" at bounding box center [530, 185] width 5 height 5
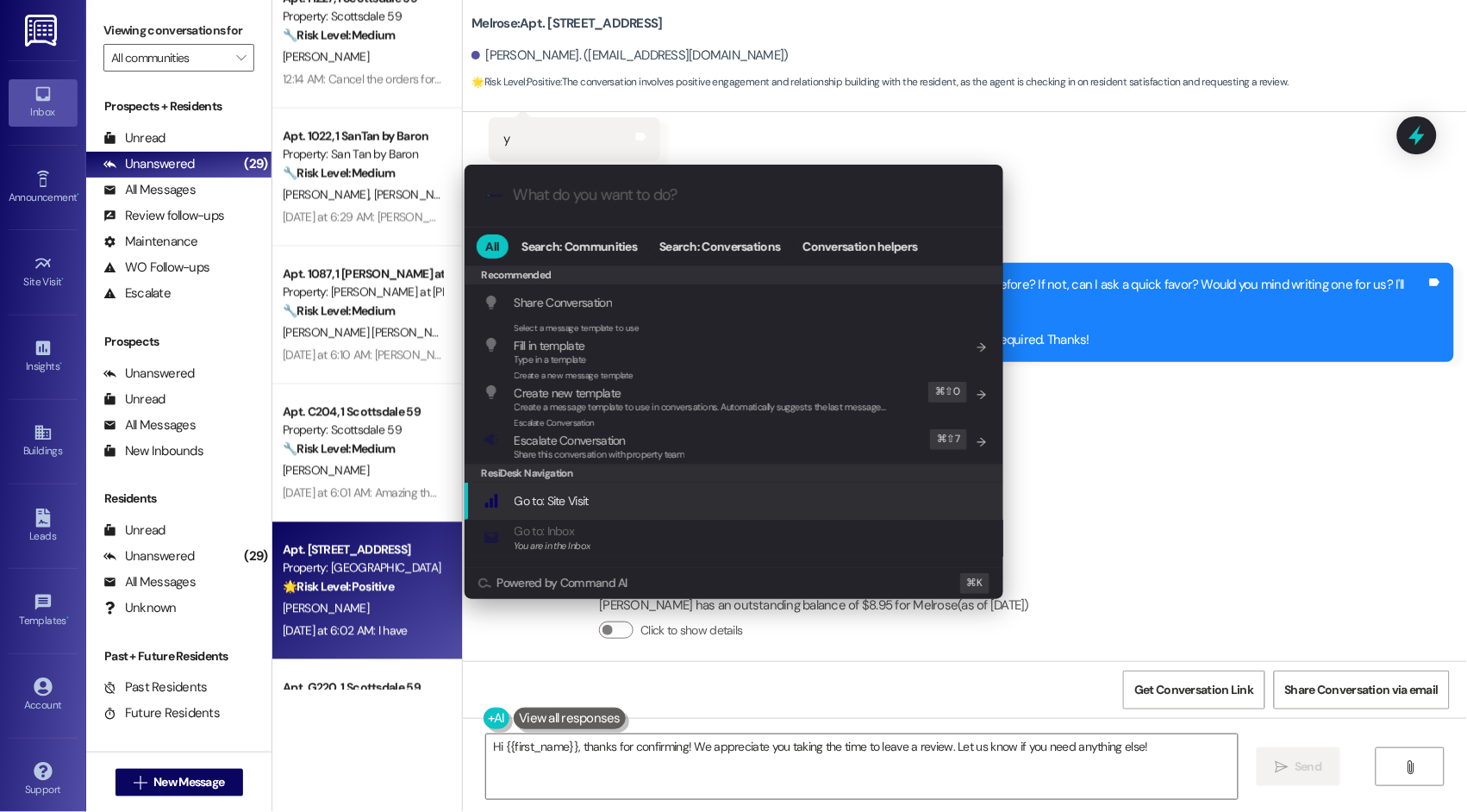
click at [1156, 403] on div ".cls-1{fill:#0a055f;}.cls-2{fill:#0cc4c4;} resideskLogoBlueOrange All Search: C…" at bounding box center [733, 406] width 1467 height 812
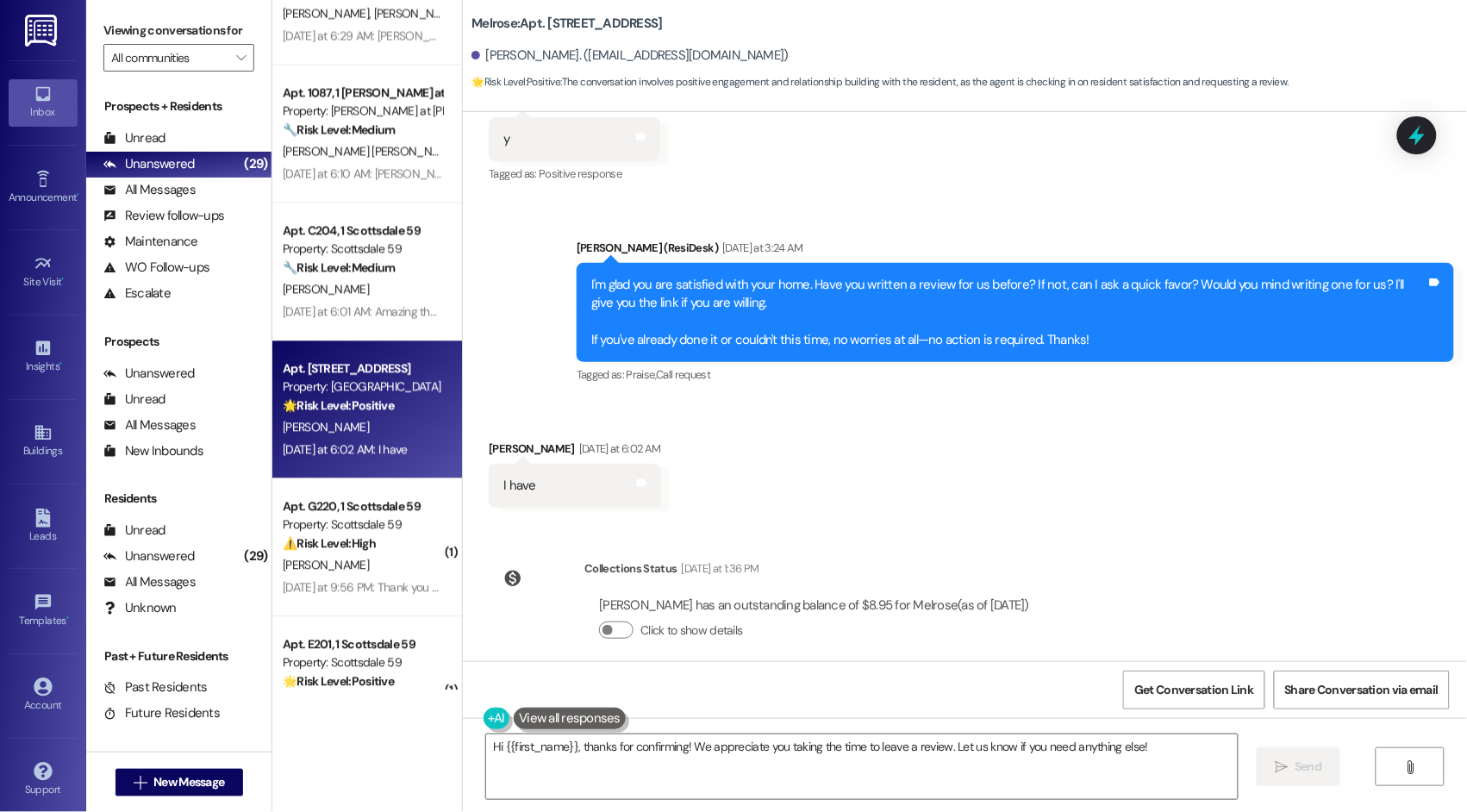
scroll to position [1354, 0]
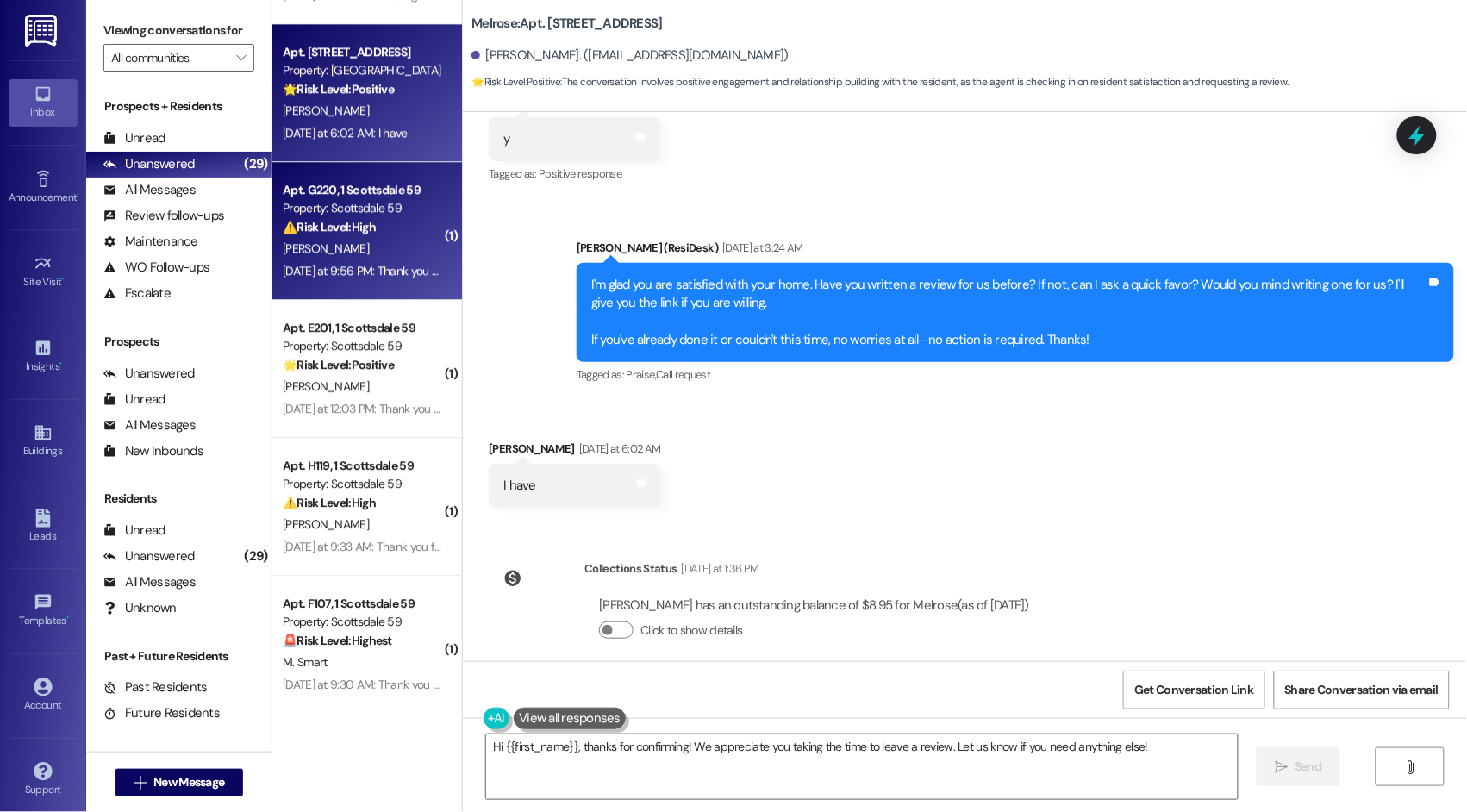
click at [356, 281] on div "Yesterday at 9:56 PM: Thank you for your message. Our offices are currently clo…" at bounding box center [363, 271] width 163 height 21
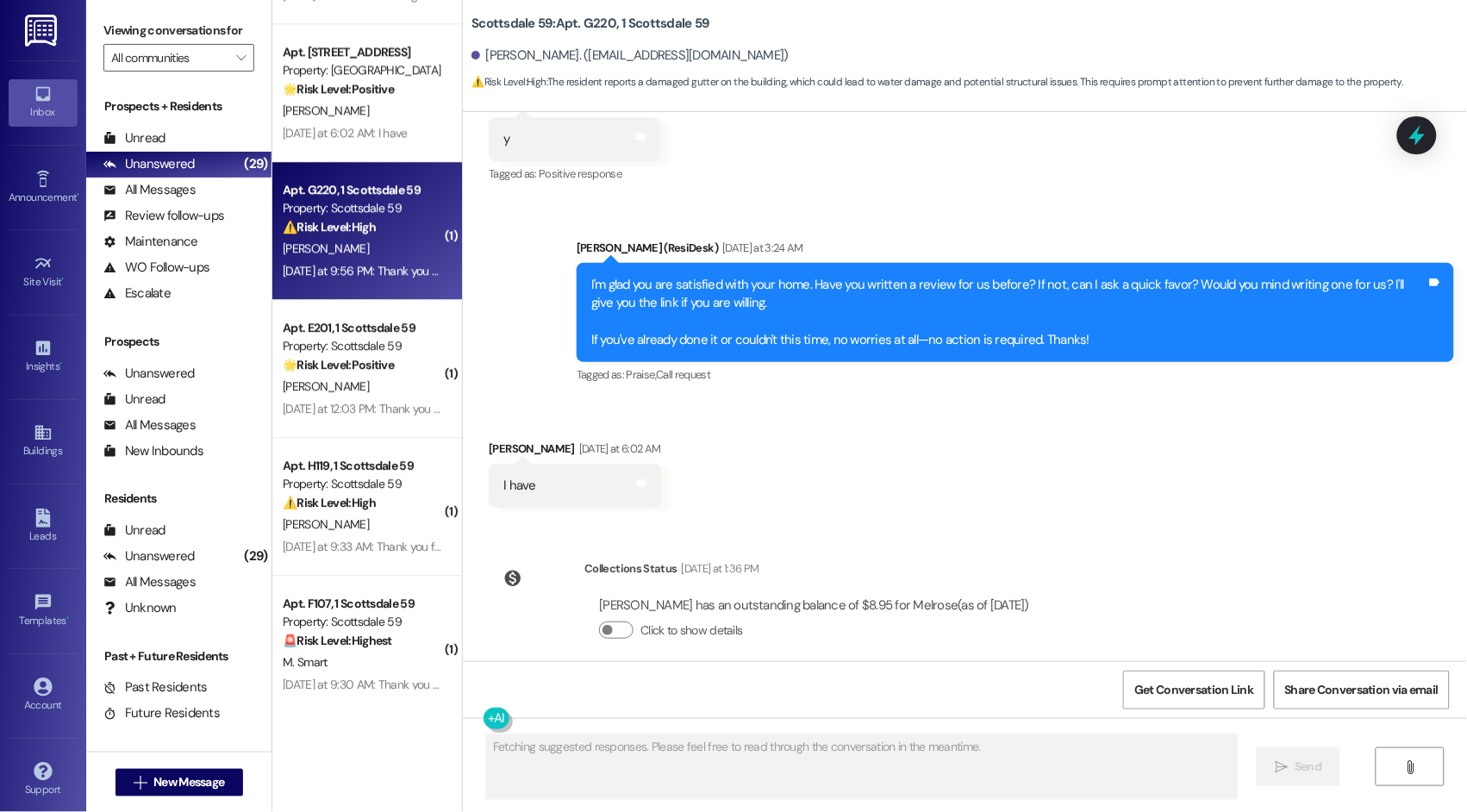
scroll to position [1585, 0]
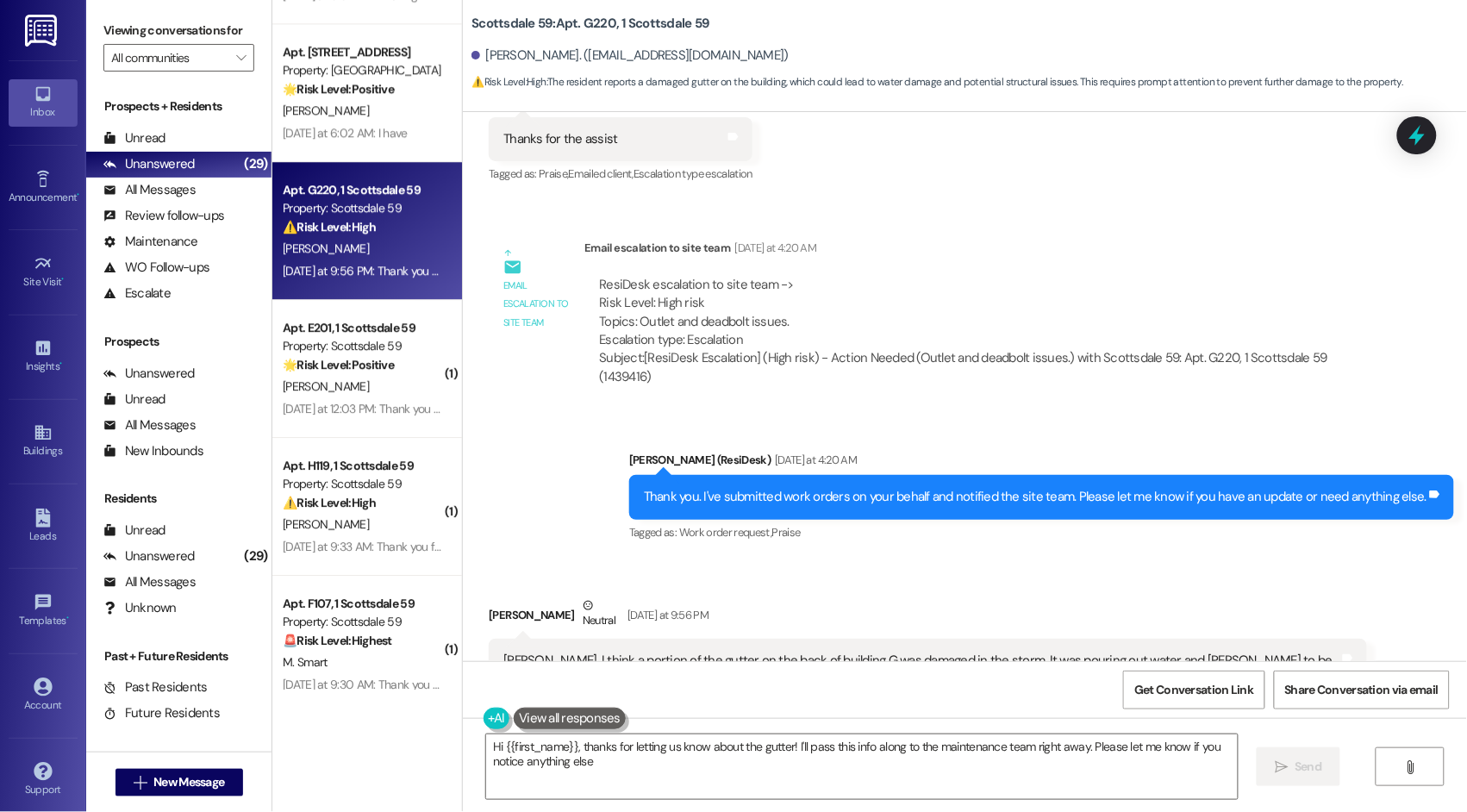
type textarea "Hi {{first_name}}, thanks for letting us know about the gutter! I'll pass this …"
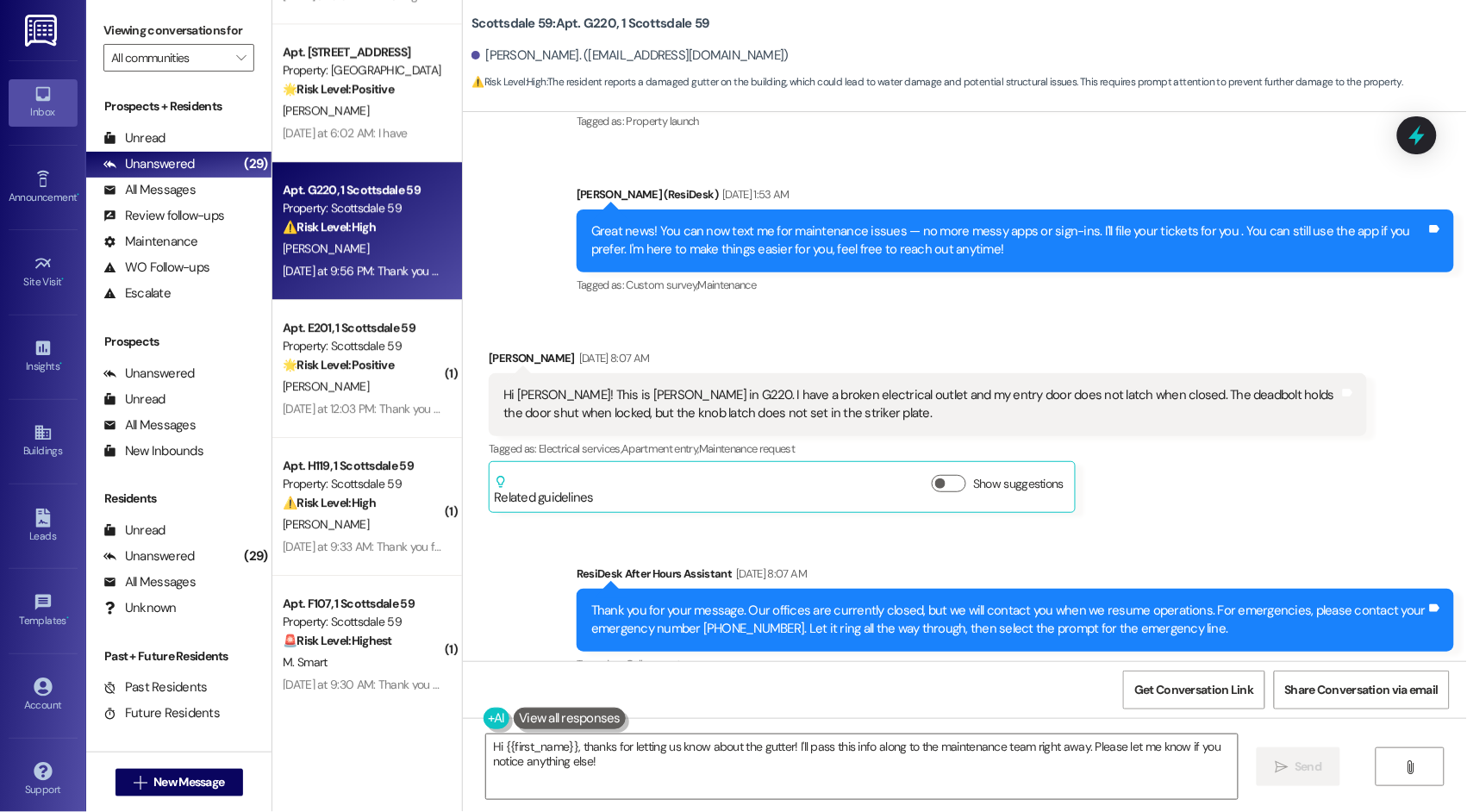
scroll to position [294, 0]
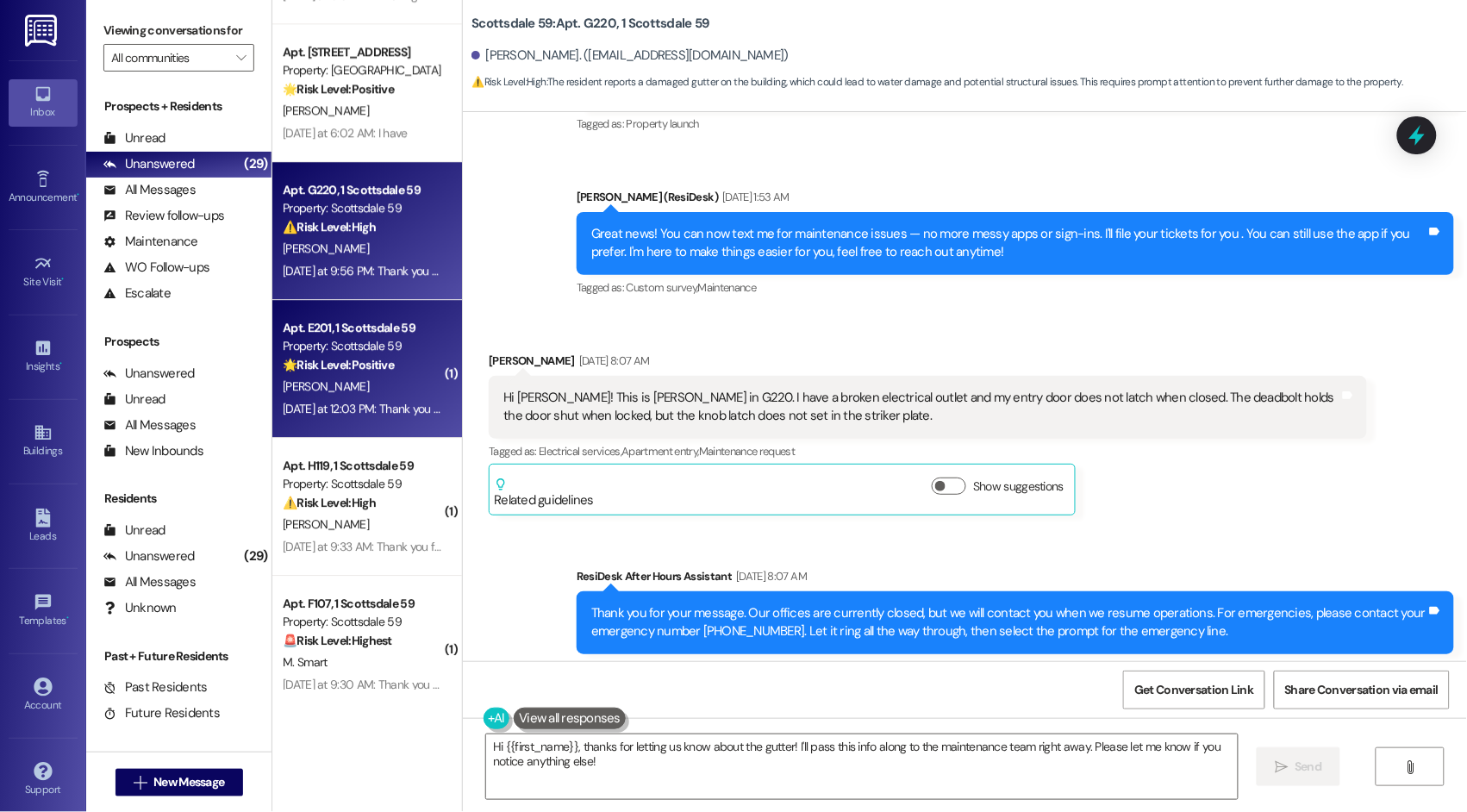
click at [357, 406] on div "Yesterday at 12:03 PM: Thank you for your message. Our offices are currently cl…" at bounding box center [1006, 408] width 1445 height 16
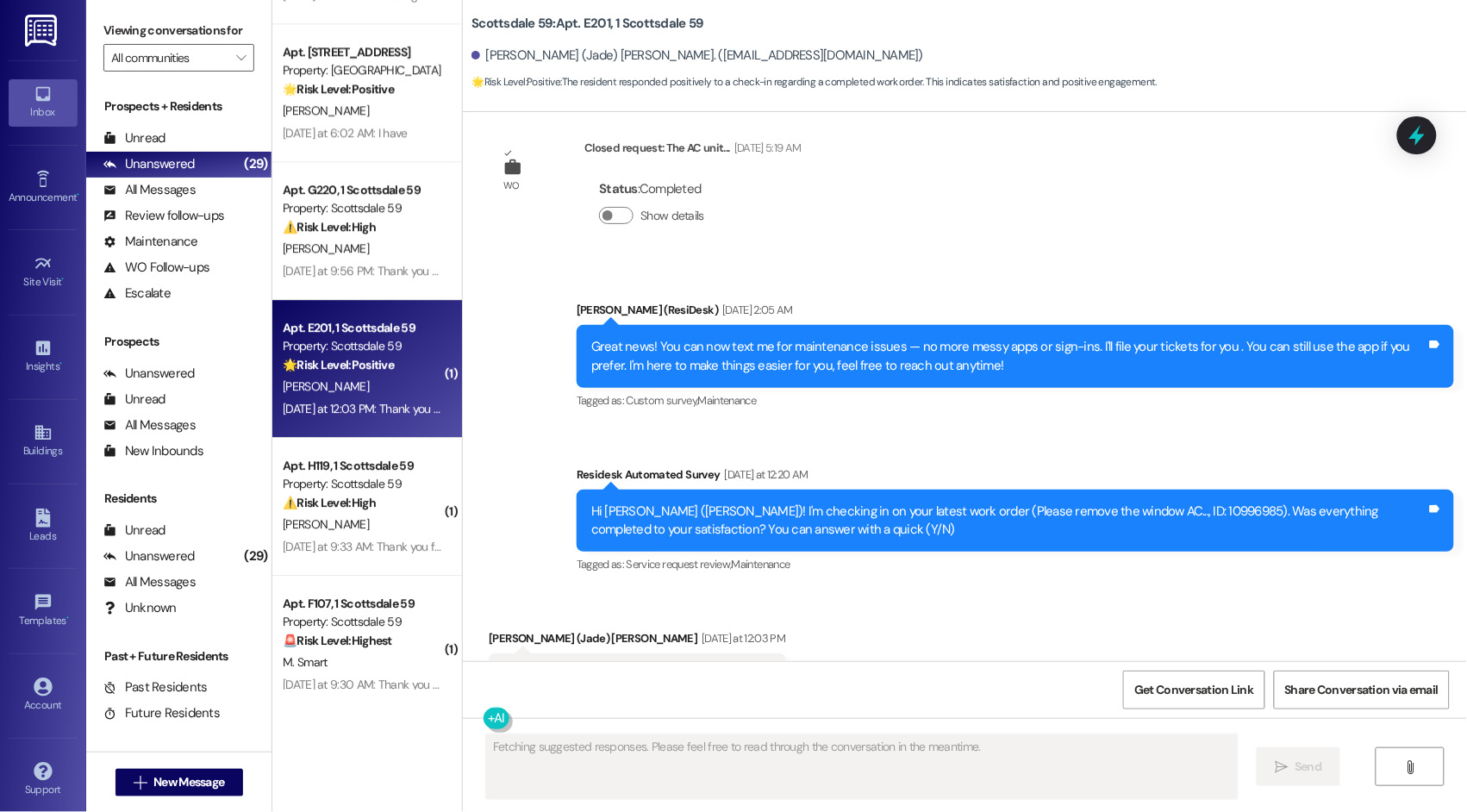
scroll to position [582, 0]
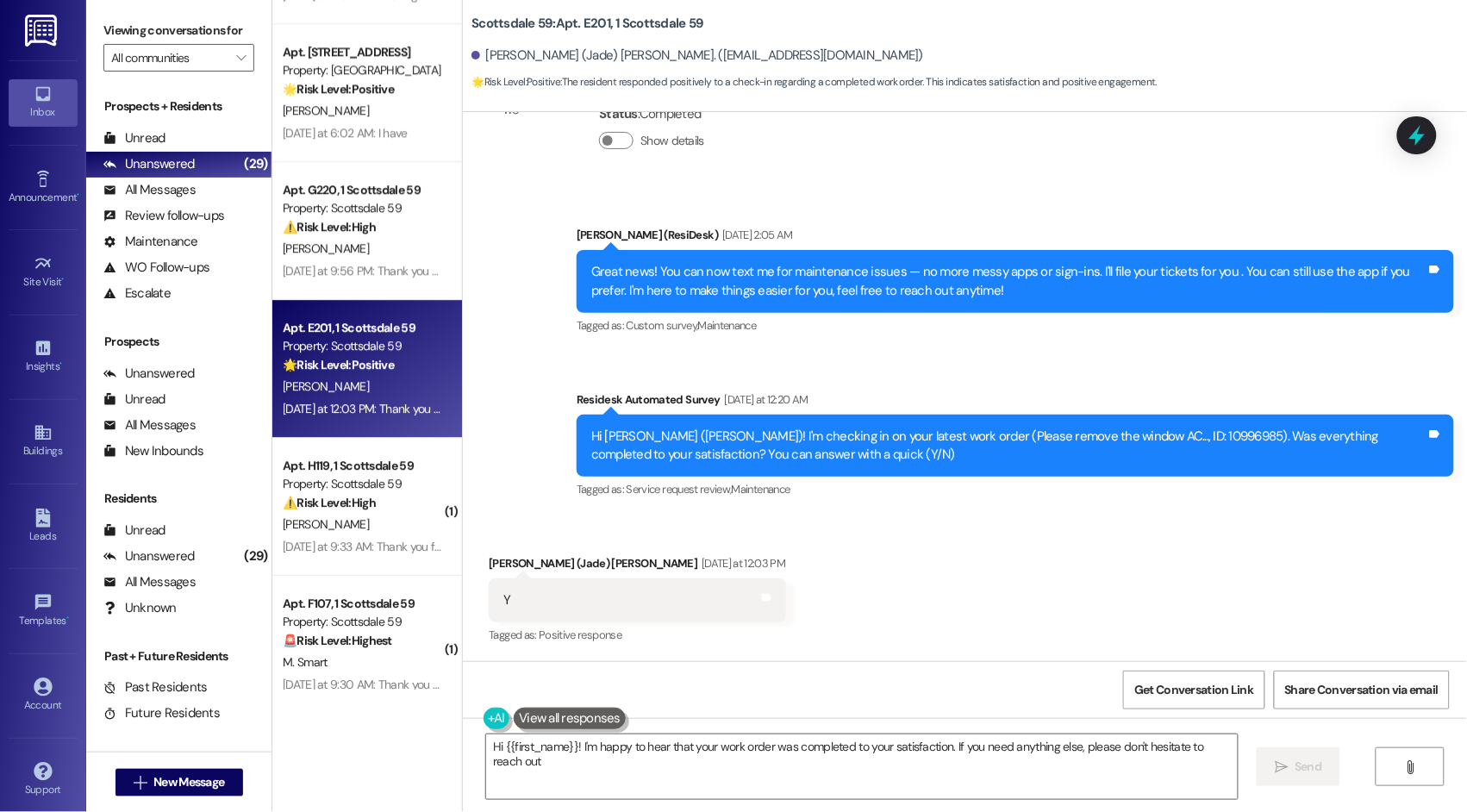
type textarea "Hi {{first_name}}! I'm happy to hear that your work order was completed to your…"
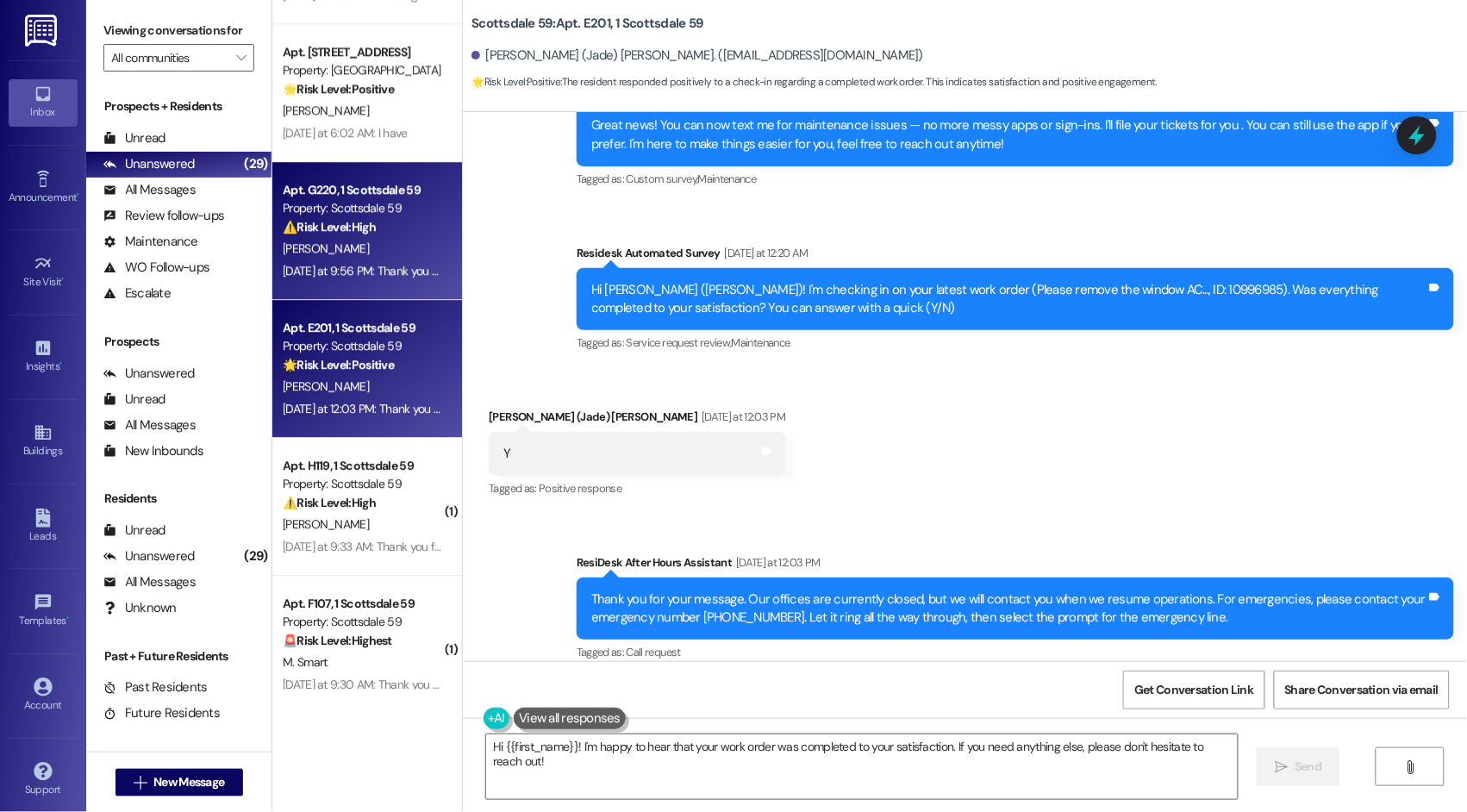
scroll to position [745, 0]
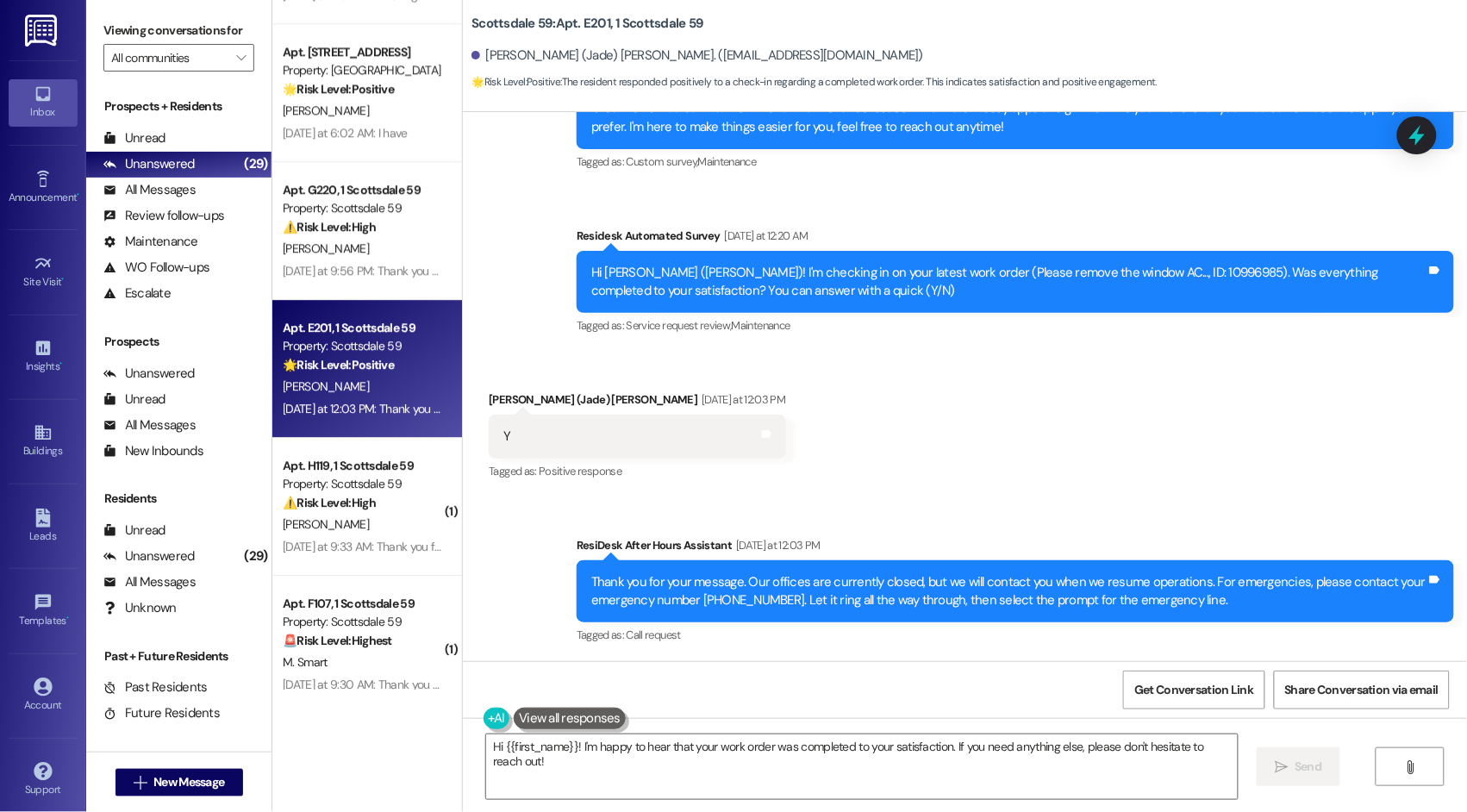
click at [856, 492] on div "Received via SMS Ngoc (Jade) Trinh Yesterday at 12:03 PM Y Tags and notes Tagge…" at bounding box center [965, 424] width 1005 height 145
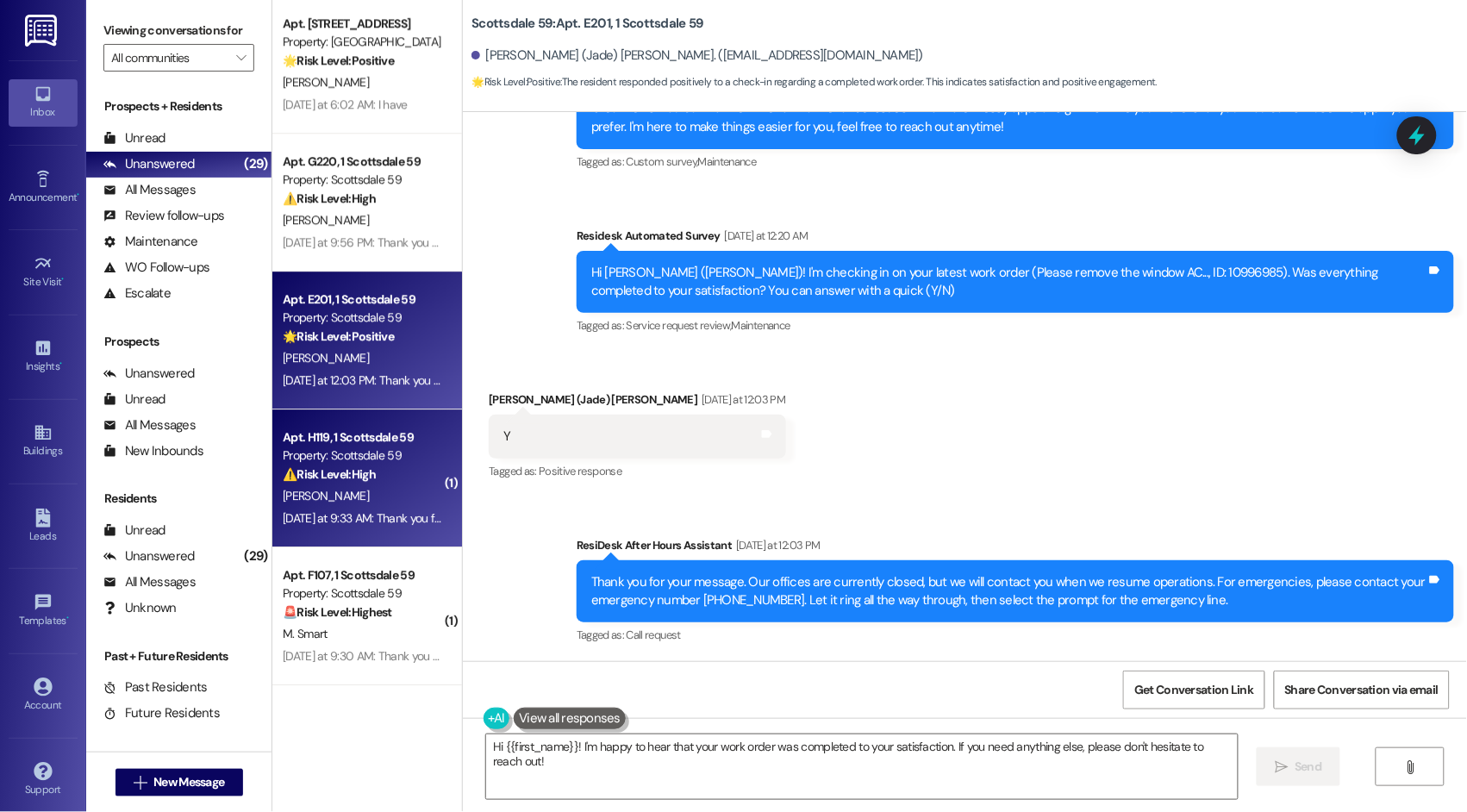
click at [348, 475] on div "Apt. C204, 1 Scottsdale 59 Property: Scottsdale 59 🔧 Risk Level: Medium The res…" at bounding box center [367, 345] width 190 height 689
click at [370, 475] on div "⚠️ Risk Level: High The resident reports a partial power outage in their buildi…" at bounding box center [363, 473] width 160 height 19
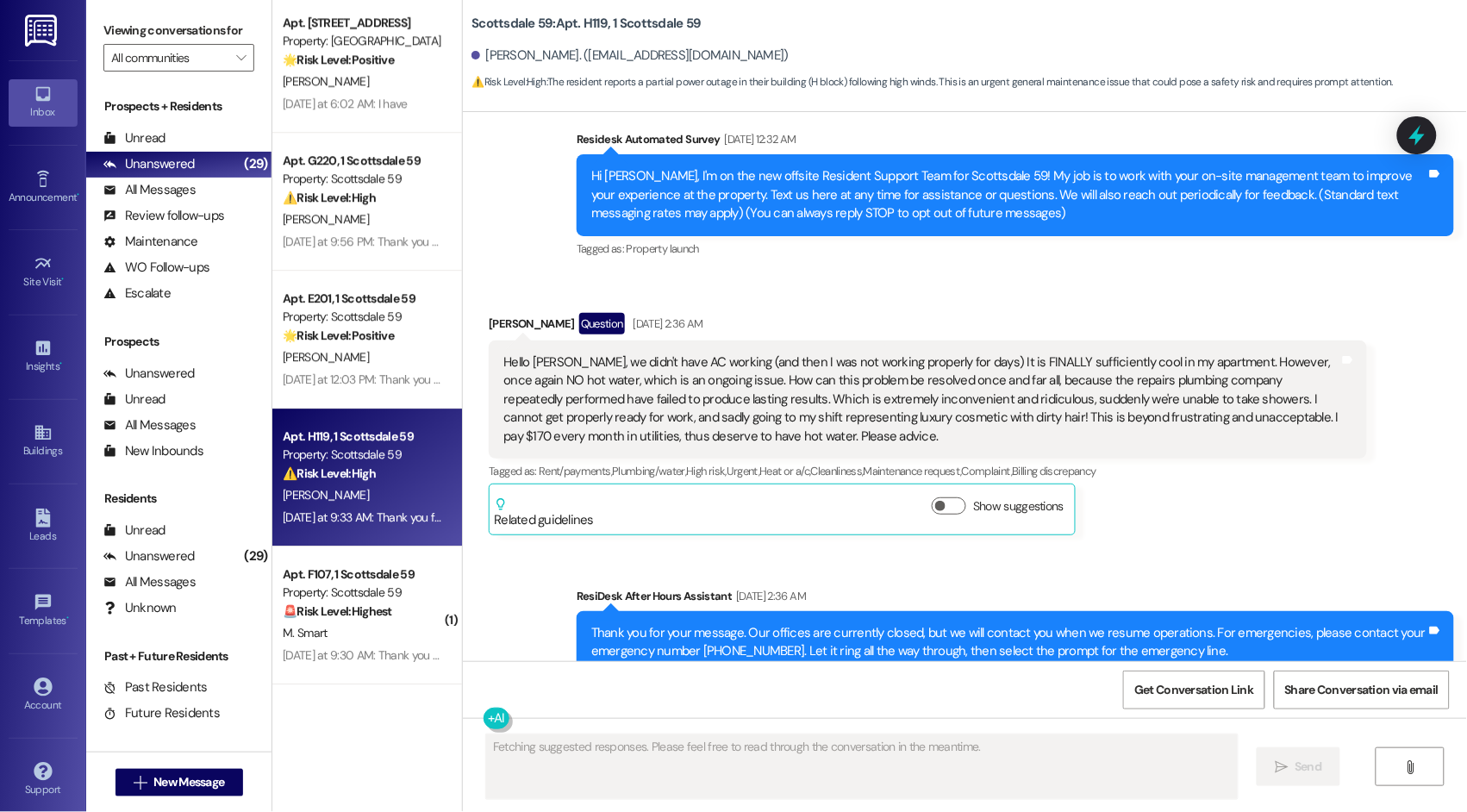
scroll to position [0, 0]
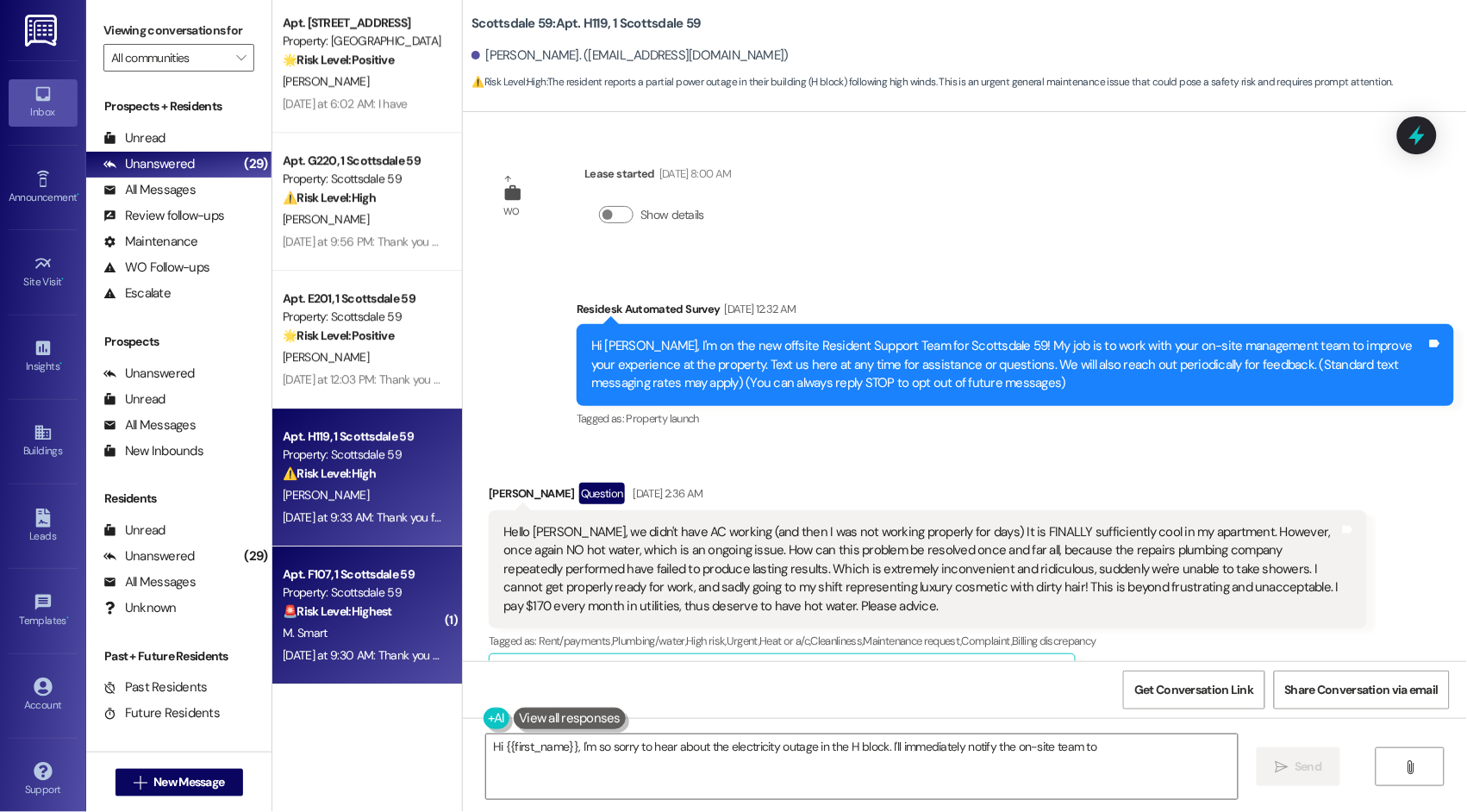
type textarea "Hi {{first_name}}, I'm so sorry to hear about the electricity outage in the H b…"
click at [361, 606] on strong "🚨 Risk Level: Highest" at bounding box center [338, 611] width 109 height 16
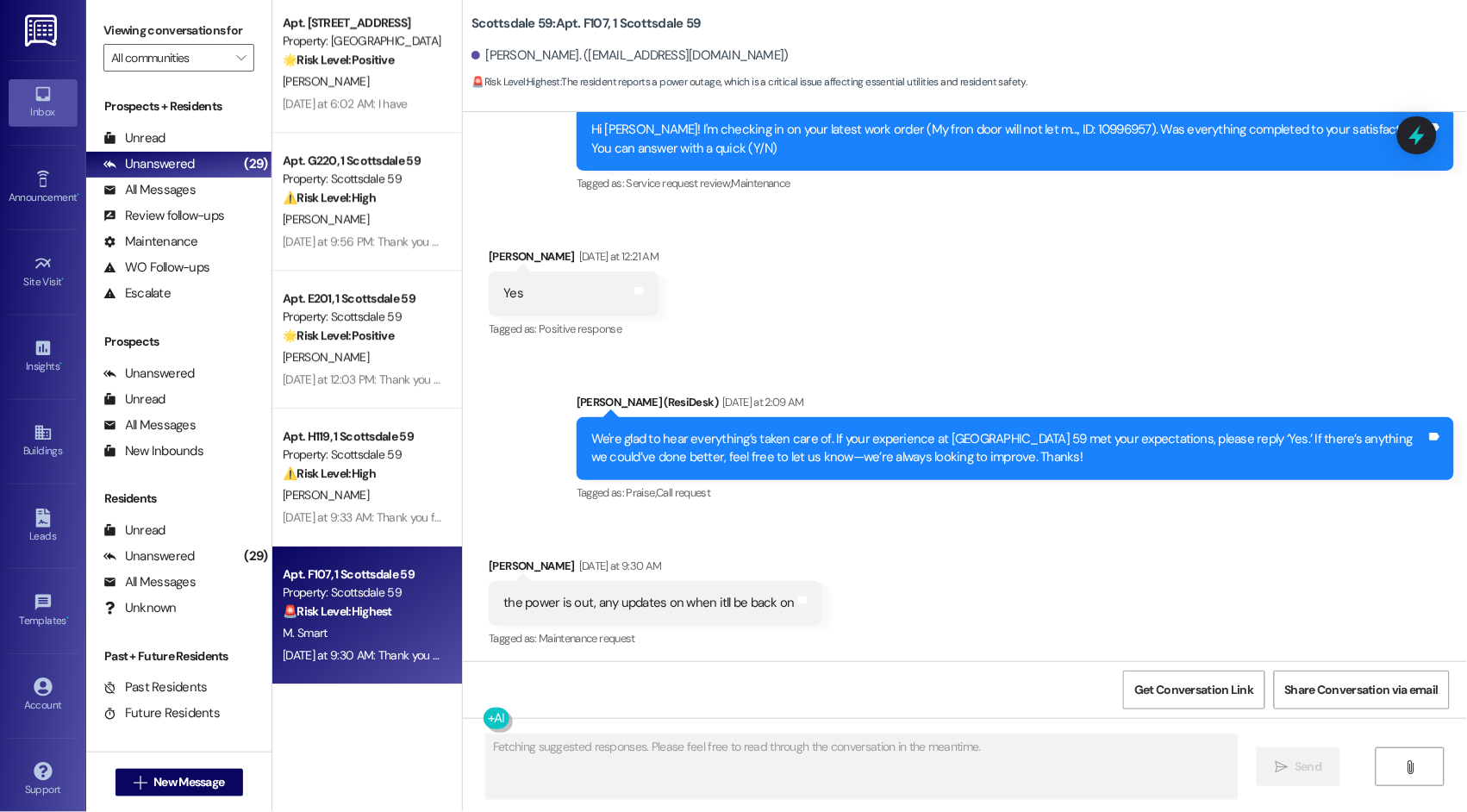
scroll to position [2028, 0]
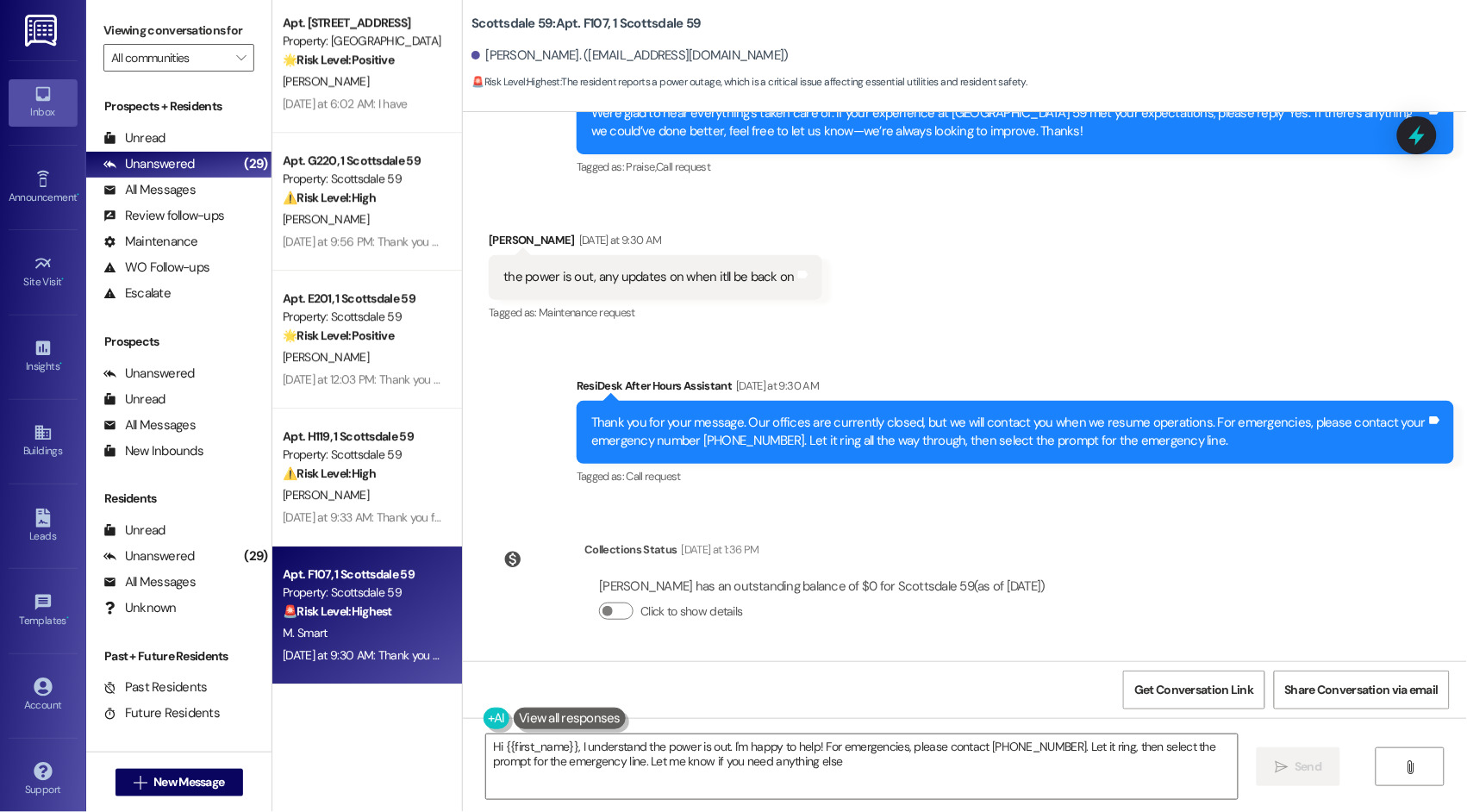
type textarea "Hi {{first_name}}, I understand the power is out. I'm happy to help! For emerge…"
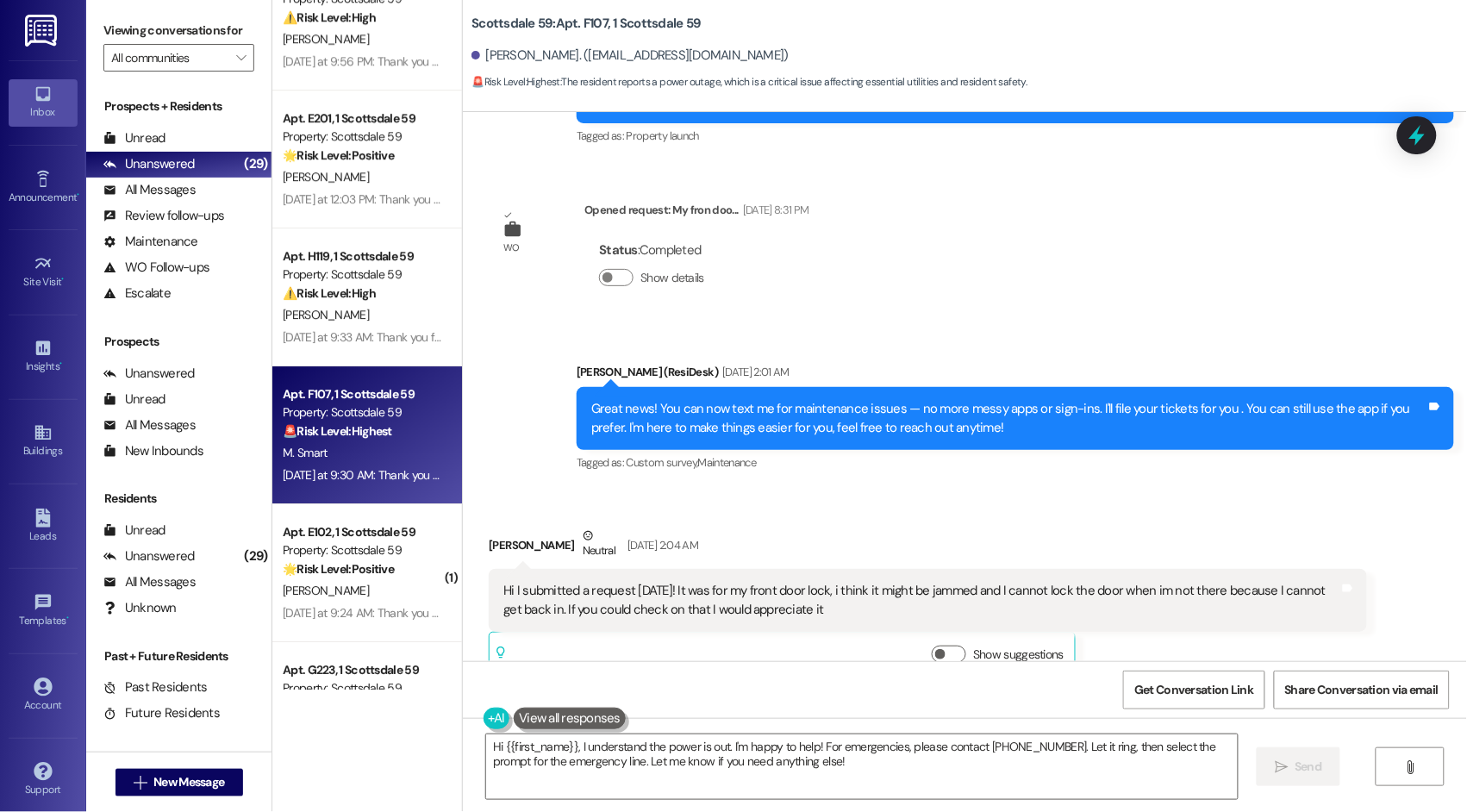
scroll to position [1576, 0]
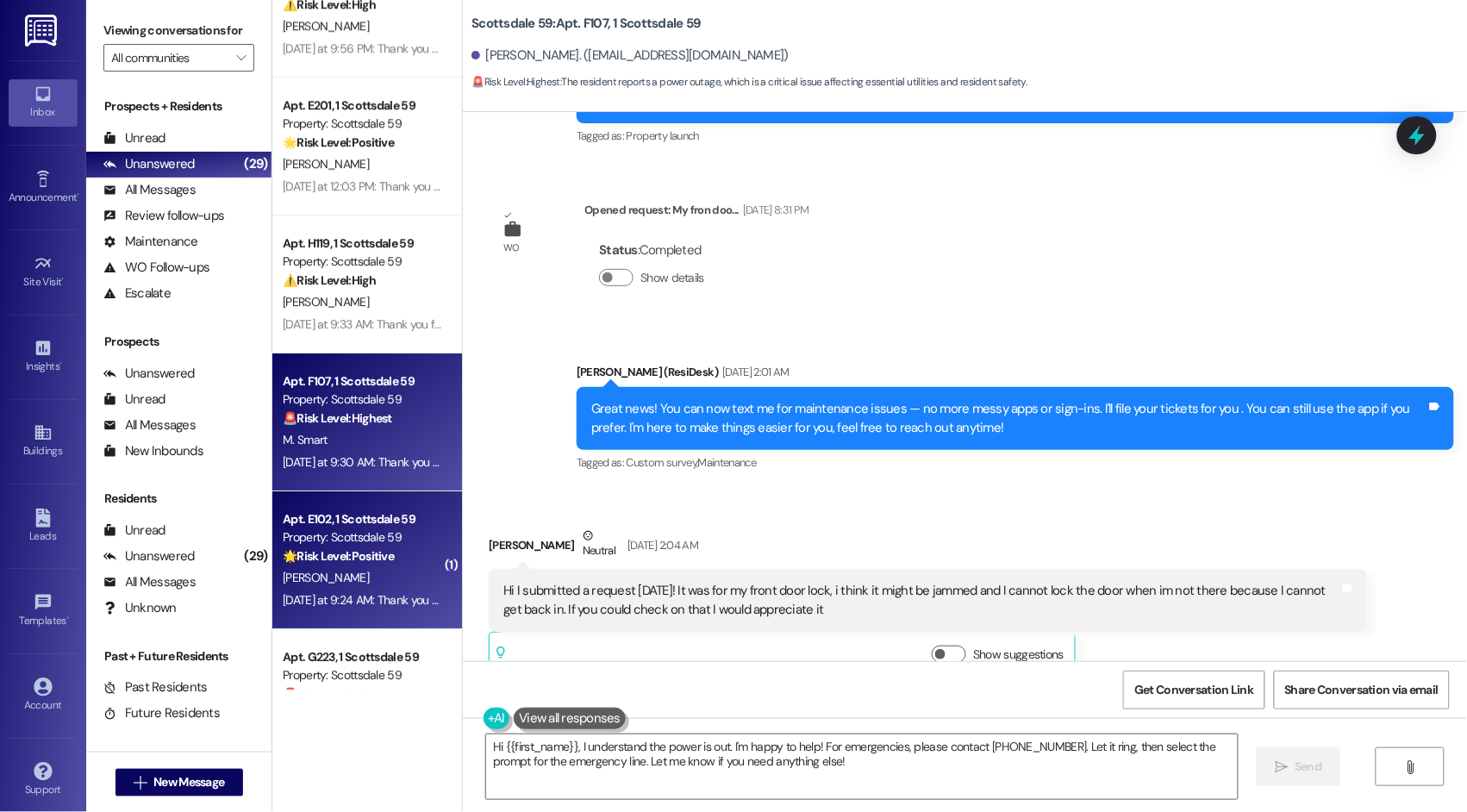
click at [333, 563] on div "🌟 Risk Level: Positive The message is a simple greeting with no specific reques…" at bounding box center [363, 556] width 160 height 19
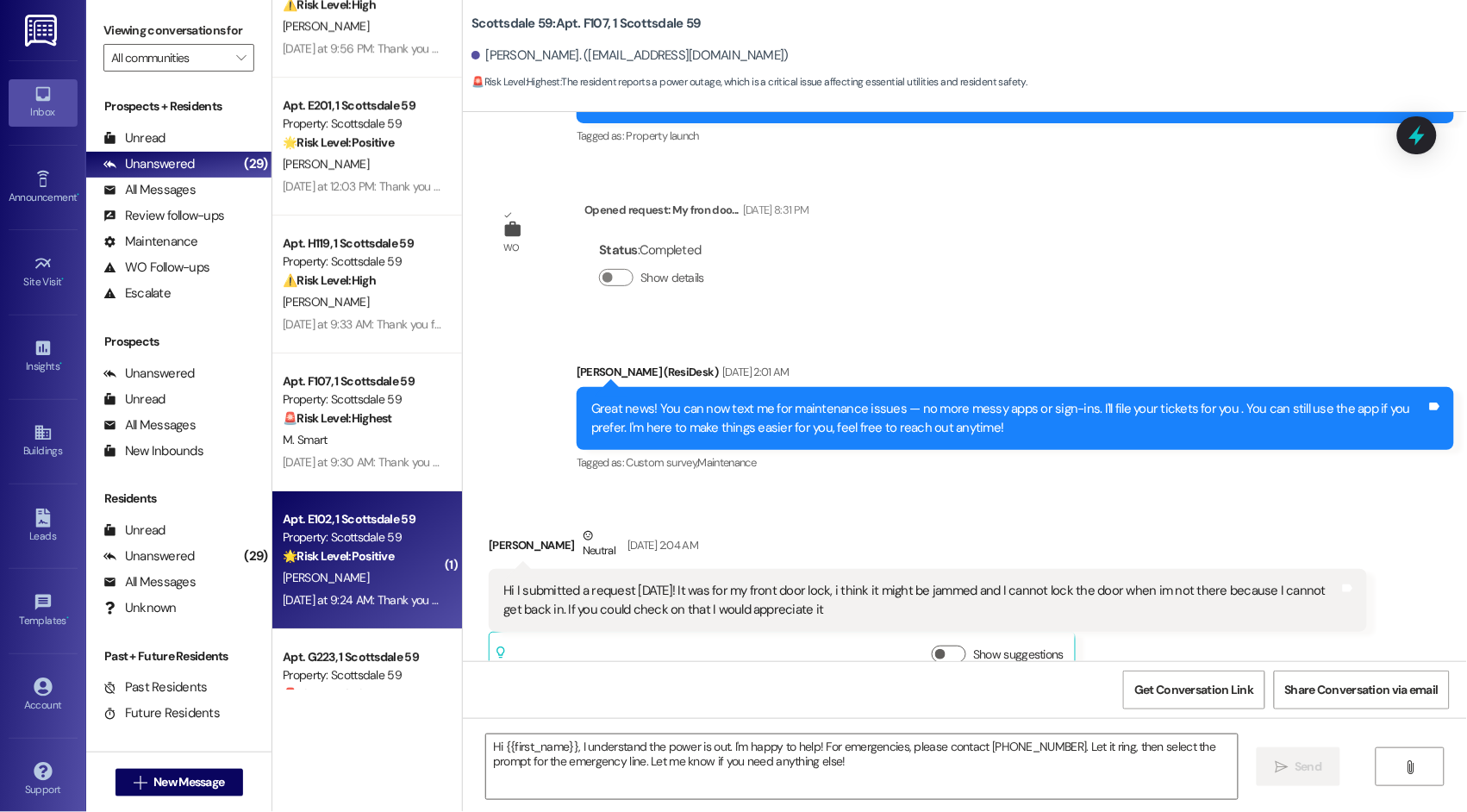
type textarea "Fetching suggested responses. Please feel free to read through the conversation…"
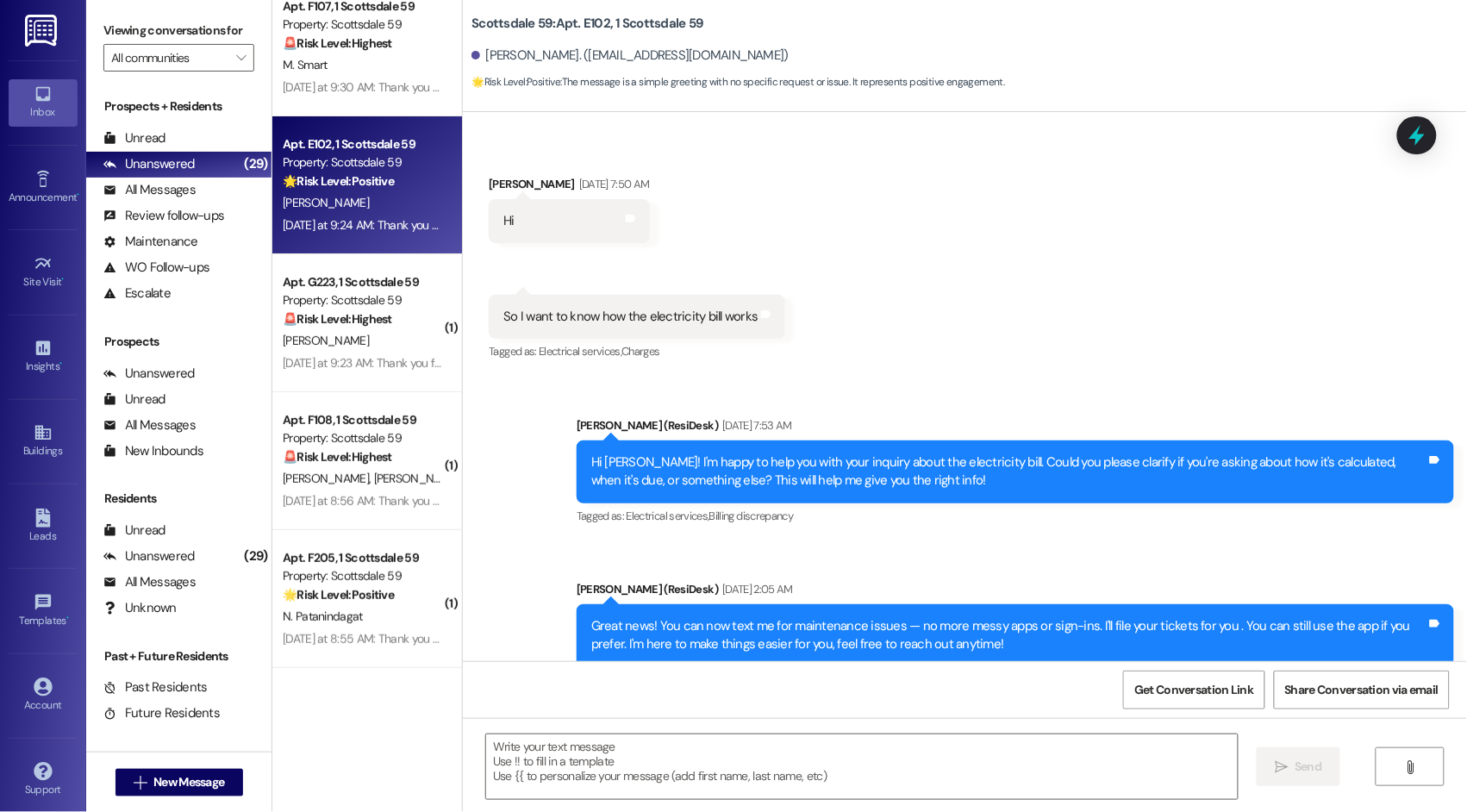
scroll to position [469, 0]
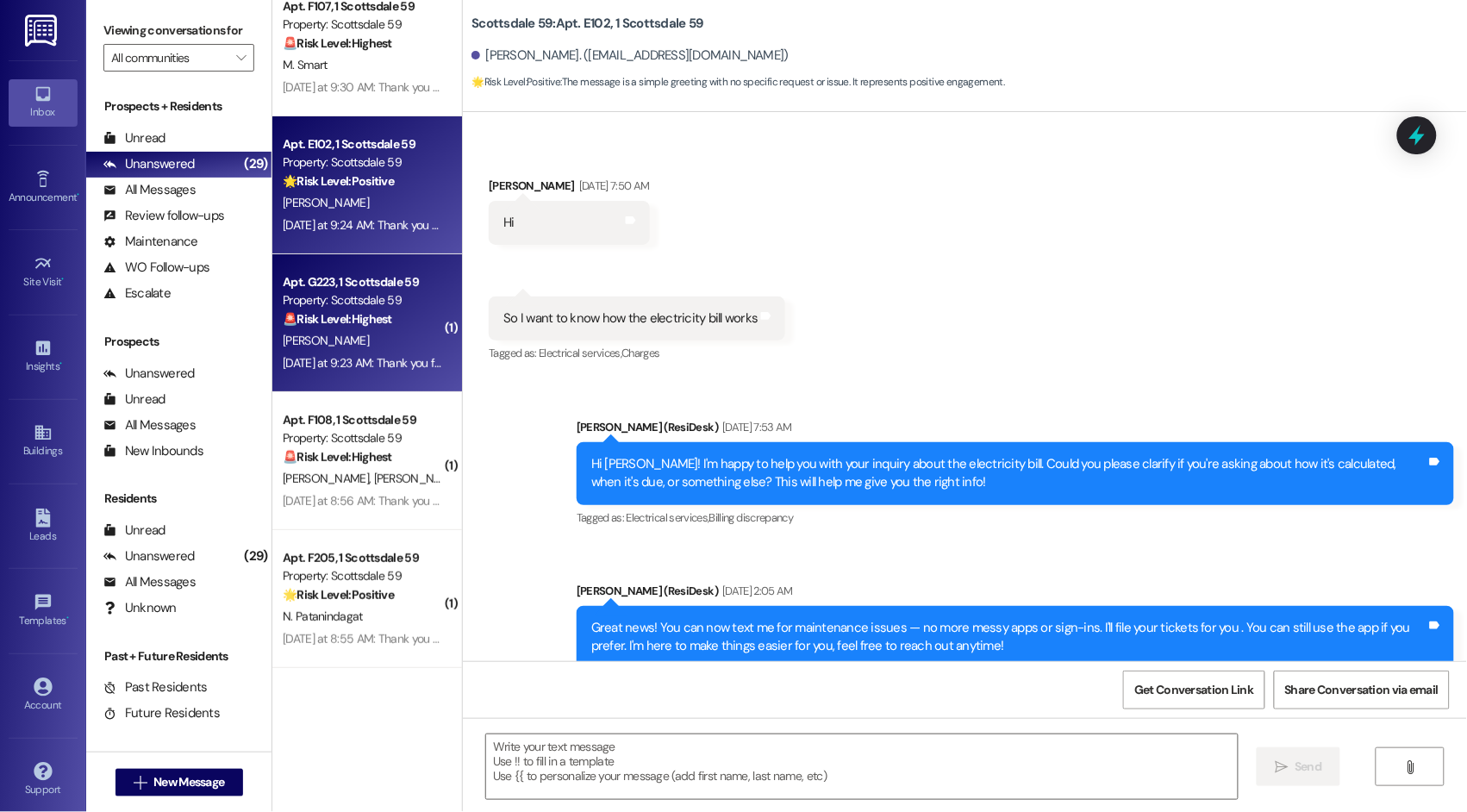
click at [332, 343] on div "A. Mwaura" at bounding box center [363, 340] width 163 height 21
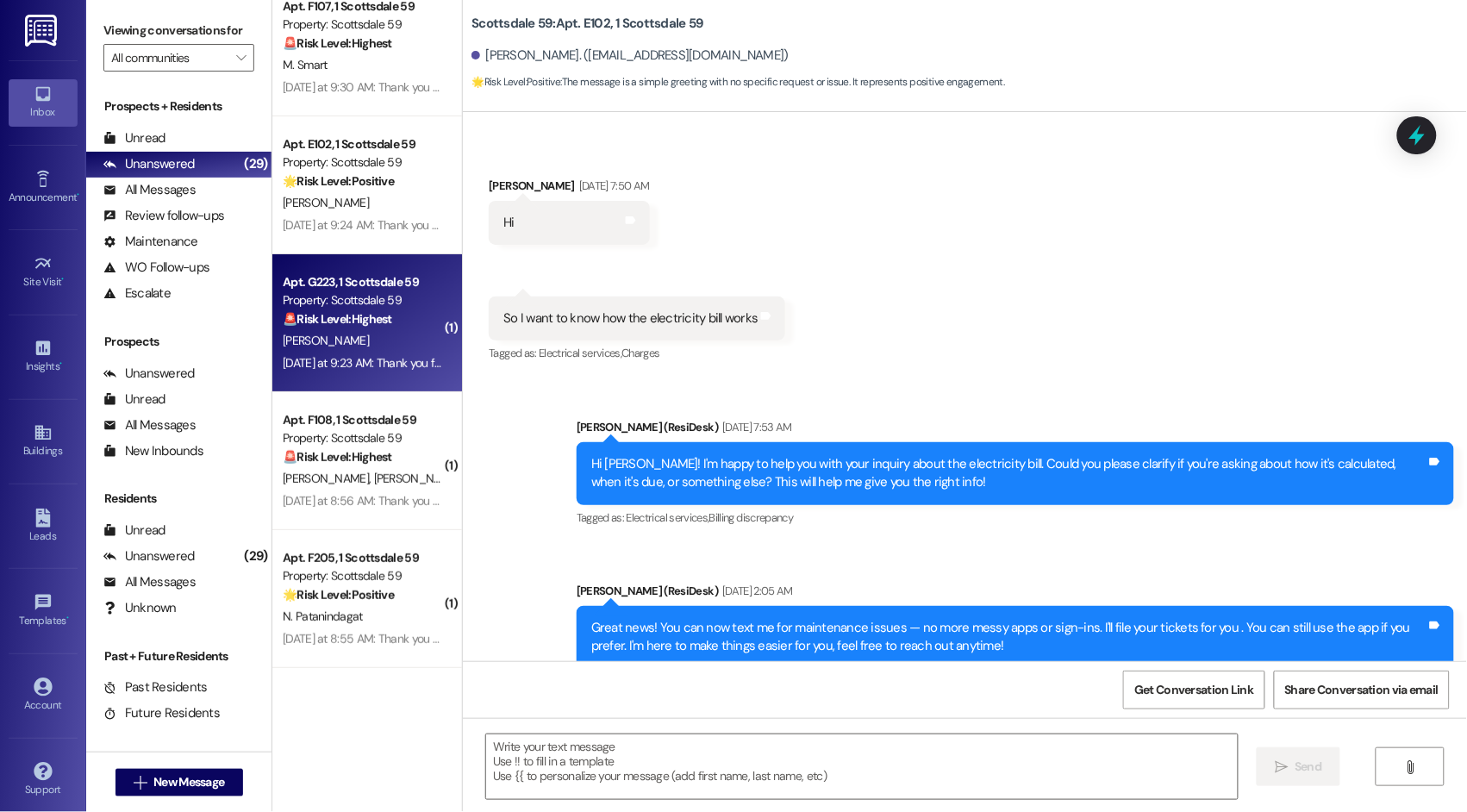
type textarea "Fetching suggested responses. Please feel free to read through the conversation…"
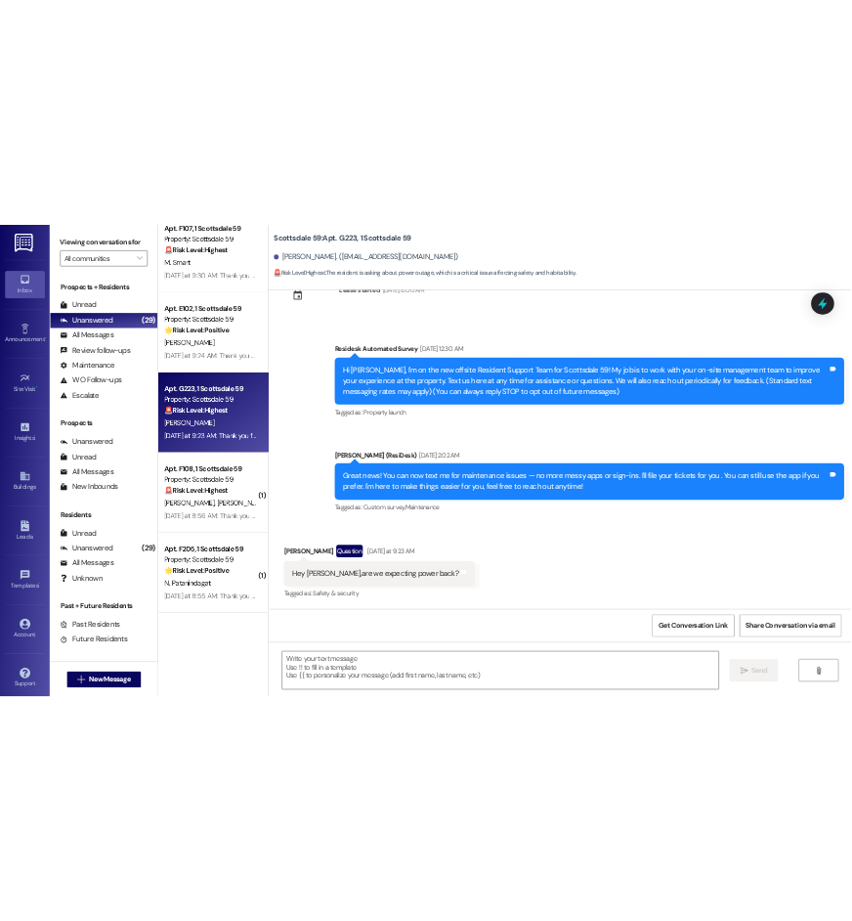
scroll to position [69, 0]
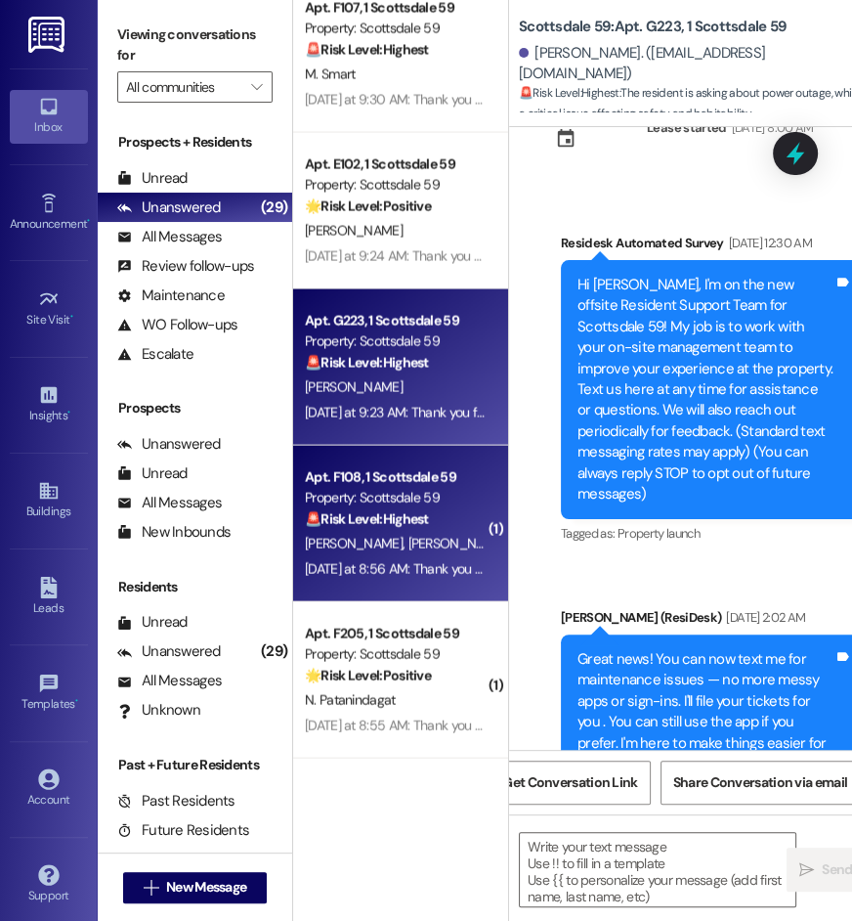
click at [412, 479] on div "Apt. F108, 1 Scottsdale 59" at bounding box center [395, 476] width 181 height 21
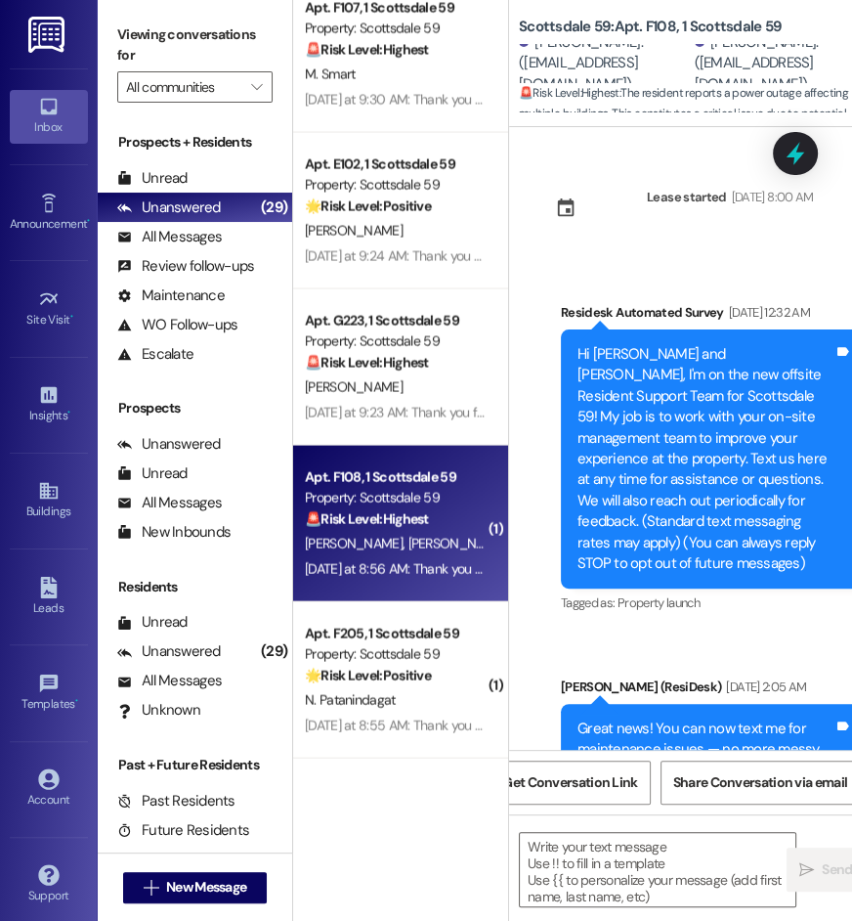
scroll to position [0, 20]
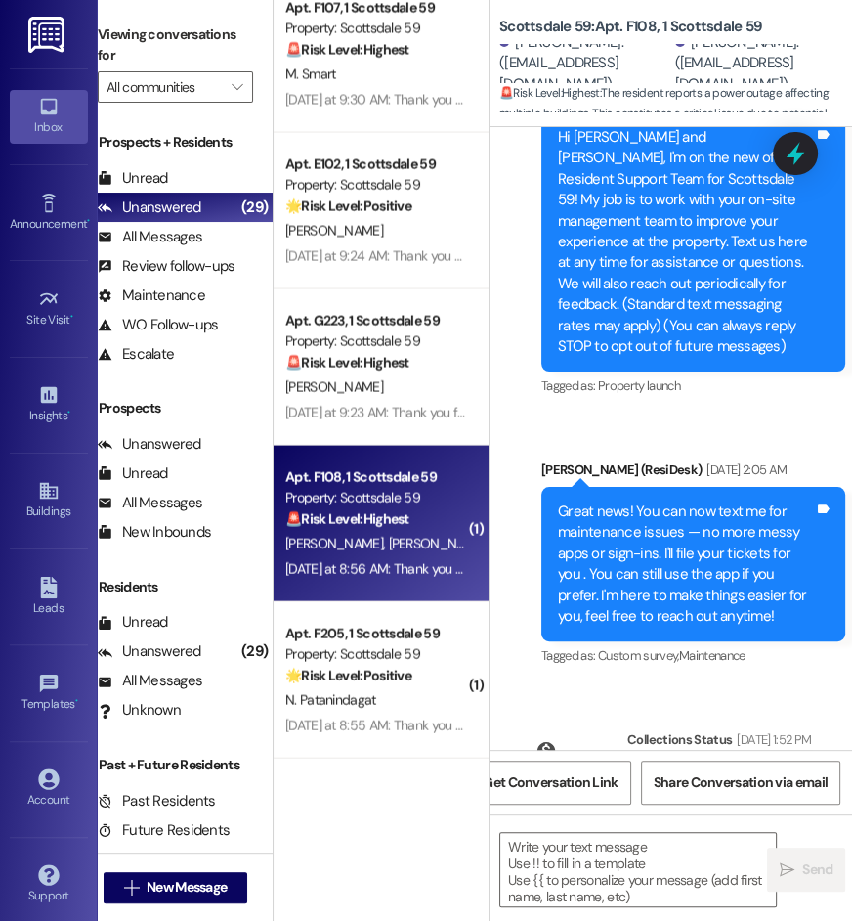
type textarea "Fetching suggested responses. Please feel free to read through the conversation…"
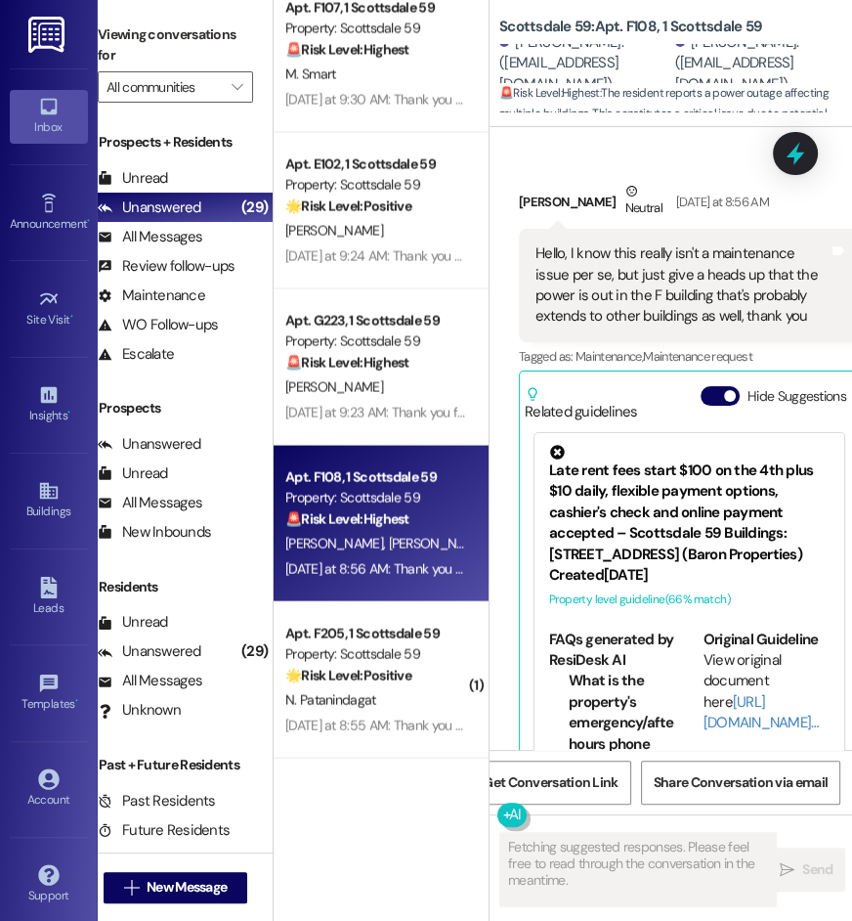
scroll to position [1090, 0]
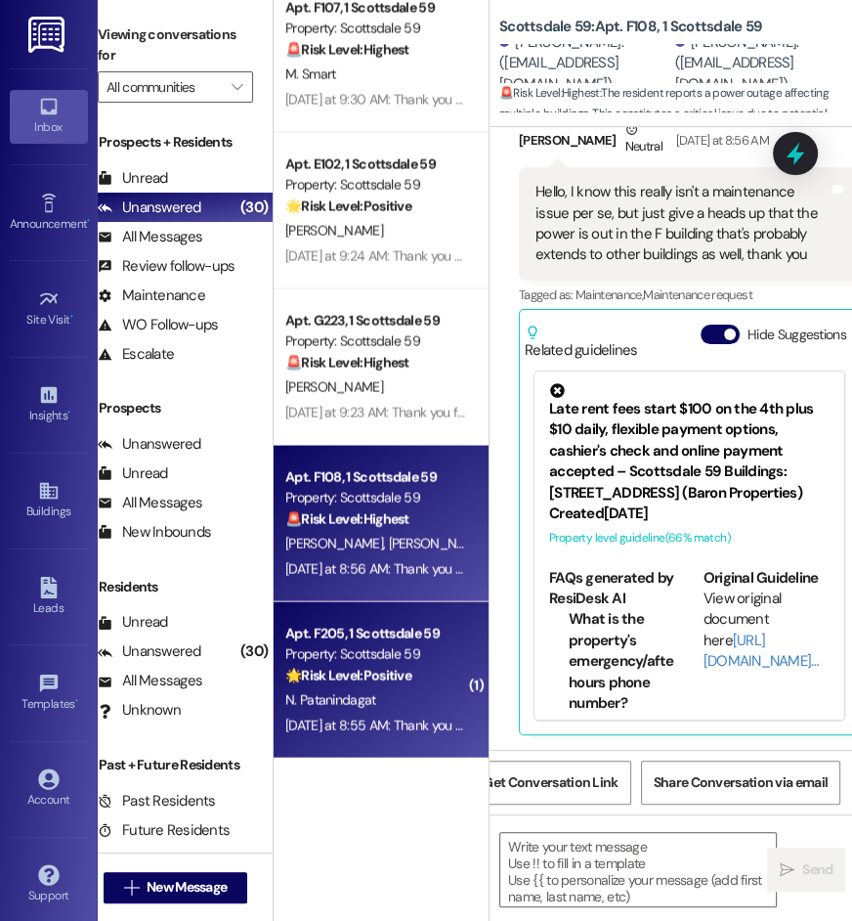
click at [346, 670] on strong "🌟 Risk Level: Positive" at bounding box center [348, 675] width 126 height 18
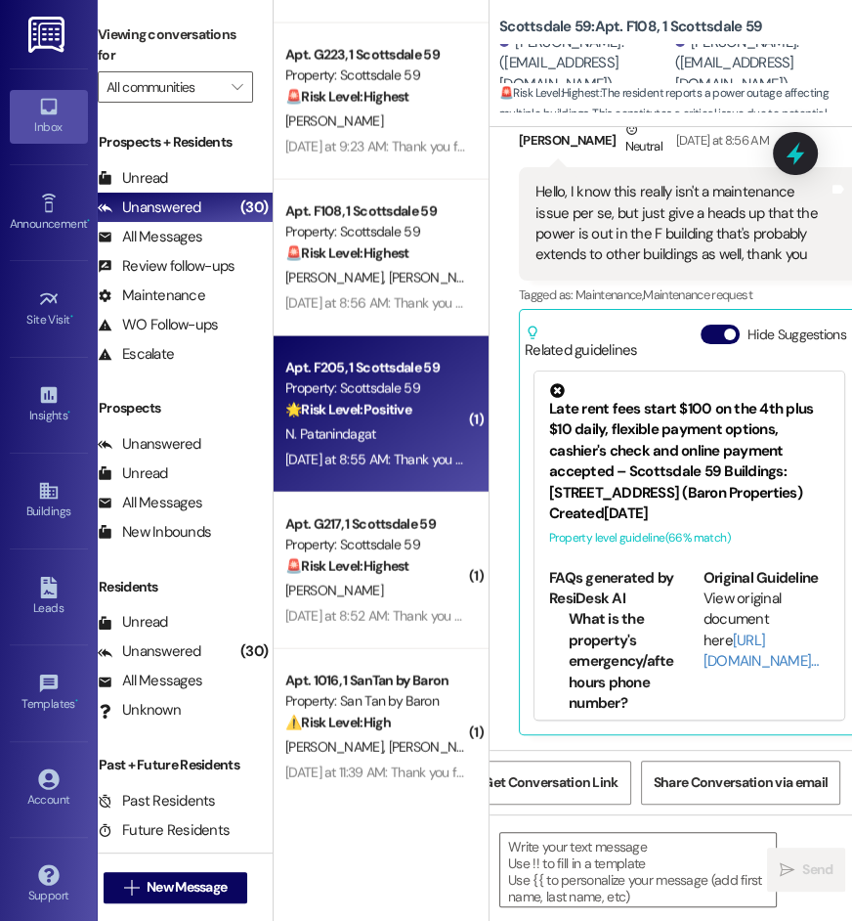
type textarea "Fetching suggested responses. Please feel free to read through the conversation…"
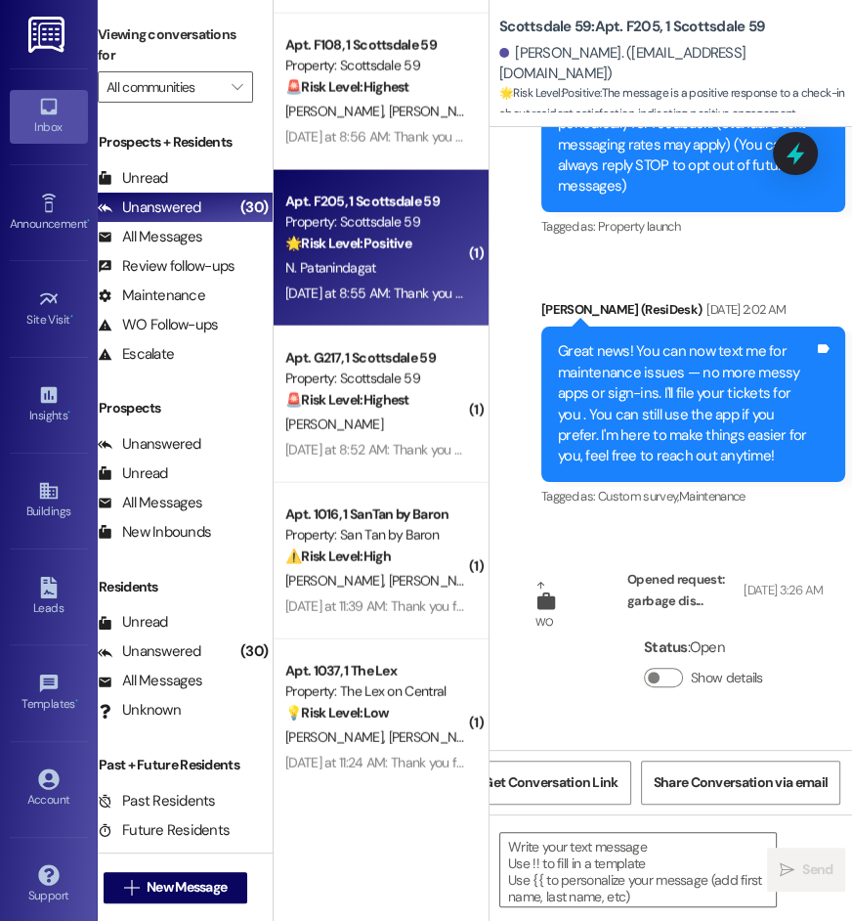
scroll to position [2638, 0]
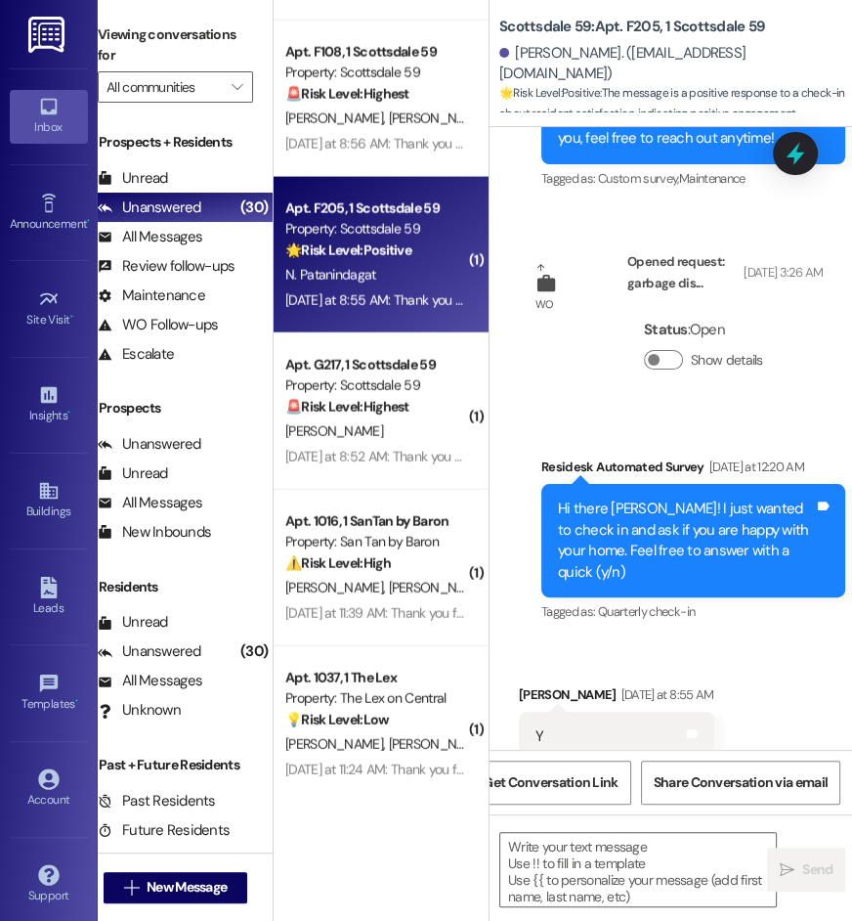
click at [387, 429] on div "Apt. F107, 1 Scottsdale 59 Property: Scottsdale 59 🚨 Risk Level: Highest The re…" at bounding box center [381, 391] width 215 height 782
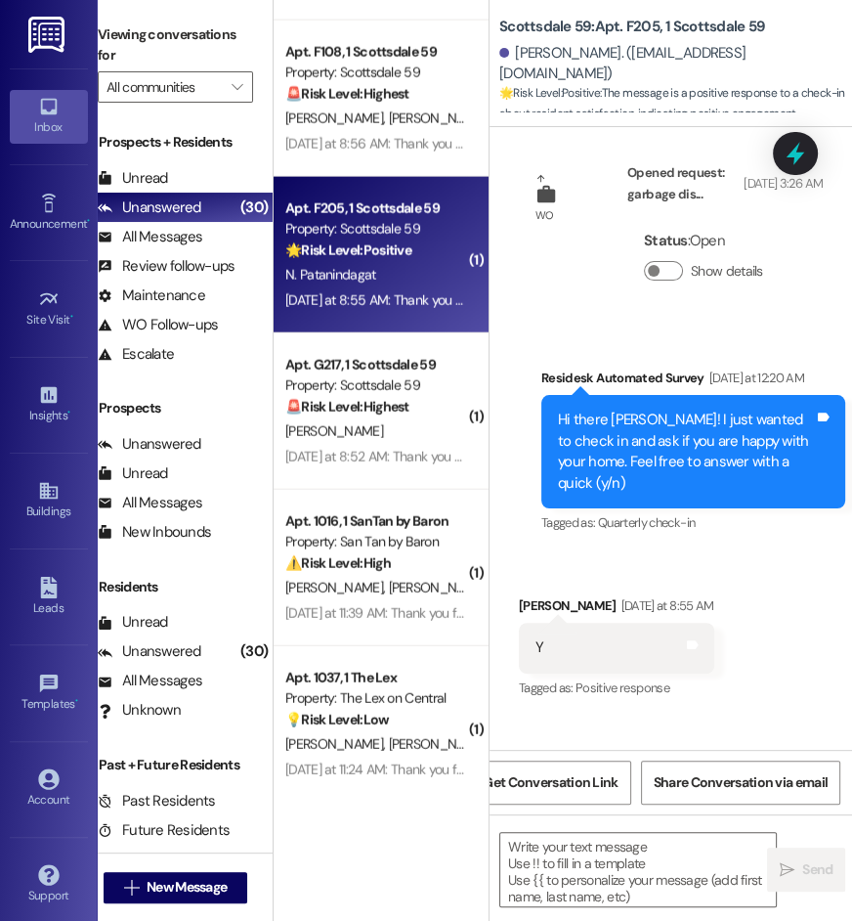
scroll to position [831, 0]
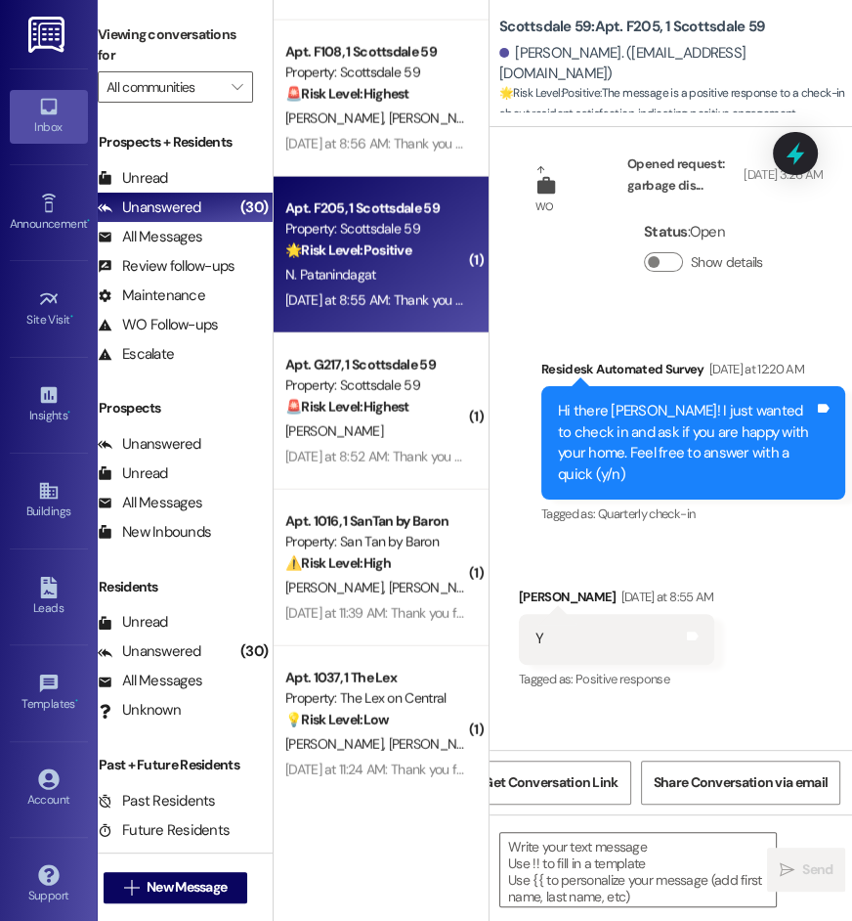
type textarea "Fetching suggested responses. Please feel free to read through the conversation…"
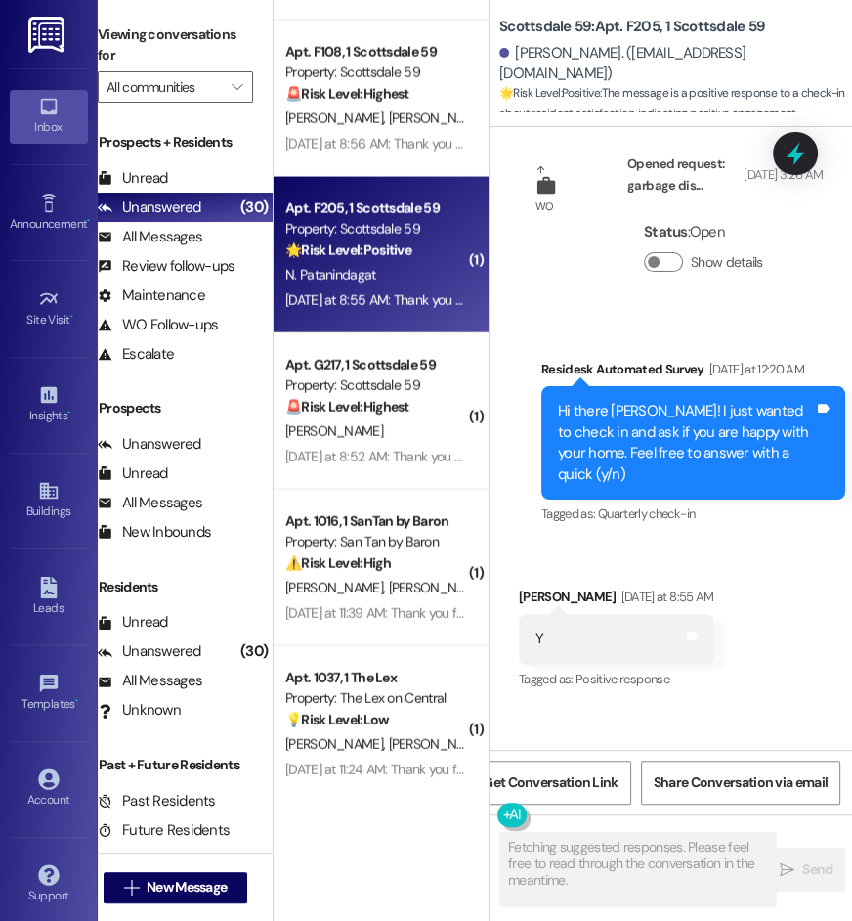
click at [387, 429] on div "K. Wahl" at bounding box center [375, 431] width 185 height 24
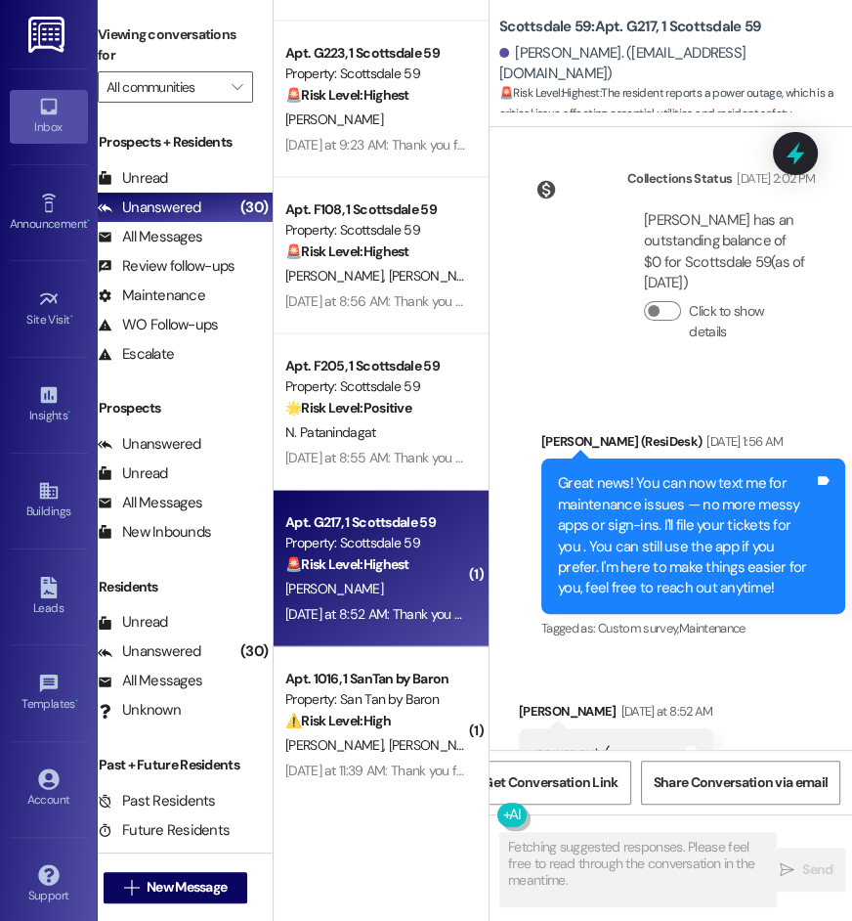
scroll to position [559, 0]
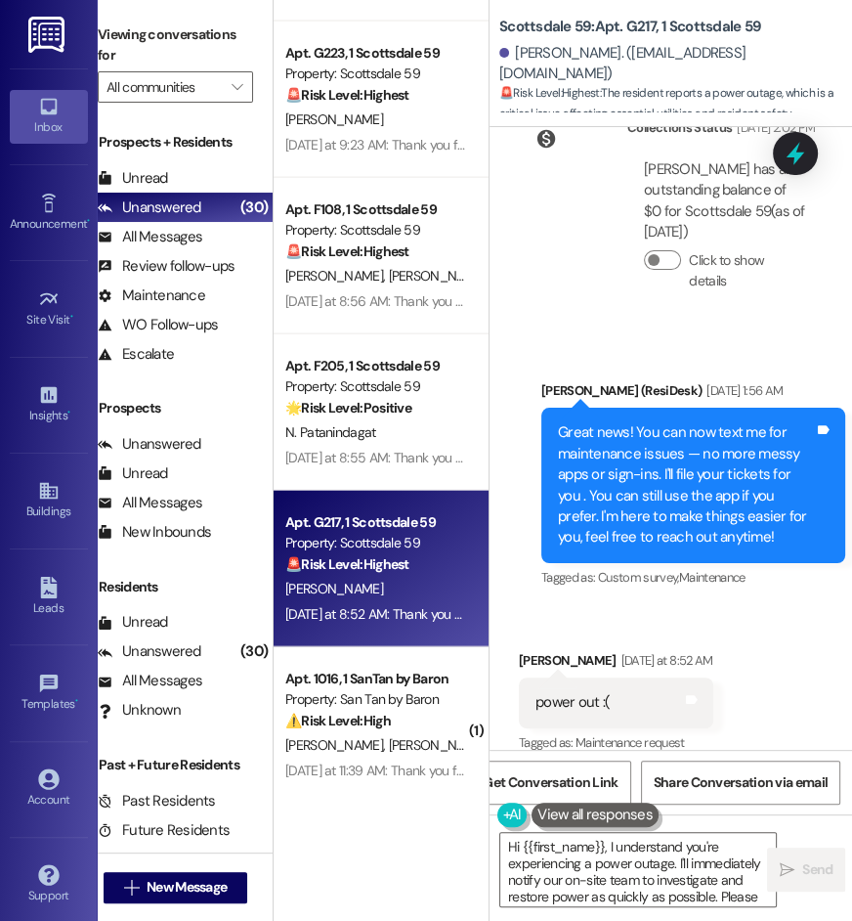
type textarea "Hi {{first_name}}, I understand you're experiencing a power outage. I'll immedi…"
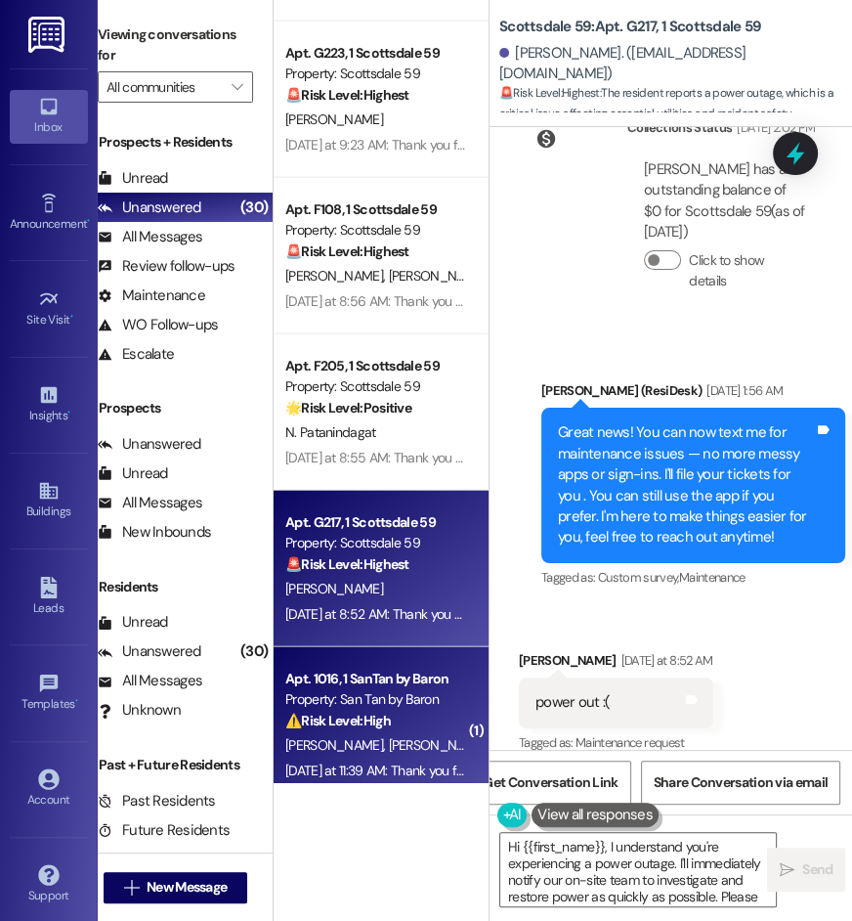
click at [414, 695] on div "Property: San Tan by Baron" at bounding box center [375, 699] width 181 height 21
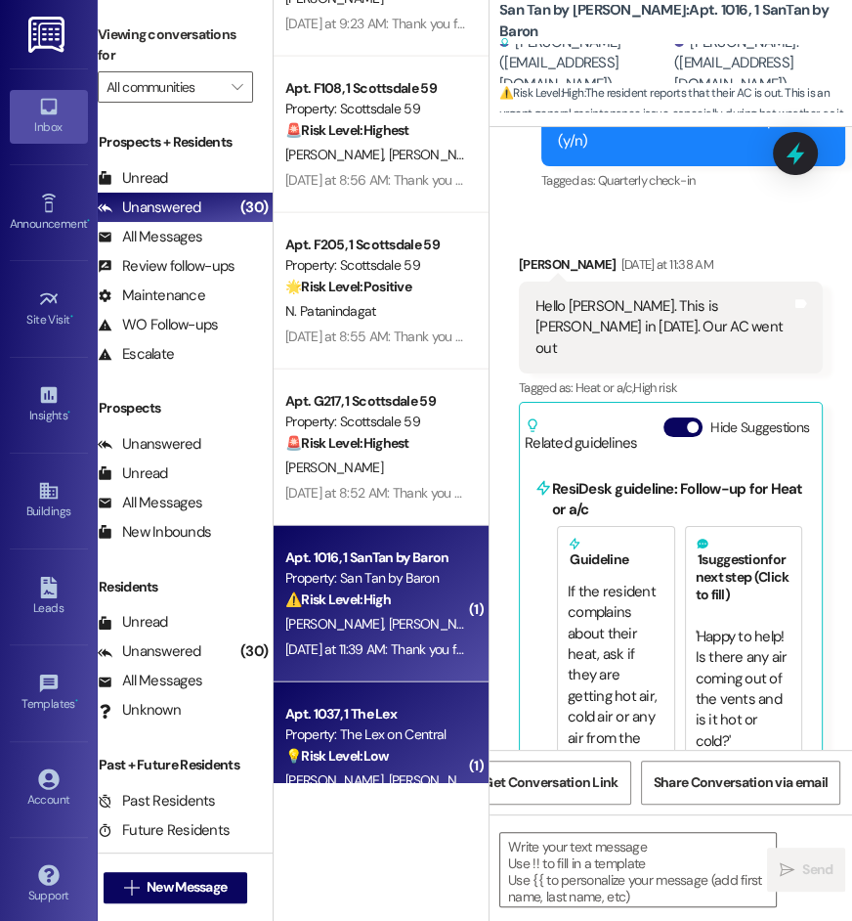
scroll to position [1261, 0]
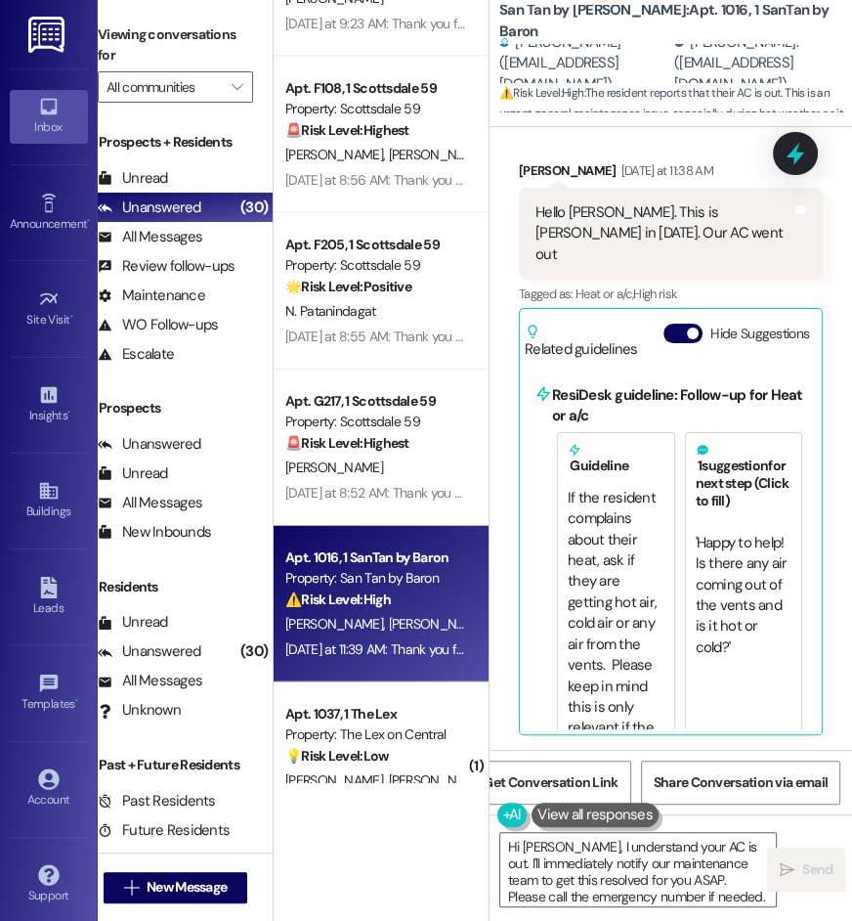
type textarea "Hi Theresa, I understand your AC is out. I'll immediately notify our maintenanc…"
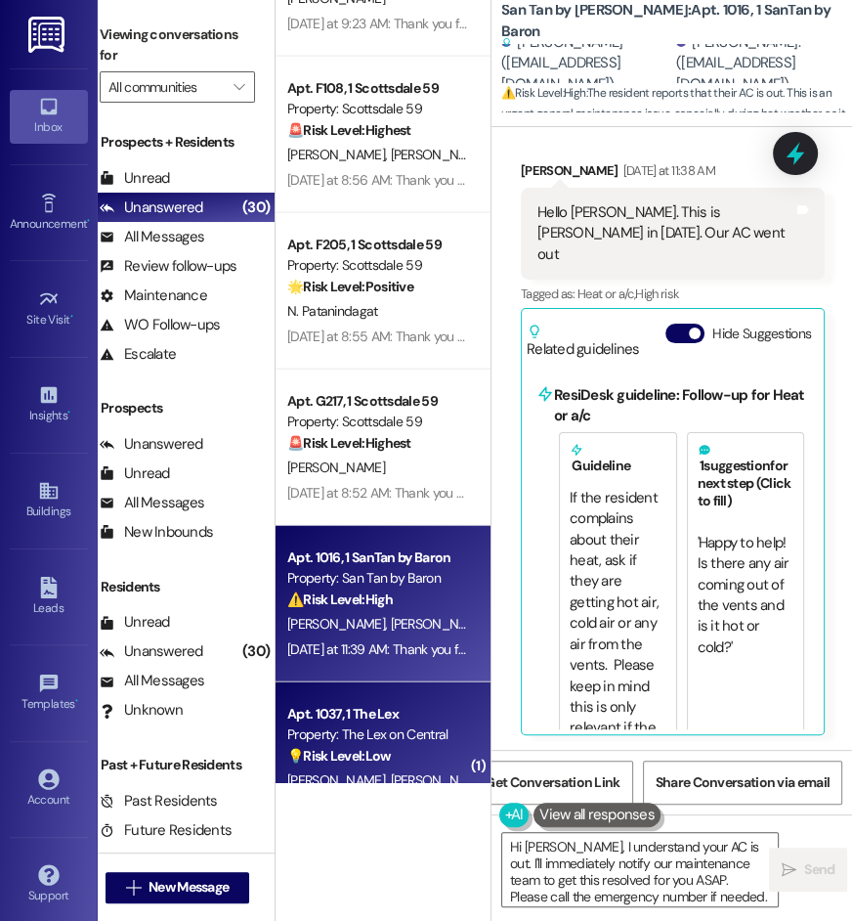
click at [358, 730] on div "Property: The Lex on Central" at bounding box center [377, 734] width 181 height 21
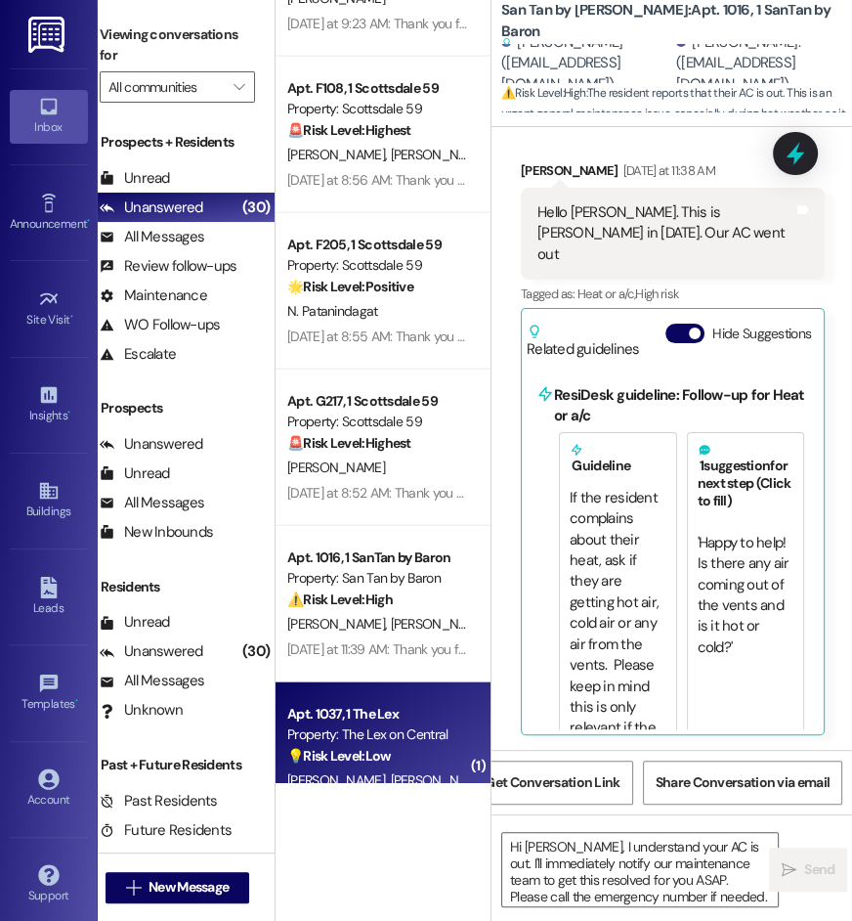
type textarea "Fetching suggested responses. Please feel free to read through the conversation…"
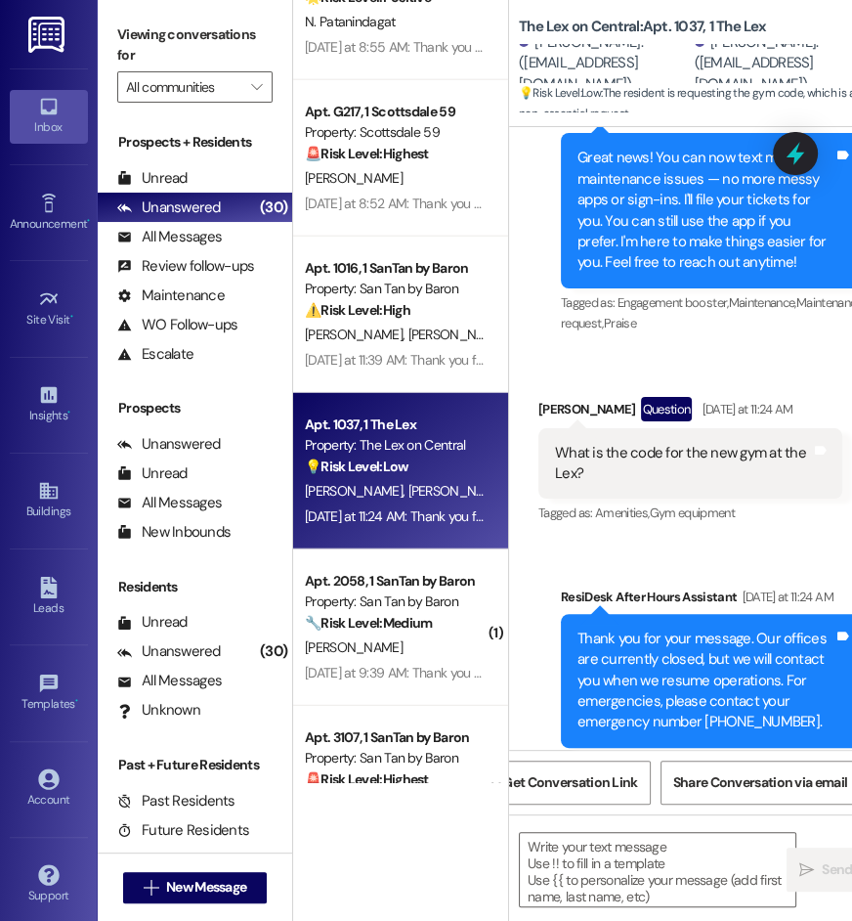
scroll to position [3309, 0]
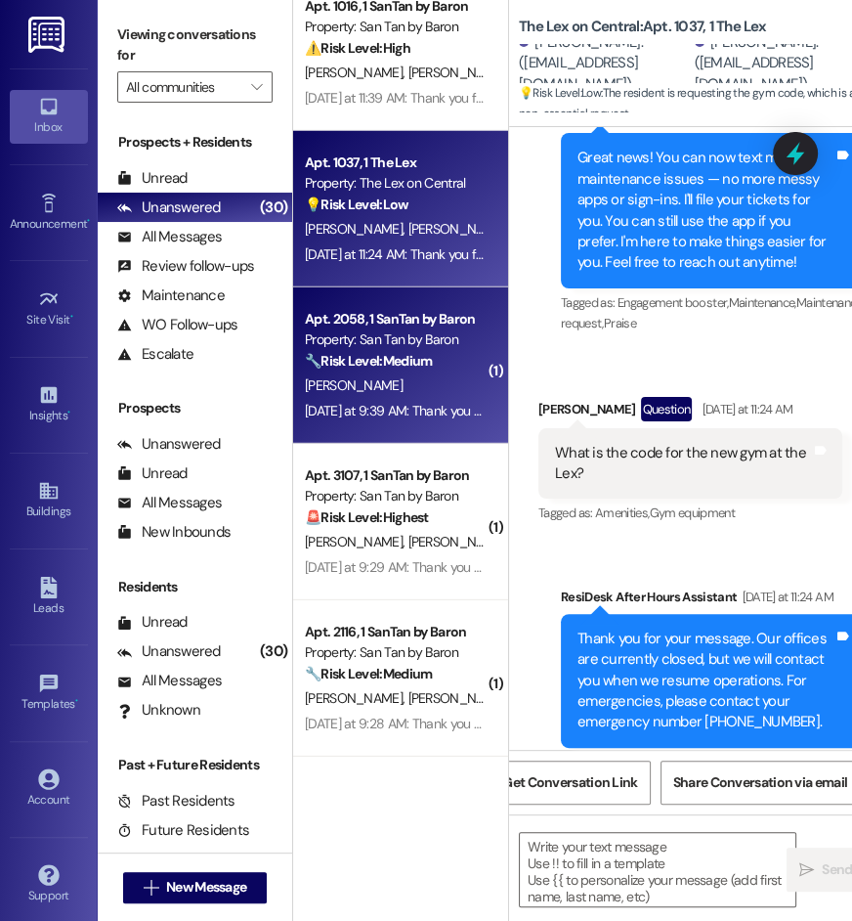
click at [402, 387] on div "L. Kater" at bounding box center [395, 385] width 185 height 24
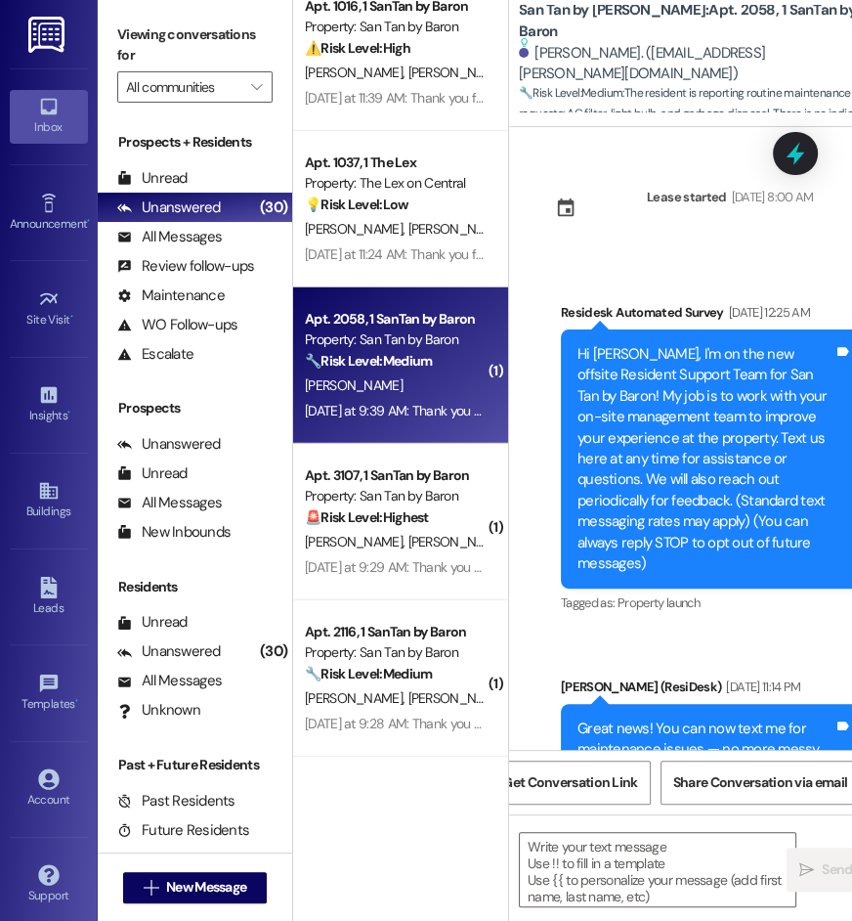
scroll to position [0, 20]
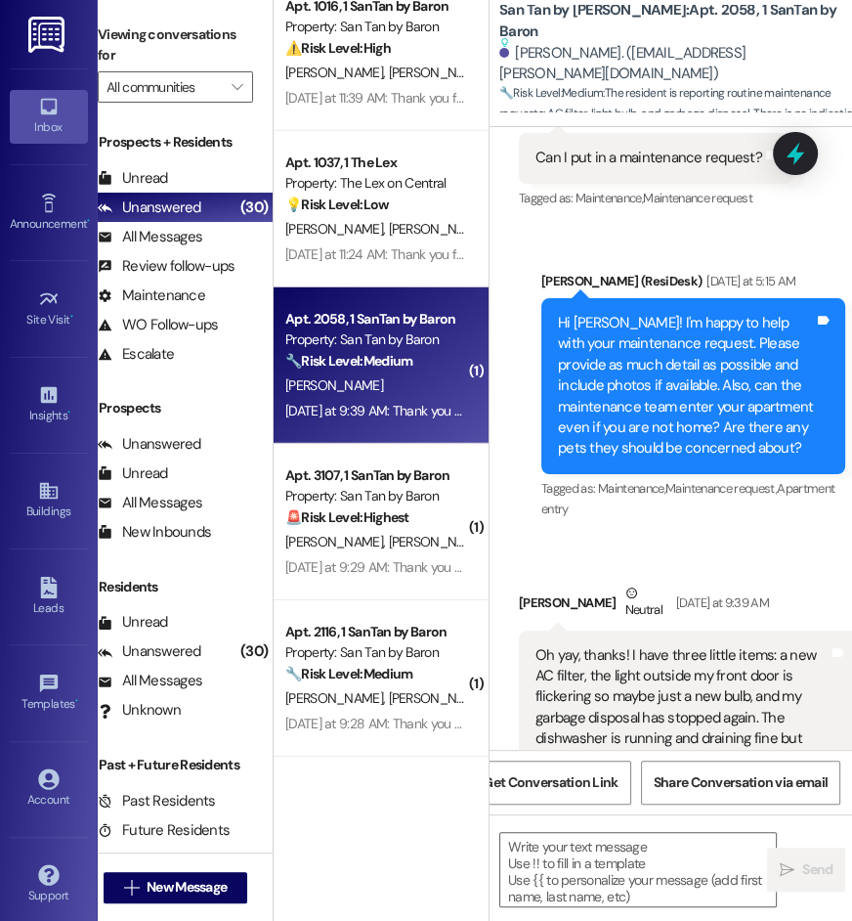
type textarea "Fetching suggested responses. Please feel free to read through the conversation…"
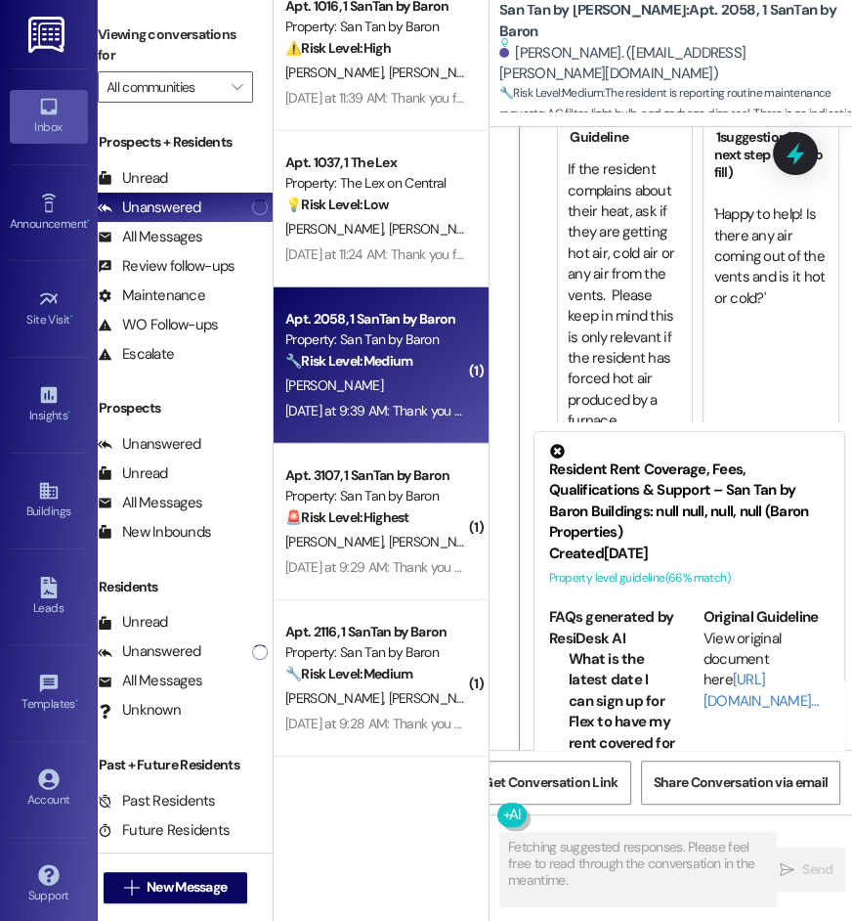
scroll to position [1884, 0]
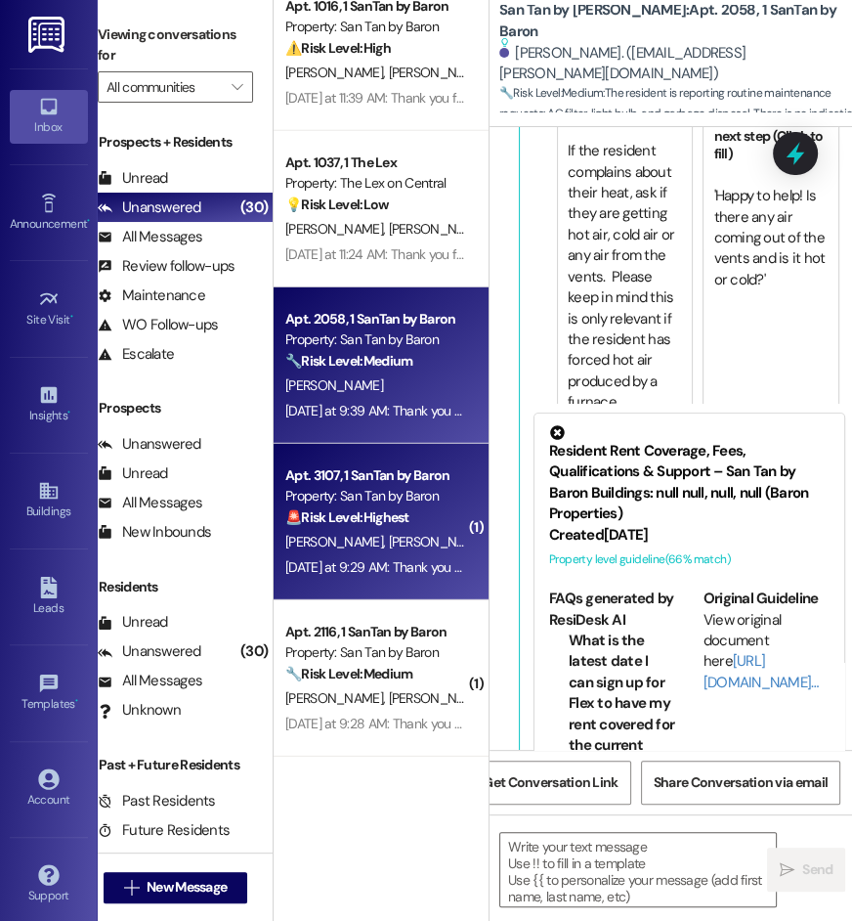
click at [450, 544] on div "R. Blackham J. Blackham" at bounding box center [375, 542] width 185 height 24
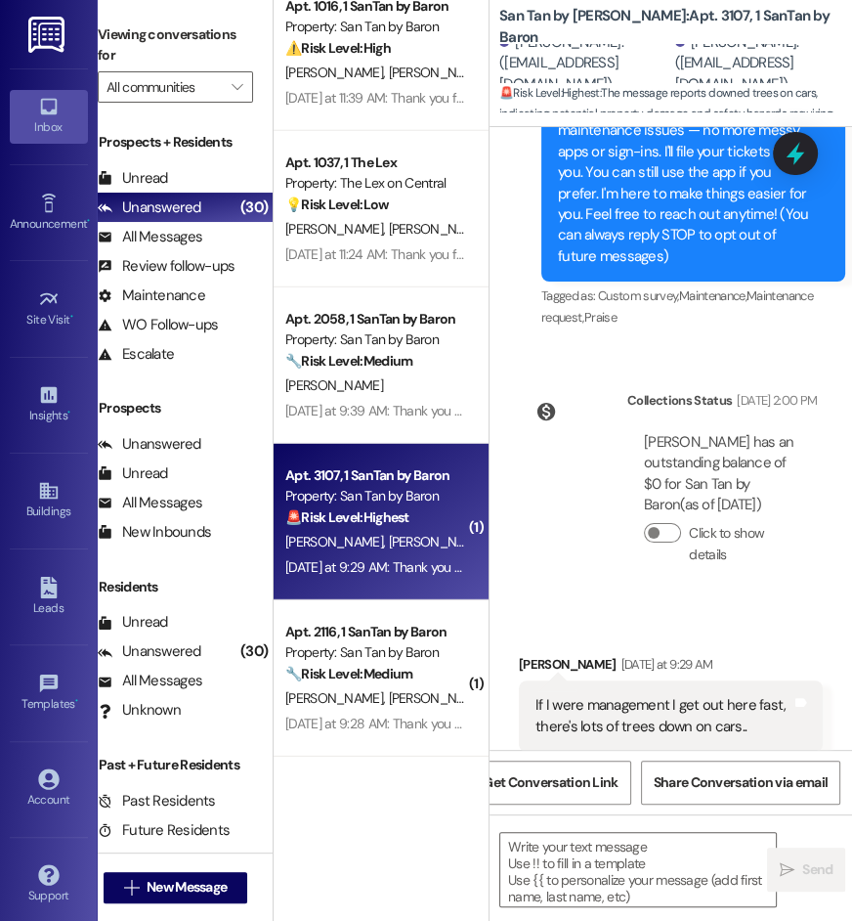
scroll to position [311, 0]
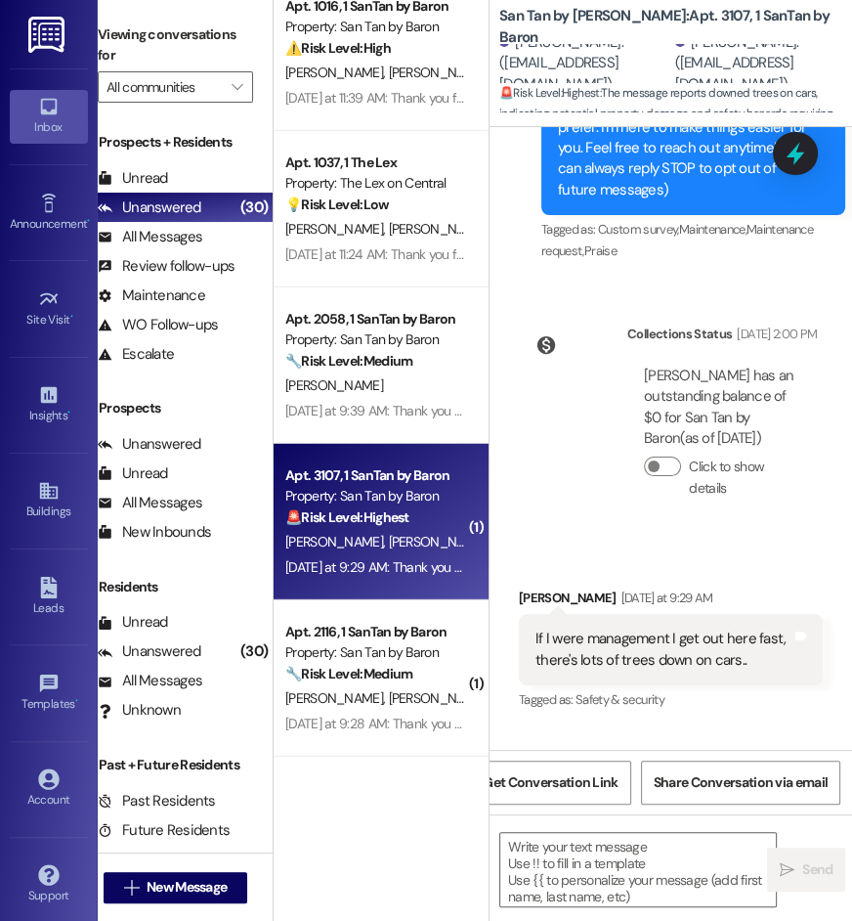
type textarea "Fetching suggested responses. Please feel free to read through the conversation…"
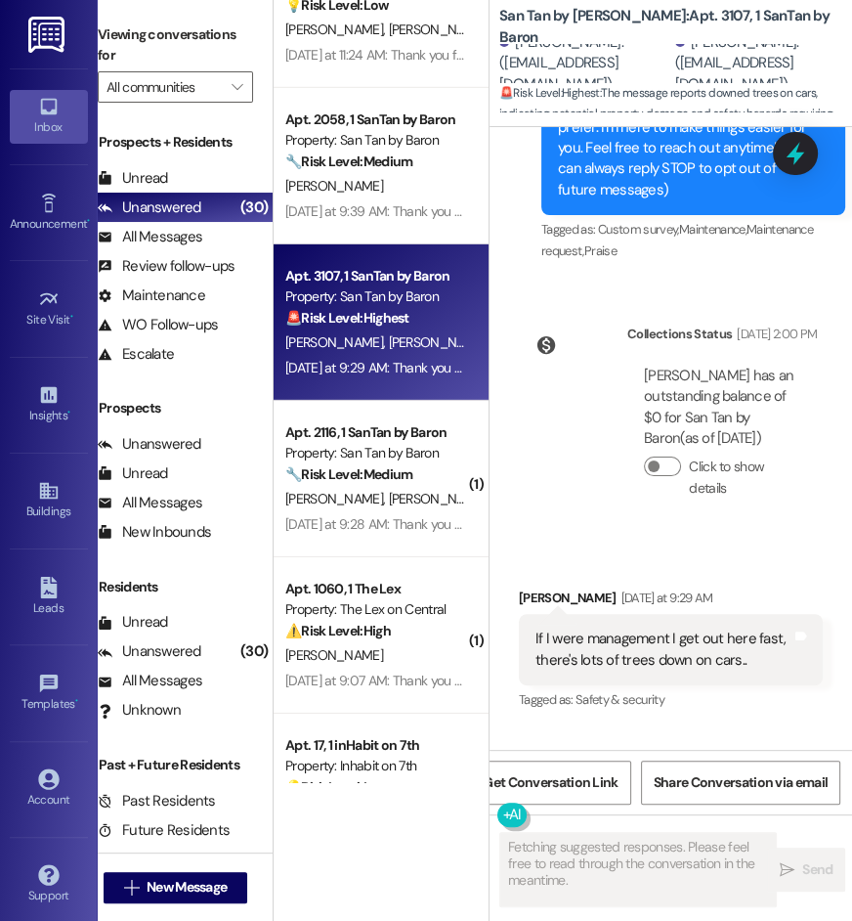
scroll to position [3670, 0]
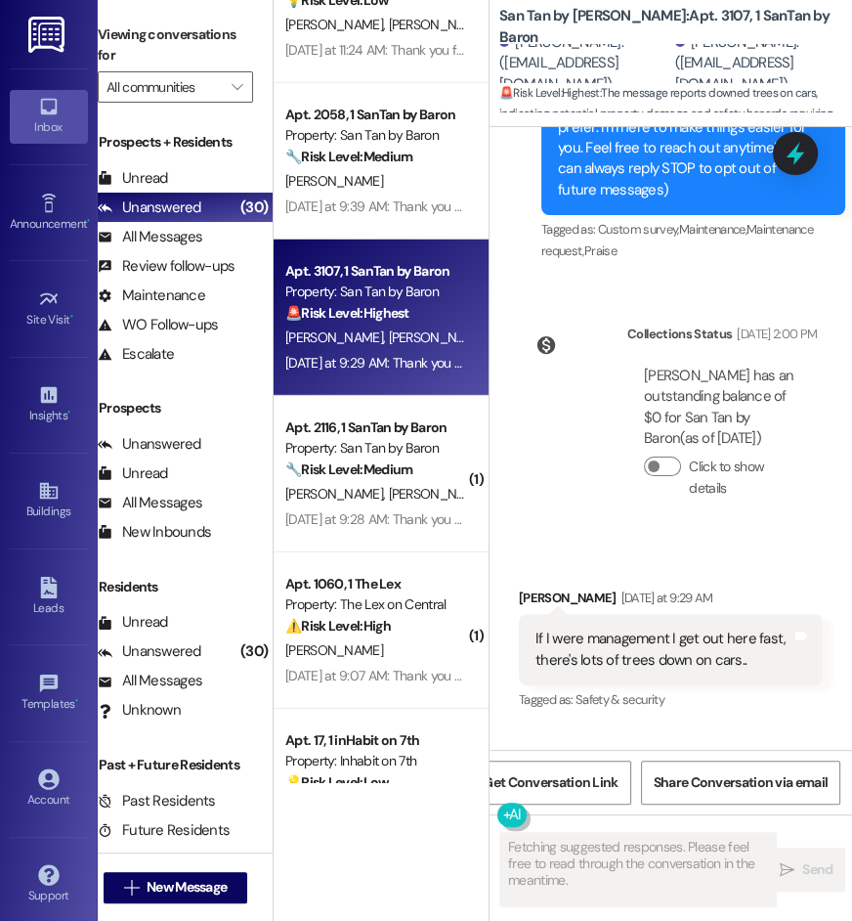
click at [439, 473] on div "🔧 Risk Level: Medium The resident is requesting pest control services. This is …" at bounding box center [375, 469] width 181 height 21
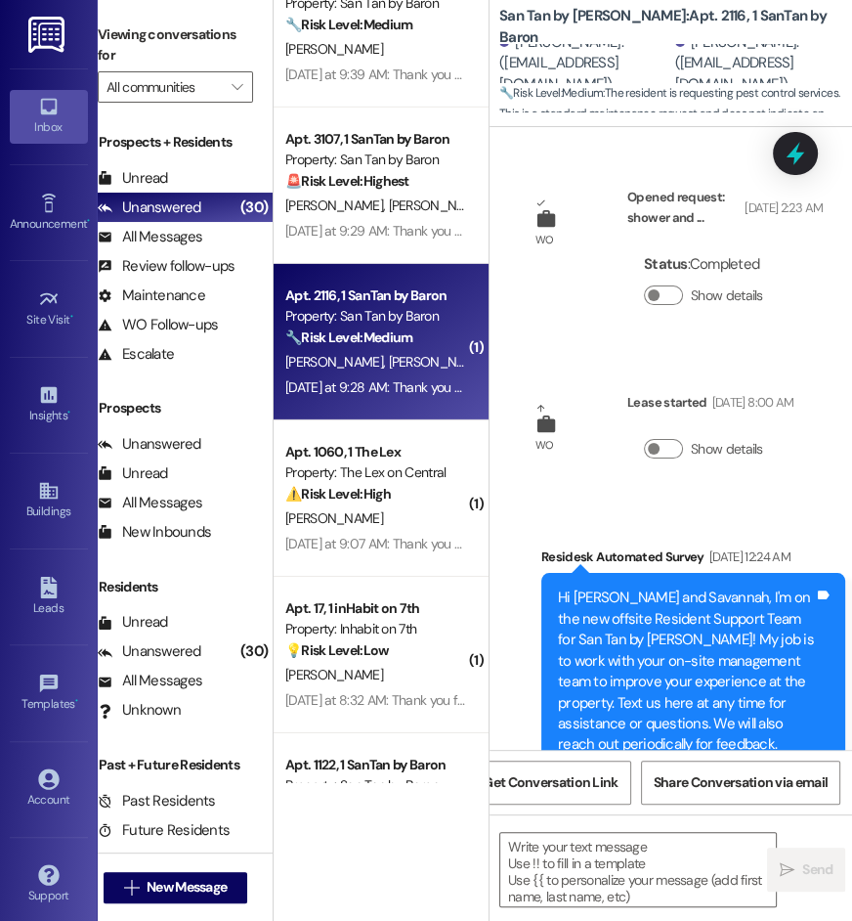
scroll to position [0, 20]
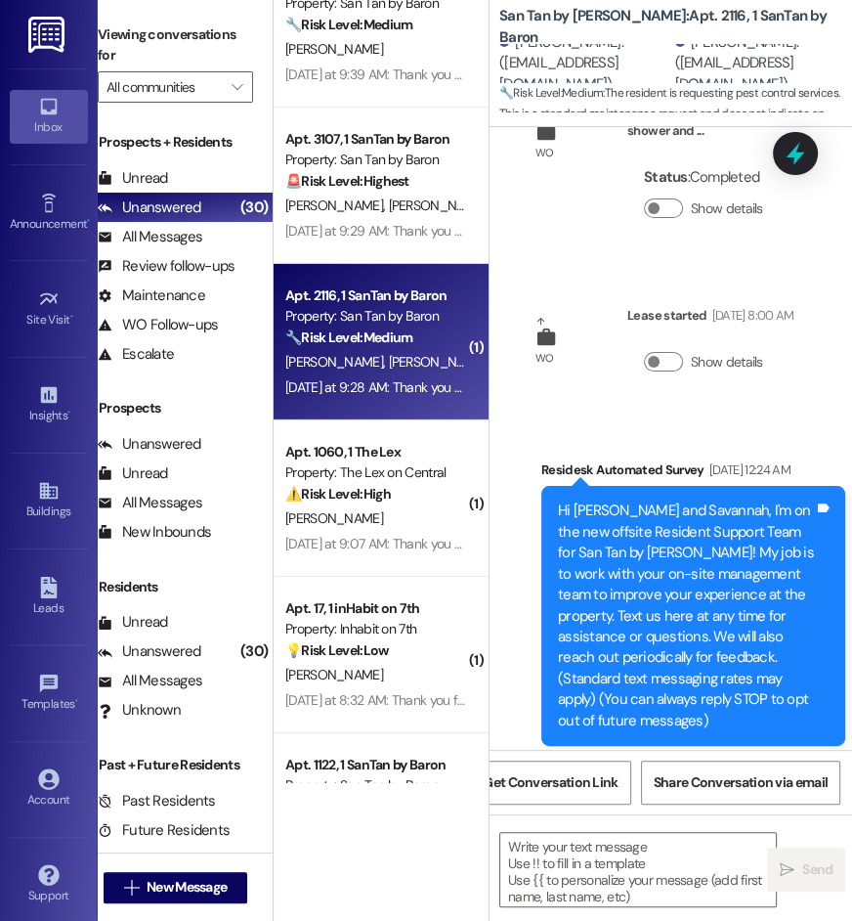
click at [421, 507] on div "I. Emms" at bounding box center [375, 518] width 185 height 24
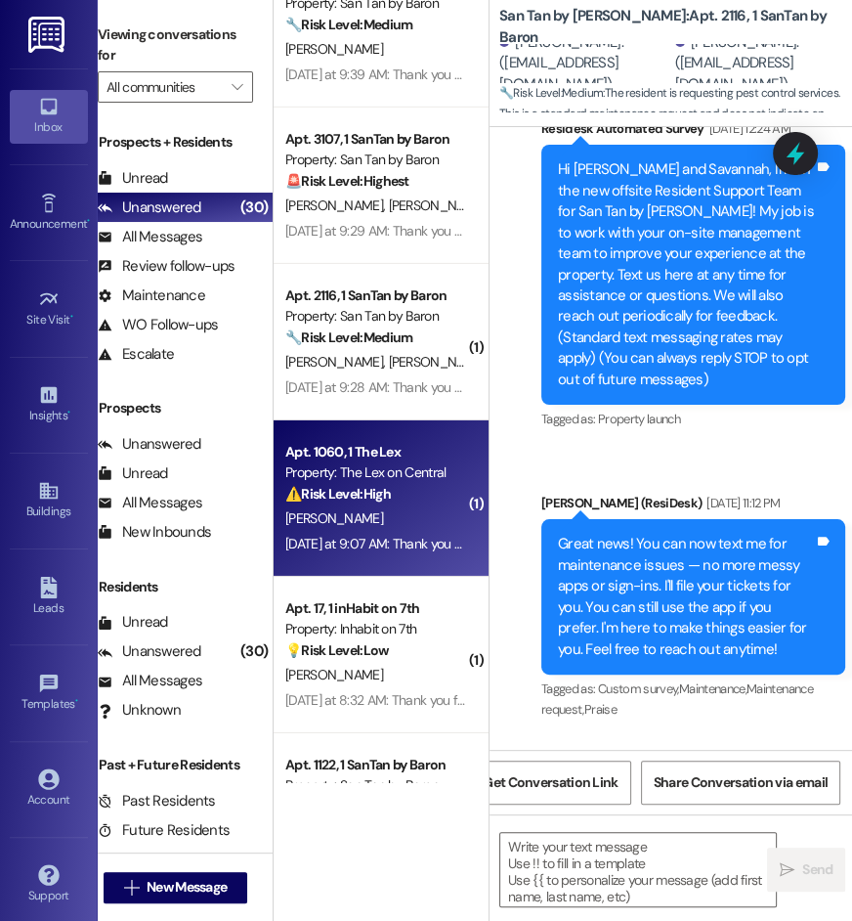
scroll to position [0, 17]
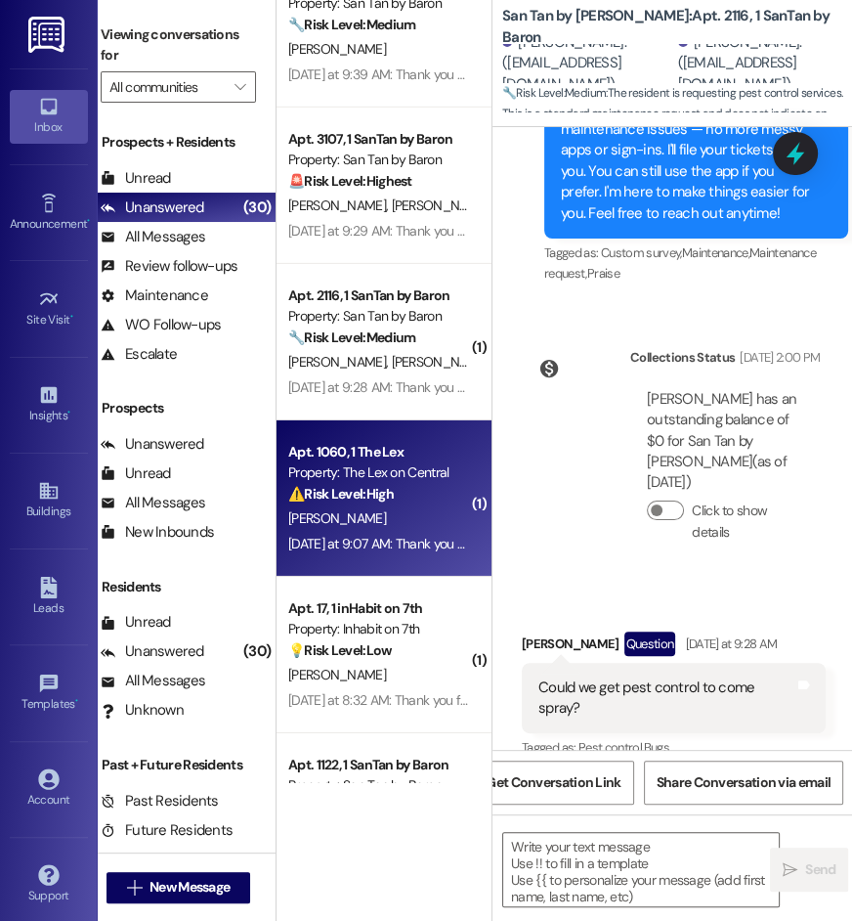
type textarea "Fetching suggested responses. Please feel free to read through the conversation…"
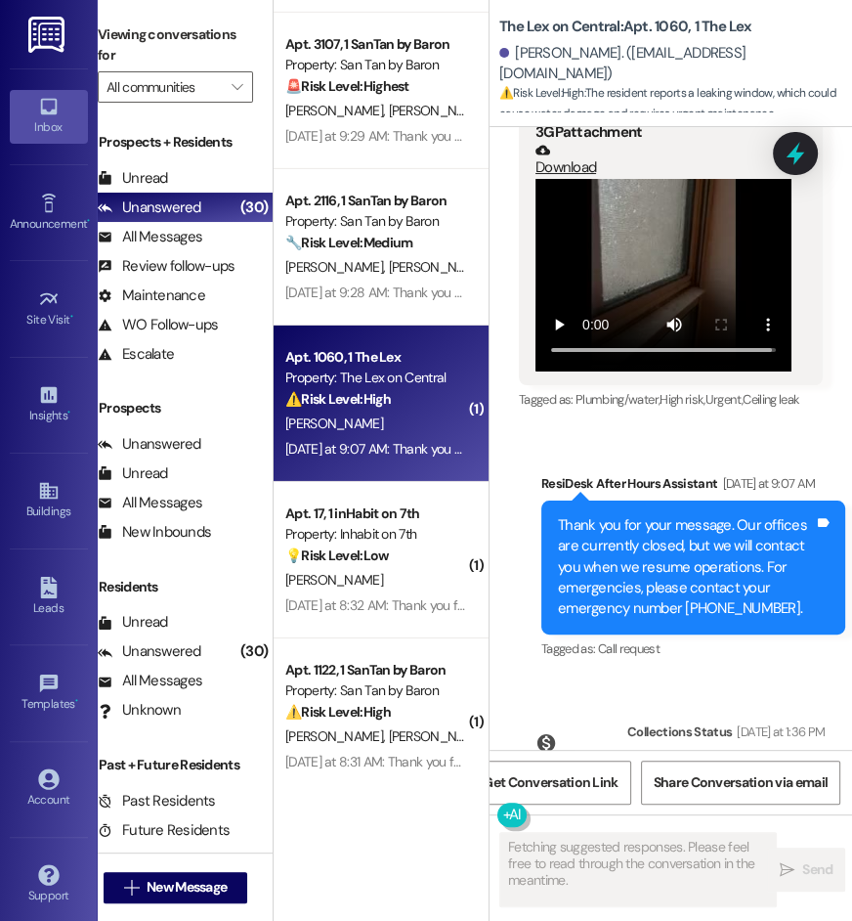
scroll to position [3964, 0]
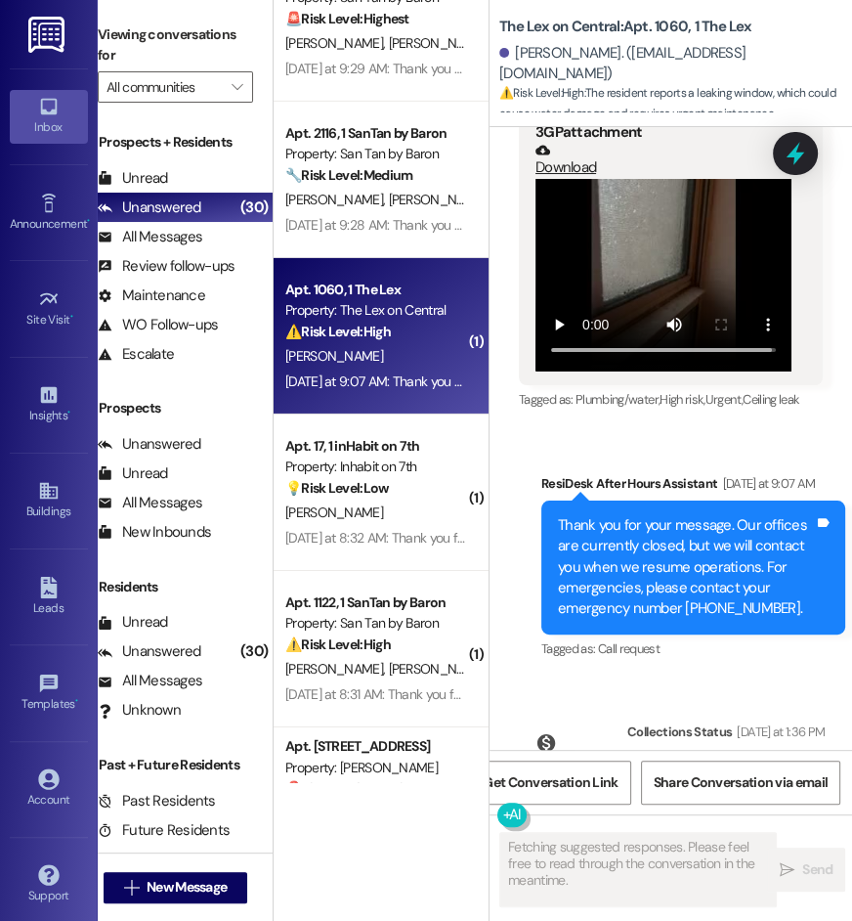
click at [442, 497] on div "💡 Risk Level: Low The resident is making a non-essential request for patio weed…" at bounding box center [375, 488] width 181 height 21
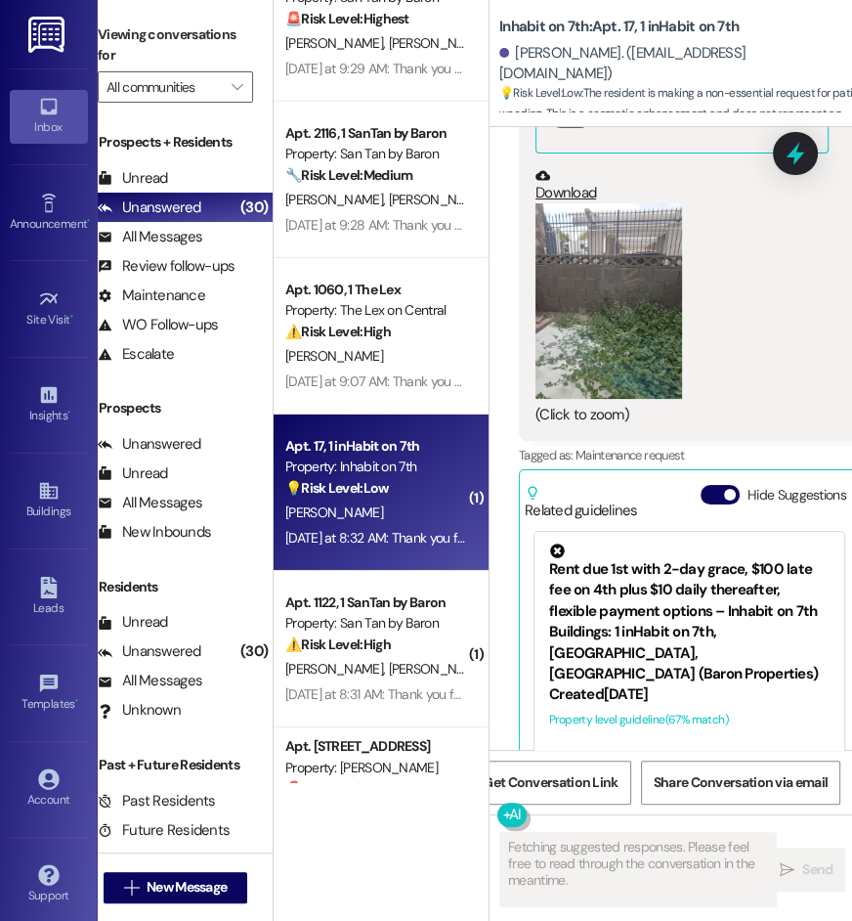
scroll to position [1721, 0]
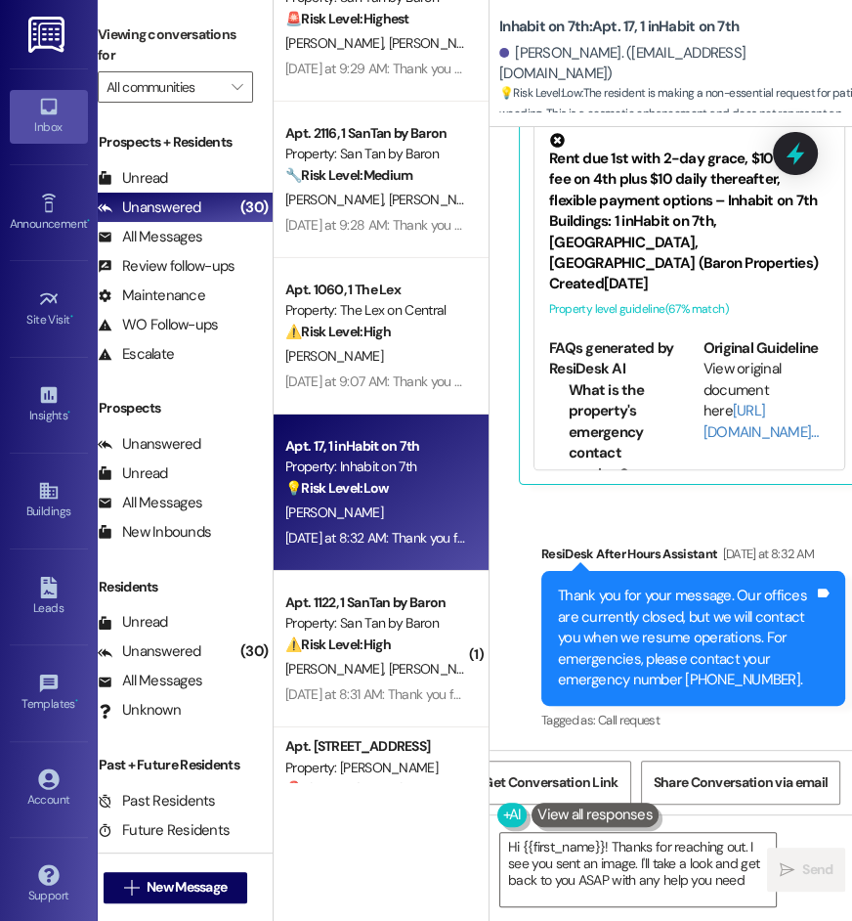
type textarea "Hi {{first_name}}! Thanks for reaching out. I see you sent an image. I'll take …"
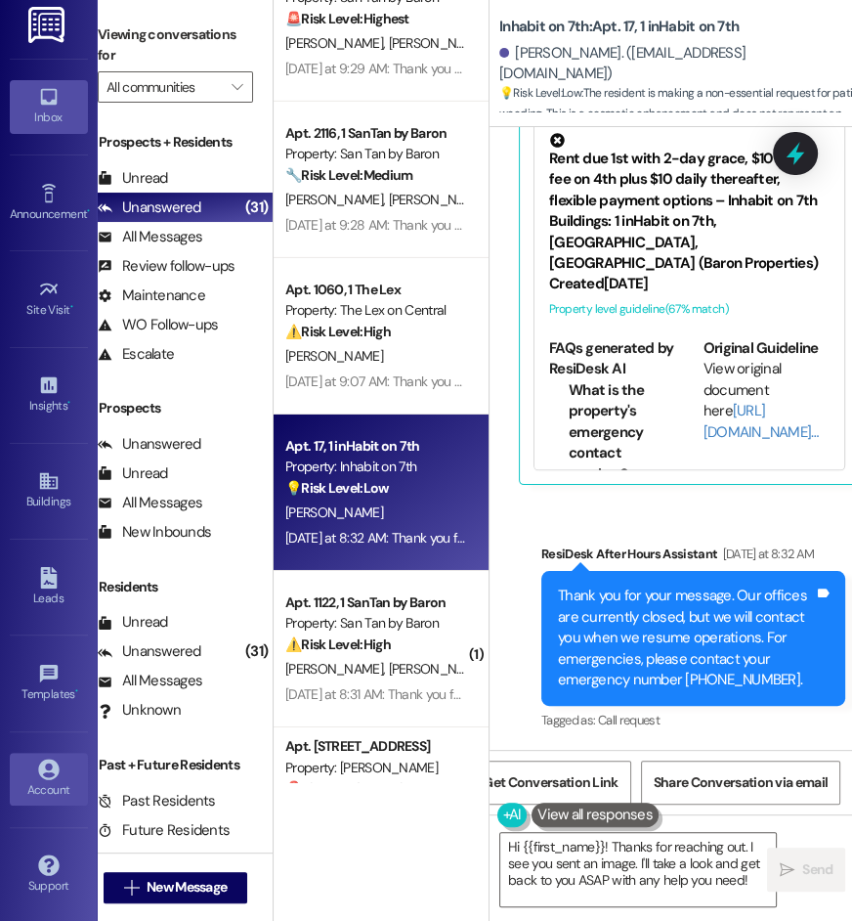
click at [49, 780] on div "Account" at bounding box center [49, 790] width 98 height 20
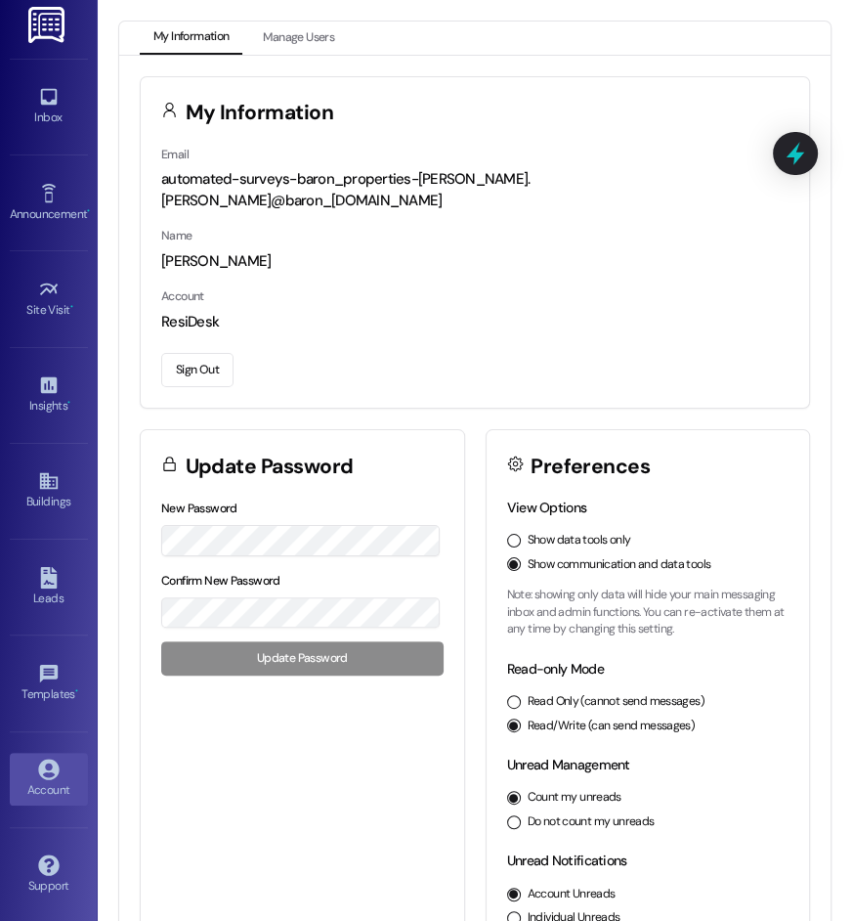
click at [192, 353] on button "Sign Out" at bounding box center [197, 370] width 72 height 34
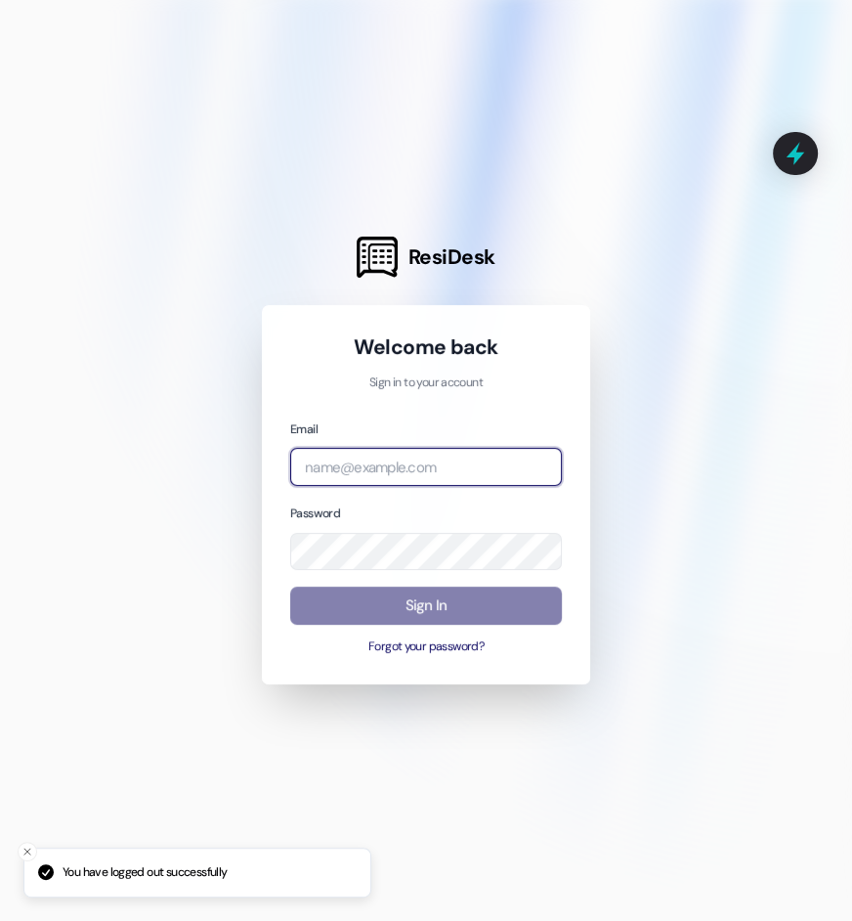
type input "automated-surveys-assetliving@assetliving.com"
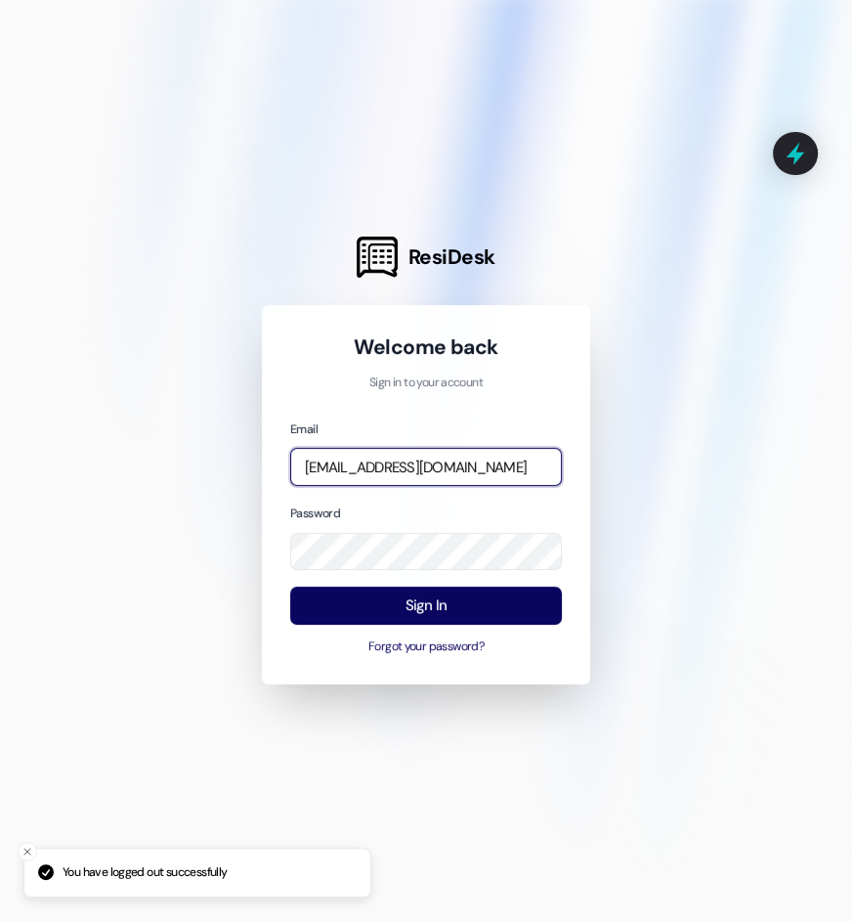
click at [389, 467] on input "automated-surveys-assetliving@assetliving.com" at bounding box center [426, 467] width 272 height 38
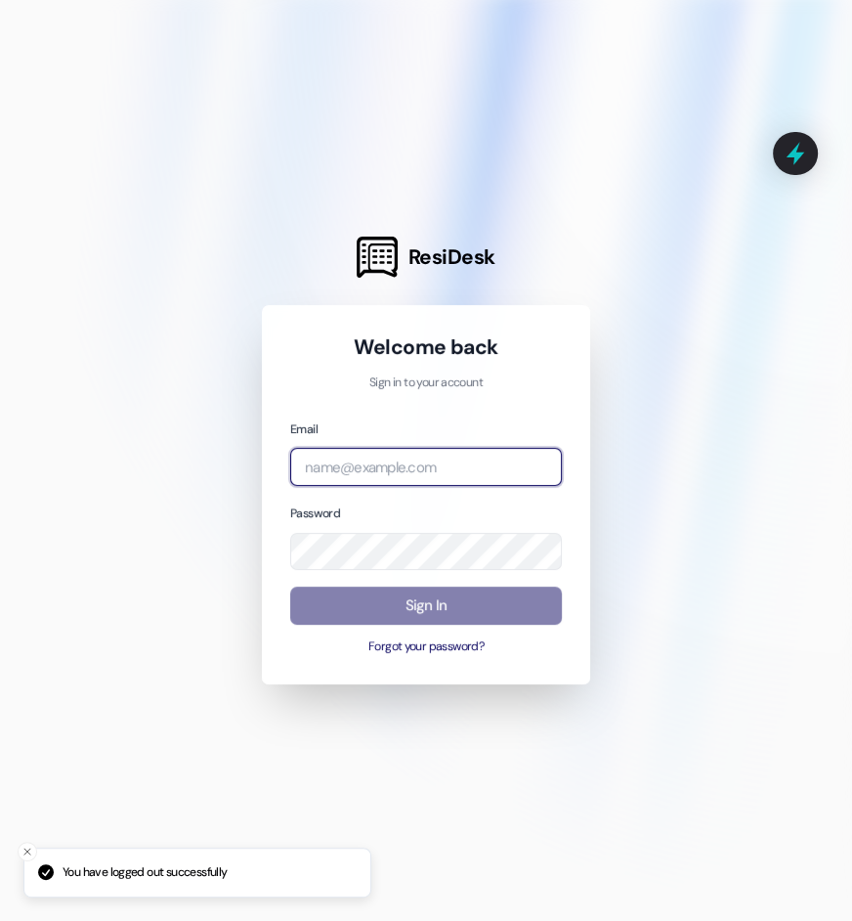
click at [0, 920] on com-1password-button at bounding box center [0, 921] width 0 height 0
